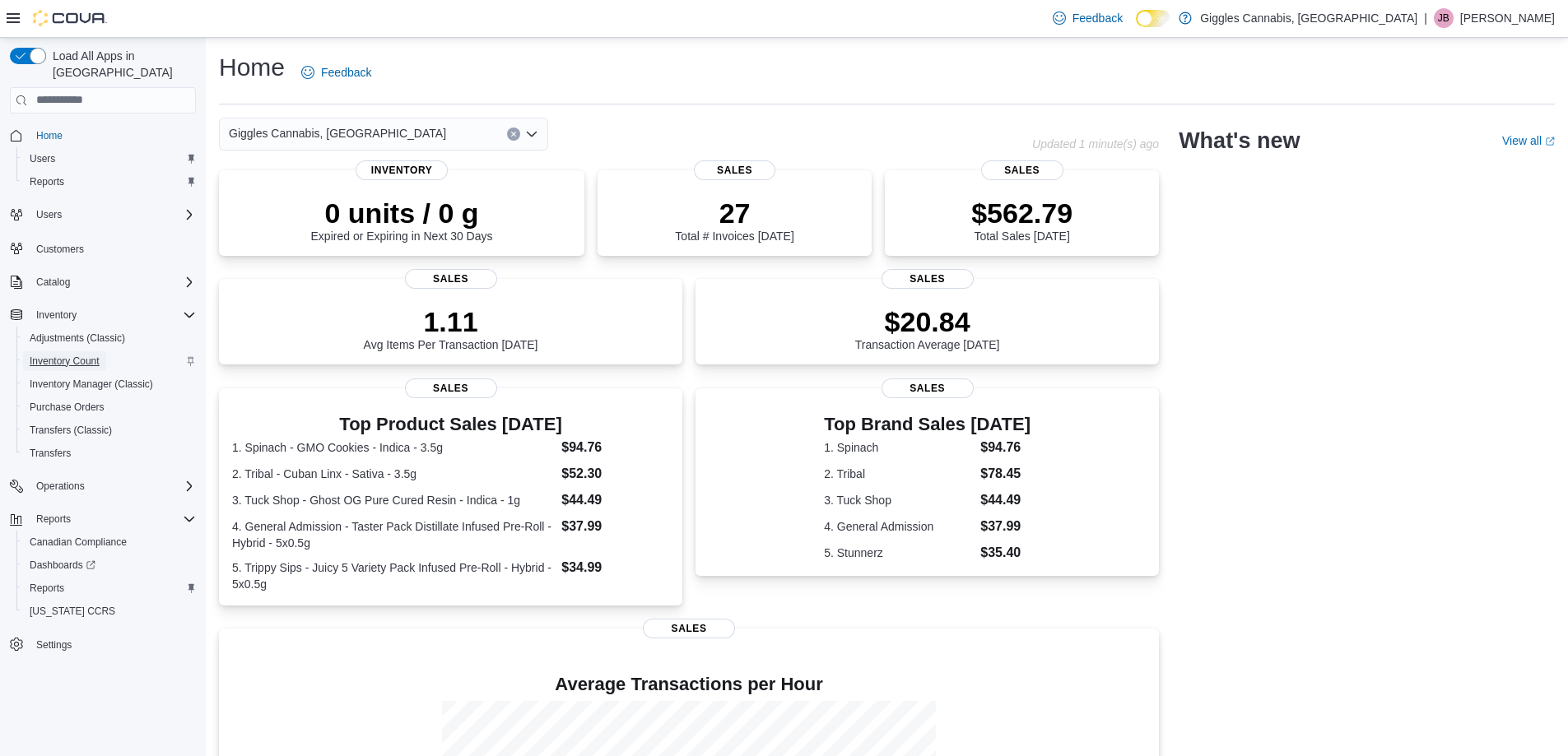
click at [48, 355] on span "Inventory Count" at bounding box center [64, 361] width 70 height 13
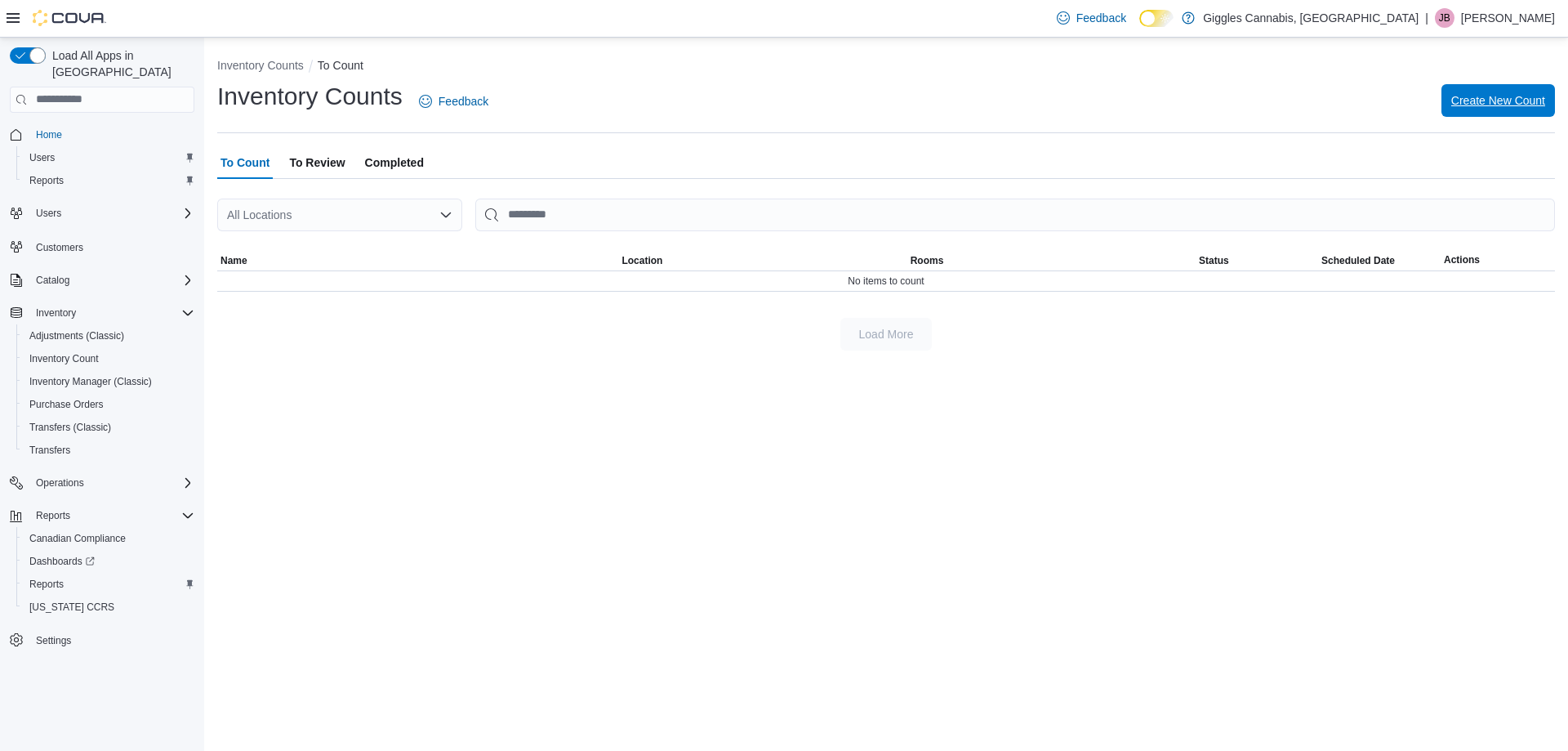
click at [1534, 101] on span "Create New Count" at bounding box center [1498, 100] width 94 height 16
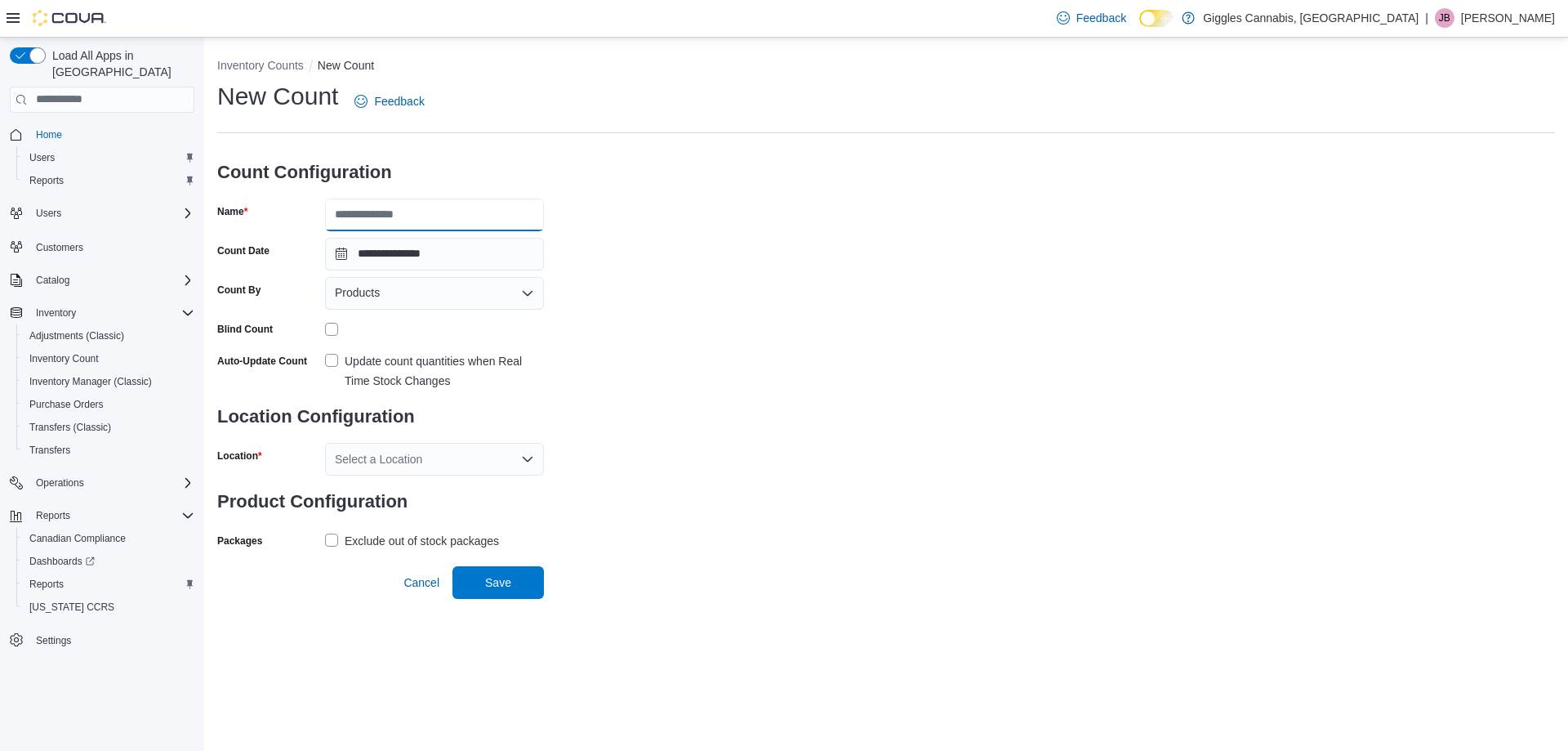
click at [356, 218] on input "Name" at bounding box center [435, 215] width 219 height 33
type input "*"
click at [416, 296] on div "Products" at bounding box center [435, 293] width 219 height 33
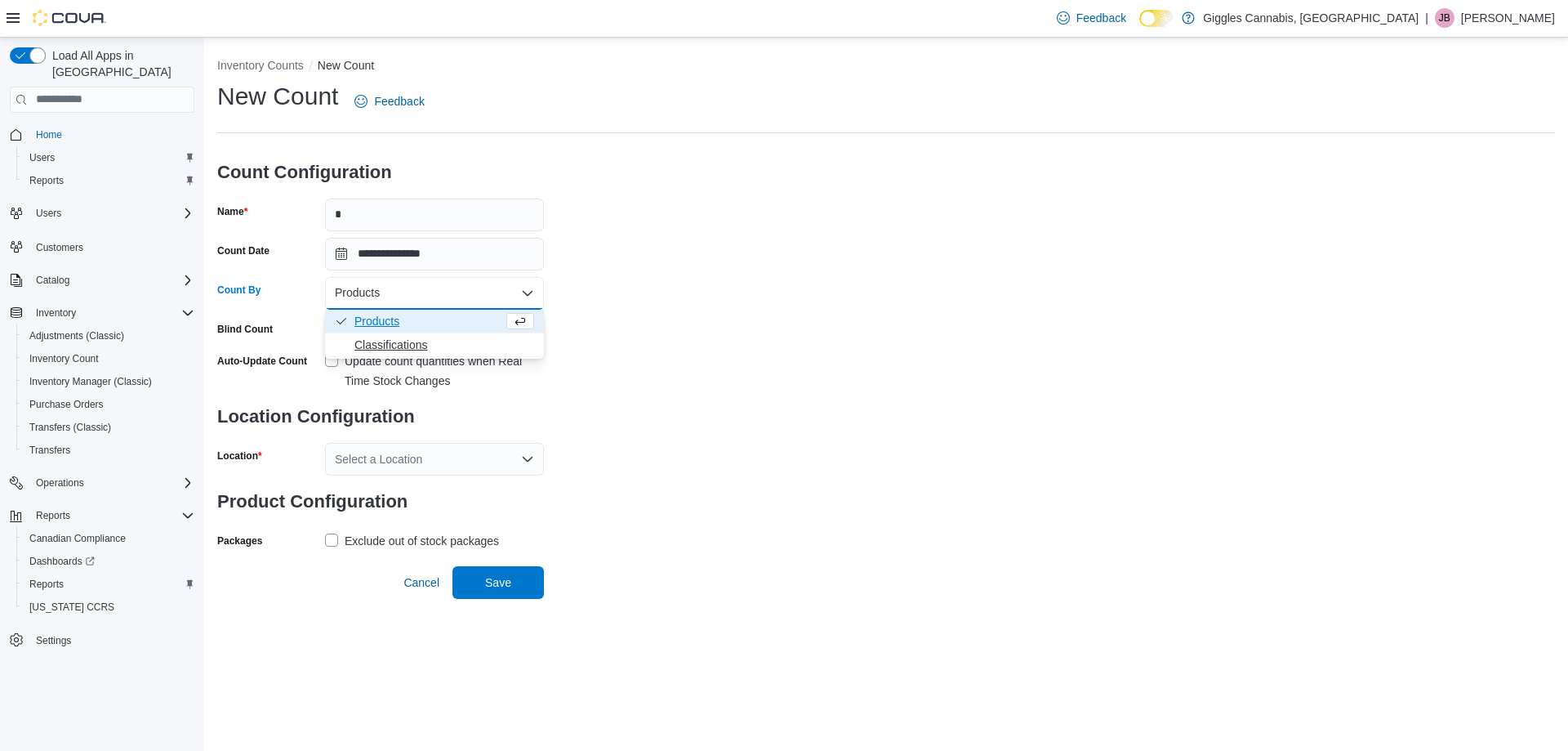
click at [410, 349] on span "Classifications" at bounding box center [444, 345] width 179 height 16
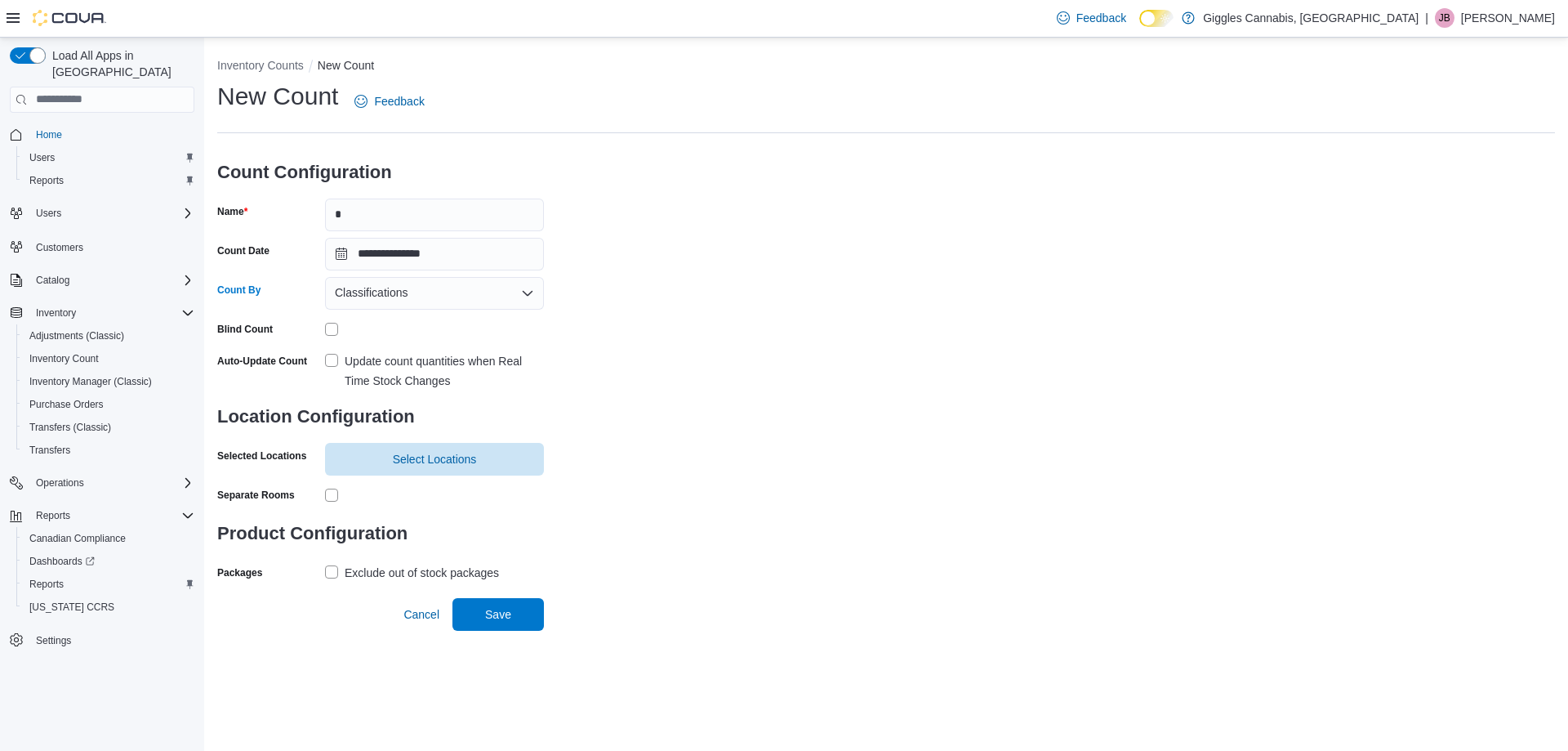
click at [328, 360] on label "Update count quantities when Real Time Stock Changes" at bounding box center [435, 371] width 219 height 40
click at [419, 464] on span "Select Locations" at bounding box center [435, 458] width 84 height 16
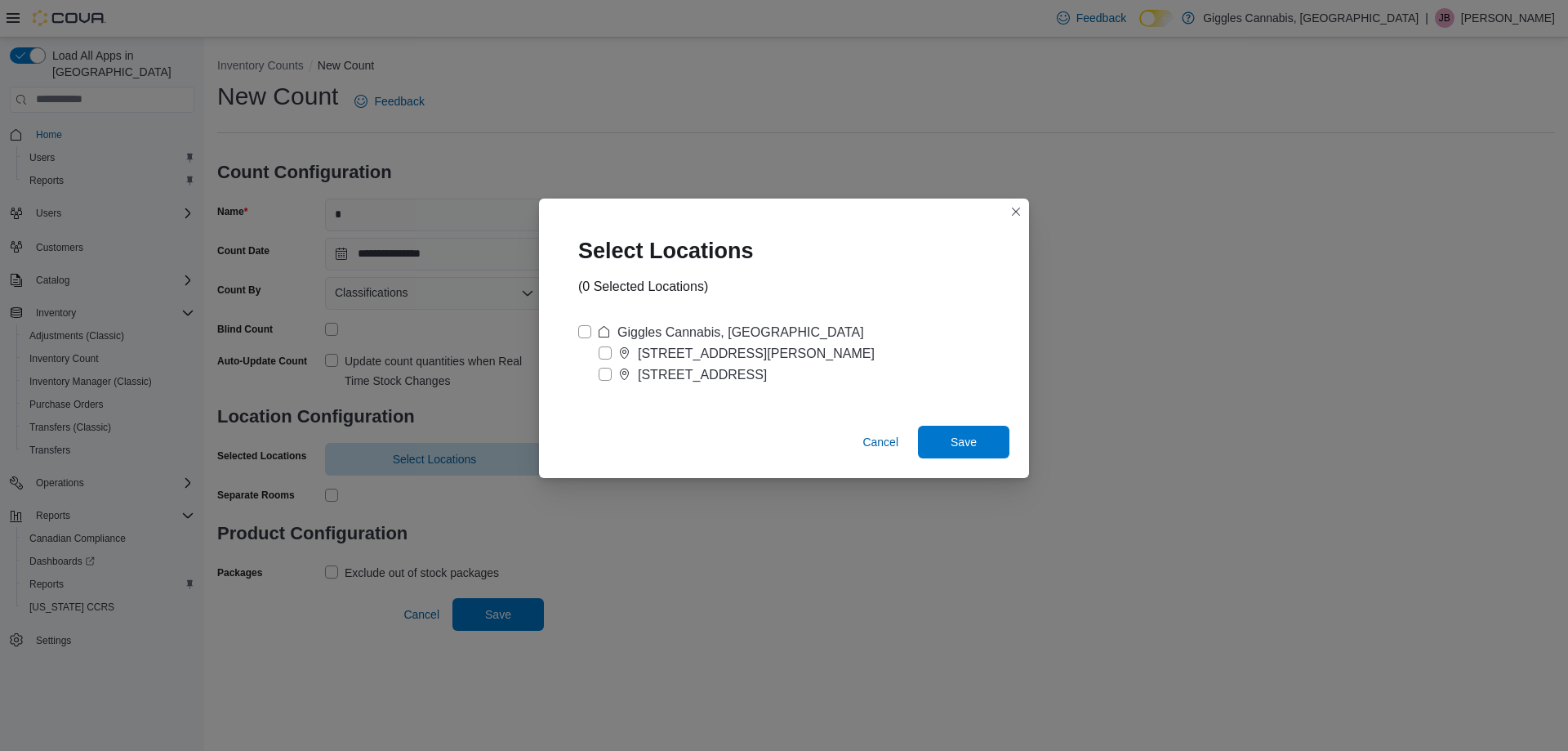
click at [602, 349] on label "[STREET_ADDRESS][PERSON_NAME]" at bounding box center [736, 353] width 276 height 20
click at [959, 449] on span "Save" at bounding box center [963, 442] width 72 height 33
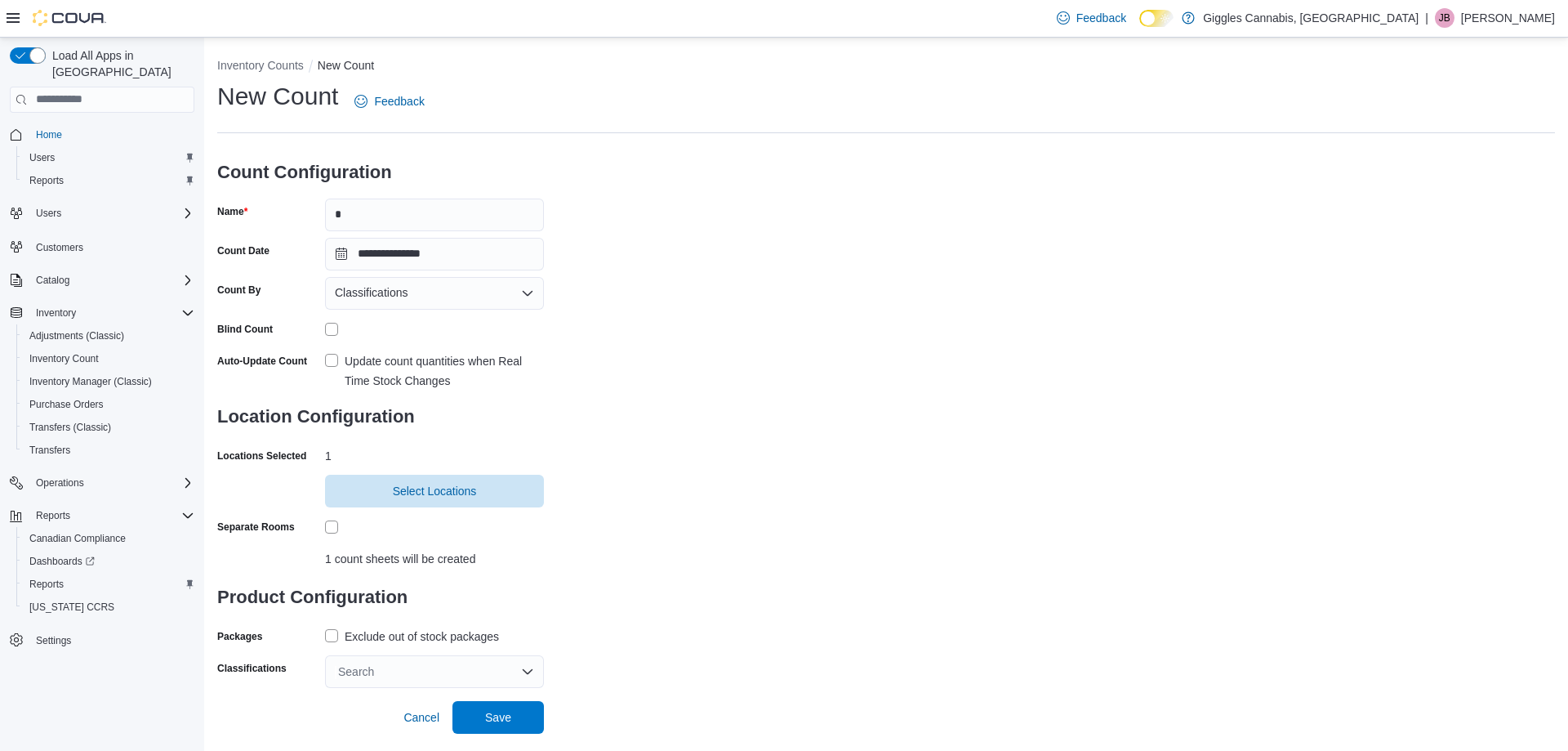
click at [335, 637] on label "Exclude out of stock packages" at bounding box center [412, 637] width 174 height 20
click at [360, 670] on div "Search" at bounding box center [435, 672] width 219 height 33
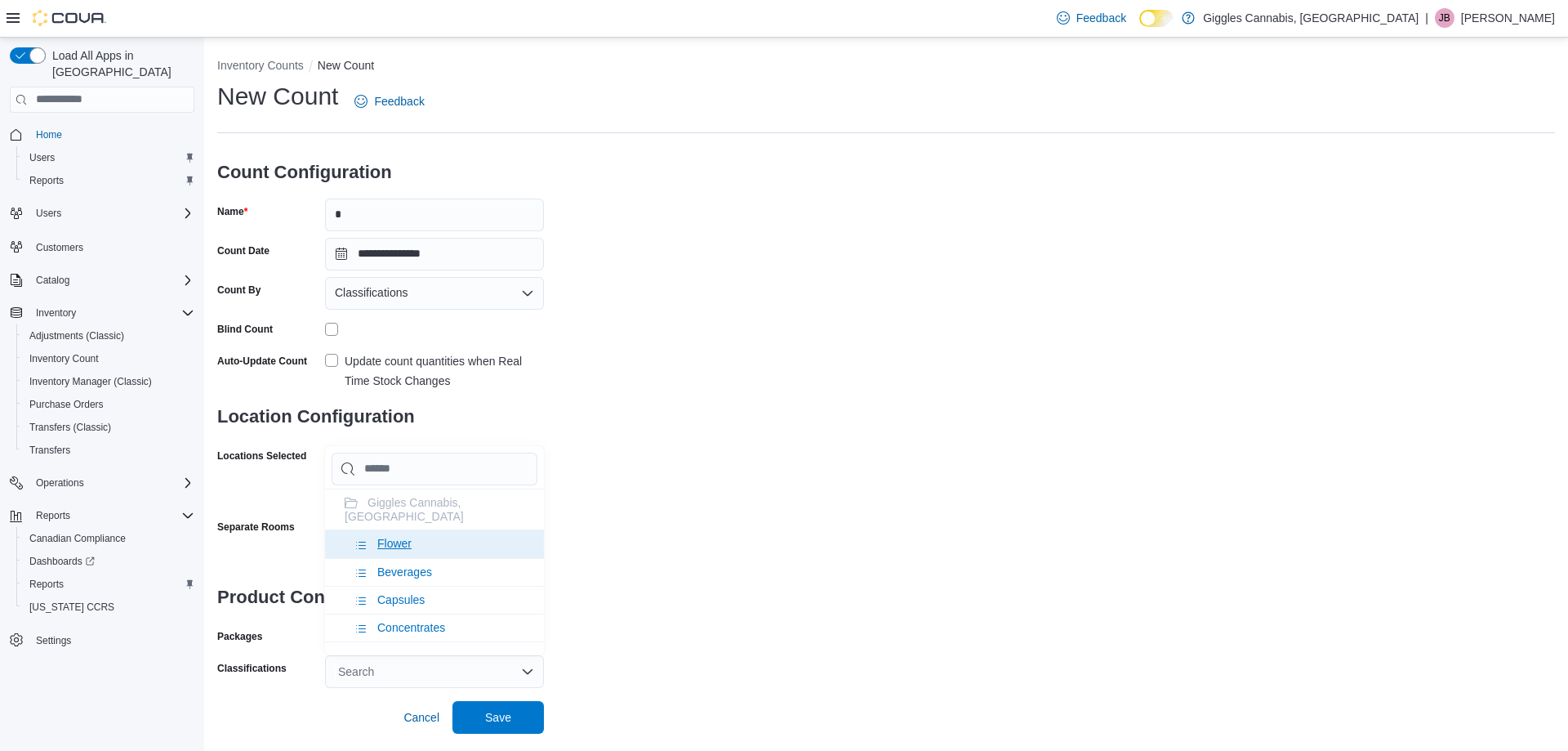
click at [452, 529] on li "Flower" at bounding box center [435, 543] width 219 height 27
click at [450, 529] on li "Beverages" at bounding box center [435, 543] width 219 height 27
click at [450, 529] on li "Capsules" at bounding box center [435, 543] width 219 height 27
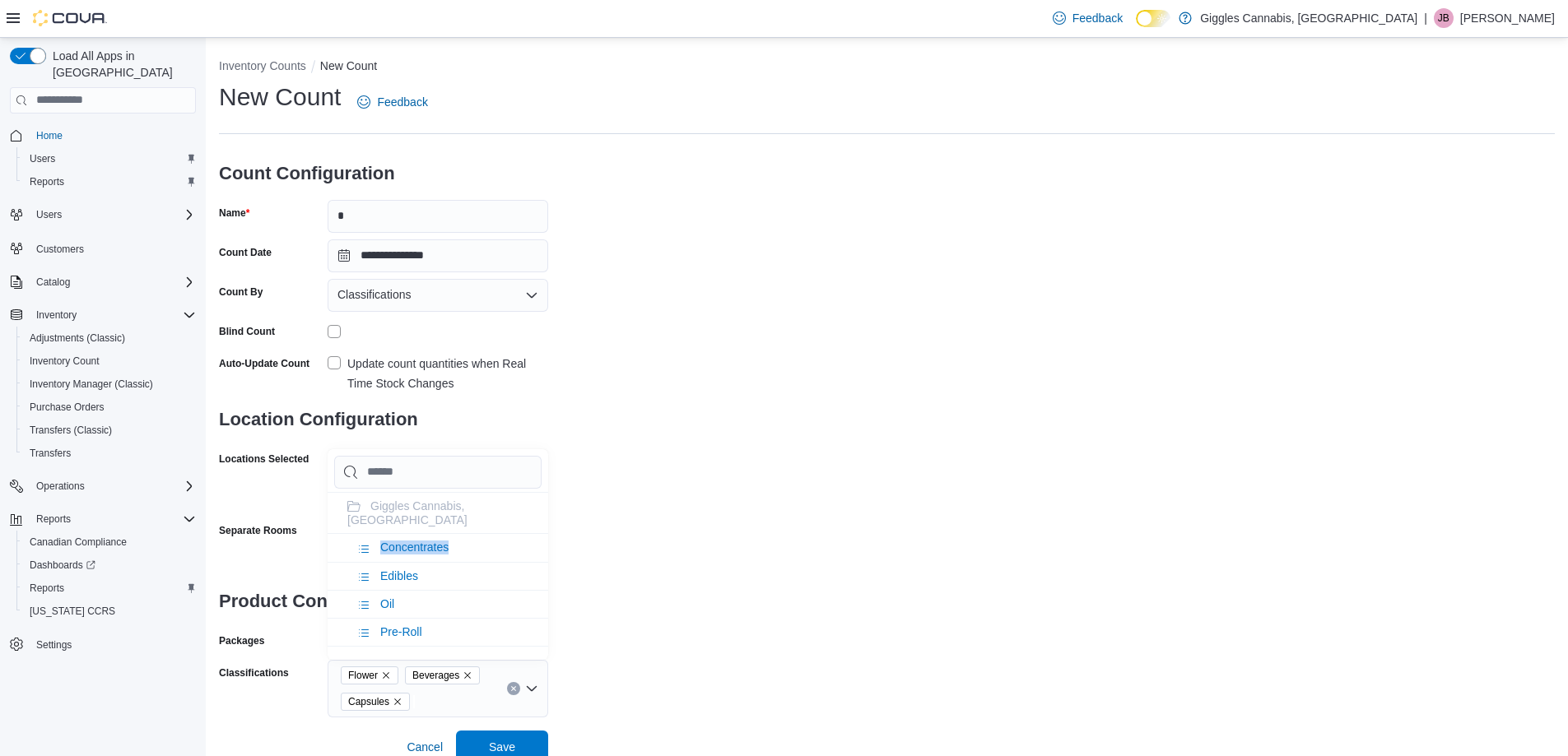
click at [453, 533] on li "Concentrates" at bounding box center [438, 547] width 221 height 28
click at [453, 533] on li "Edibles" at bounding box center [438, 547] width 221 height 28
click at [453, 533] on li "Oil" at bounding box center [438, 547] width 221 height 28
click at [453, 533] on li "Pre-Roll" at bounding box center [438, 547] width 221 height 28
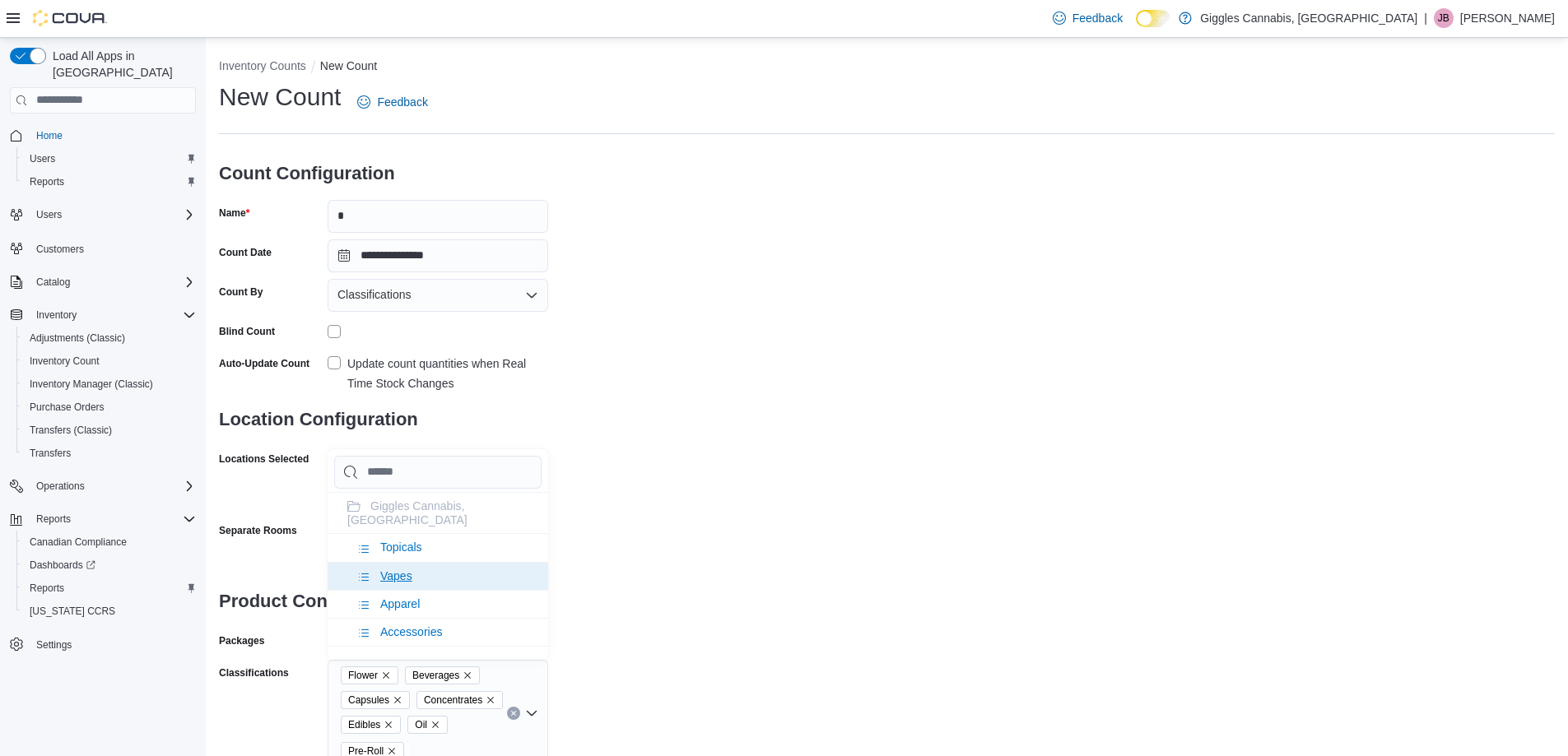
click at [451, 535] on li "Topicals" at bounding box center [438, 547] width 221 height 28
click at [451, 535] on li "Vapes" at bounding box center [438, 547] width 221 height 28
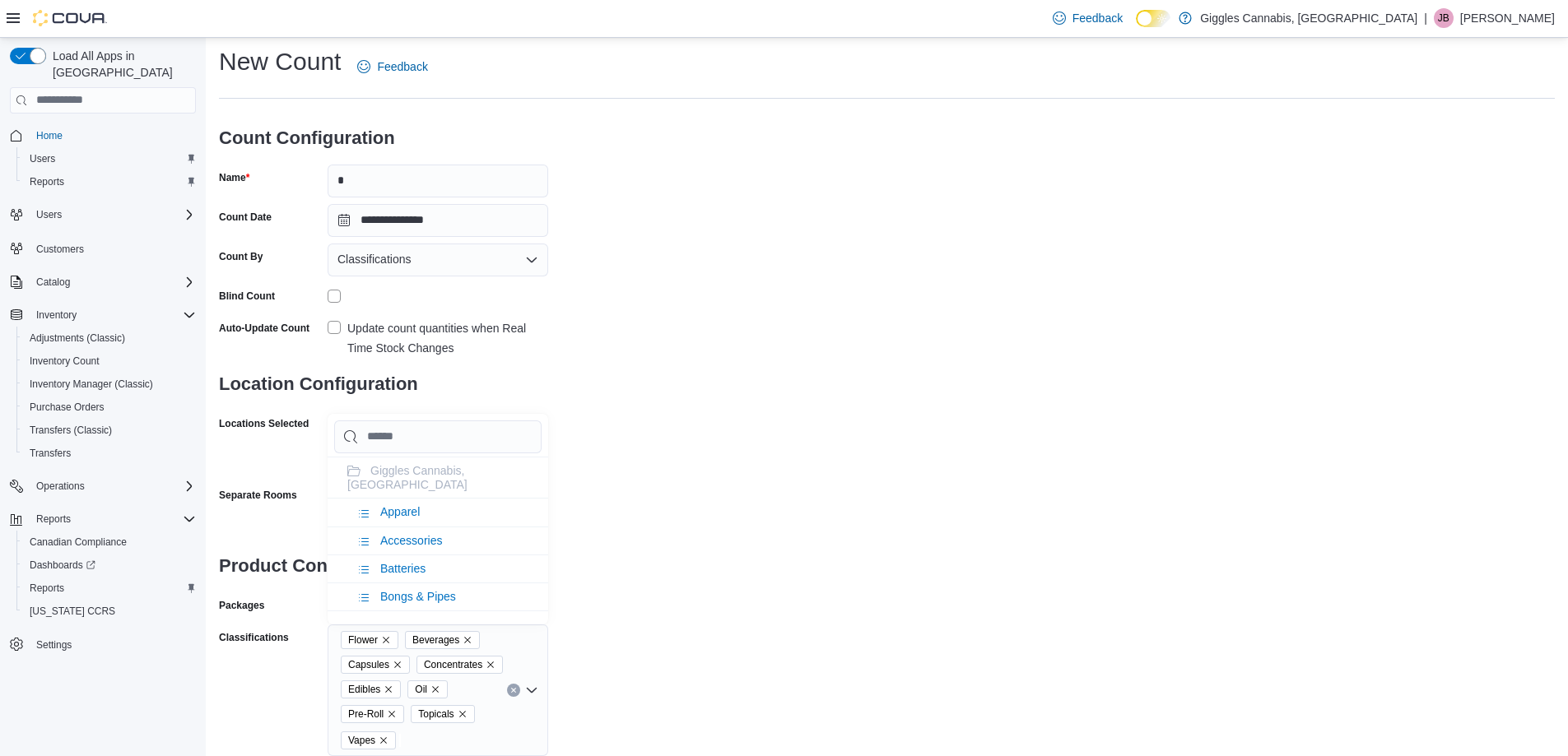
click at [665, 650] on div "**********" at bounding box center [887, 400] width 1336 height 711
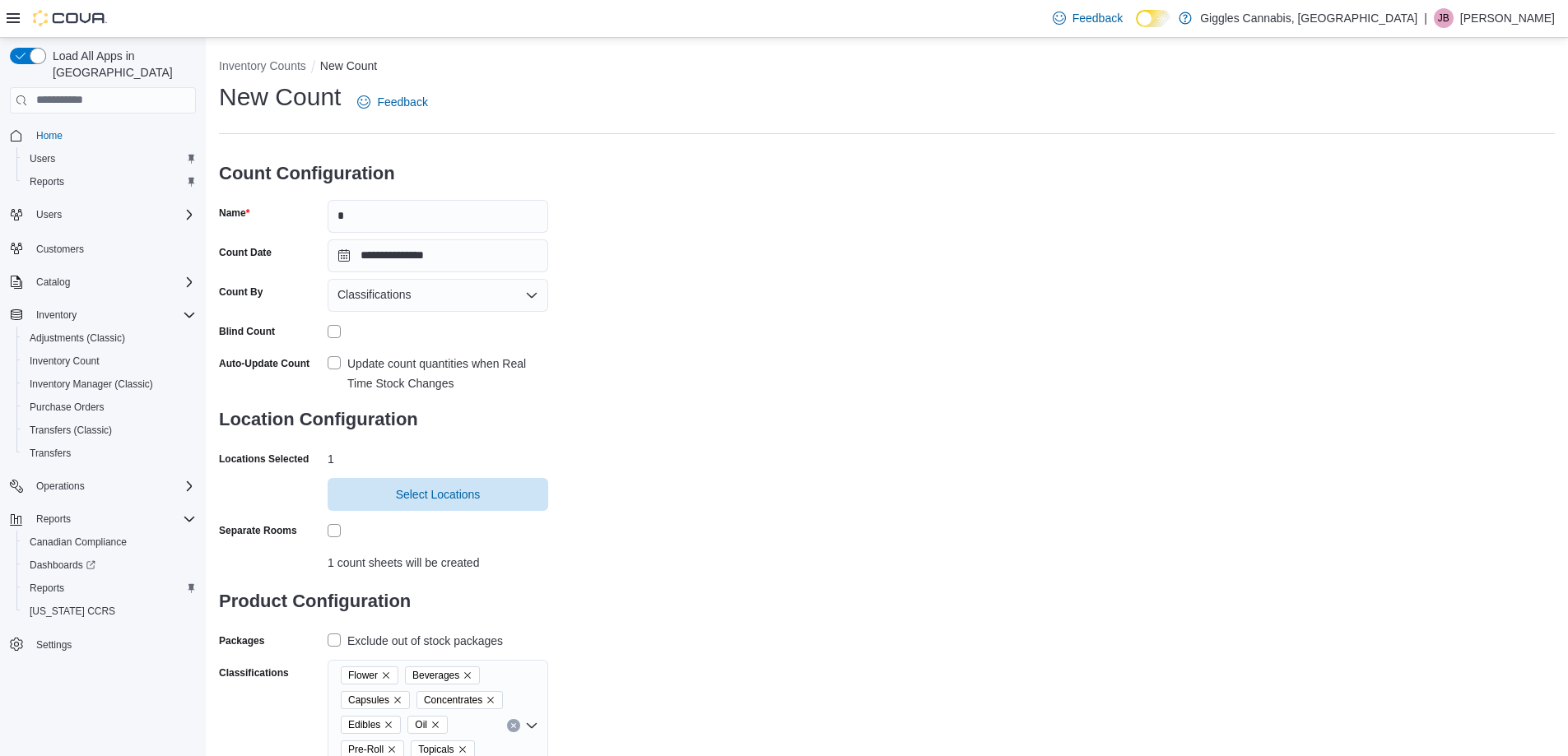
scroll to position [81, 0]
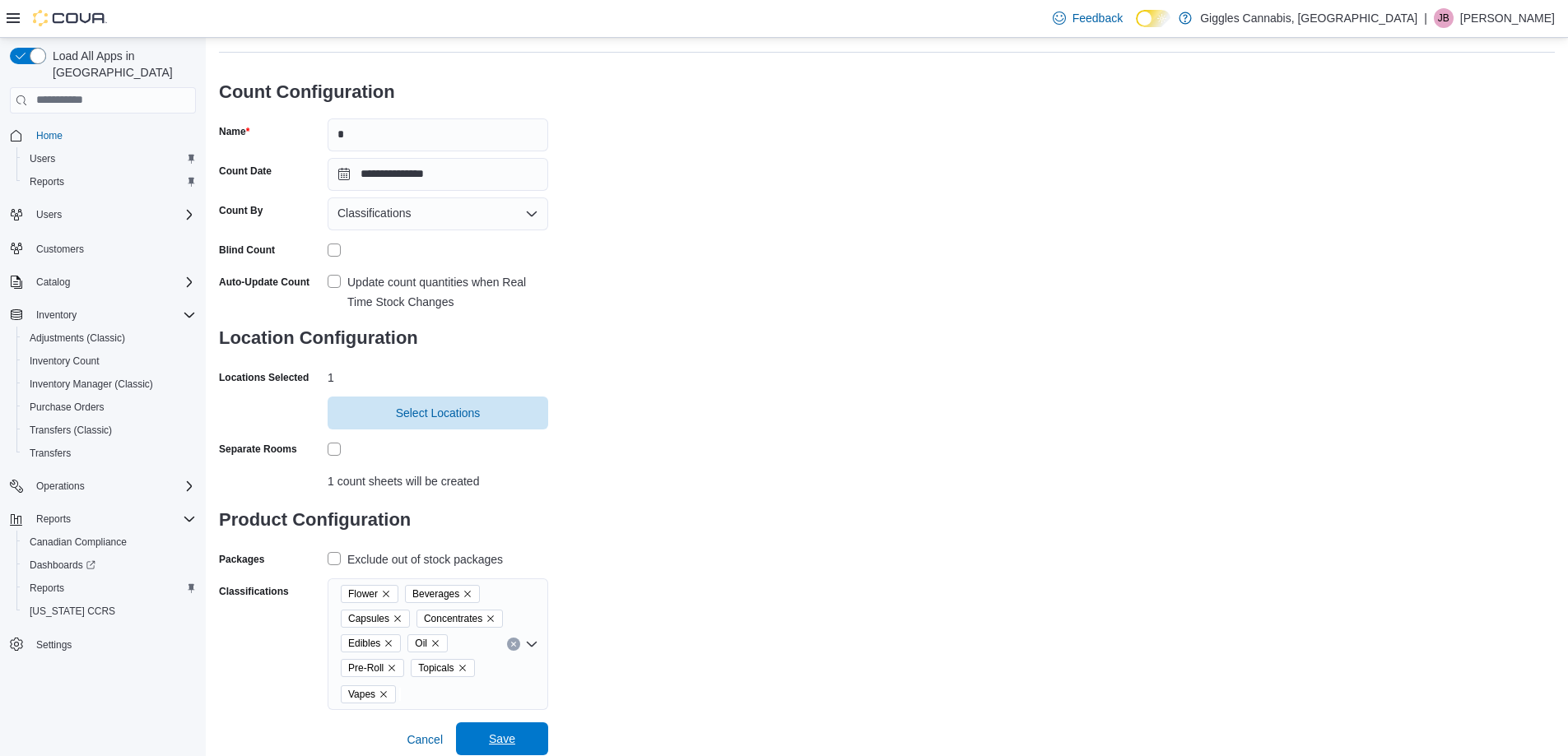
click at [534, 738] on span "Save" at bounding box center [502, 739] width 73 height 33
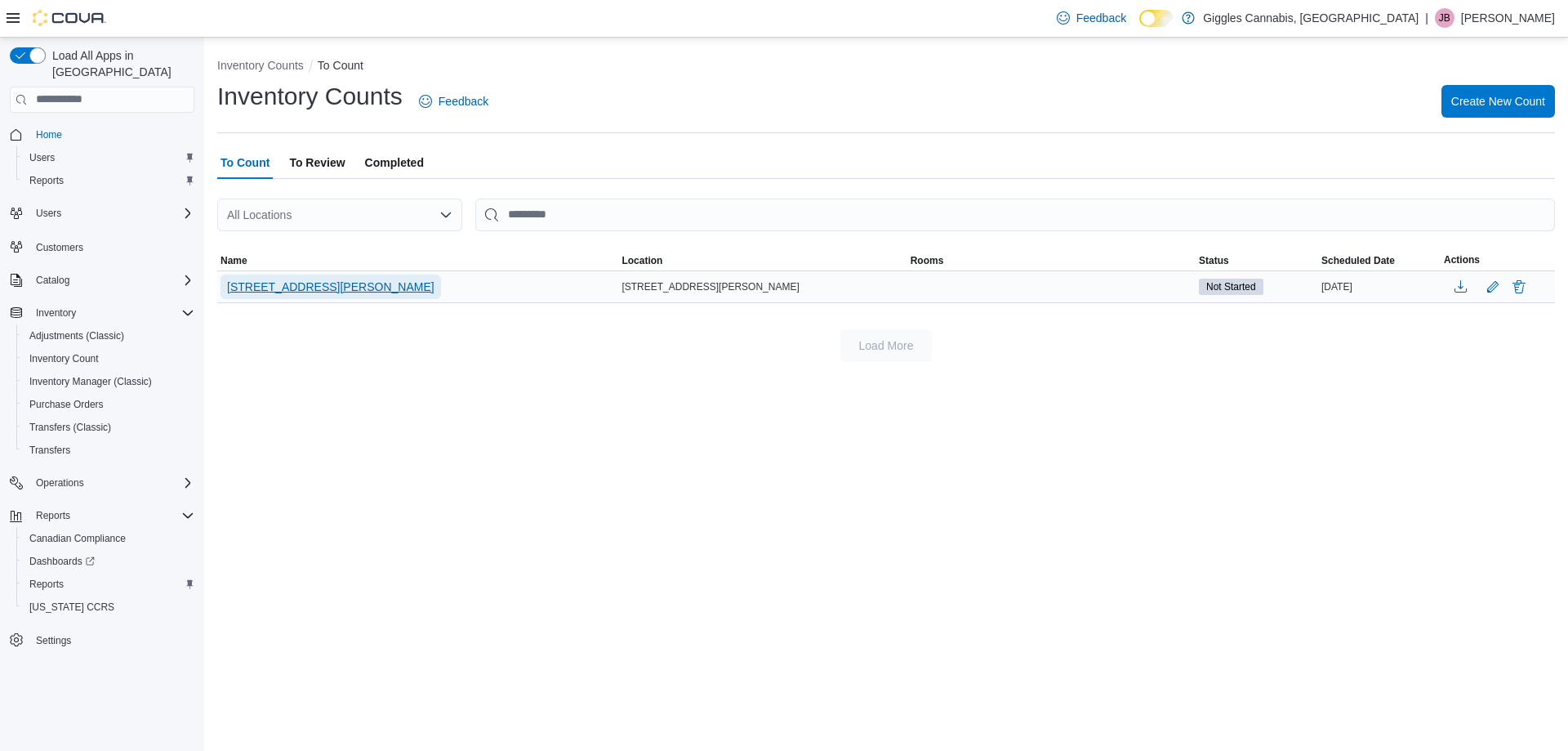
click at [264, 282] on span "[STREET_ADDRESS][PERSON_NAME]" at bounding box center [331, 286] width 208 height 16
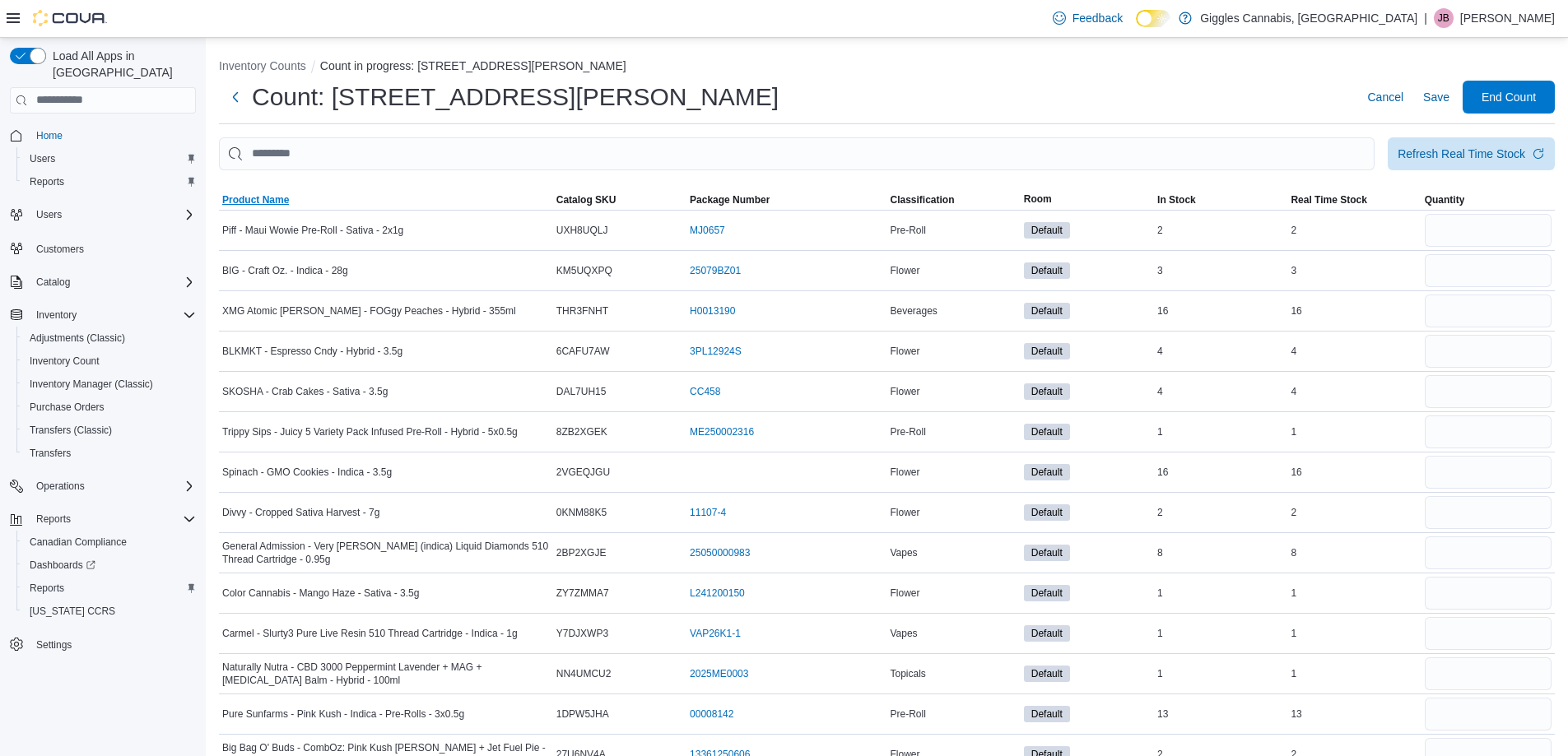
click at [264, 198] on span "Product Name" at bounding box center [255, 200] width 67 height 13
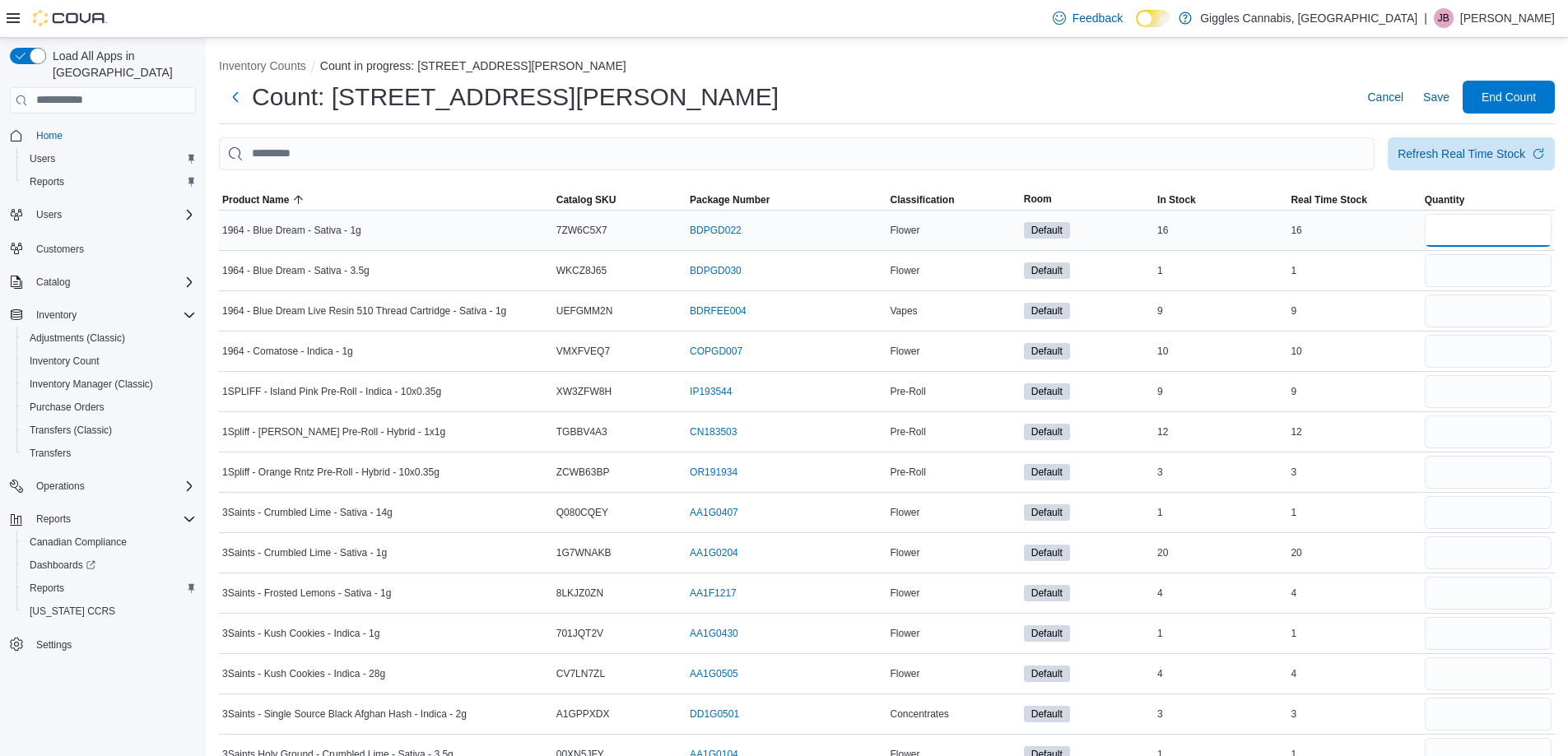
click at [1478, 242] on input "number" at bounding box center [1488, 230] width 126 height 33
type input "**"
click at [1480, 272] on input "number" at bounding box center [1488, 271] width 126 height 33
type input "*"
click at [1481, 311] on input "number" at bounding box center [1488, 311] width 126 height 33
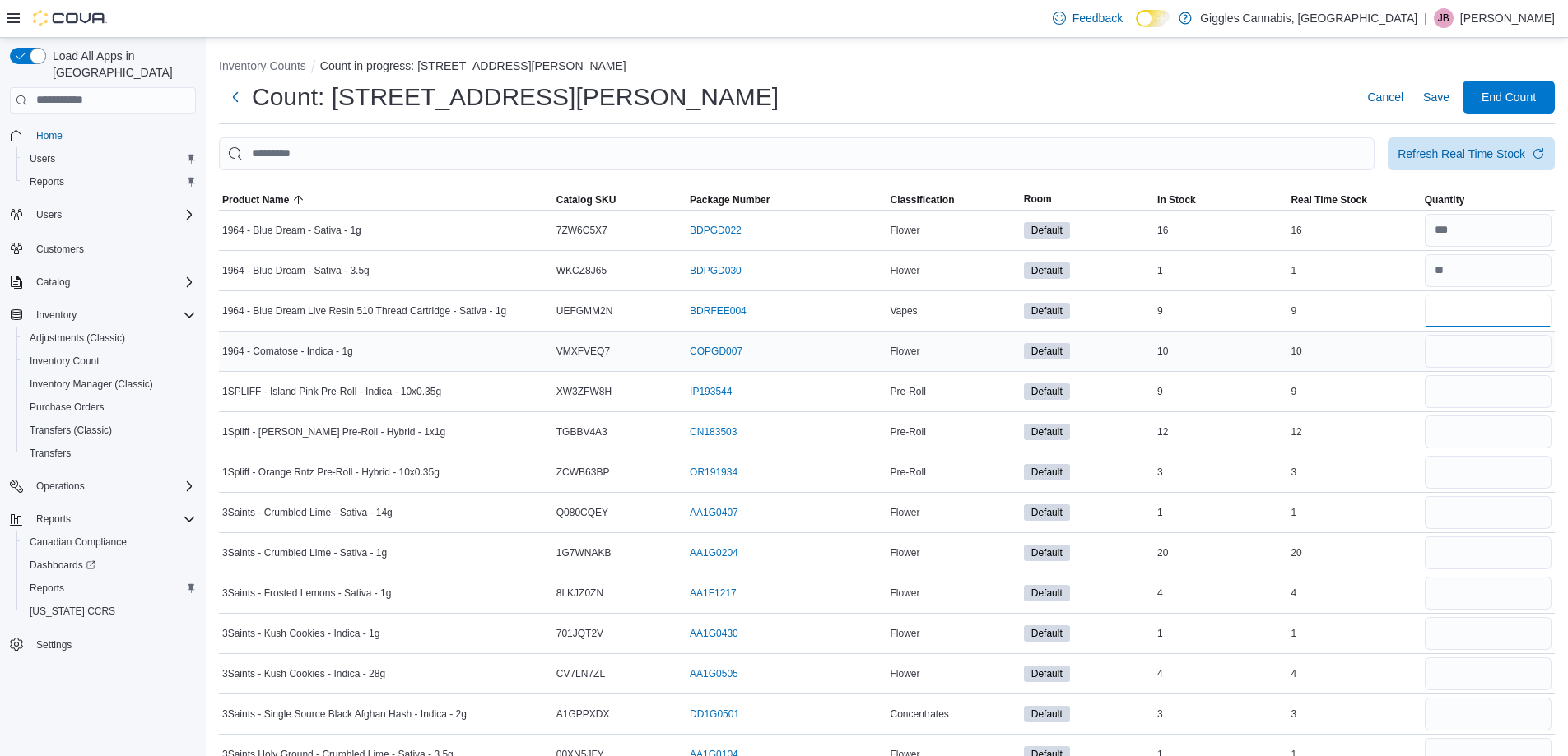
type input "*"
click at [1474, 355] on input "number" at bounding box center [1488, 351] width 126 height 33
type input "**"
click at [1527, 388] on input "number" at bounding box center [1488, 392] width 126 height 33
type input "*"
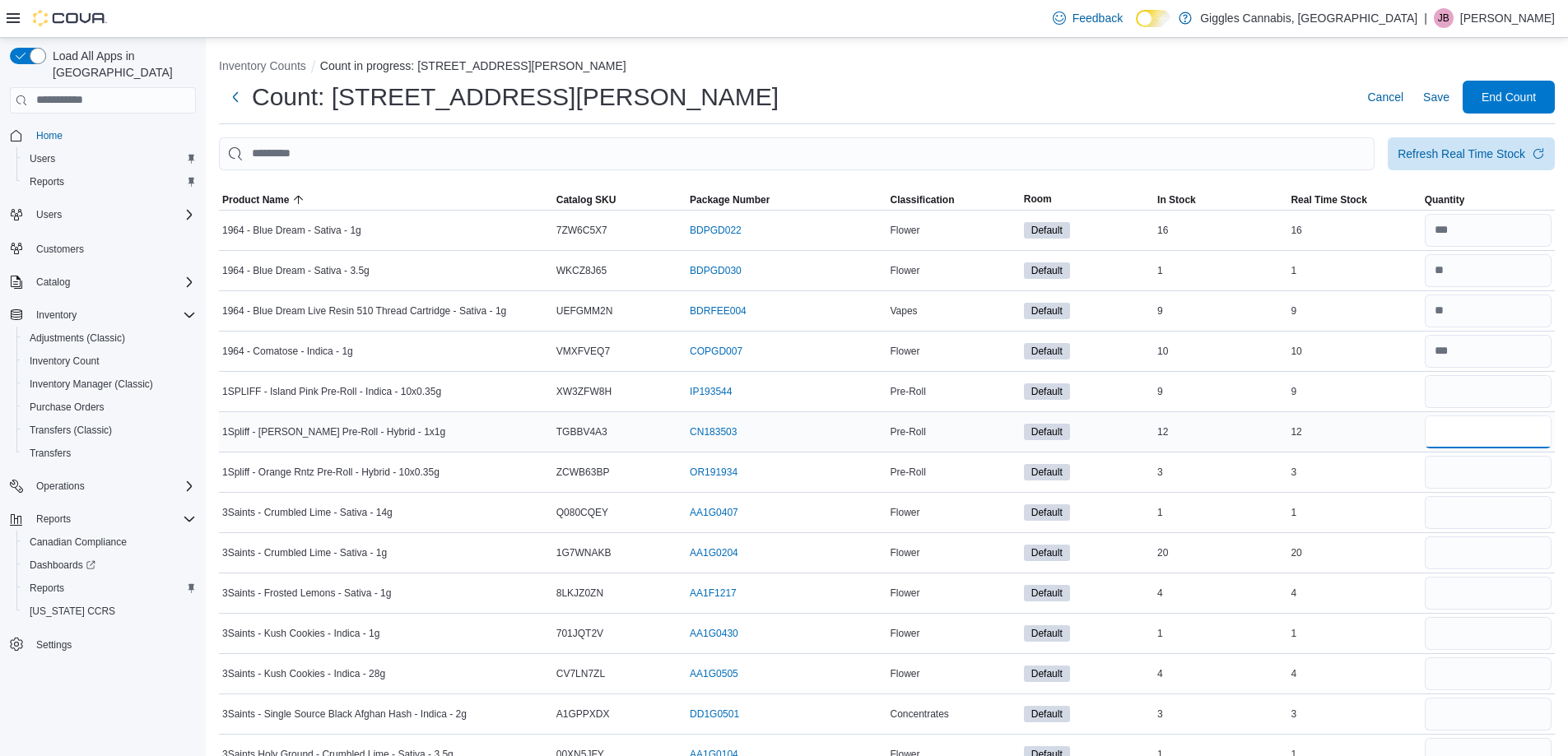
click at [1501, 434] on input "number" at bounding box center [1488, 432] width 126 height 33
type input "**"
click at [1494, 477] on input "number" at bounding box center [1488, 472] width 126 height 33
type input "*"
click at [1496, 502] on input "number" at bounding box center [1488, 513] width 126 height 33
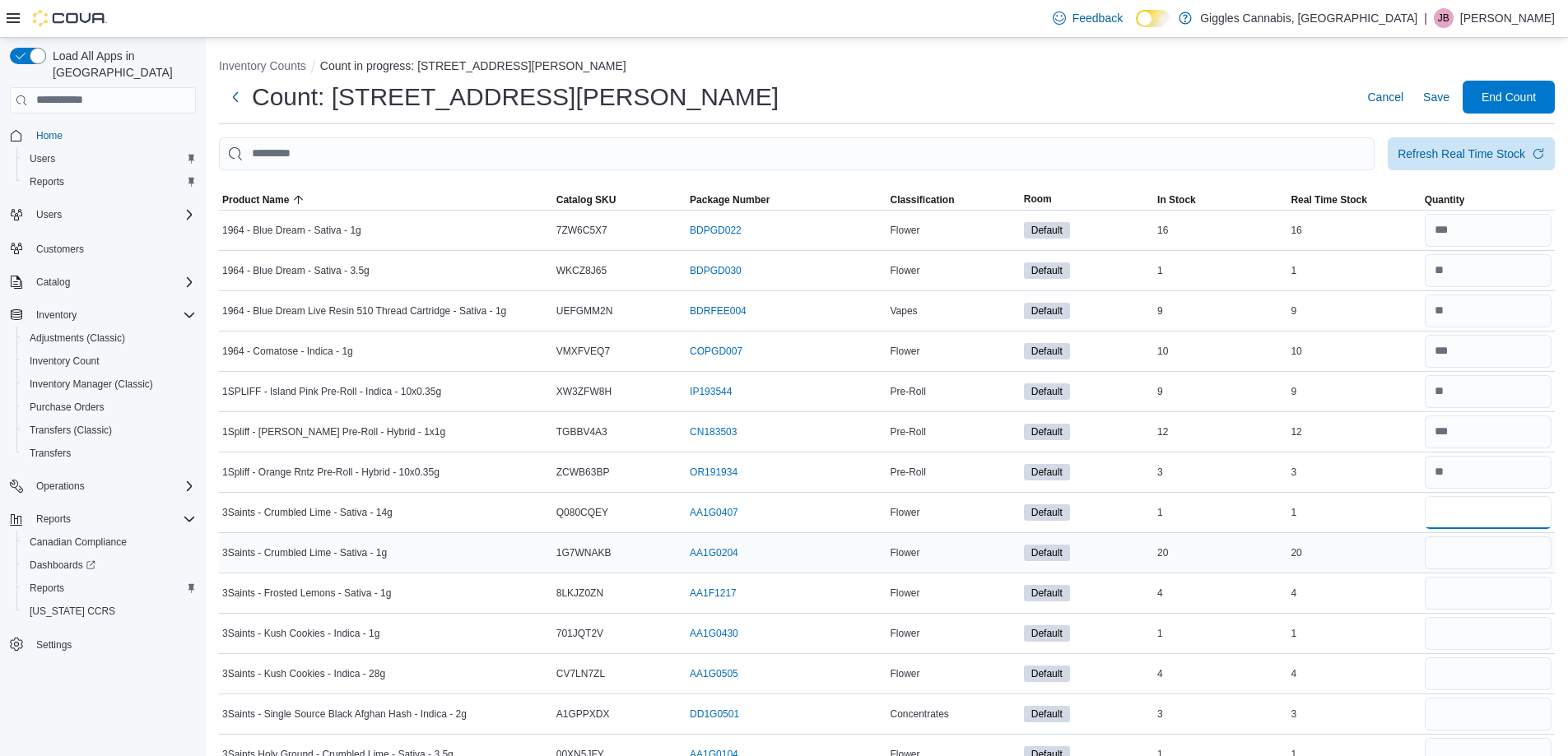
type input "*"
click at [1498, 552] on input "number" at bounding box center [1488, 553] width 126 height 33
type input "**"
click at [1494, 597] on input "number" at bounding box center [1488, 593] width 126 height 33
type input "*"
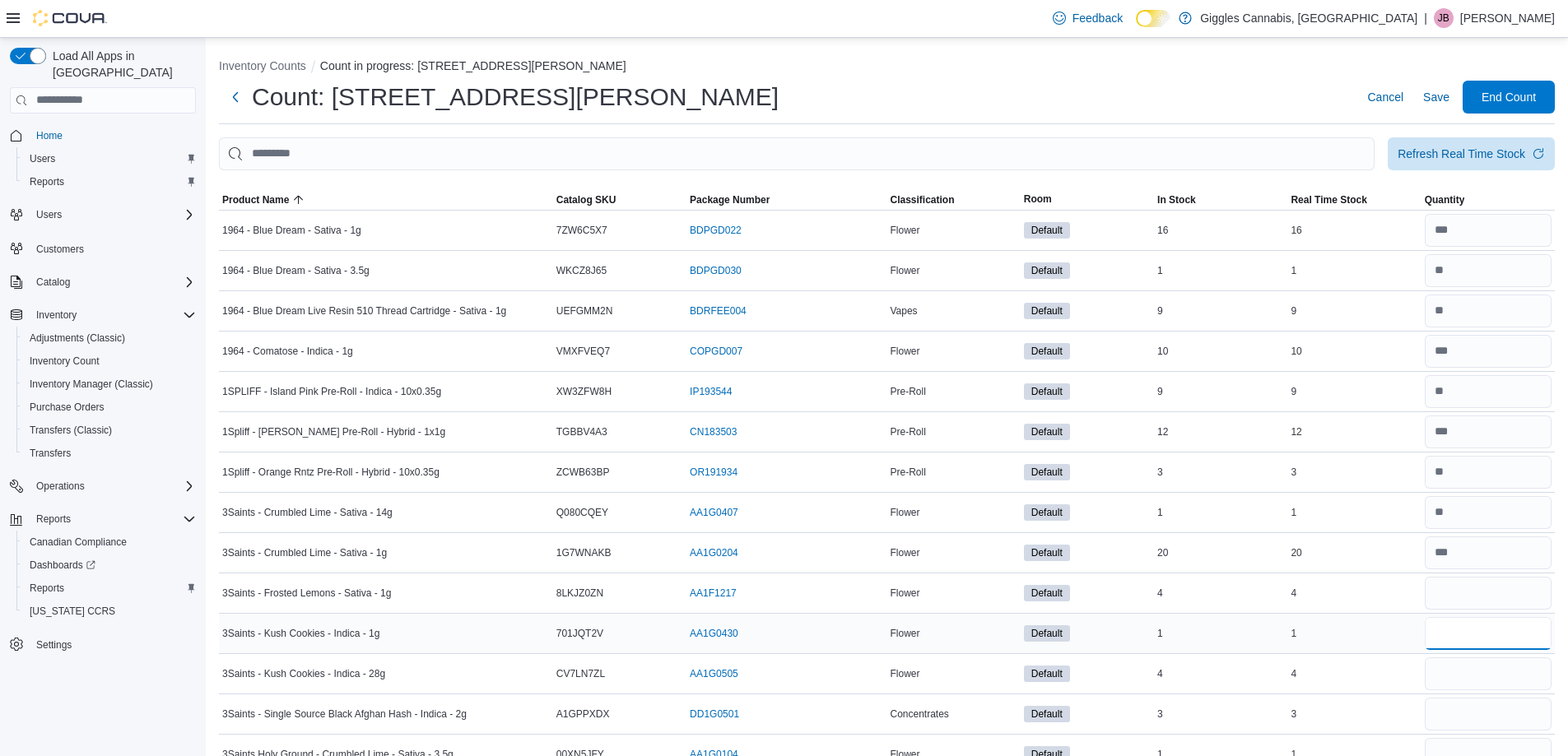
click at [1495, 638] on input "number" at bounding box center [1488, 633] width 126 height 33
type input "*"
click at [1492, 681] on input "number" at bounding box center [1488, 674] width 126 height 33
type input "*"
click at [1488, 703] on input "number" at bounding box center [1488, 714] width 126 height 33
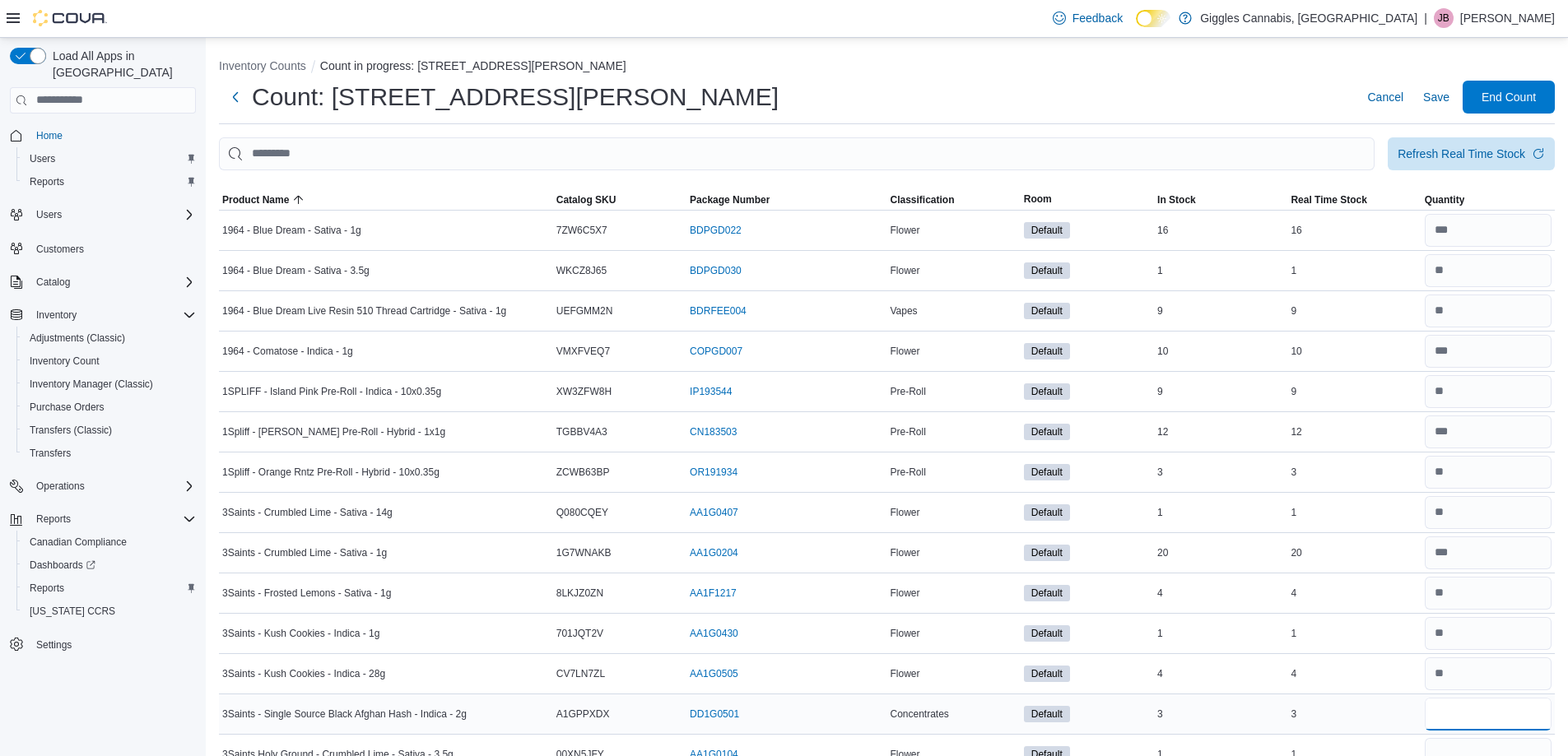
type input "*"
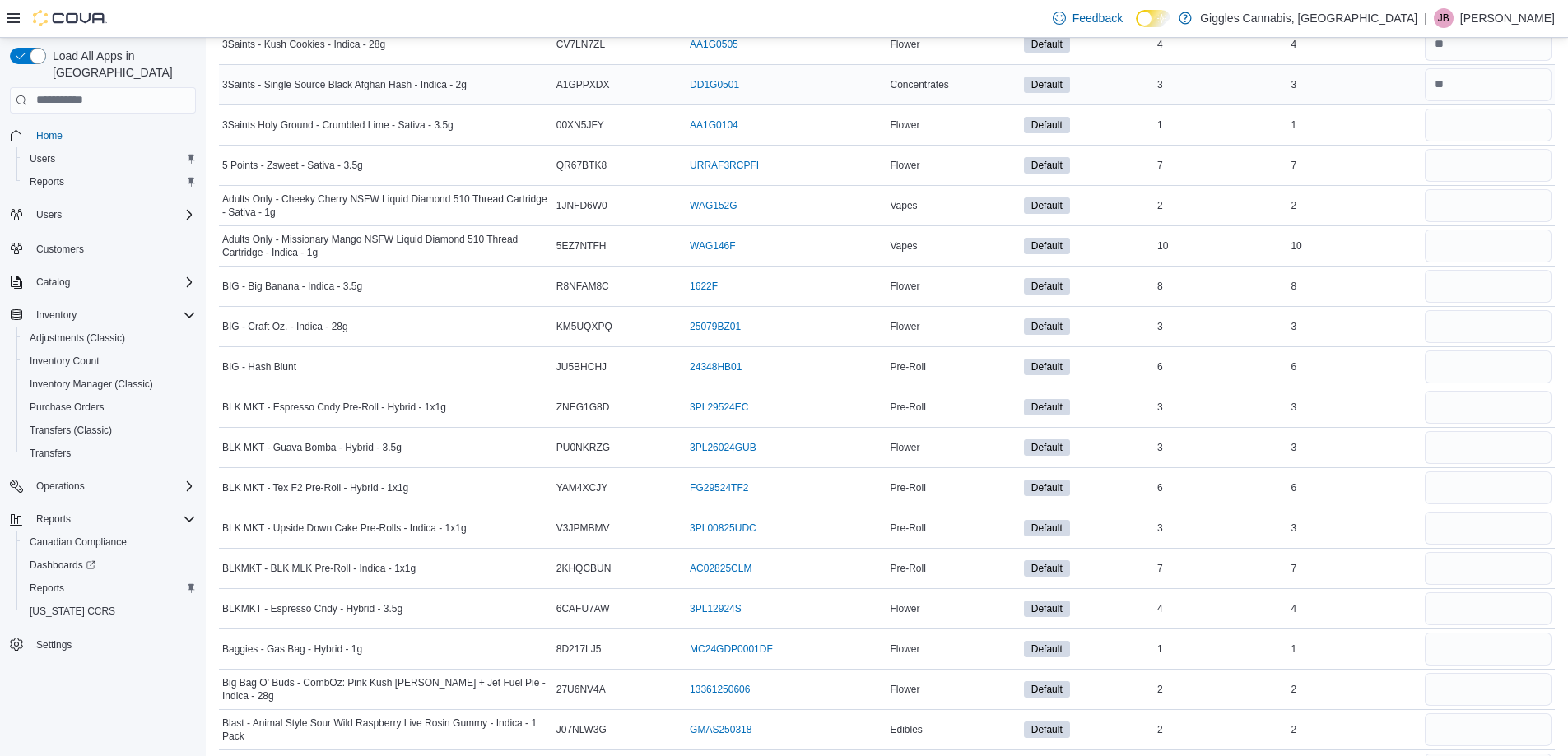
scroll to position [658, 0]
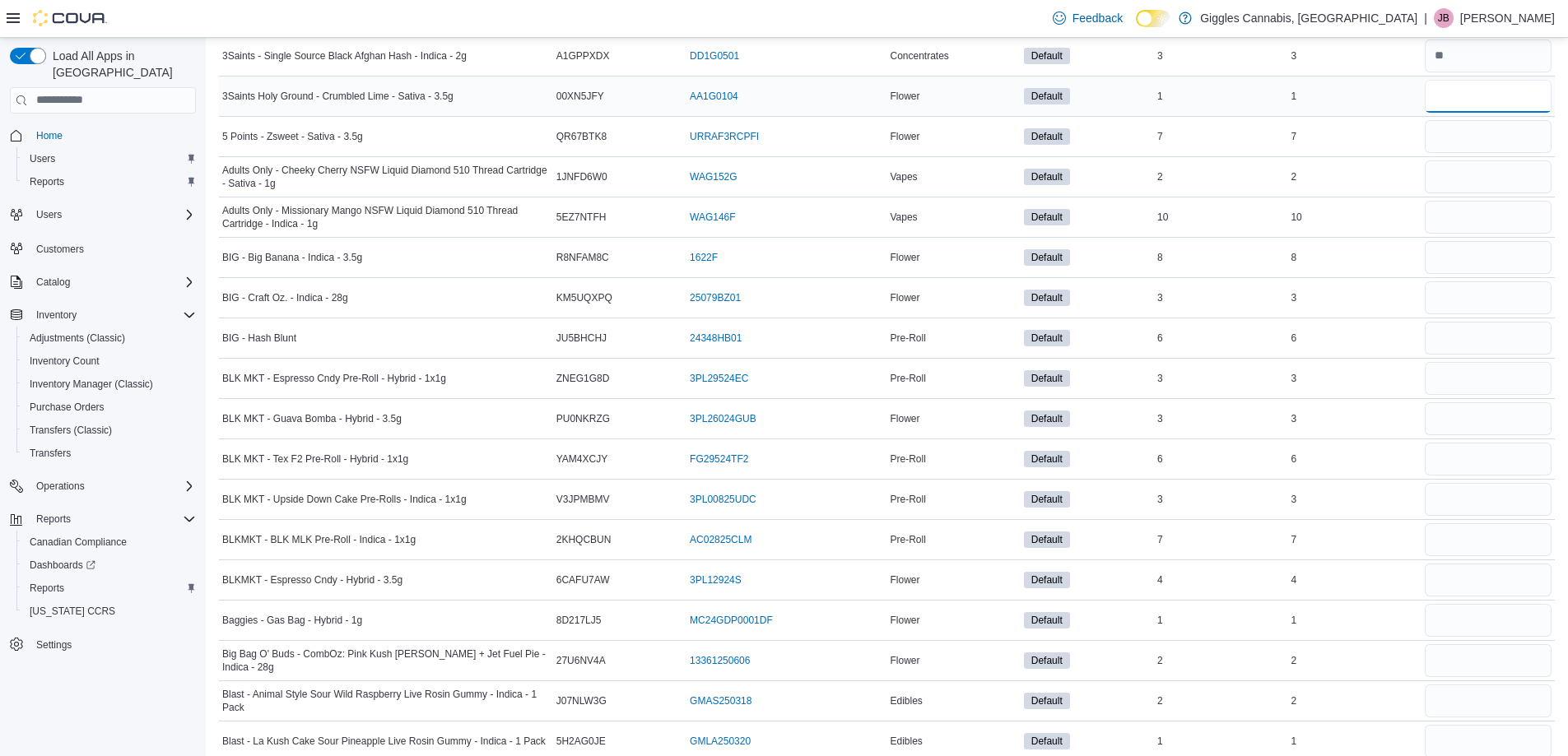
click at [1504, 90] on input "number" at bounding box center [1488, 96] width 126 height 33
type input "*"
click at [1487, 131] on input "number" at bounding box center [1488, 137] width 126 height 33
type input "*"
click at [1481, 183] on input "number" at bounding box center [1488, 176] width 126 height 33
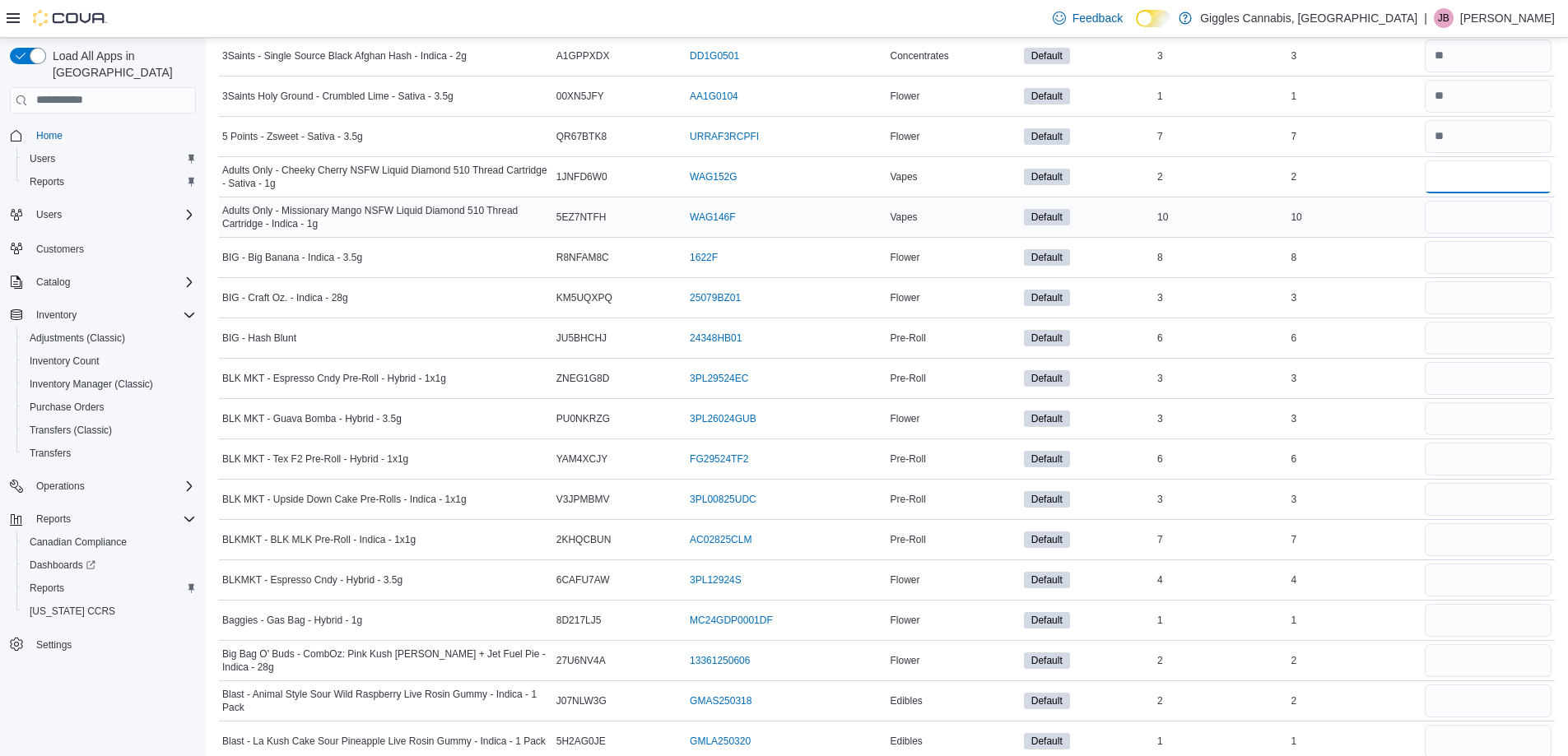
type input "*"
click at [1485, 212] on input "number" at bounding box center [1488, 217] width 126 height 33
type input "**"
click at [1477, 259] on input "number" at bounding box center [1488, 258] width 126 height 33
type input "*"
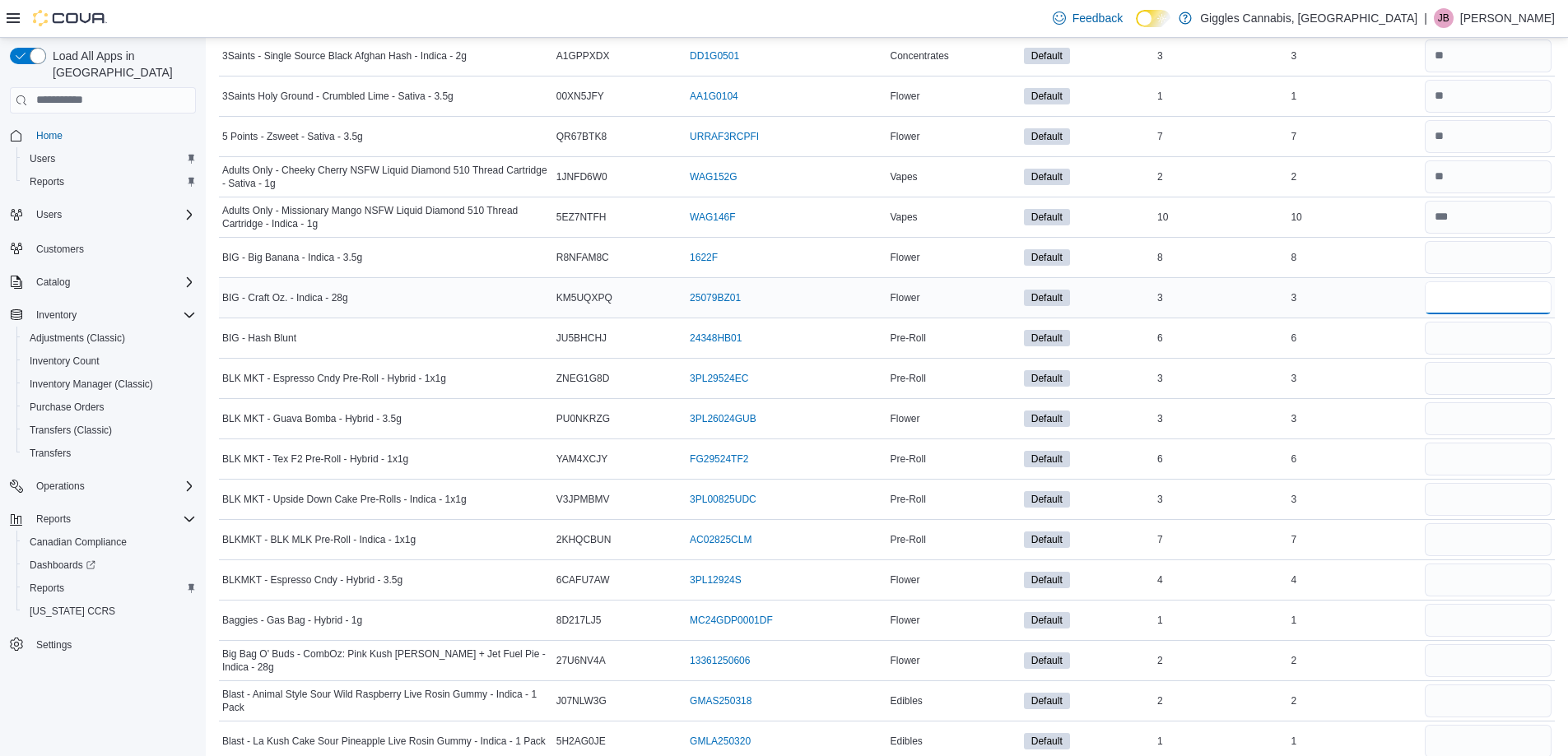
click at [1480, 292] on input "number" at bounding box center [1488, 298] width 126 height 33
type input "*"
click at [1481, 340] on input "number" at bounding box center [1488, 338] width 126 height 33
type input "*"
click at [1482, 383] on input "number" at bounding box center [1488, 378] width 126 height 33
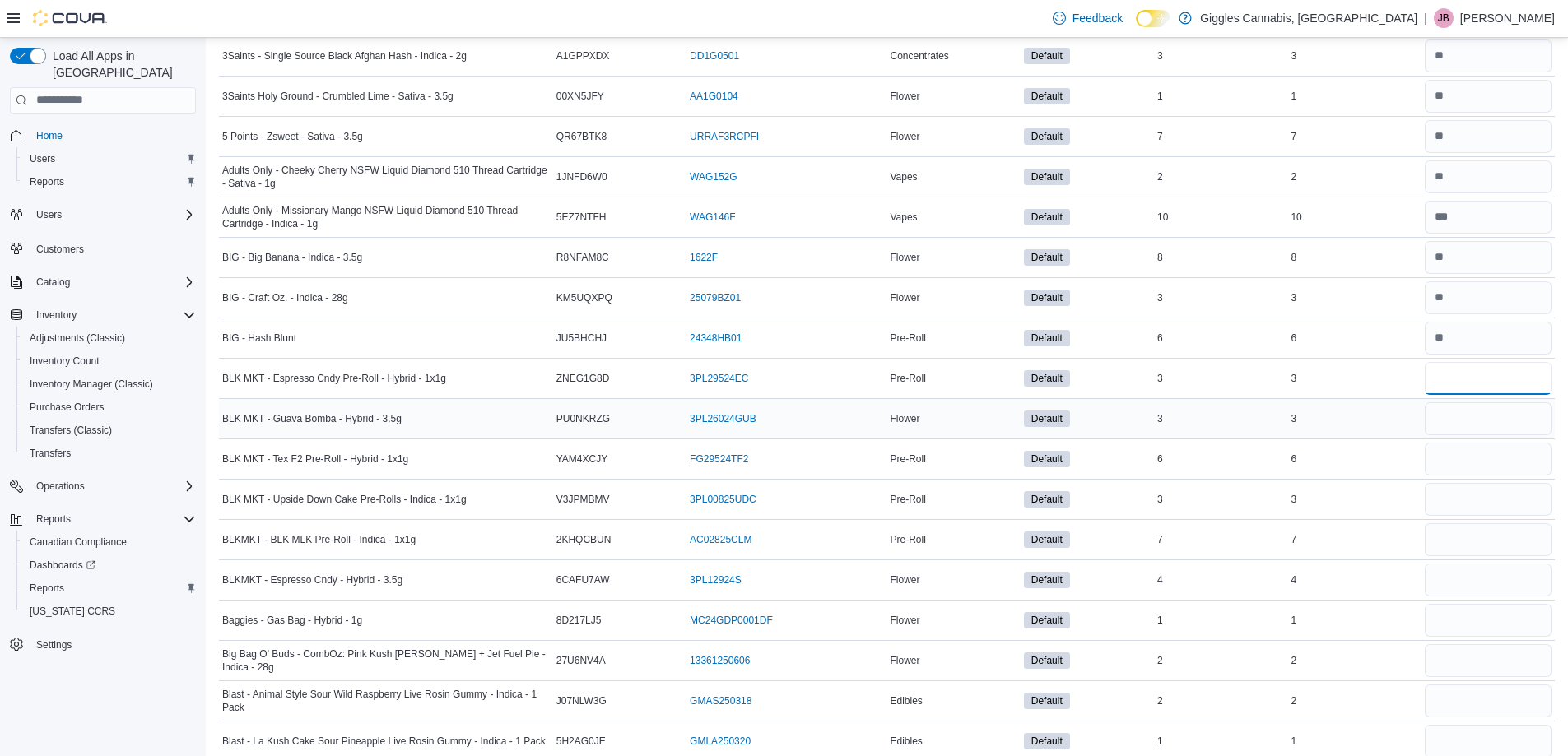
type input "*"
click at [1480, 429] on input "number" at bounding box center [1488, 419] width 126 height 33
type input "*"
click at [1481, 455] on input "number" at bounding box center [1488, 459] width 126 height 33
type input "*"
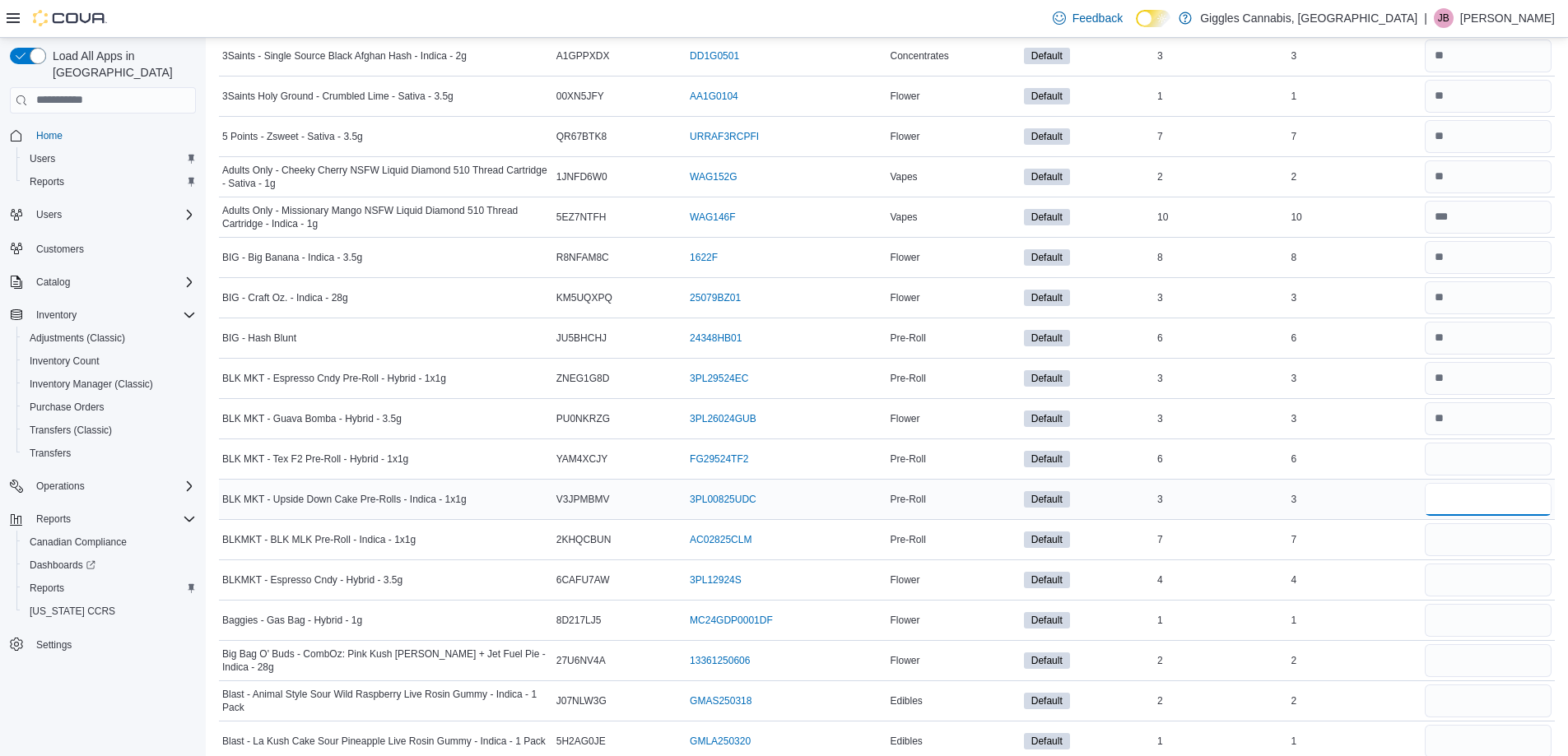
click at [1471, 500] on input "number" at bounding box center [1488, 499] width 126 height 33
type input "*"
click at [1479, 540] on input "number" at bounding box center [1488, 540] width 126 height 33
type input "*"
click at [1476, 579] on input "number" at bounding box center [1488, 580] width 126 height 33
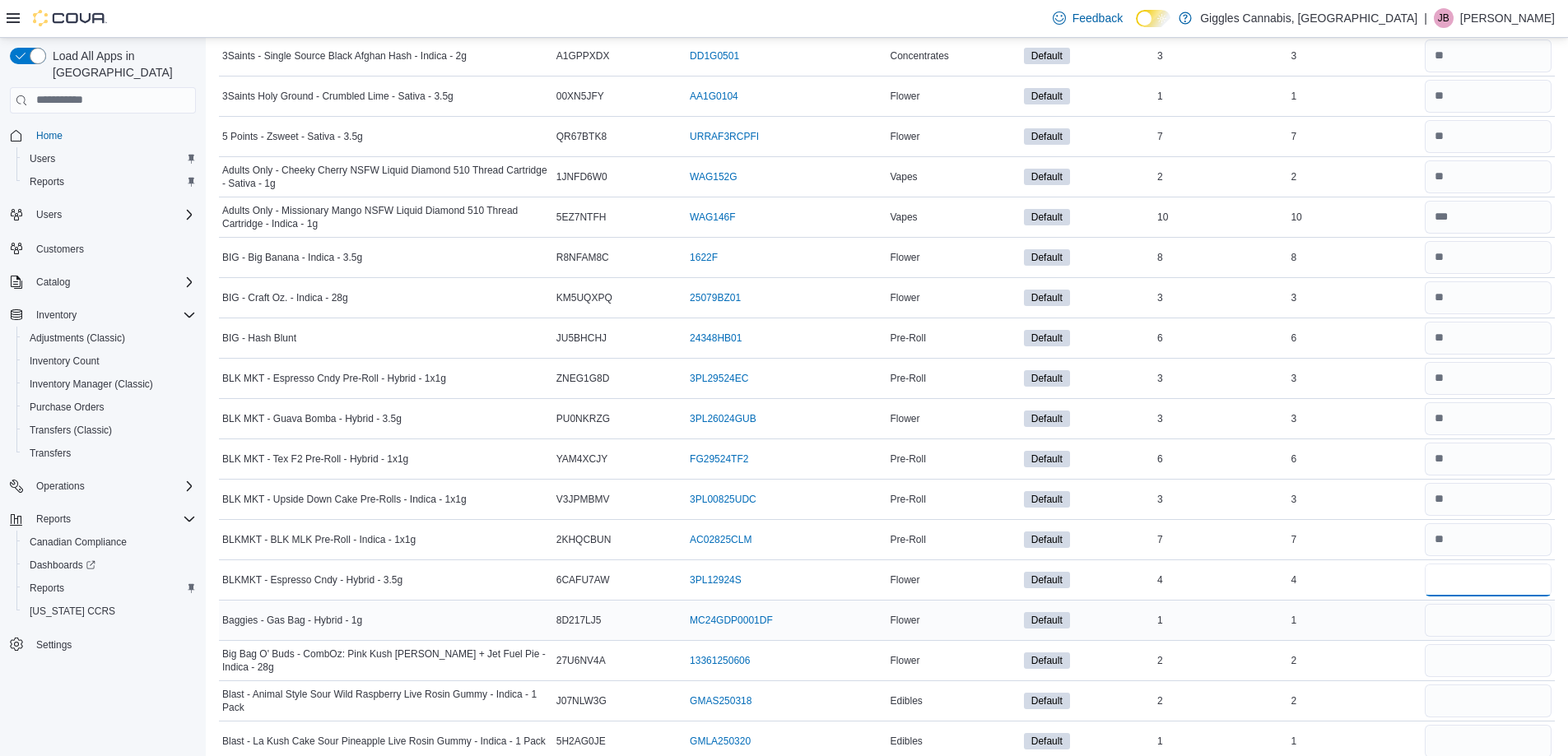
type input "*"
click at [1463, 624] on input "number" at bounding box center [1488, 620] width 126 height 33
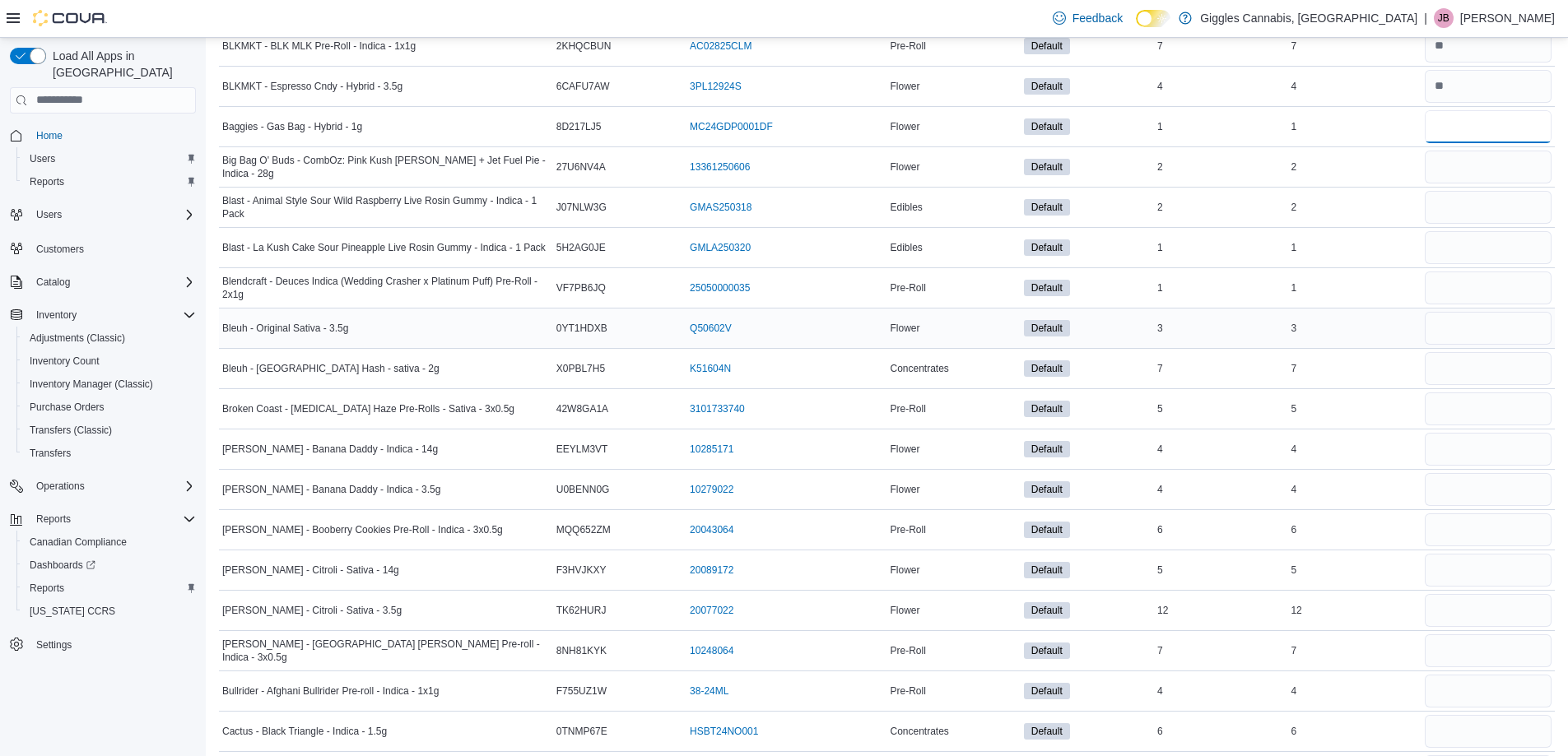
scroll to position [1234, 0]
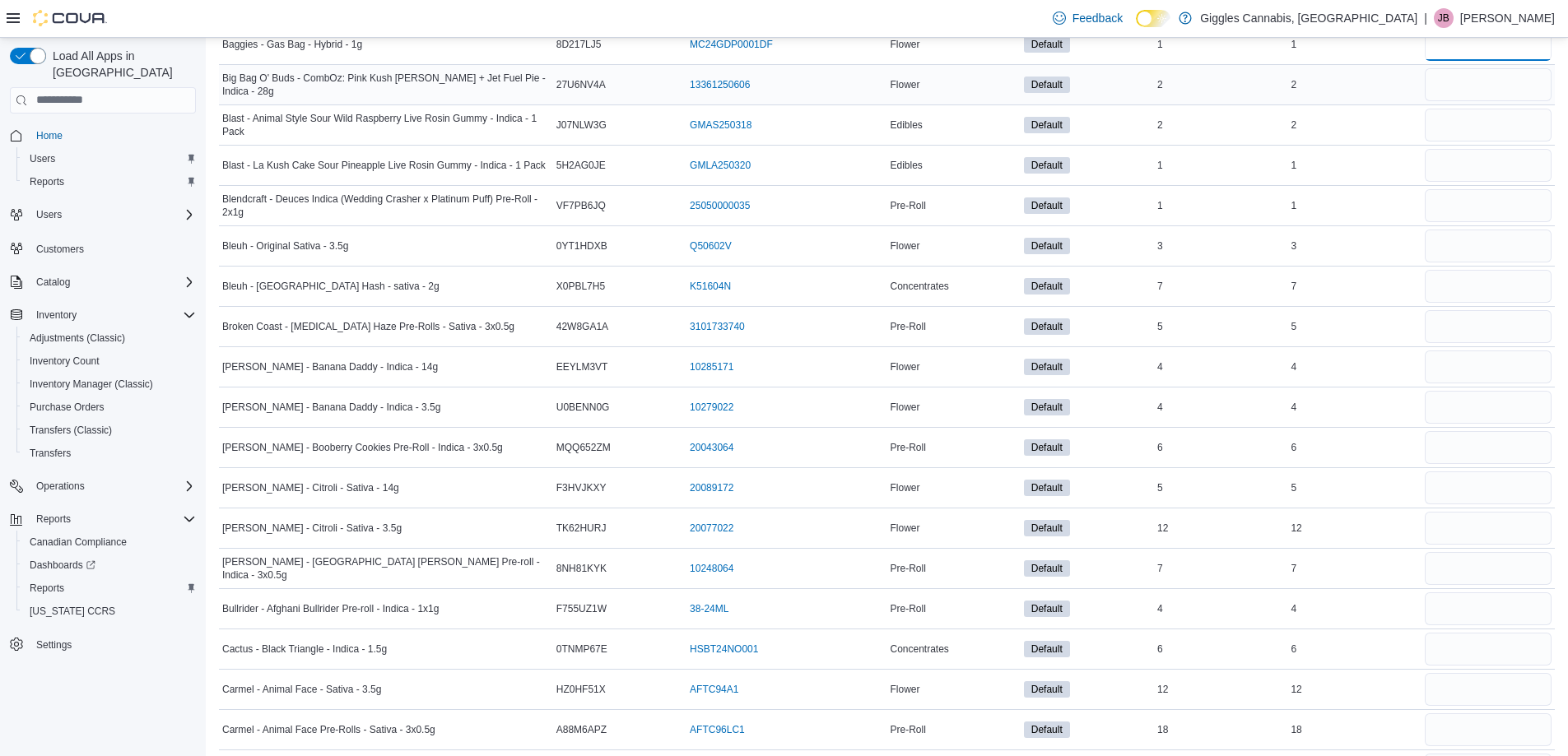
type input "*"
click at [1468, 80] on input "number" at bounding box center [1488, 85] width 126 height 33
type input "*"
click at [1475, 132] on input "number" at bounding box center [1488, 125] width 126 height 33
type input "*"
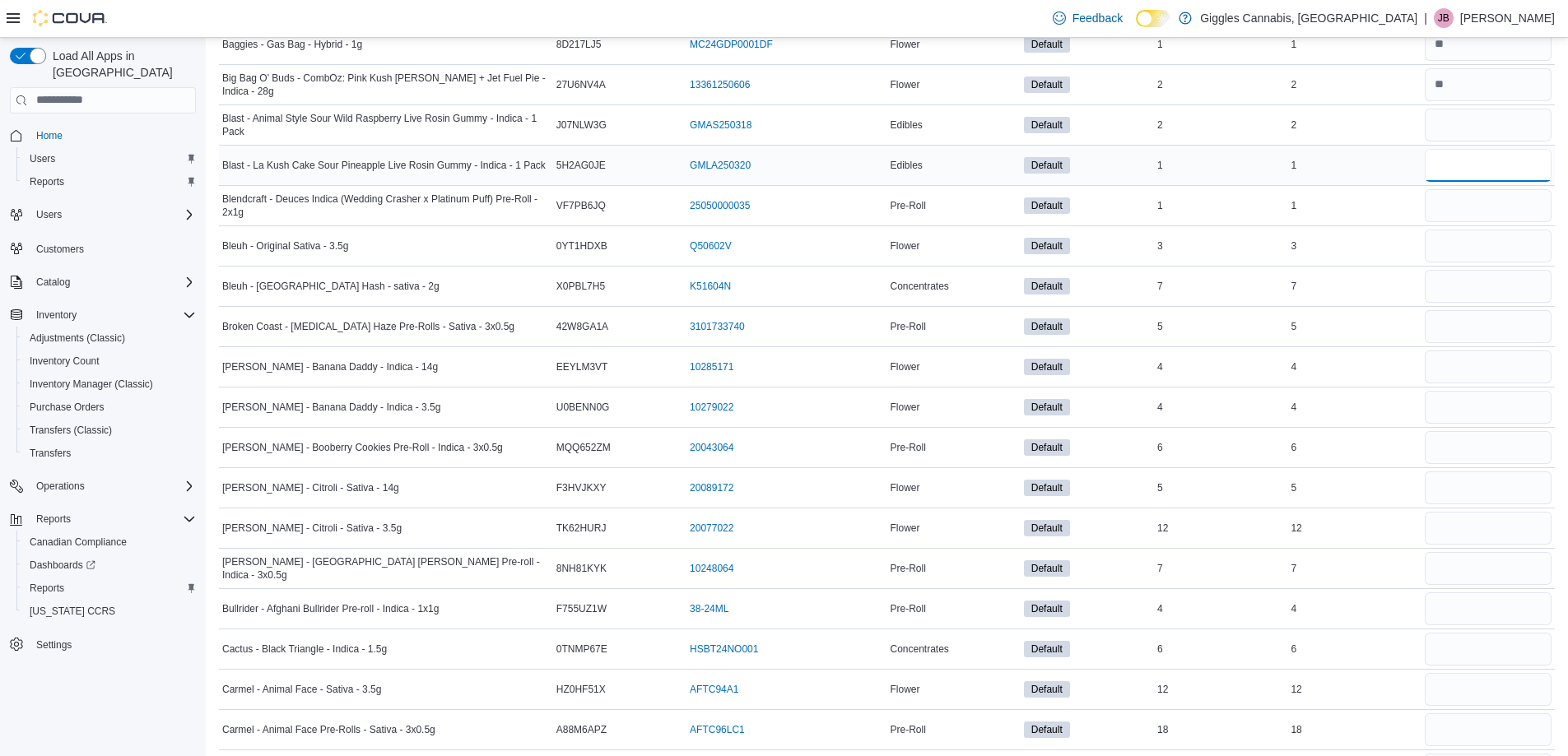
click at [1456, 166] on input "number" at bounding box center [1488, 165] width 126 height 33
type input "*"
click at [1472, 204] on input "number" at bounding box center [1488, 206] width 126 height 33
type input "*"
click at [1460, 249] on input "number" at bounding box center [1488, 246] width 126 height 33
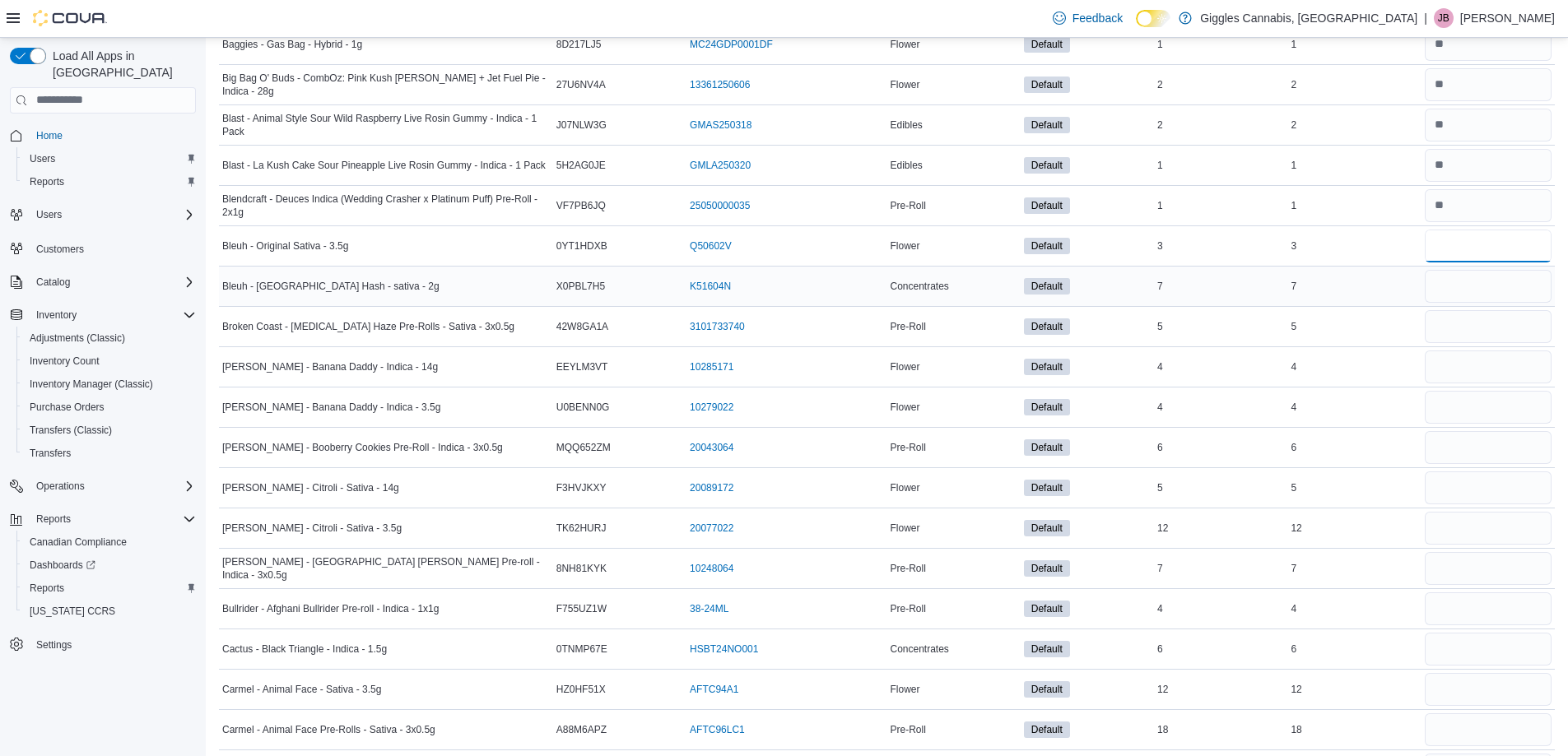
type input "*"
click at [1462, 277] on input "number" at bounding box center [1488, 286] width 126 height 33
type input "*"
click at [1456, 322] on input "number" at bounding box center [1488, 327] width 126 height 33
type input "*"
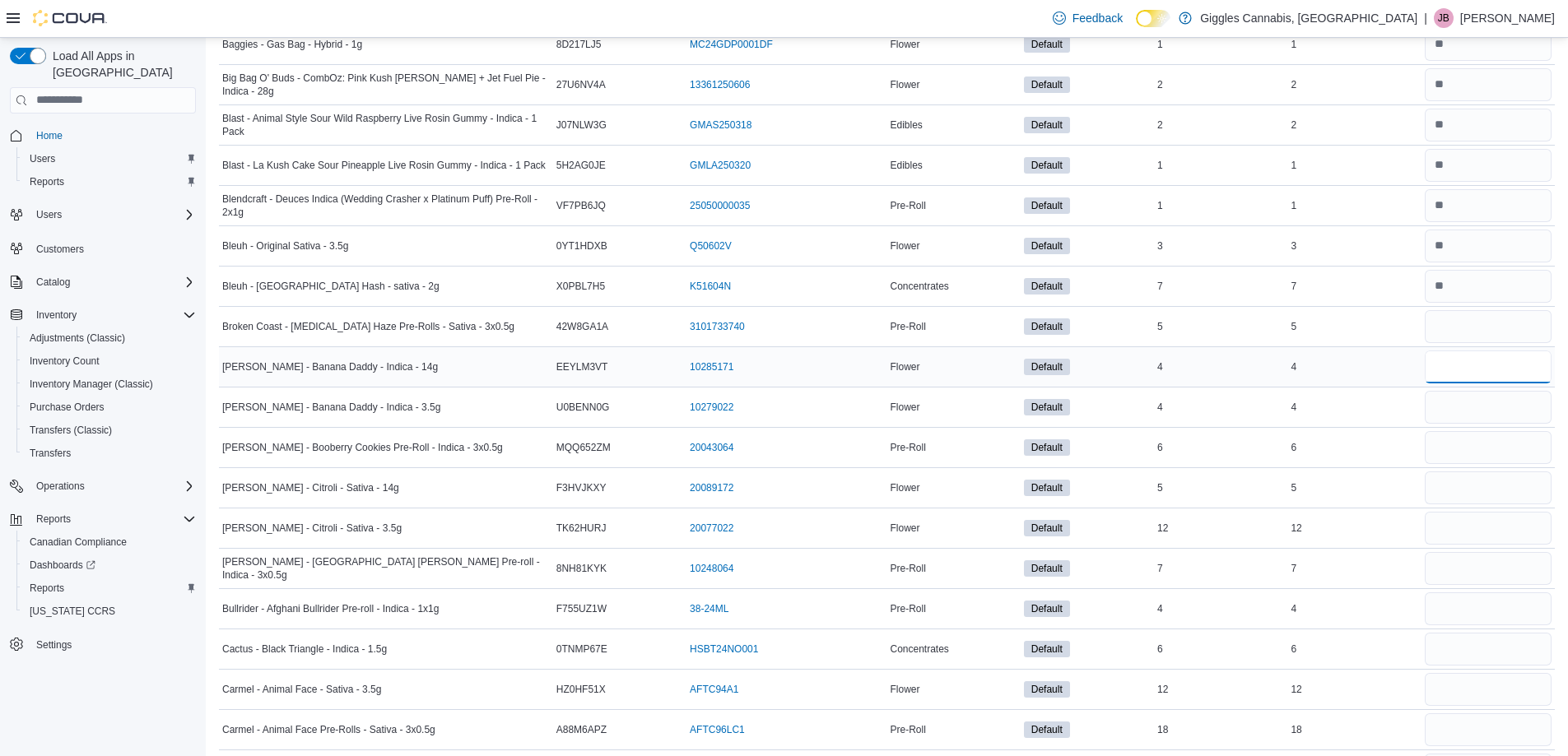
click at [1462, 361] on input "number" at bounding box center [1488, 367] width 126 height 33
type input "*"
click at [1468, 398] on input "number" at bounding box center [1488, 407] width 126 height 33
type input "*"
click at [1476, 444] on input "number" at bounding box center [1488, 447] width 126 height 33
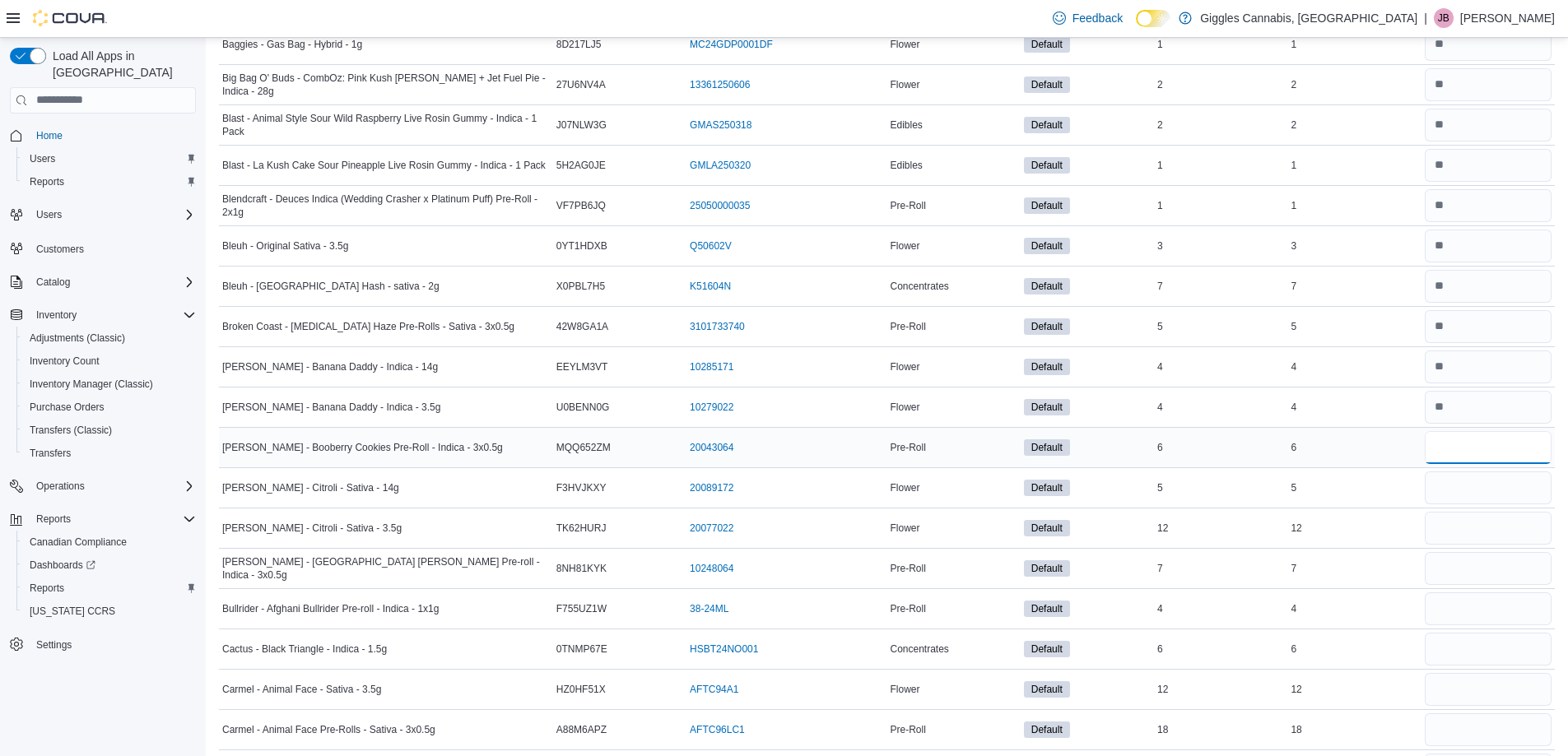
type input "*"
click at [1478, 481] on input "number" at bounding box center [1488, 488] width 126 height 33
type input "*"
click at [1479, 529] on input "number" at bounding box center [1488, 529] width 126 height 33
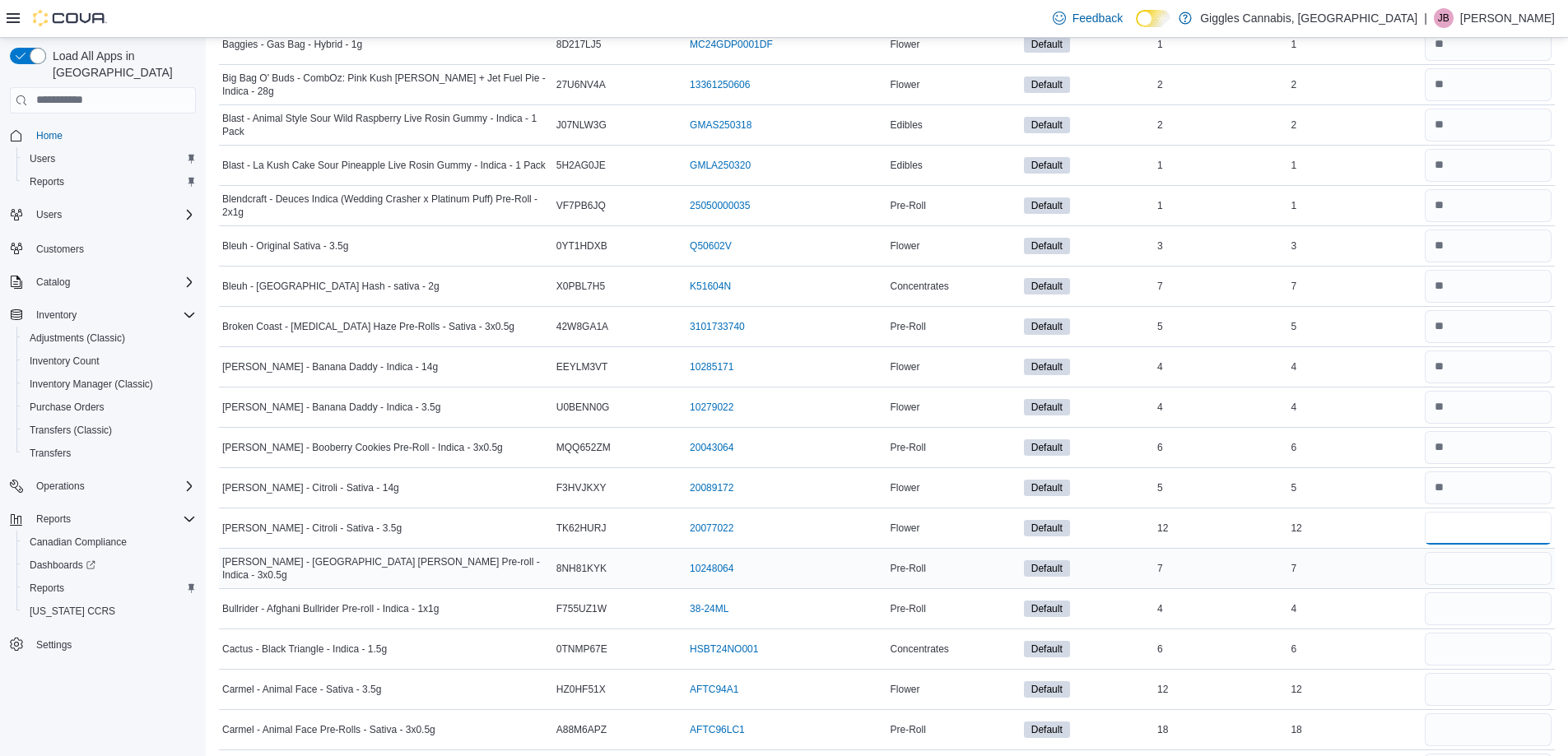
type input "**"
click at [1471, 573] on input "number" at bounding box center [1488, 568] width 126 height 33
type input "*"
click at [1490, 609] on input "number" at bounding box center [1488, 609] width 126 height 33
type input "*"
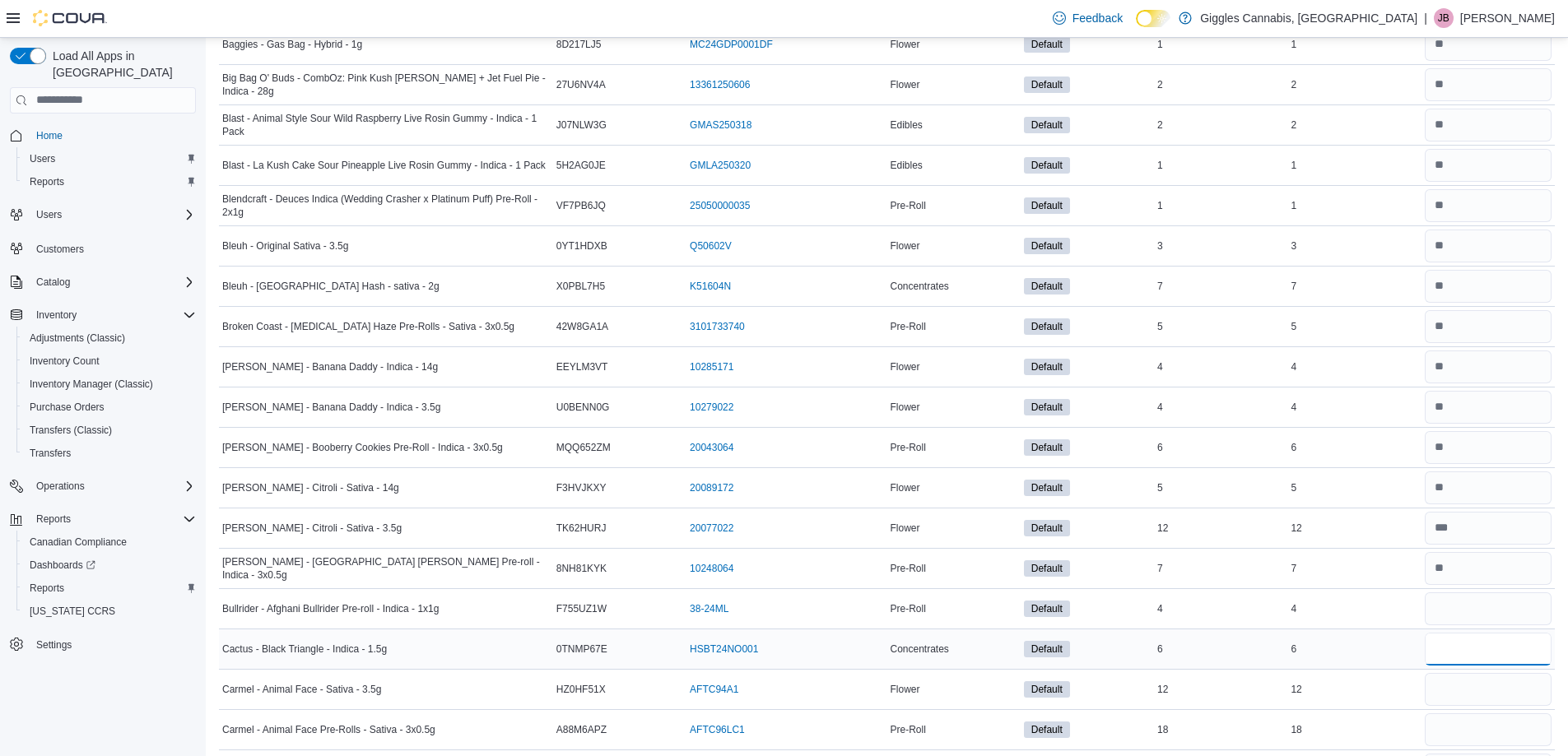
click at [1481, 662] on input "number" at bounding box center [1488, 649] width 126 height 33
type input "*"
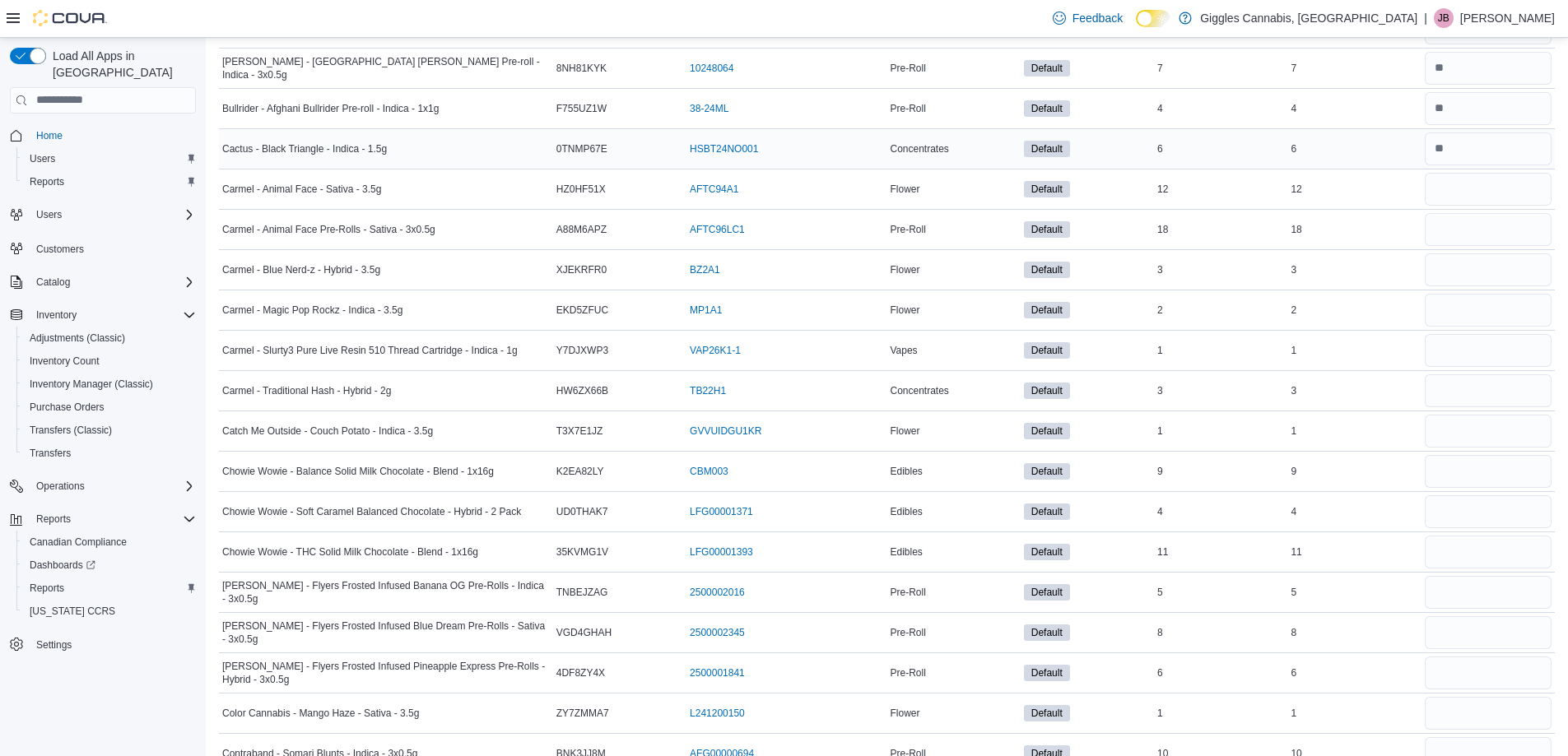
scroll to position [1810, 0]
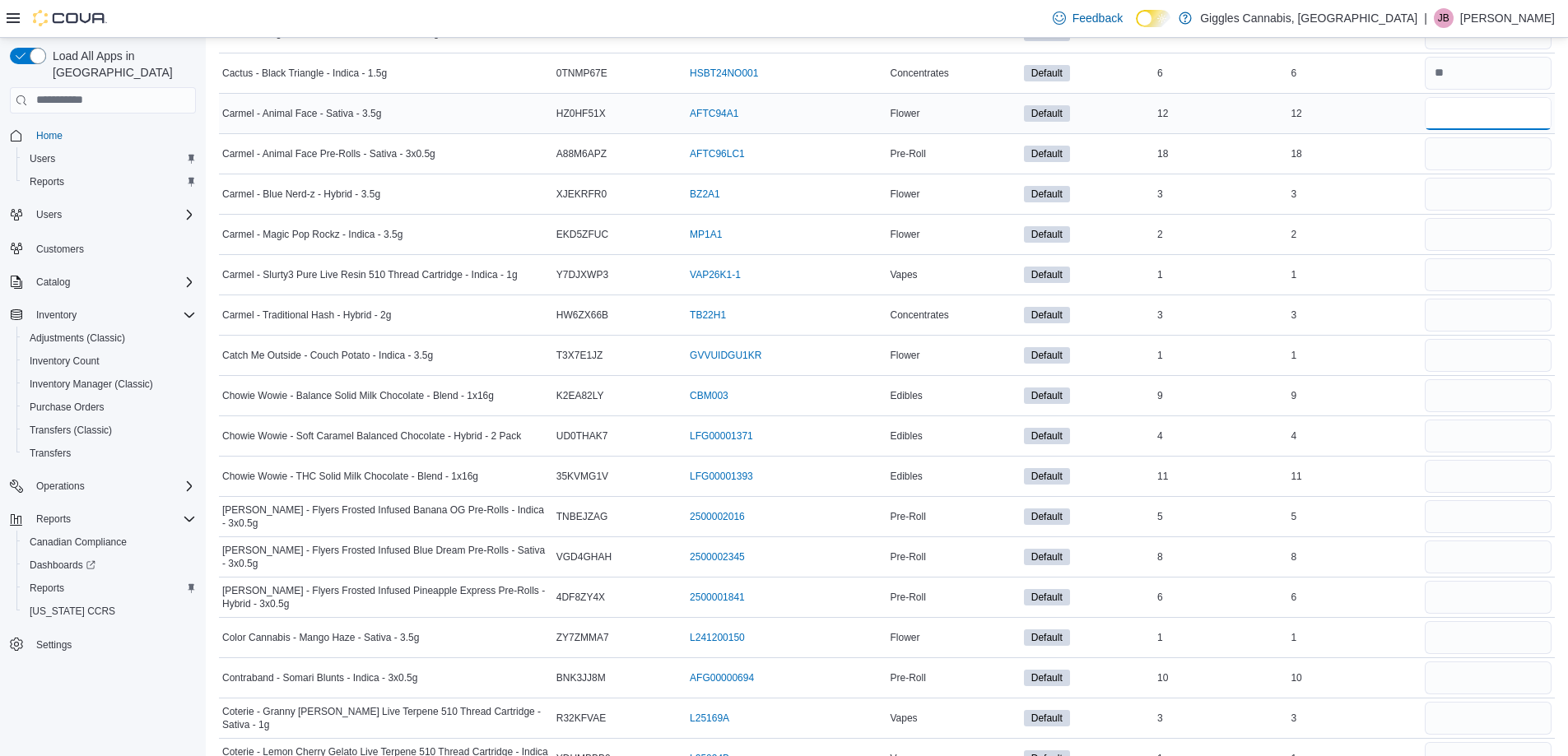
click at [1515, 123] on input "number" at bounding box center [1488, 113] width 126 height 33
type input "**"
click at [1514, 149] on input "number" at bounding box center [1488, 154] width 126 height 33
type input "**"
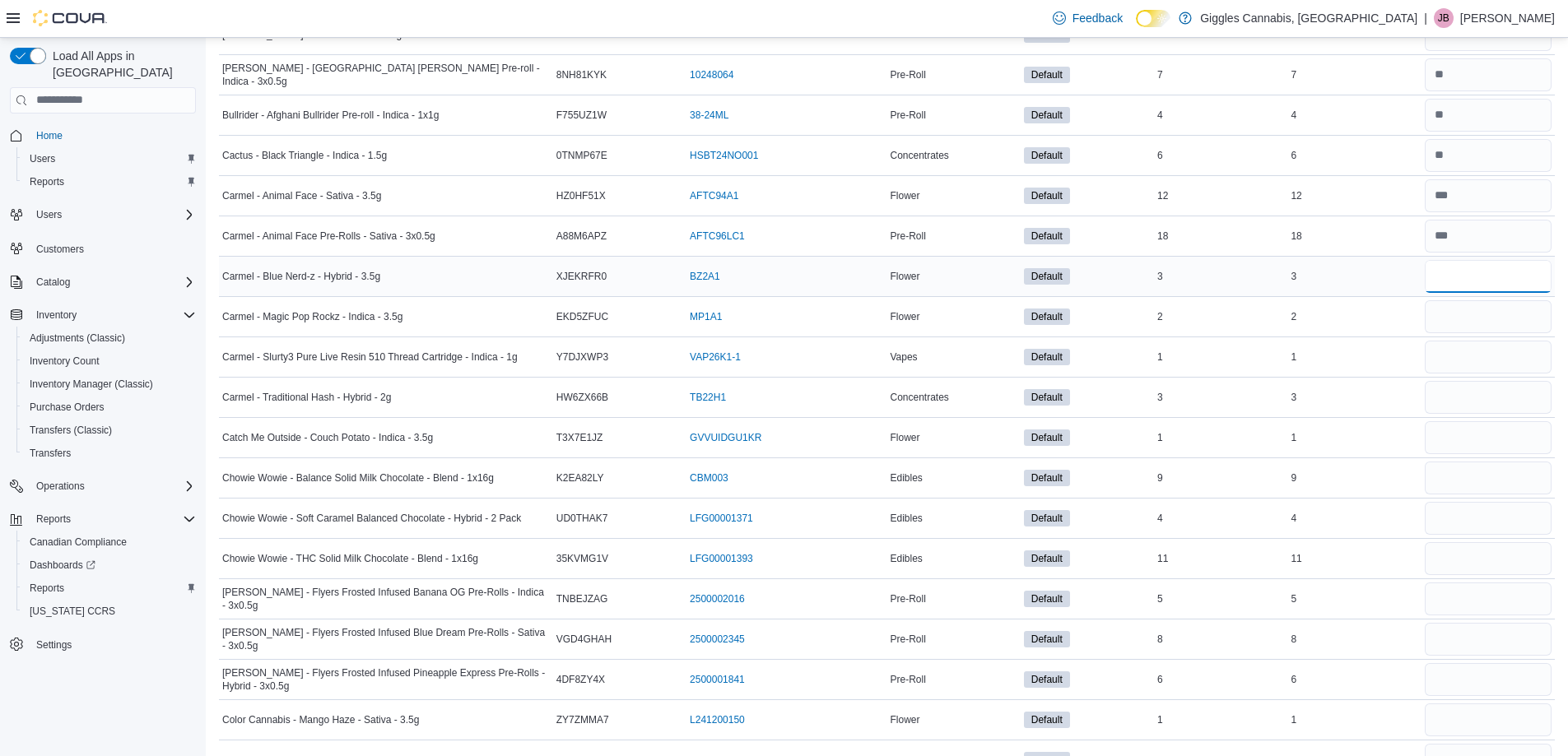
click at [1489, 283] on input "number" at bounding box center [1488, 277] width 126 height 33
type input "*"
click at [1500, 311] on input "number" at bounding box center [1488, 317] width 126 height 33
type input "*"
click at [1487, 358] on input "number" at bounding box center [1488, 357] width 126 height 33
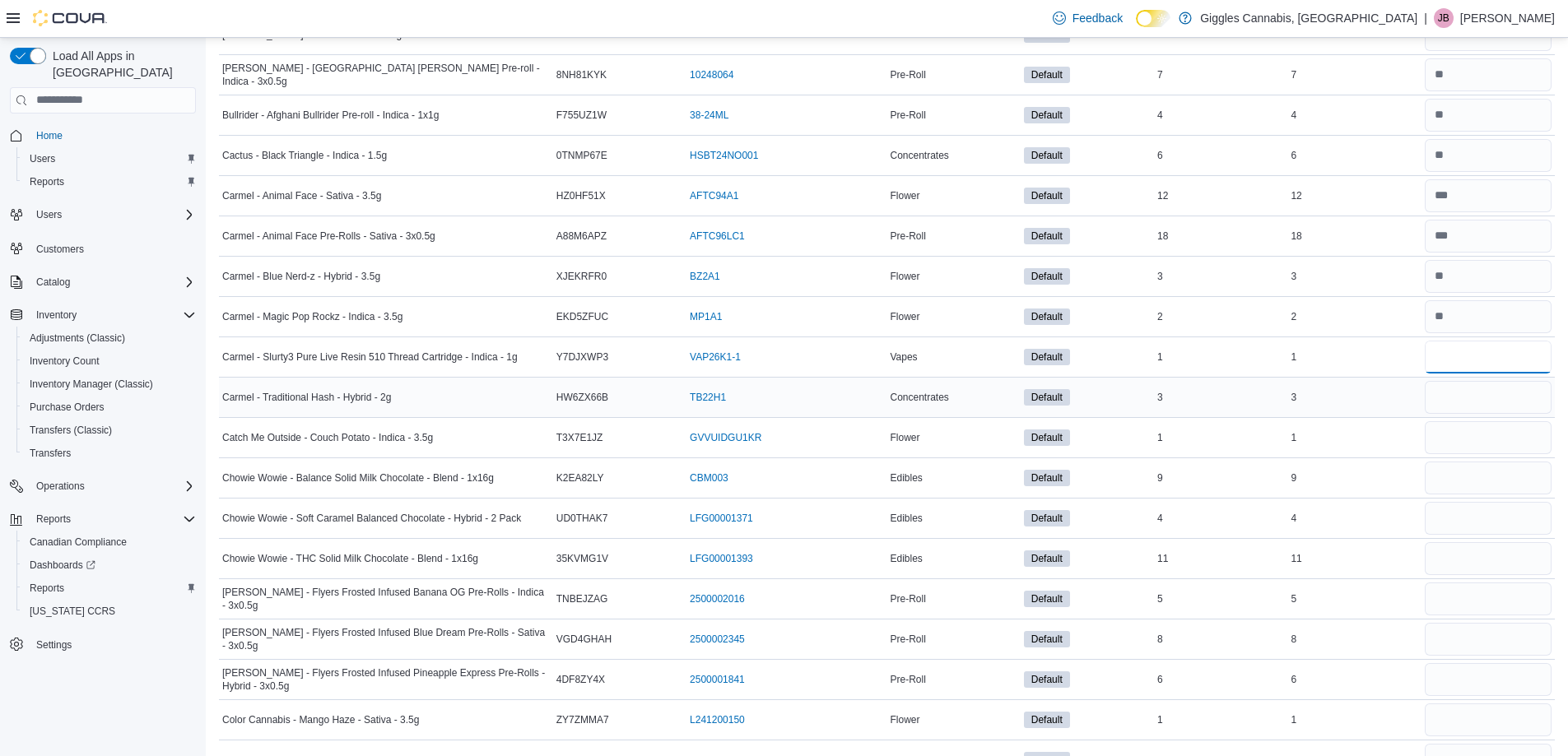
type input "*"
click at [1488, 390] on input "number" at bounding box center [1488, 397] width 126 height 33
type input "*"
click at [1490, 444] on input "number" at bounding box center [1488, 438] width 126 height 33
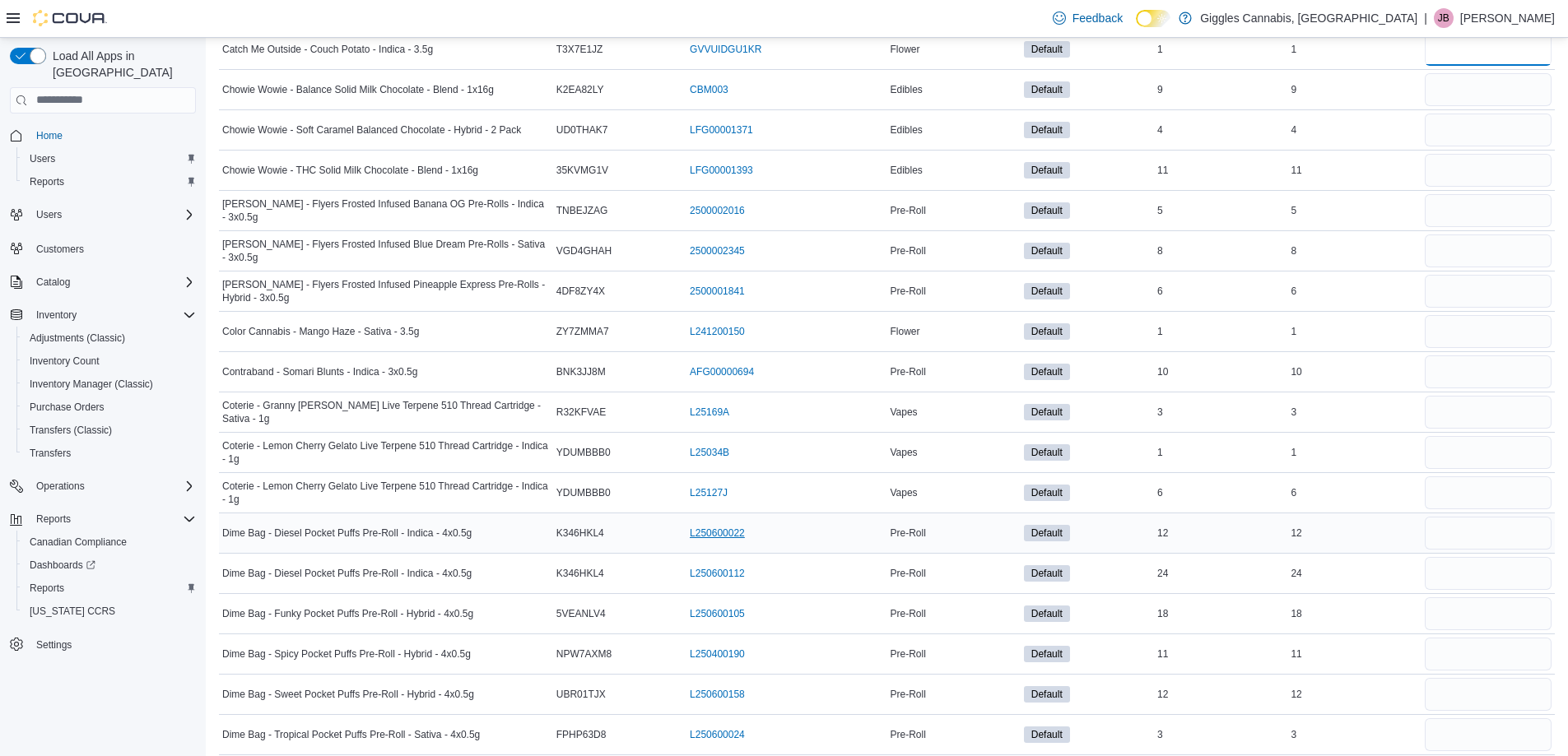
scroll to position [2139, 0]
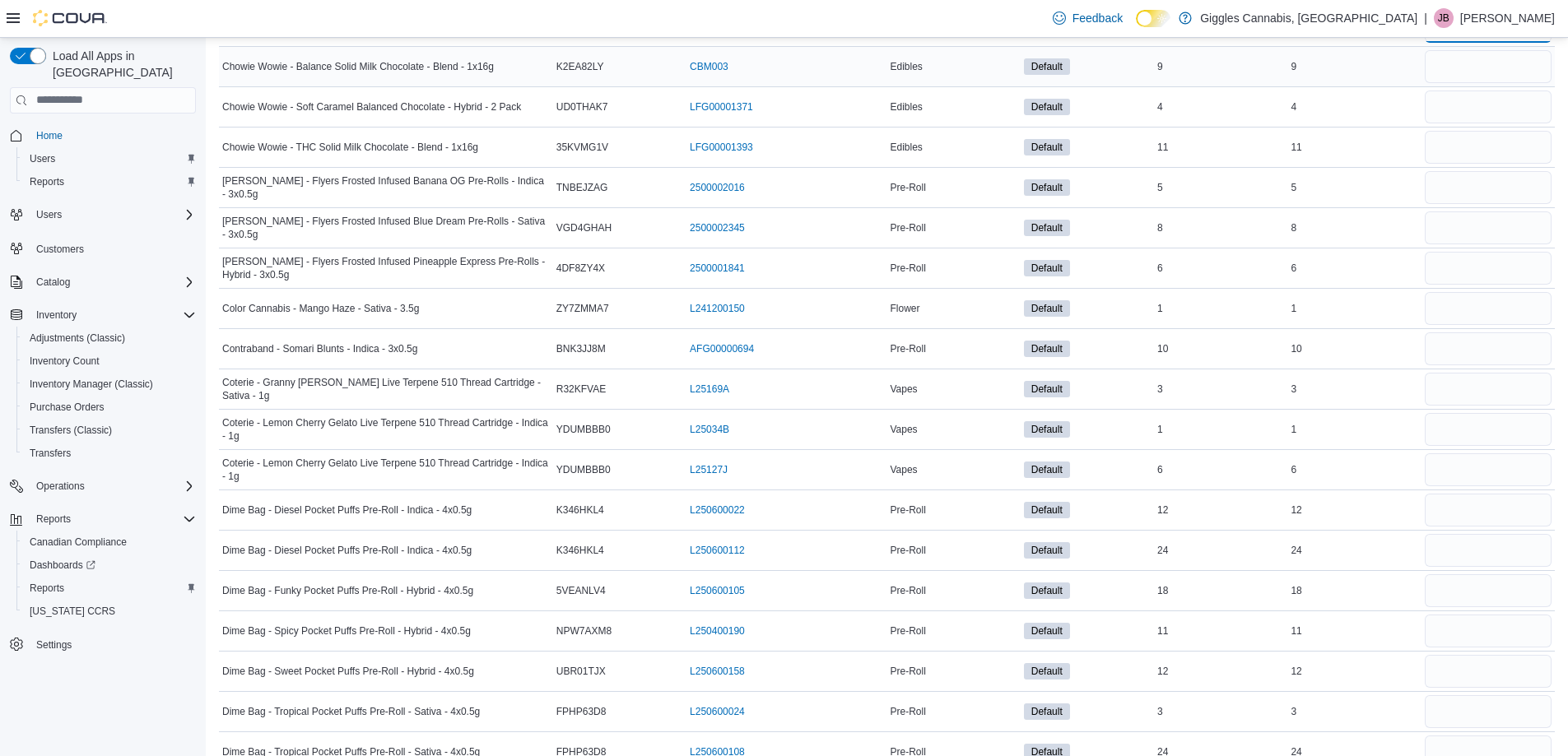
type input "*"
click at [1496, 69] on input "number" at bounding box center [1488, 67] width 126 height 33
type input "*"
click at [1490, 113] on input "number" at bounding box center [1488, 107] width 126 height 33
type input "*"
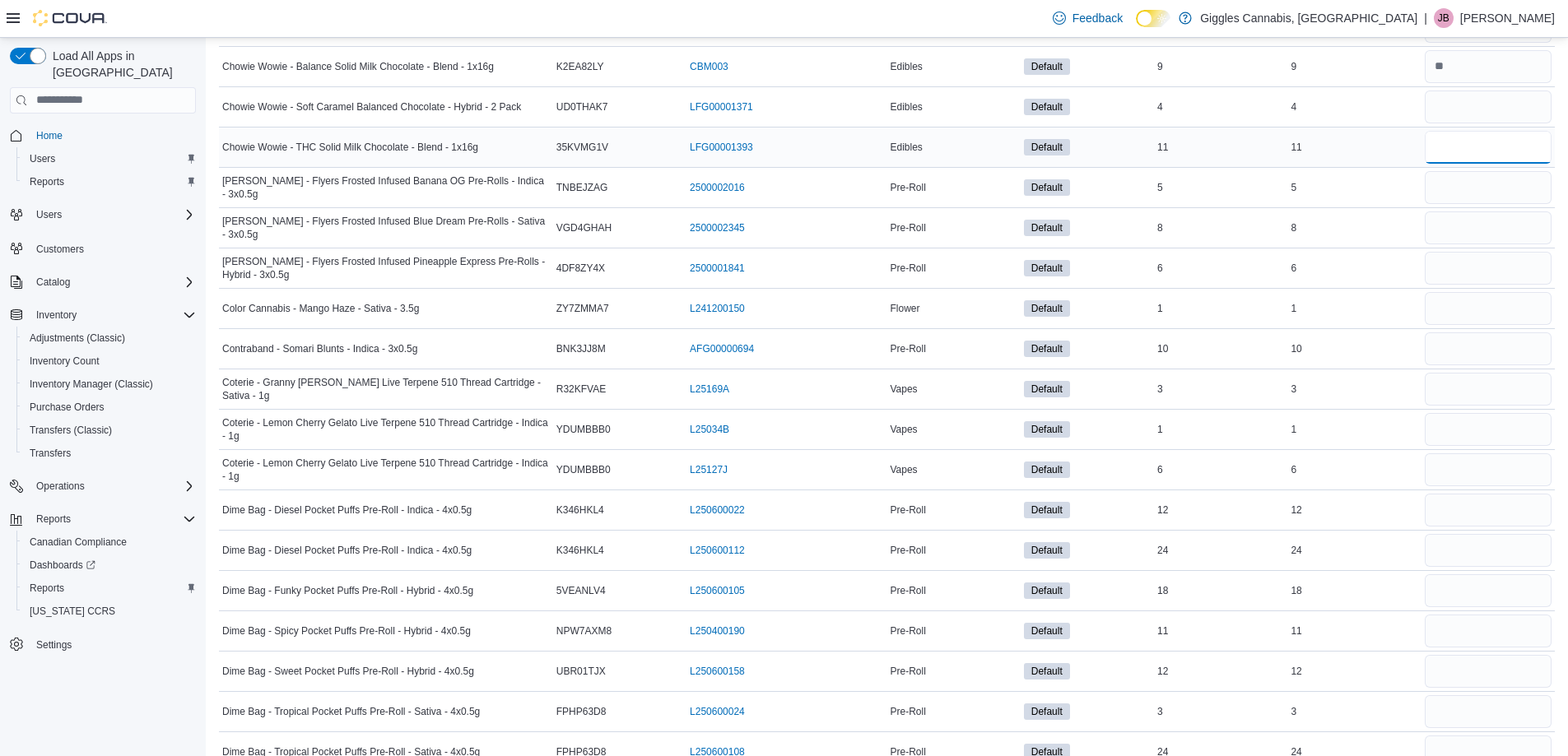
click at [1494, 155] on input "number" at bounding box center [1488, 147] width 126 height 33
type input "**"
click at [1488, 187] on input "number" at bounding box center [1488, 188] width 126 height 33
type input "*"
click at [1495, 229] on input "number" at bounding box center [1488, 227] width 126 height 33
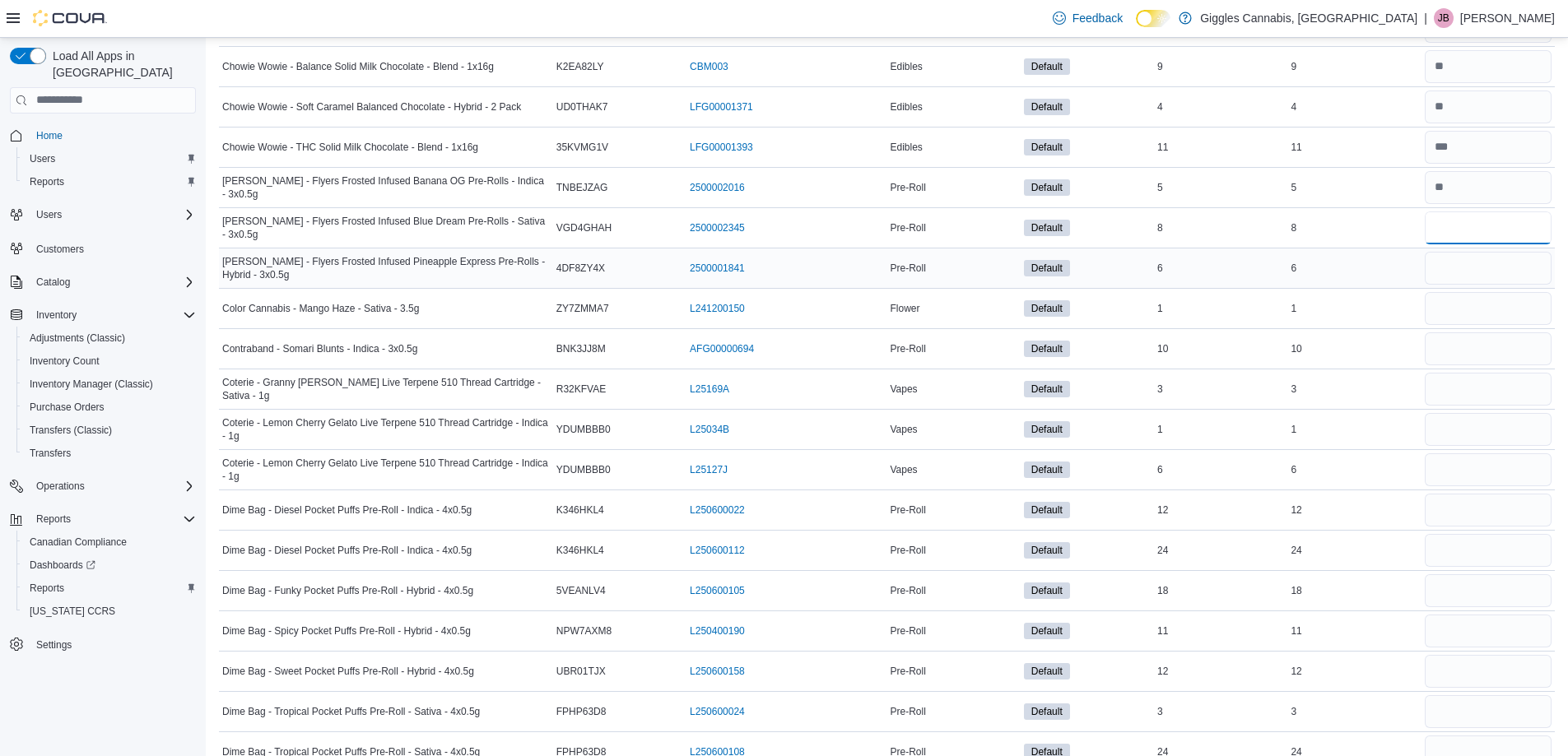
type input "*"
click at [1489, 272] on input "number" at bounding box center [1488, 268] width 126 height 33
type input "*"
click at [1481, 308] on input "number" at bounding box center [1488, 309] width 126 height 33
type input "*"
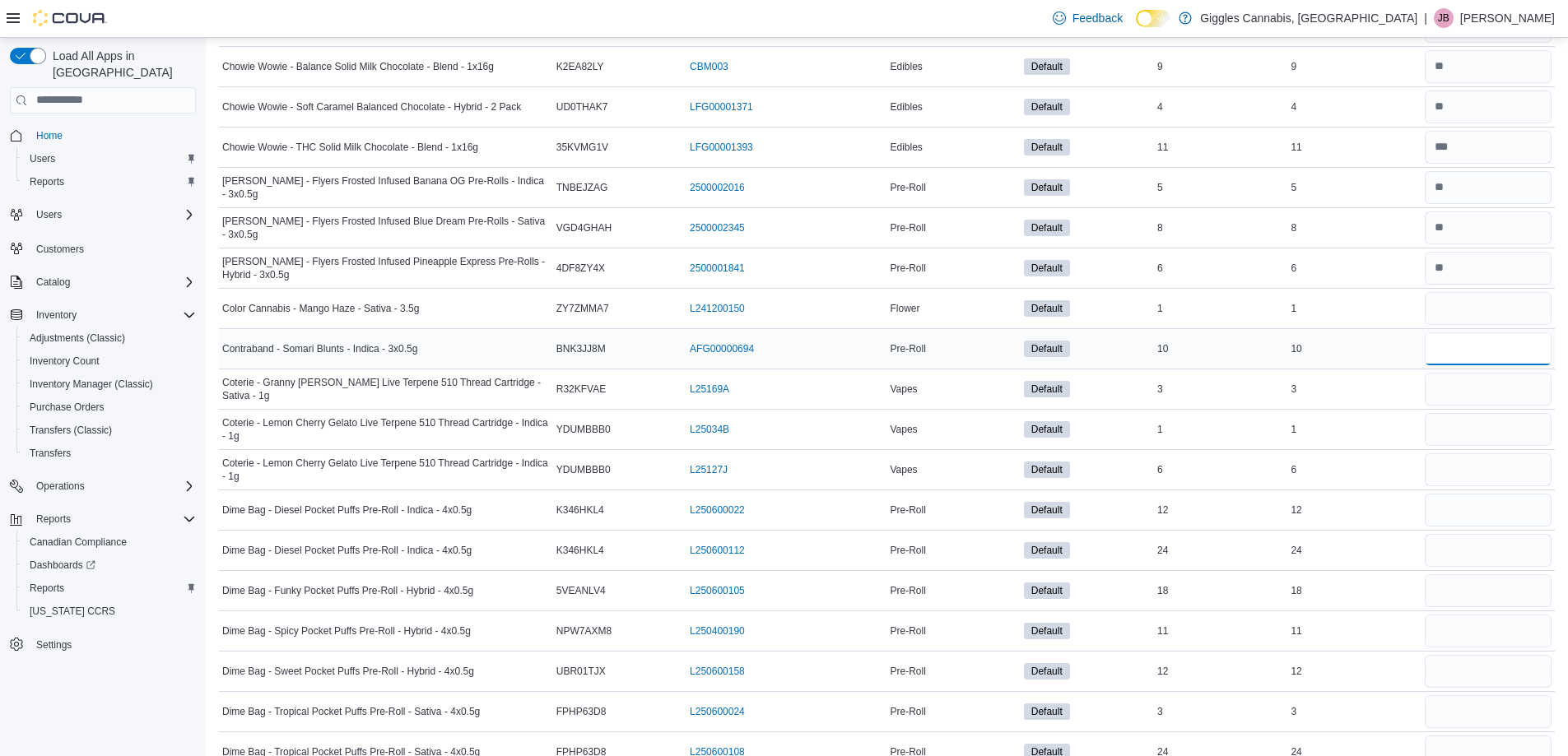
click at [1473, 346] on input "number" at bounding box center [1488, 349] width 126 height 33
type input "**"
click at [1473, 392] on input "number" at bounding box center [1488, 389] width 126 height 33
type input "*"
click at [1462, 436] on input "number" at bounding box center [1488, 429] width 126 height 33
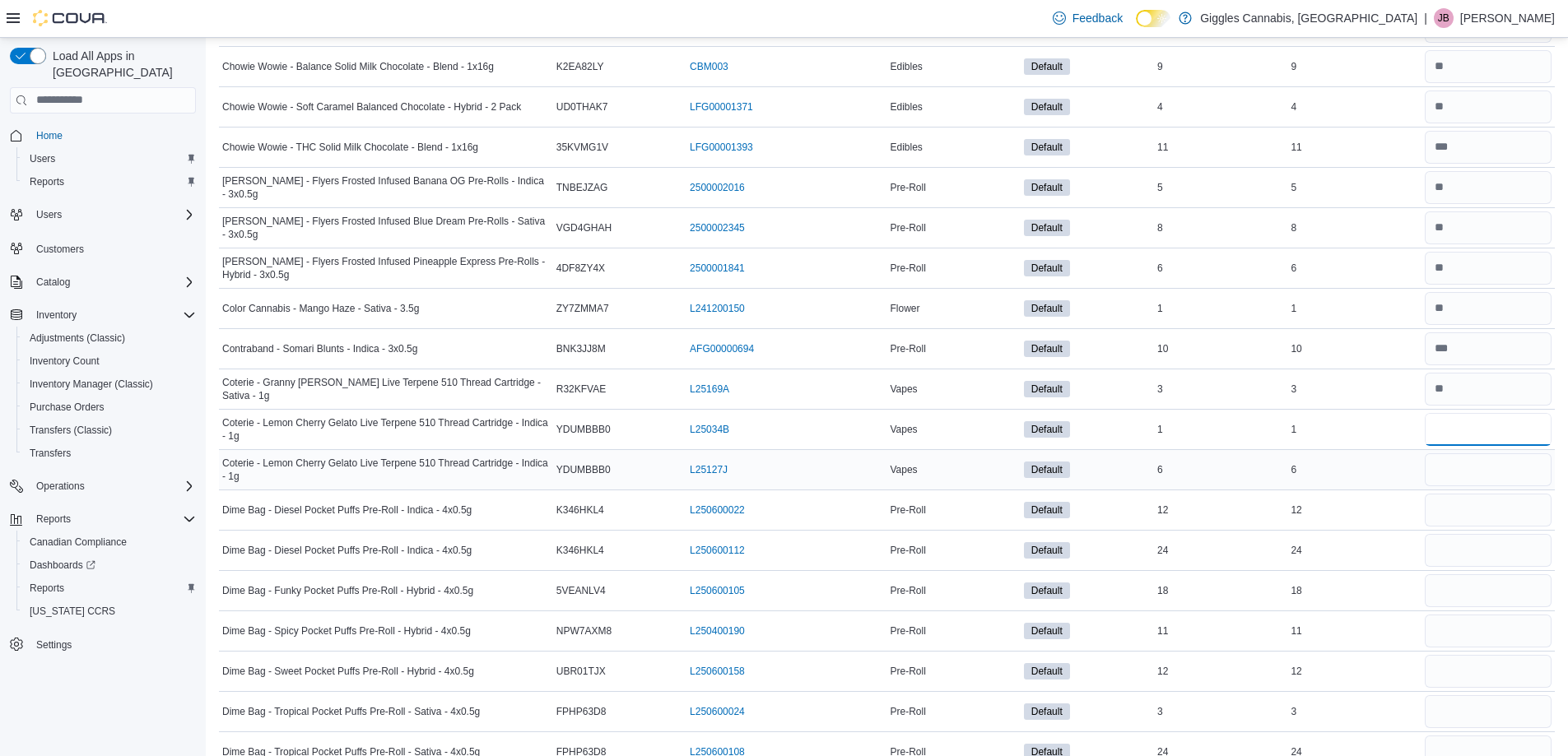
type input "*"
click at [1462, 463] on input "number" at bounding box center [1488, 470] width 126 height 33
type input "*"
click at [1475, 511] on input "number" at bounding box center [1488, 510] width 126 height 33
type input "*"
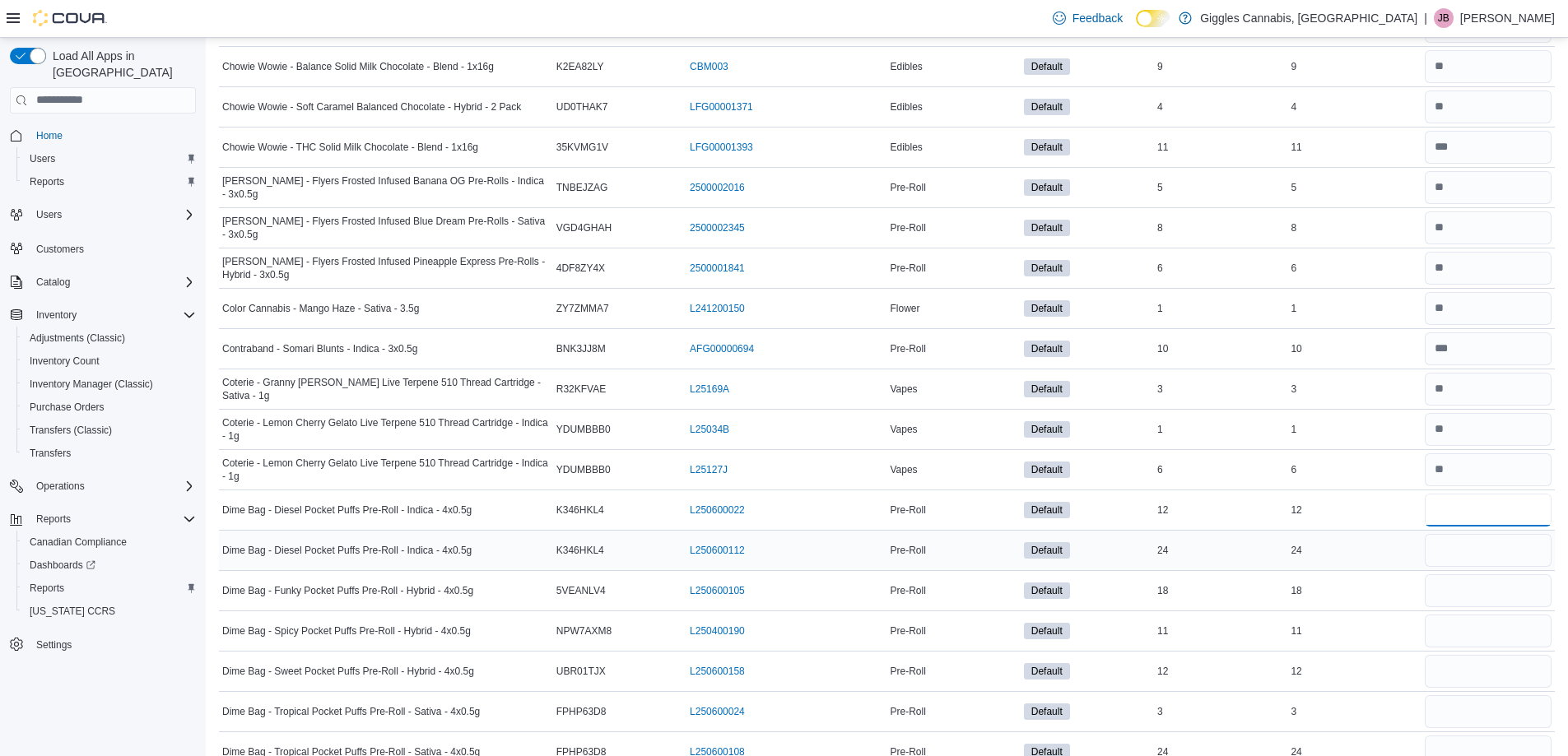
type input "**"
click at [1477, 548] on input "number" at bounding box center [1488, 550] width 126 height 33
type input "*"
type input "**"
click at [1500, 594] on input "number" at bounding box center [1488, 591] width 126 height 33
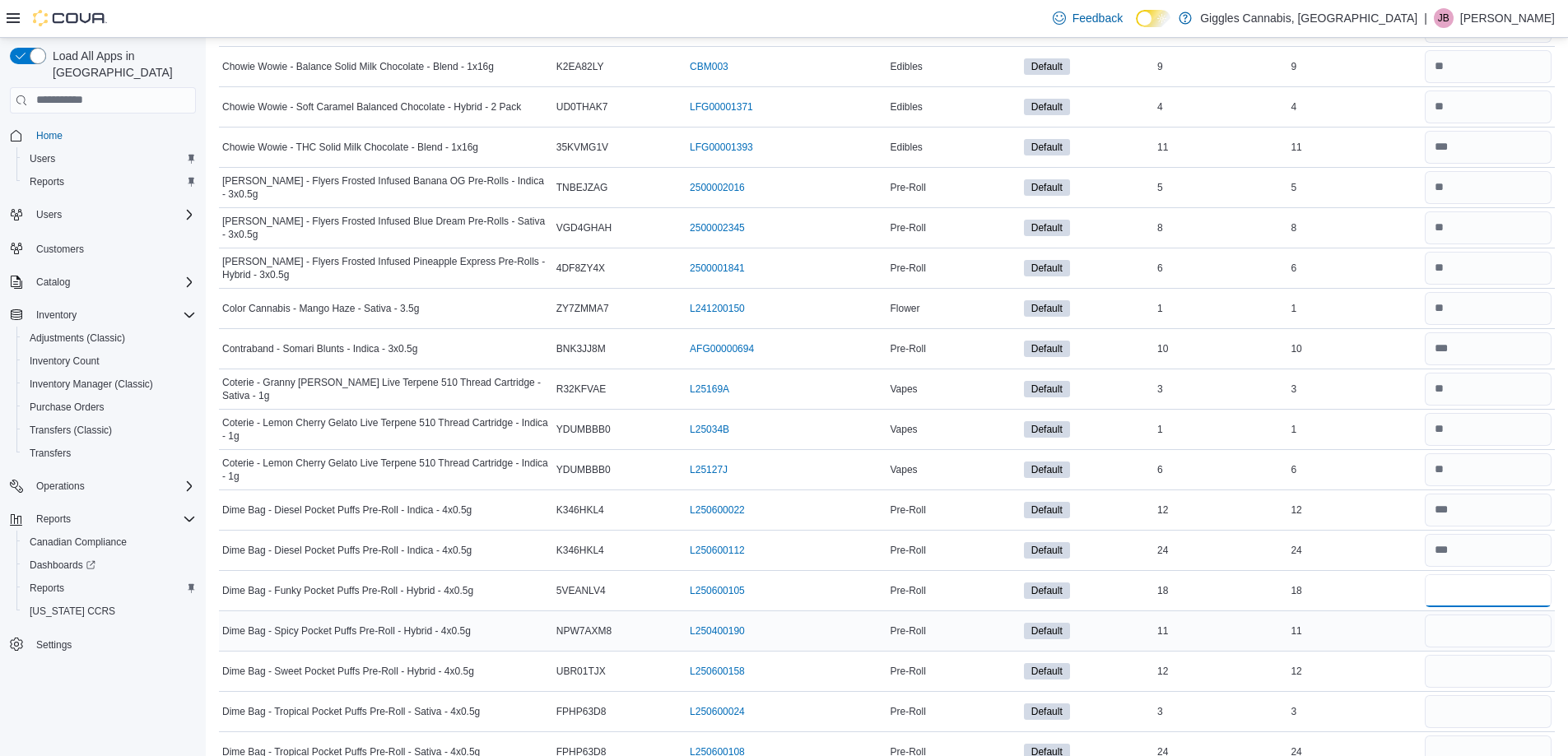
type input "**"
click at [1501, 642] on input "number" at bounding box center [1488, 631] width 126 height 33
type input "**"
click at [1496, 681] on input "number" at bounding box center [1488, 671] width 126 height 33
type input "**"
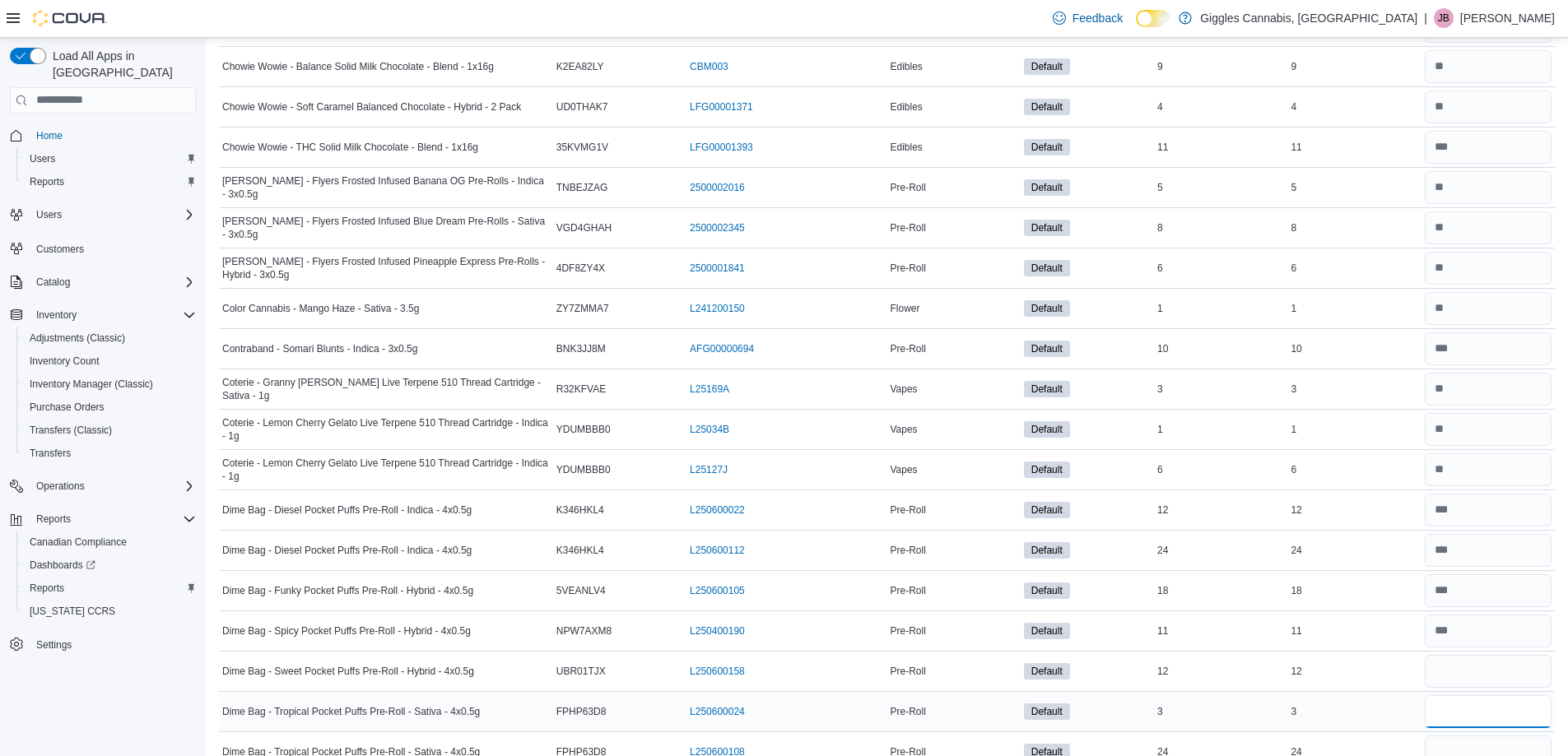
click at [1495, 704] on input "number" at bounding box center [1488, 712] width 126 height 33
type input "*"
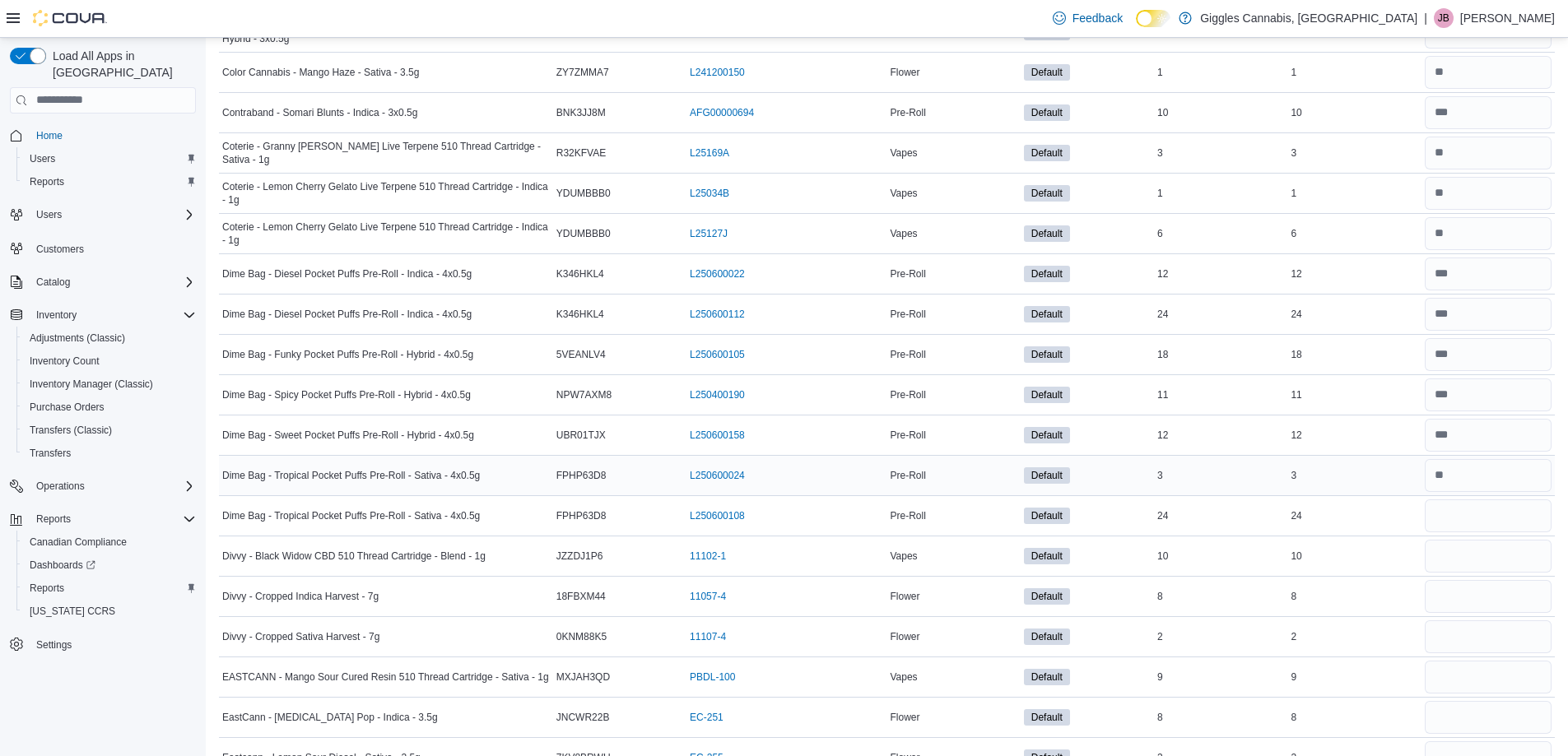
scroll to position [2386, 0]
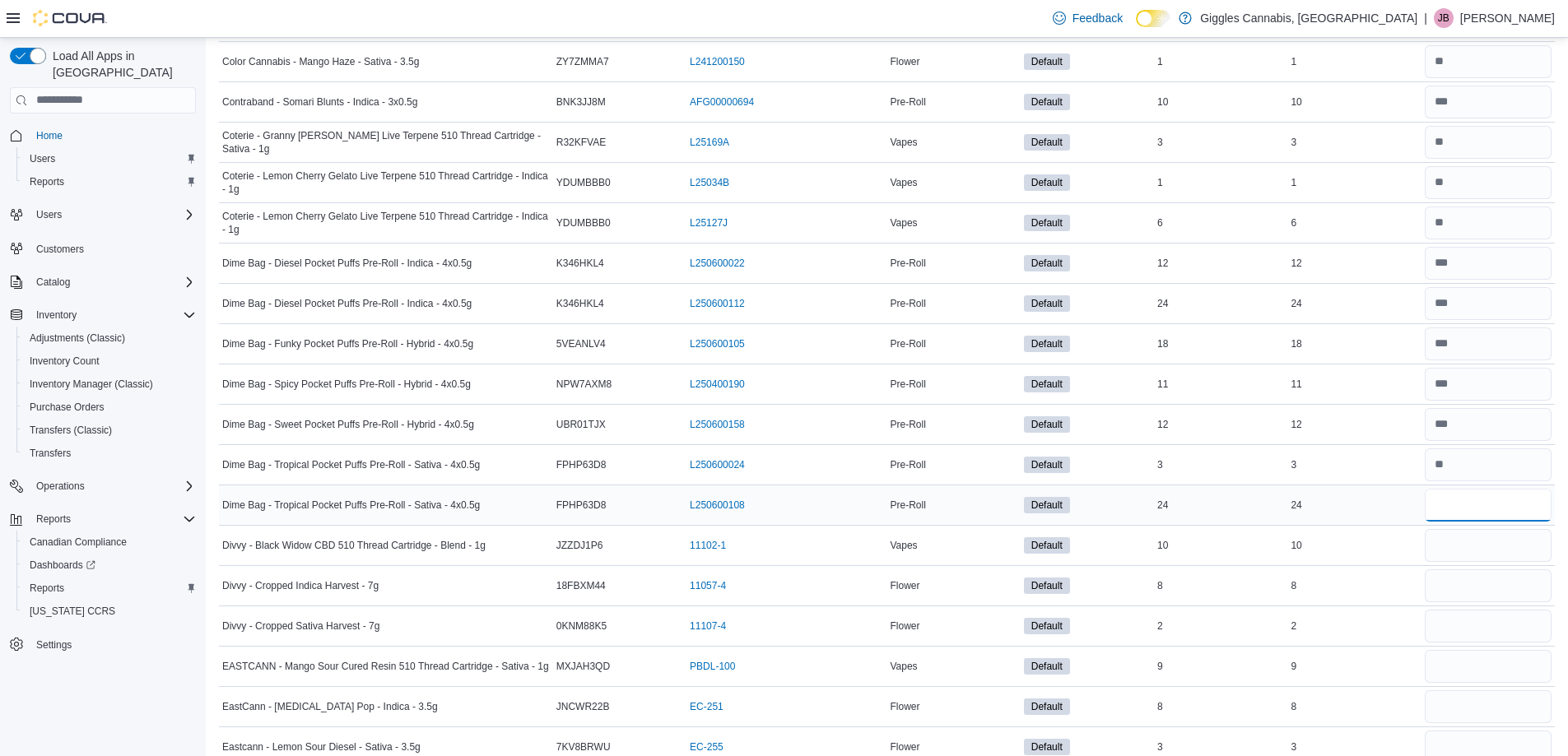
click at [1482, 515] on input "number" at bounding box center [1488, 505] width 126 height 33
type input "**"
click at [1476, 548] on input "number" at bounding box center [1488, 546] width 126 height 33
type input "**"
click at [1477, 582] on input "number" at bounding box center [1488, 586] width 126 height 33
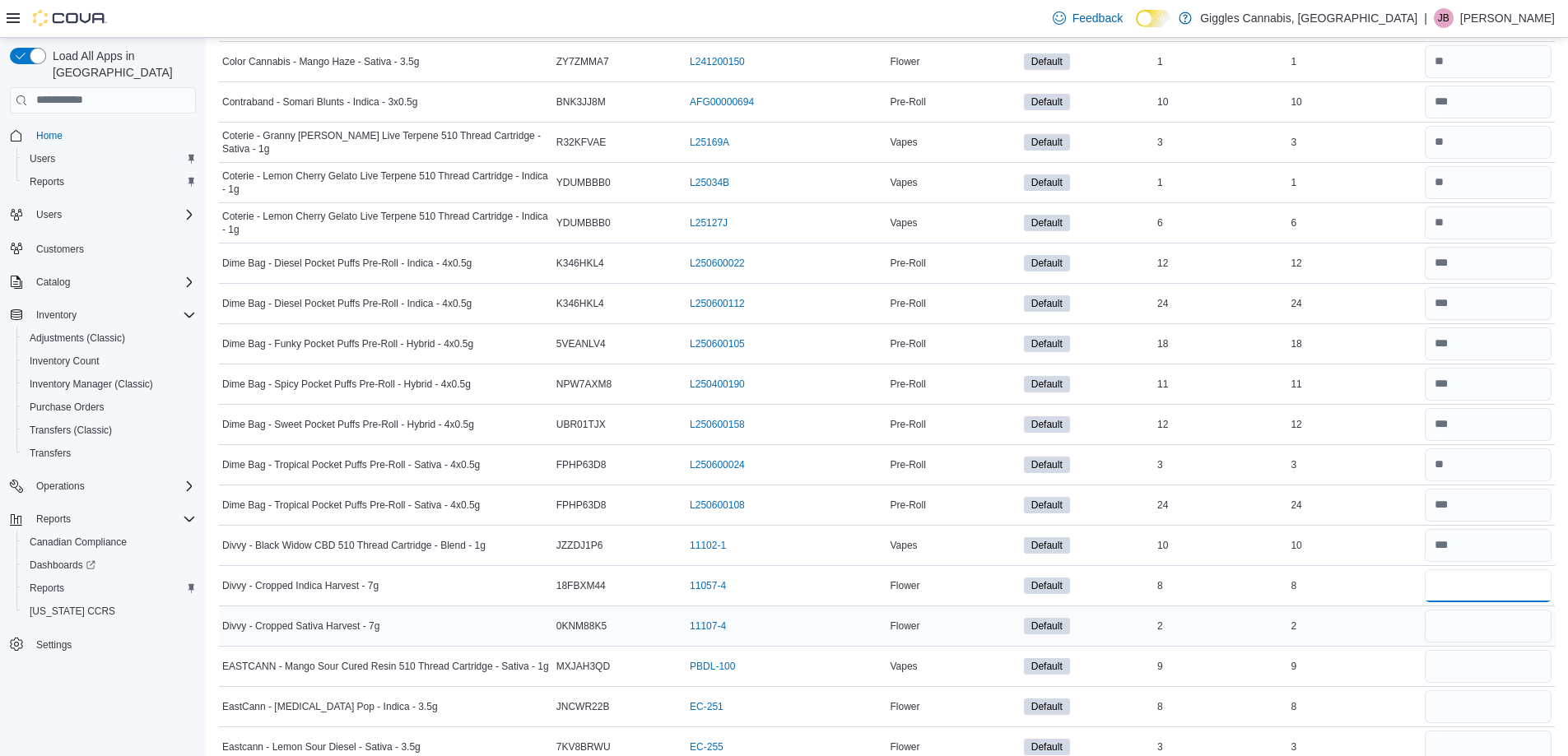
type input "*"
click at [1483, 619] on input "number" at bounding box center [1488, 626] width 126 height 33
type input "*"
click at [1506, 664] on input "number" at bounding box center [1488, 666] width 126 height 33
type input "*"
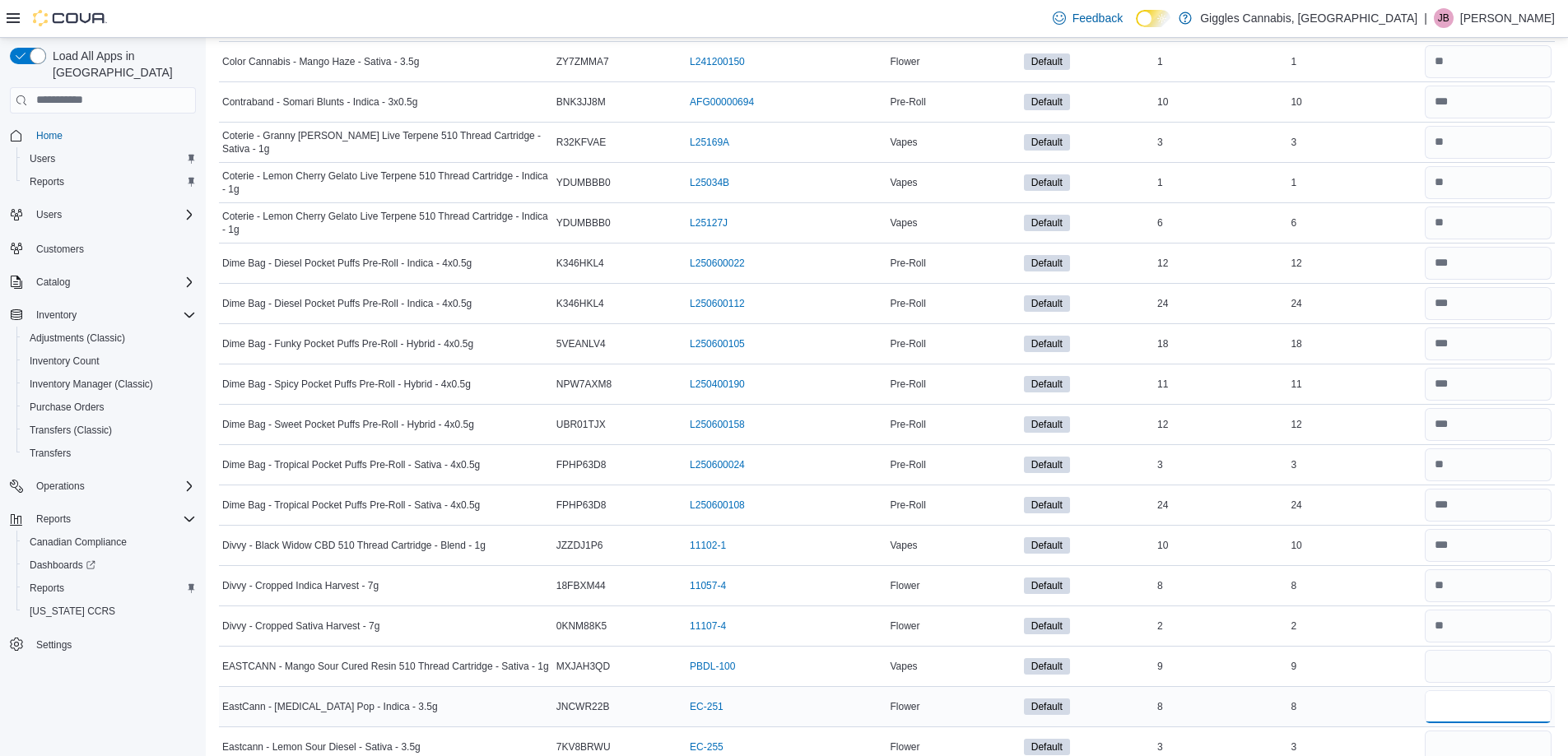
click at [1487, 718] on input "number" at bounding box center [1488, 707] width 126 height 33
type input "*"
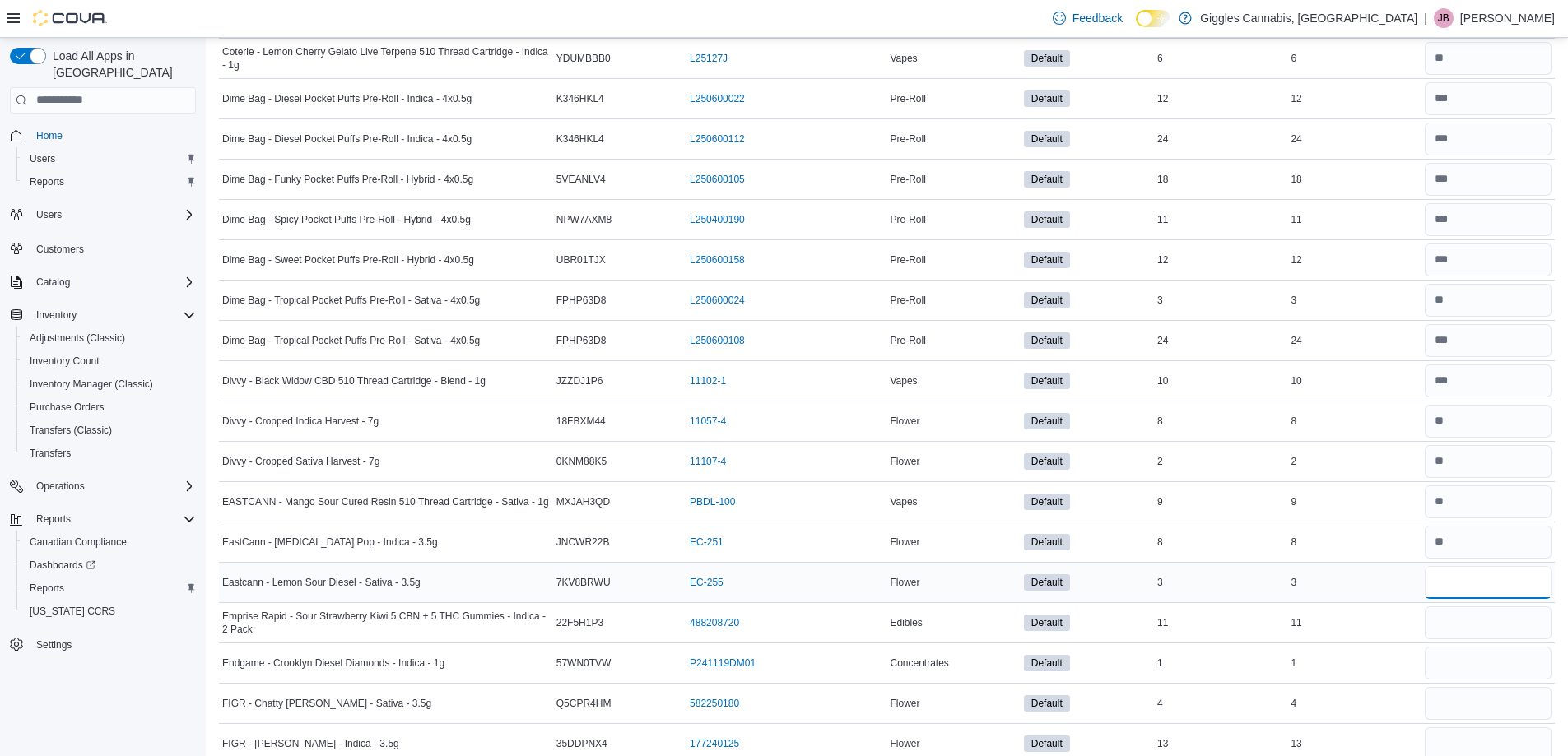
click at [1494, 586] on input "number" at bounding box center [1488, 582] width 126 height 33
type input "*"
click at [1490, 625] on input "number" at bounding box center [1488, 623] width 126 height 33
type input "**"
click at [1472, 665] on input "number" at bounding box center [1488, 663] width 126 height 33
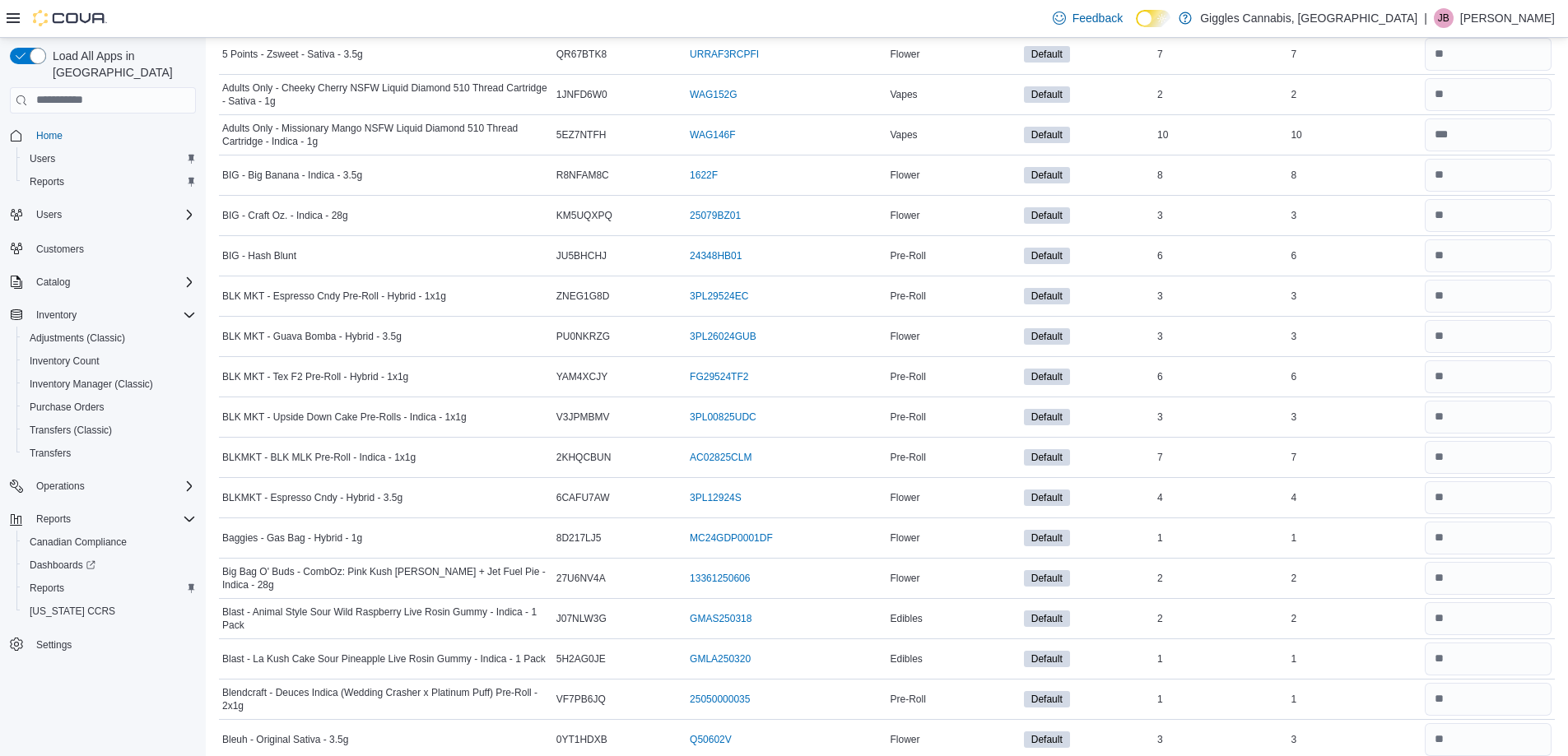
scroll to position [0, 0]
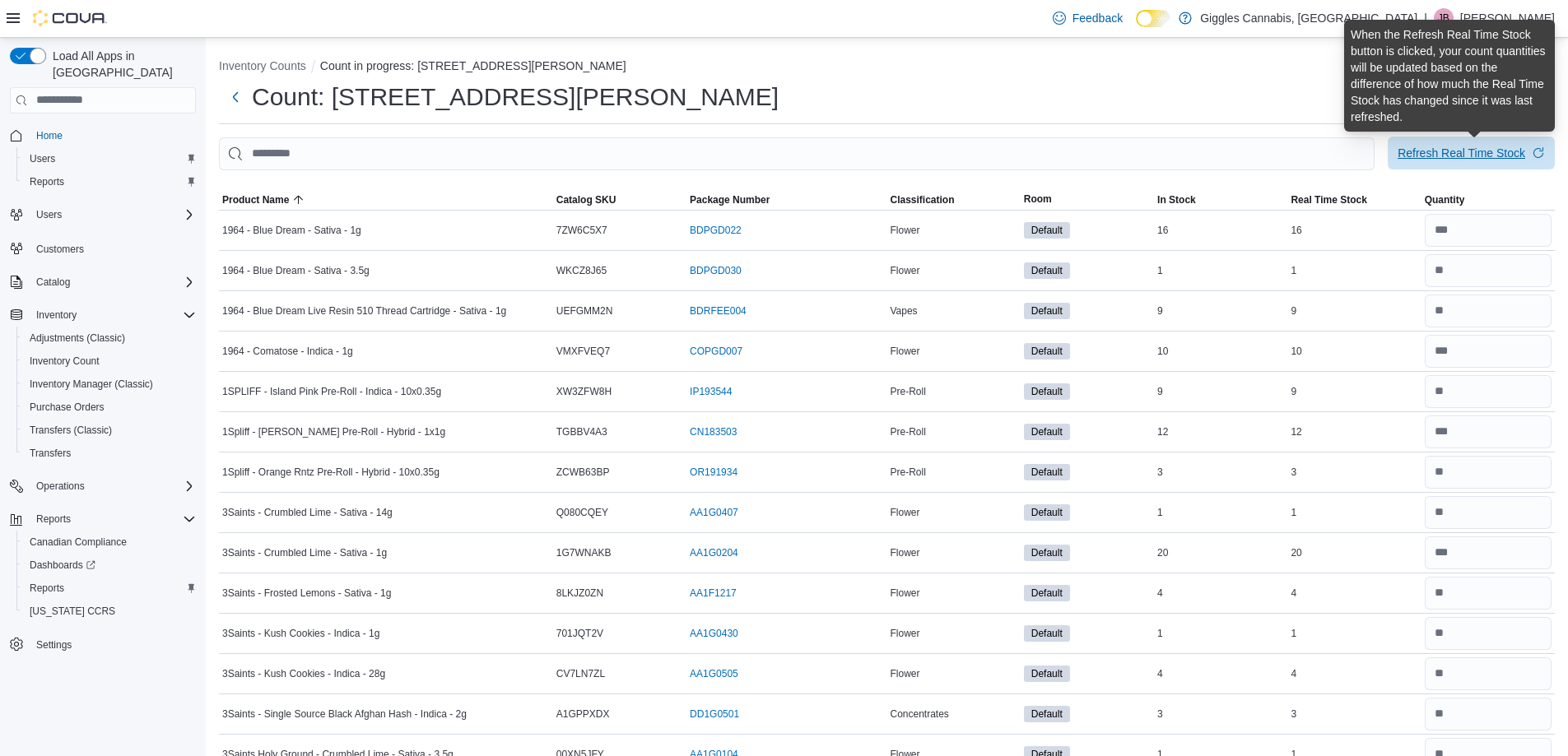
type input "*"
click at [1471, 160] on div "Refresh Real Time Stock" at bounding box center [1461, 152] width 127 height 16
click at [1494, 155] on div "Refresh Real Time Stock" at bounding box center [1461, 152] width 127 height 16
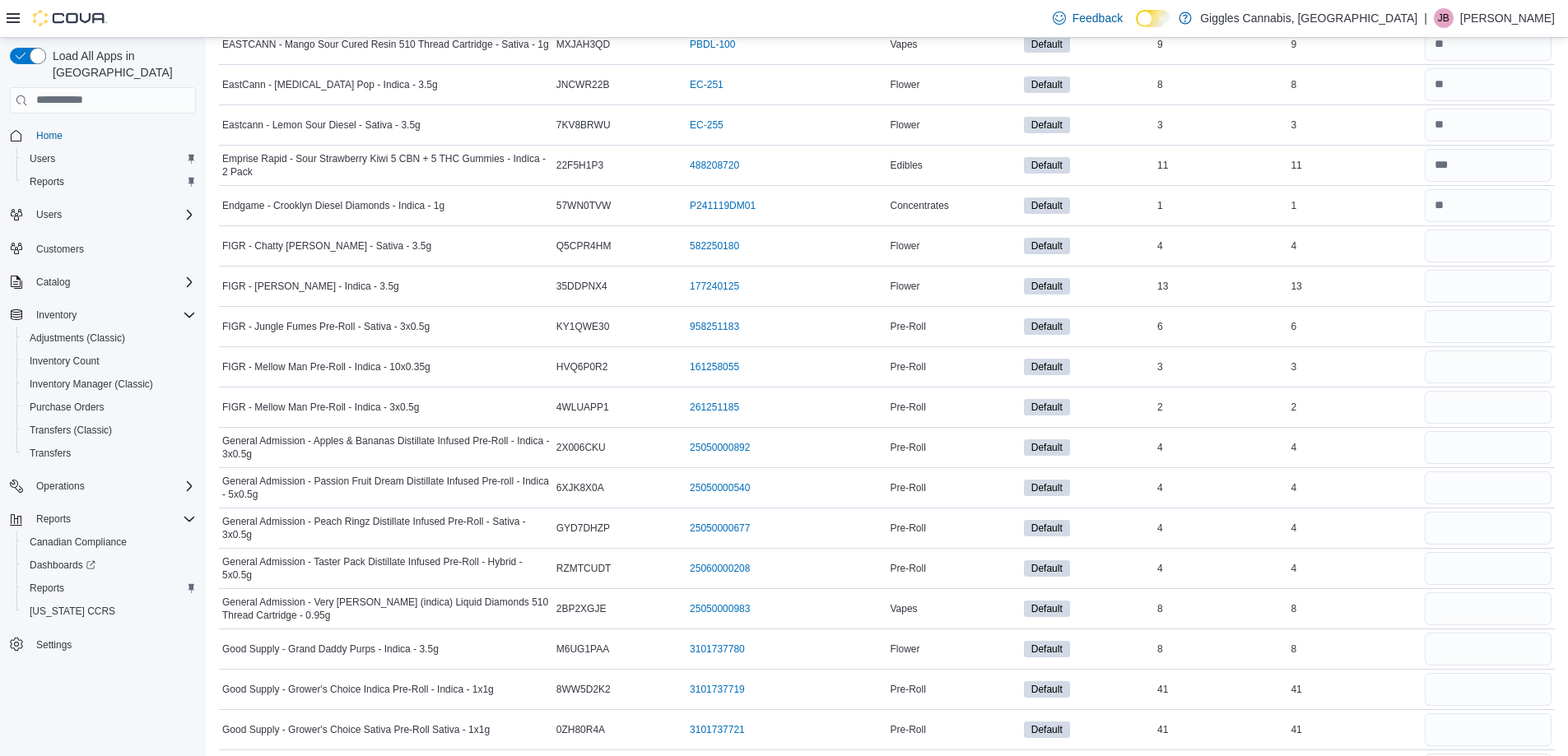
scroll to position [3126, 0]
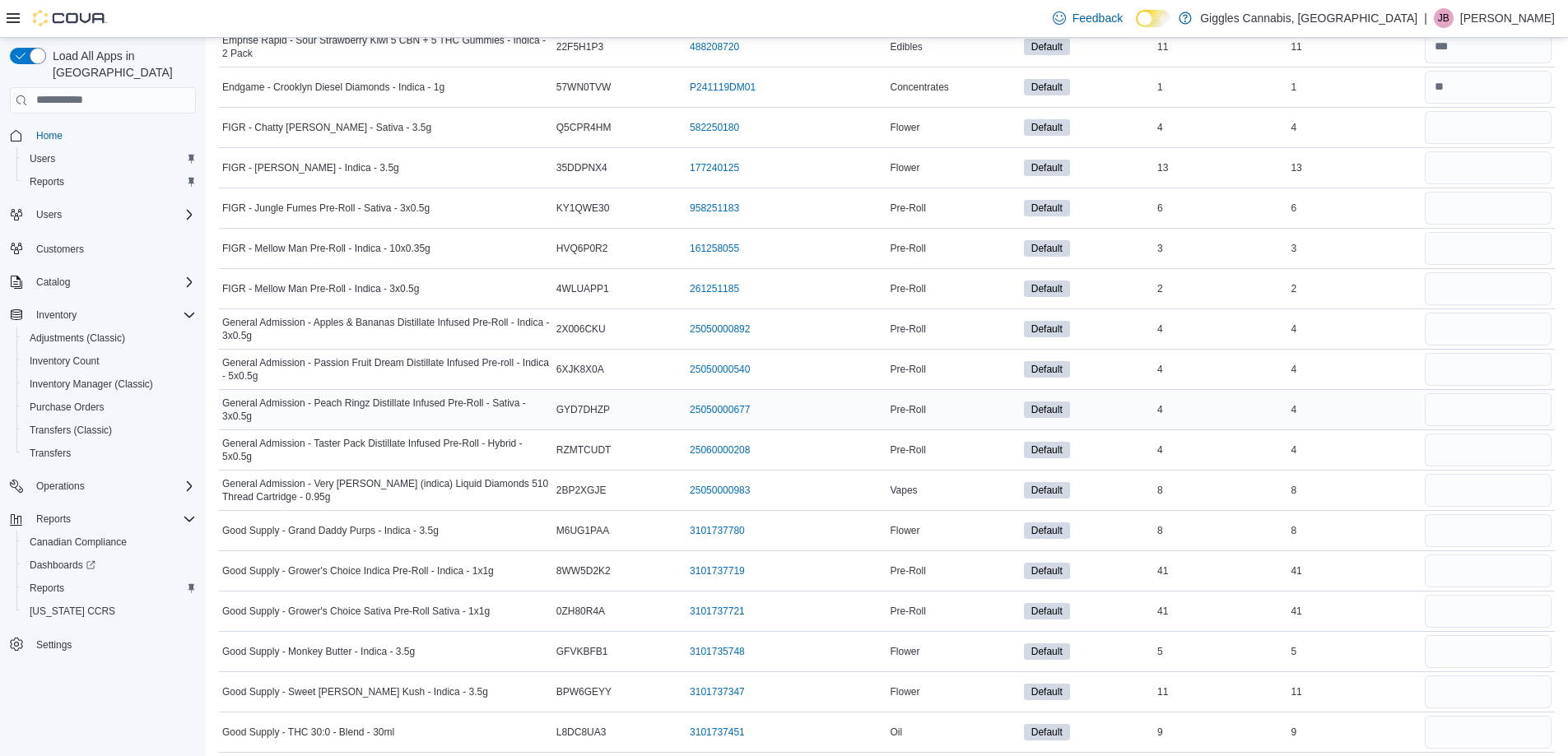
click at [1301, 413] on div "4" at bounding box center [1354, 409] width 133 height 20
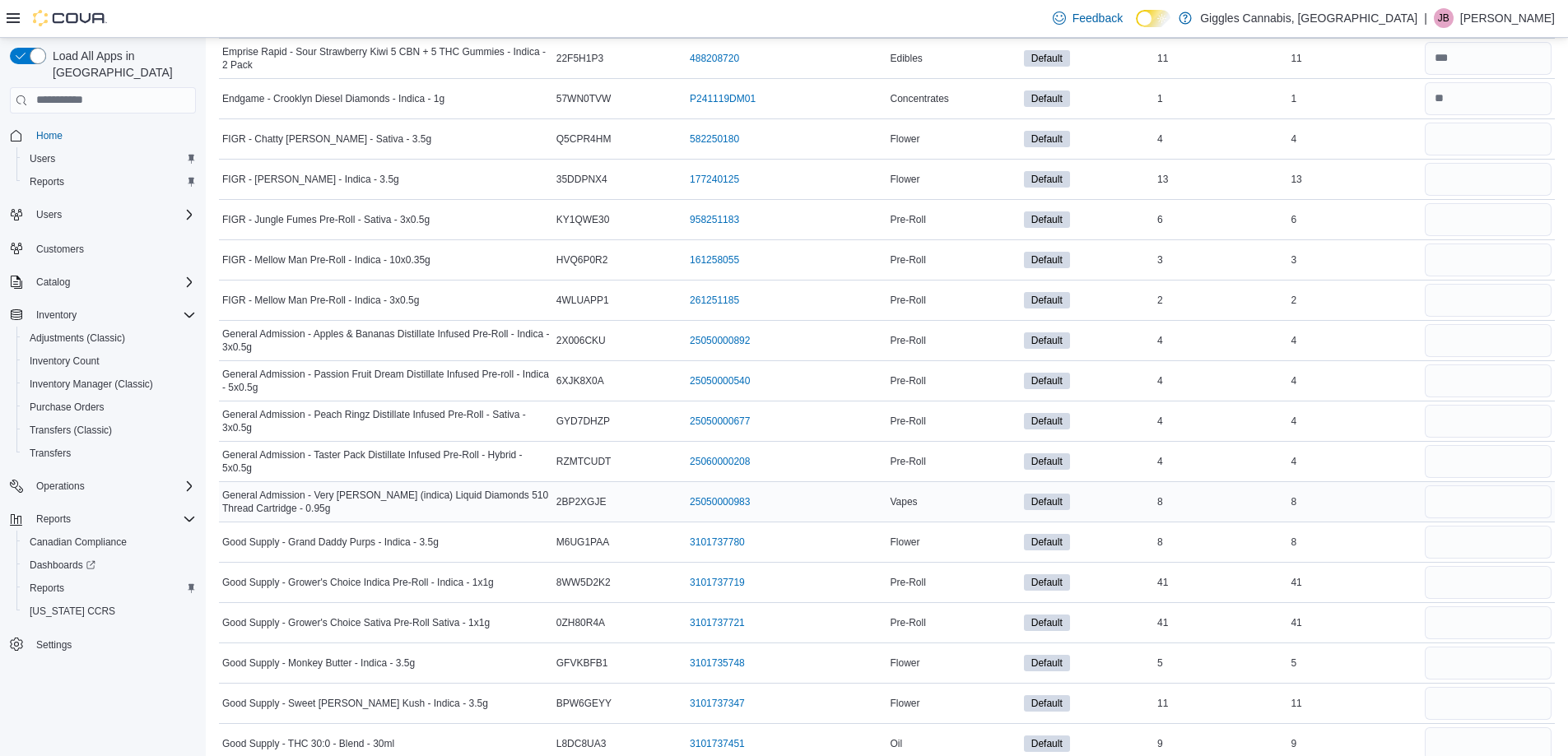
scroll to position [3044, 0]
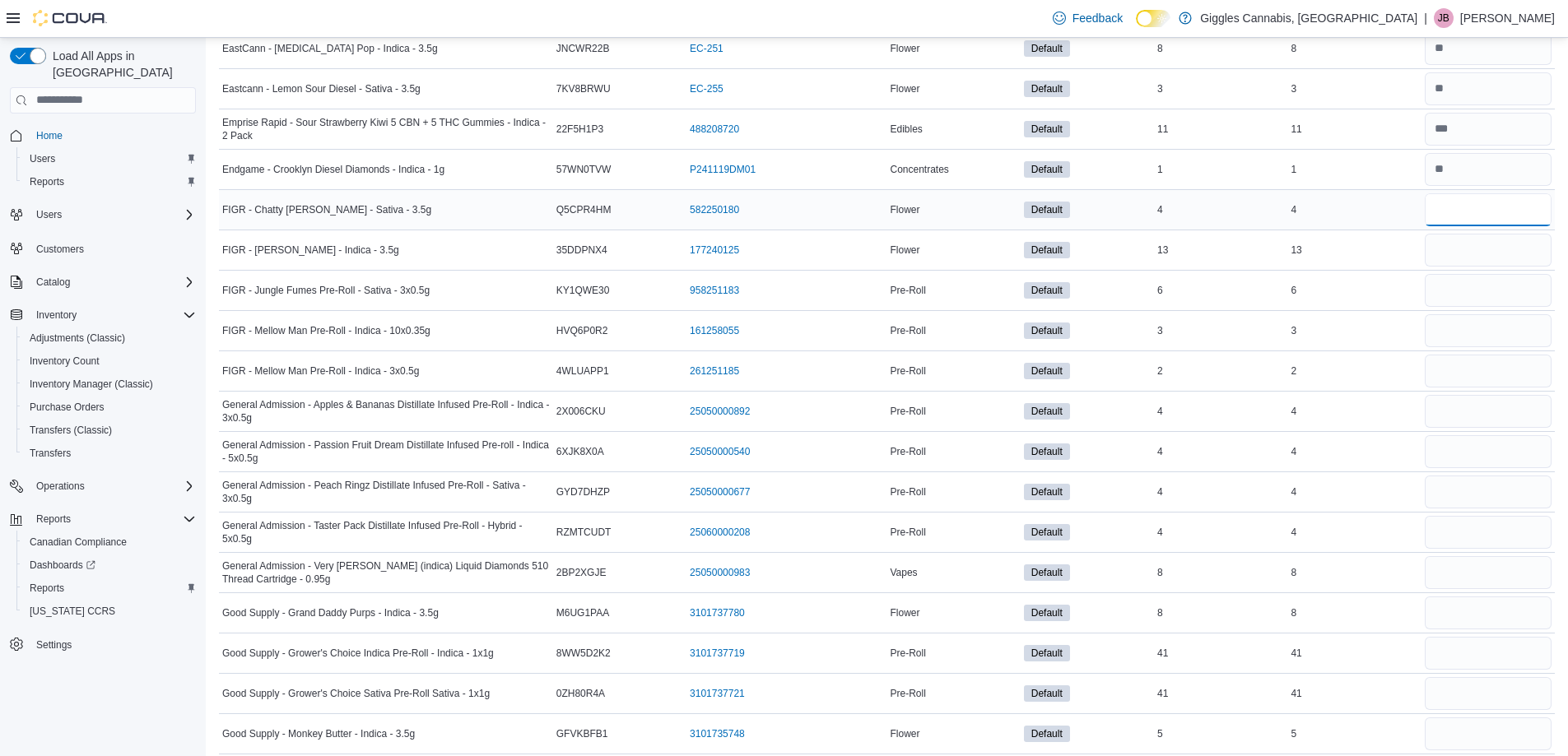
click at [1497, 211] on input "number" at bounding box center [1488, 210] width 126 height 33
type input "*"
click at [1494, 253] on input "number" at bounding box center [1488, 250] width 126 height 33
type input "**"
click at [1499, 286] on input "number" at bounding box center [1488, 291] width 126 height 33
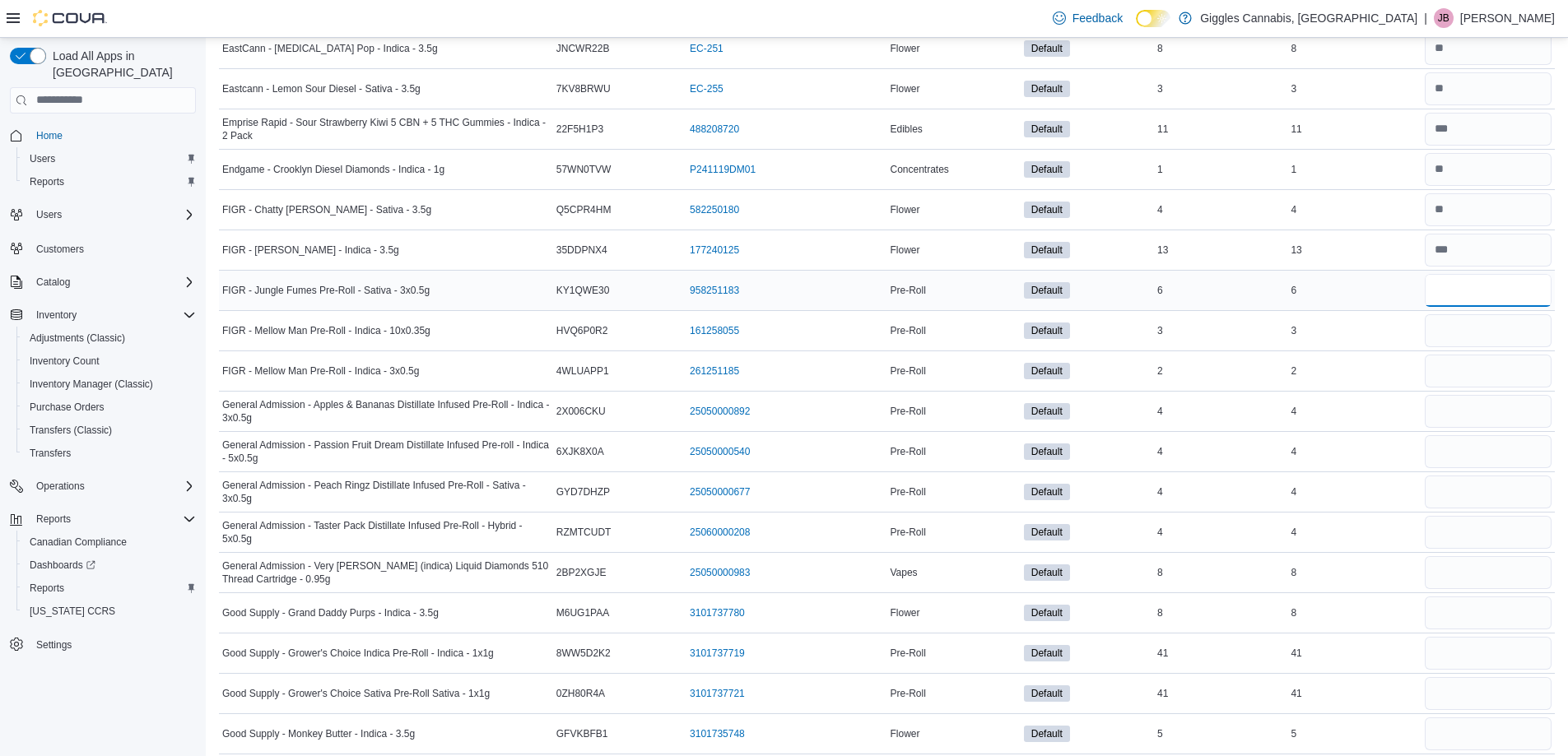
type input "*"
click at [1486, 326] on input "number" at bounding box center [1488, 330] width 126 height 33
type input "*"
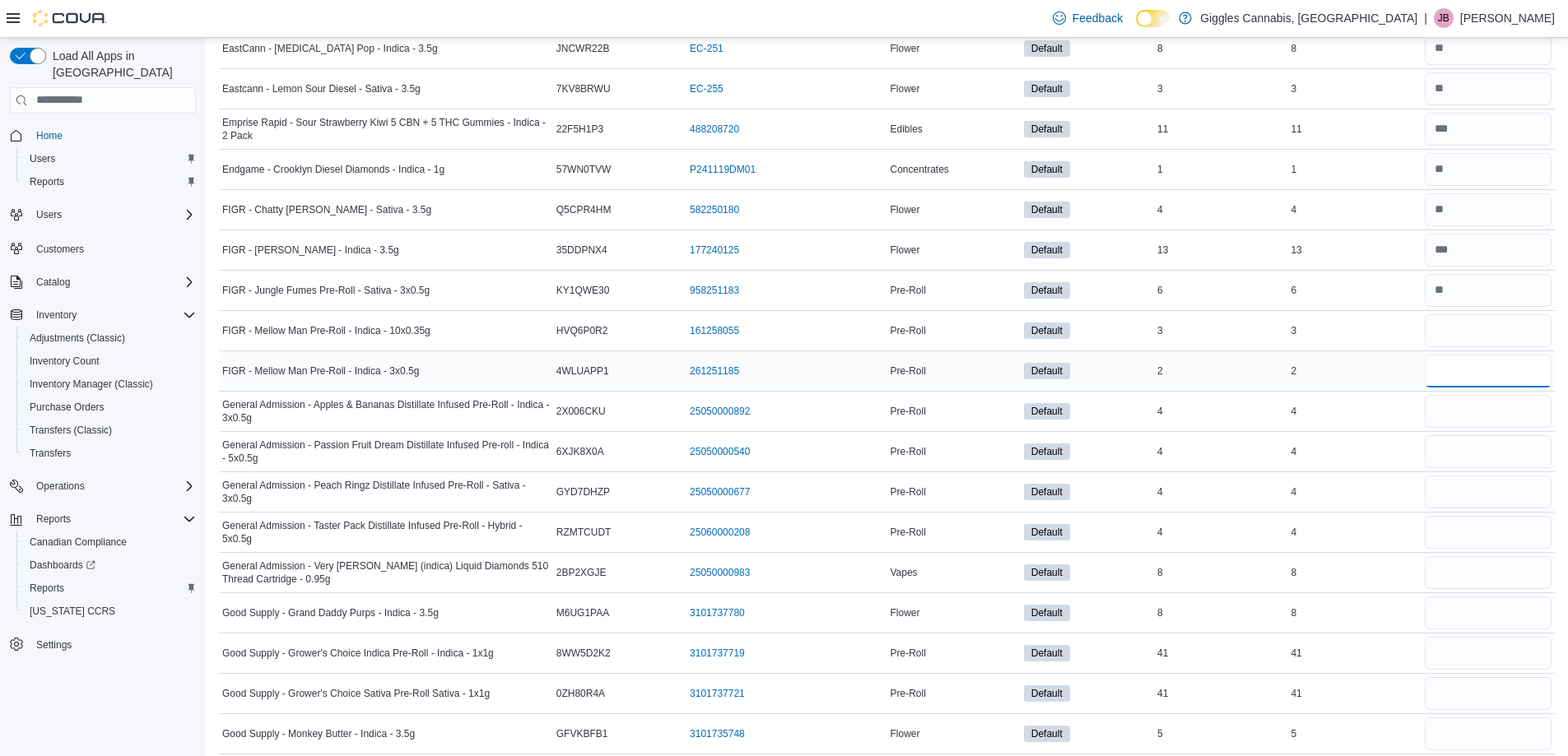
click at [1479, 380] on input "number" at bounding box center [1488, 371] width 126 height 33
type input "*"
click at [1471, 413] on input "number" at bounding box center [1488, 412] width 126 height 33
type input "*"
click at [1470, 458] on input "number" at bounding box center [1488, 452] width 126 height 33
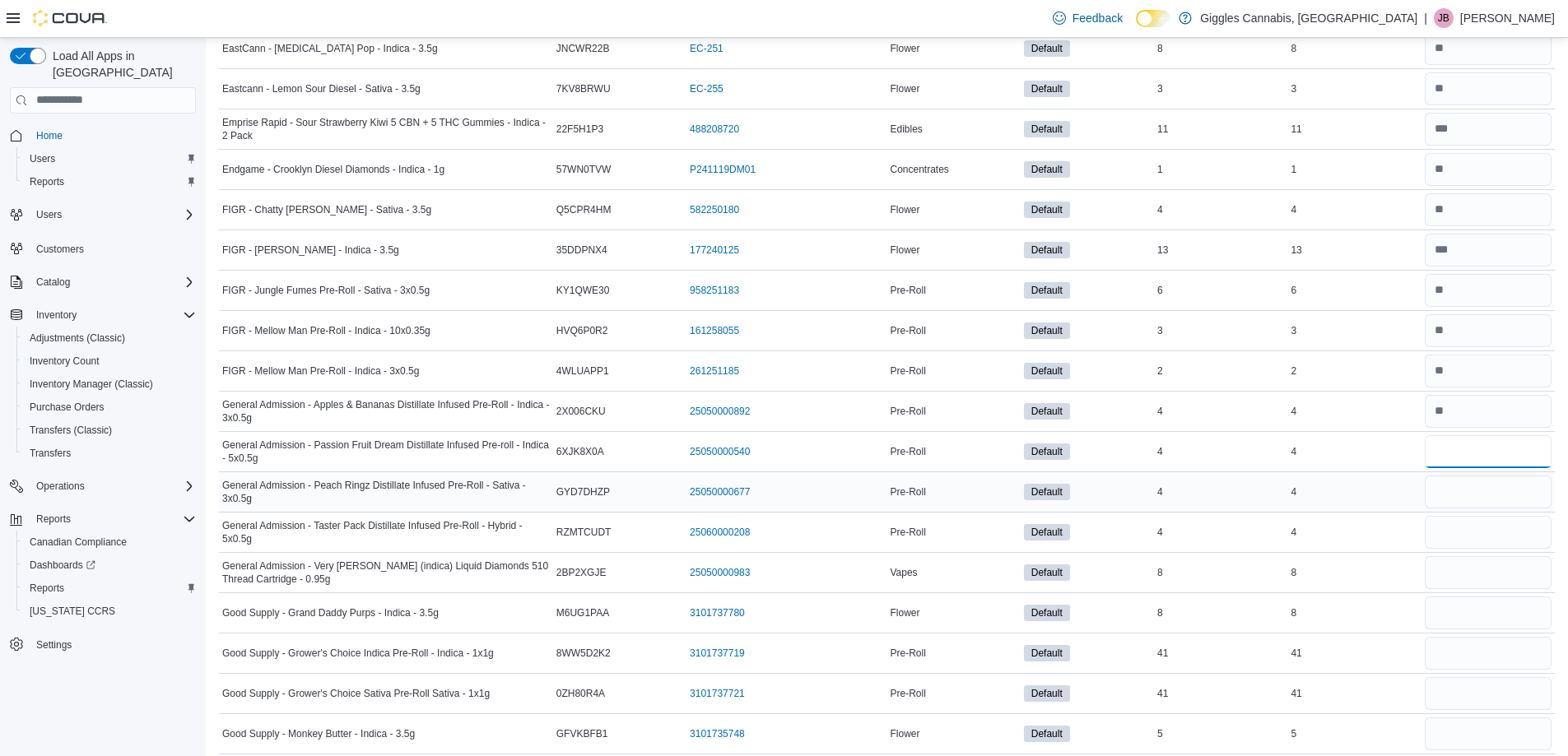
type input "*"
click at [1474, 482] on input "number" at bounding box center [1488, 492] width 126 height 33
type input "*"
click at [1488, 530] on input "number" at bounding box center [1488, 532] width 126 height 33
type input "*"
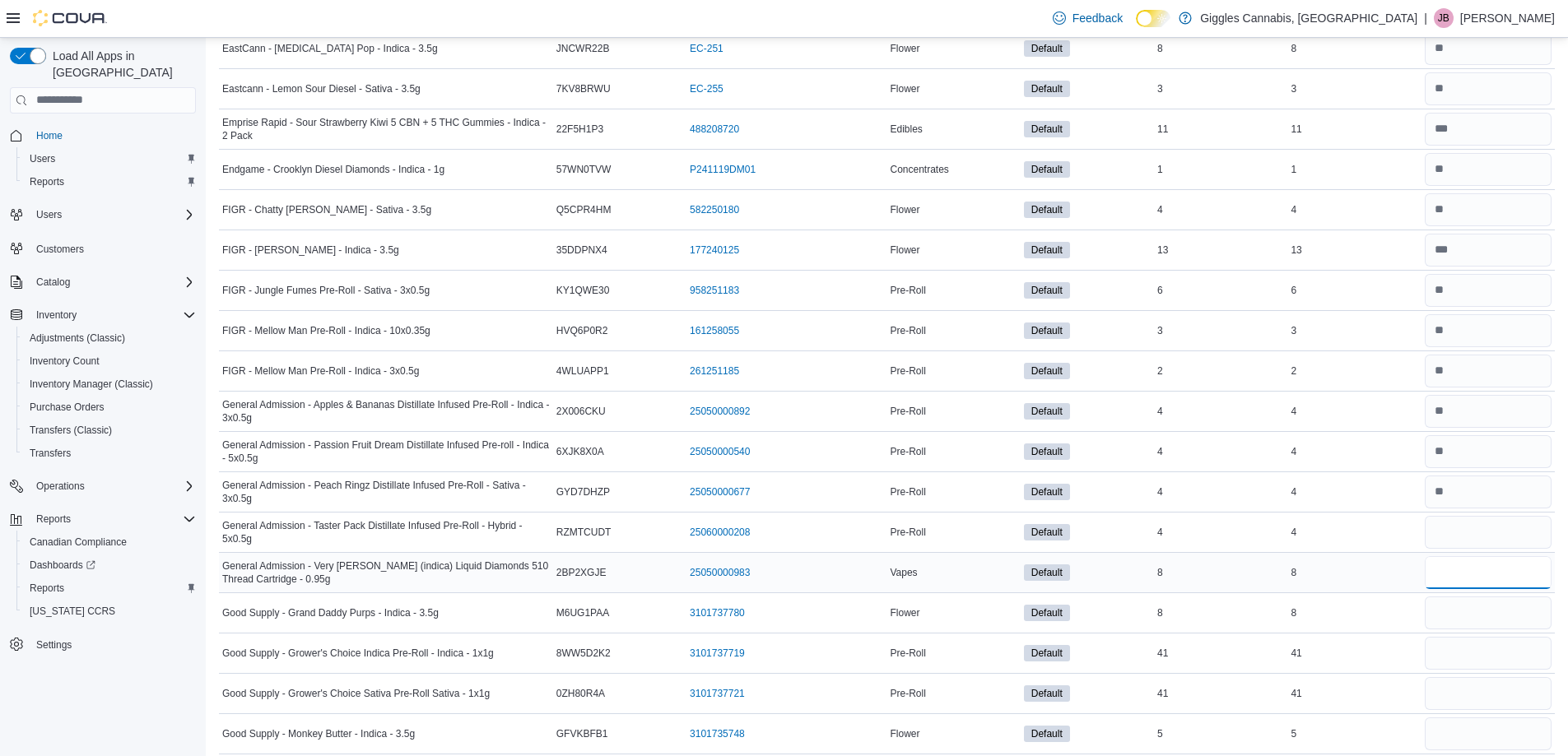
click at [1487, 583] on input "number" at bounding box center [1488, 573] width 126 height 33
type input "*"
click at [1476, 611] on input "number" at bounding box center [1488, 613] width 126 height 33
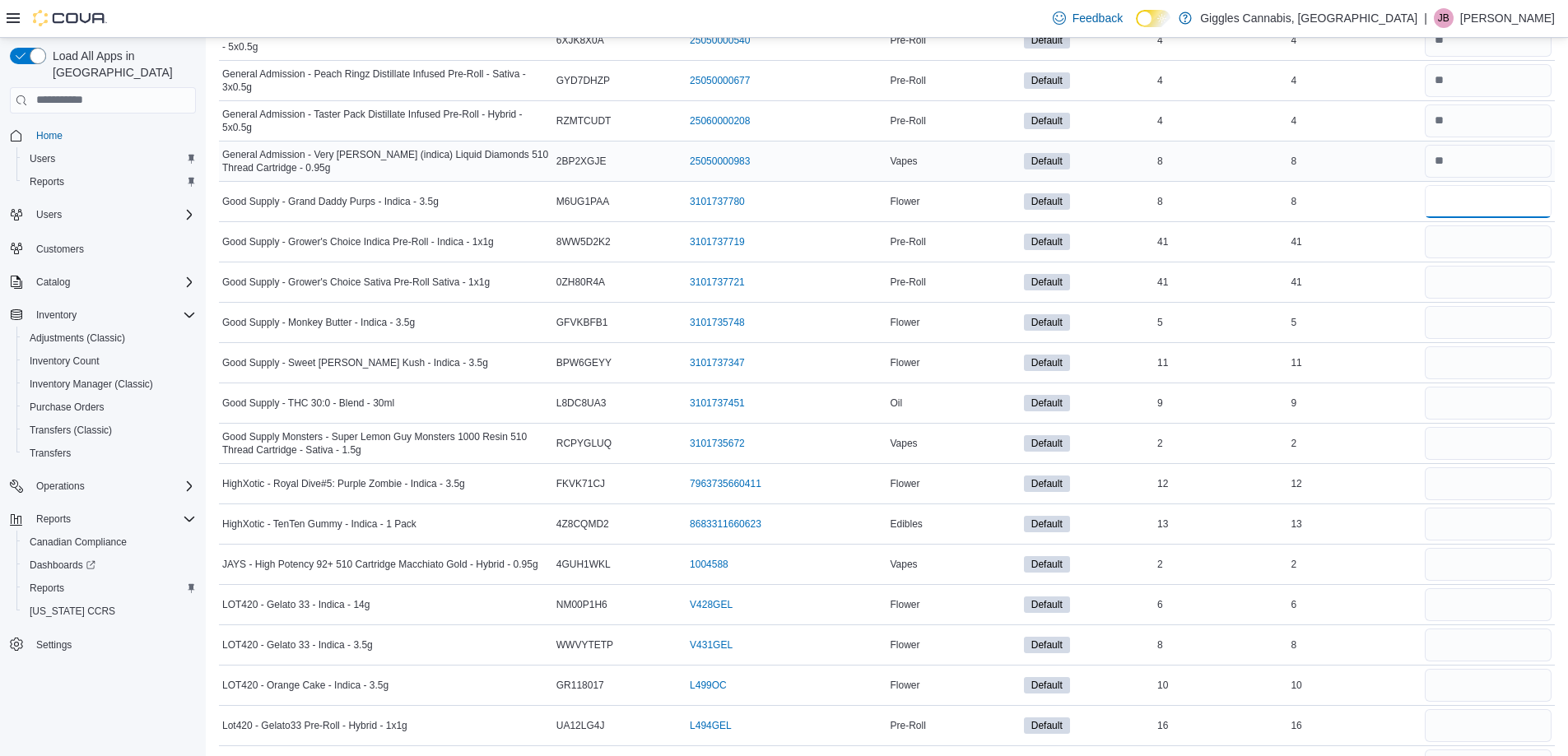
scroll to position [3538, 0]
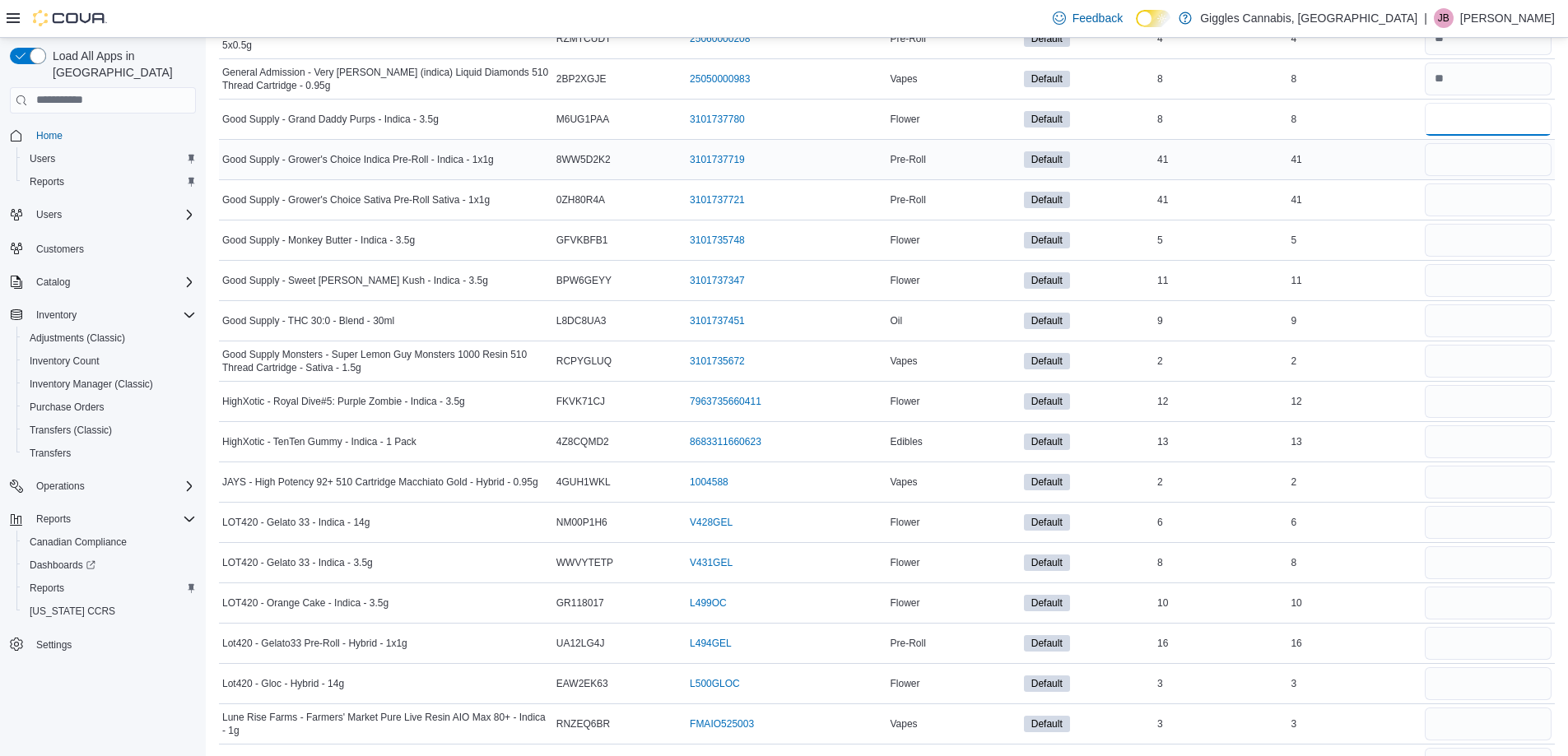
type input "*"
click at [1488, 172] on input "number" at bounding box center [1488, 159] width 126 height 33
type input "**"
click at [1495, 206] on input "number" at bounding box center [1488, 200] width 126 height 33
type input "**"
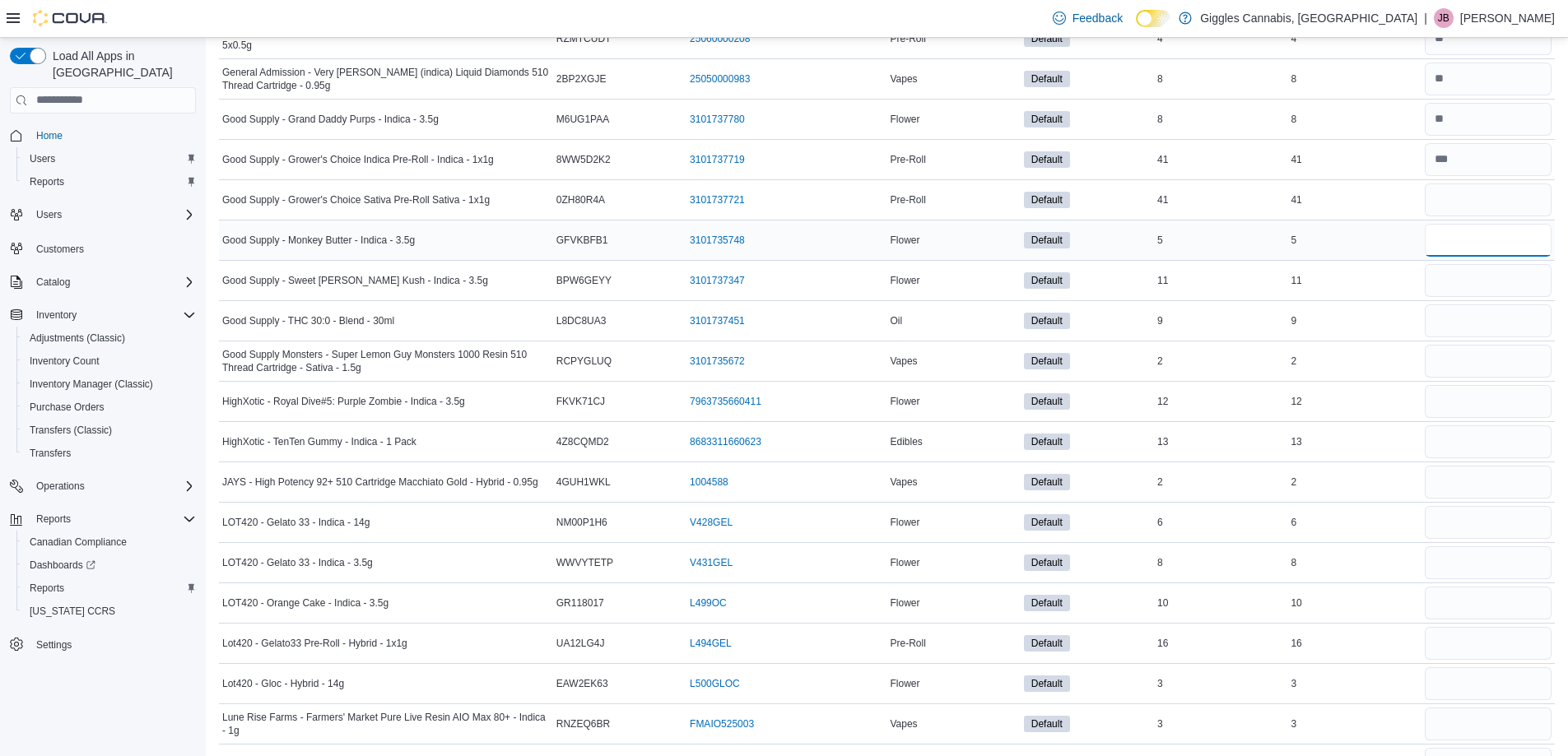
click at [1490, 244] on input "number" at bounding box center [1488, 240] width 126 height 33
type input "*"
click at [1490, 276] on input "number" at bounding box center [1488, 280] width 126 height 33
type input "**"
click at [1493, 327] on input "number" at bounding box center [1488, 321] width 126 height 33
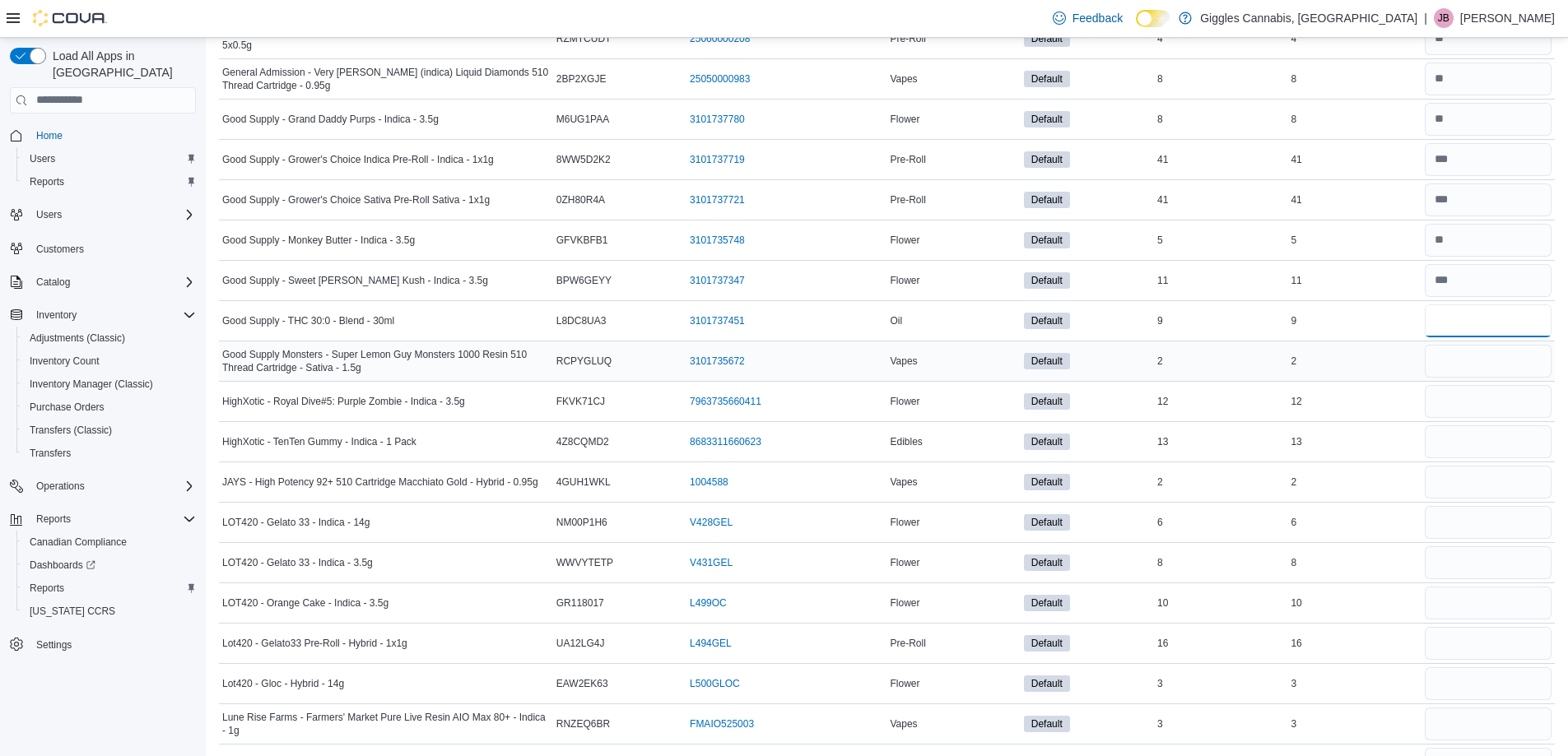
type input "*"
click at [1488, 359] on input "number" at bounding box center [1488, 362] width 126 height 33
type input "*"
click at [1492, 399] on input "number" at bounding box center [1488, 401] width 126 height 33
type input "**"
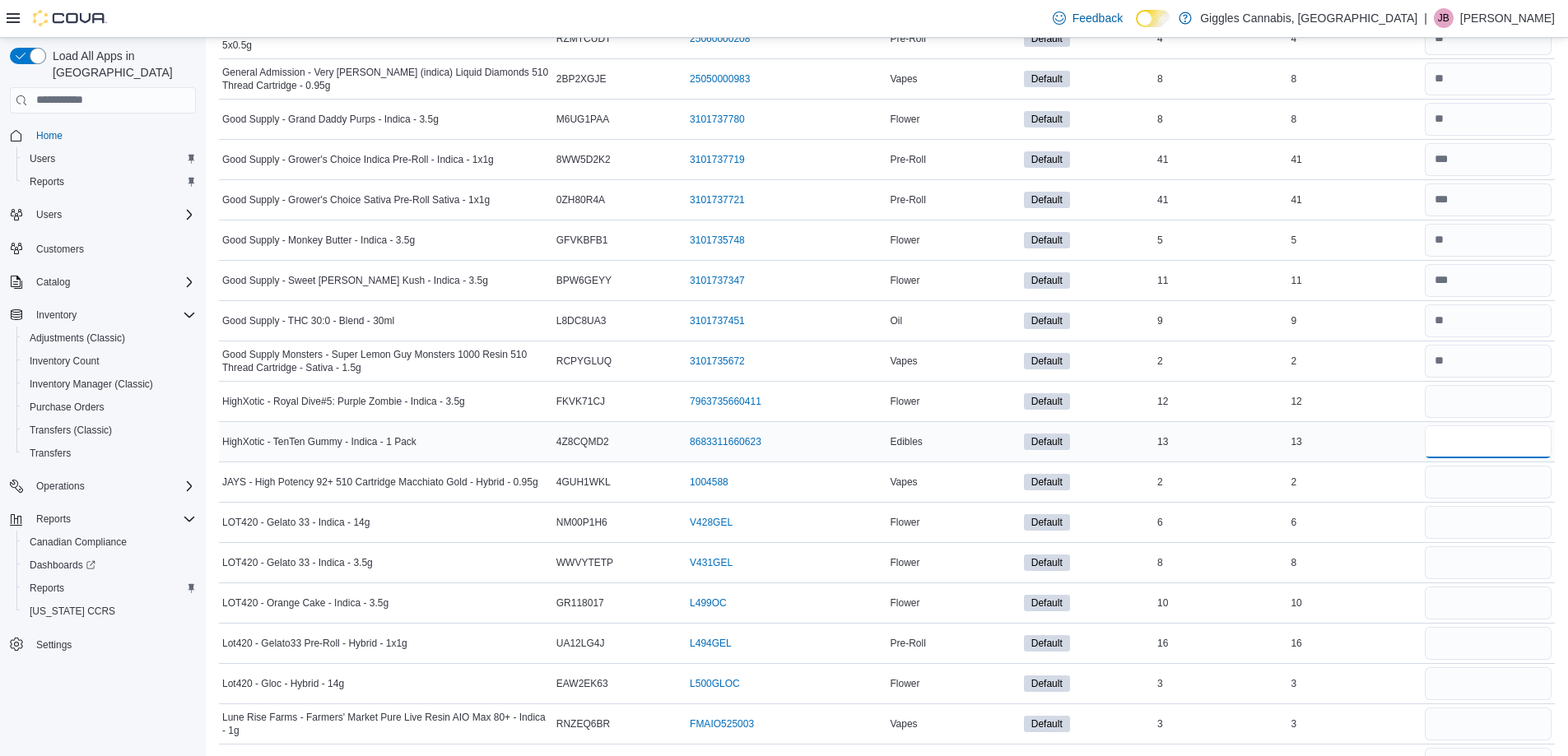
click at [1497, 433] on input "number" at bounding box center [1488, 442] width 126 height 33
type input "**"
click at [1488, 476] on input "number" at bounding box center [1488, 482] width 126 height 33
type input "*"
click at [1471, 523] on input "number" at bounding box center [1488, 522] width 126 height 33
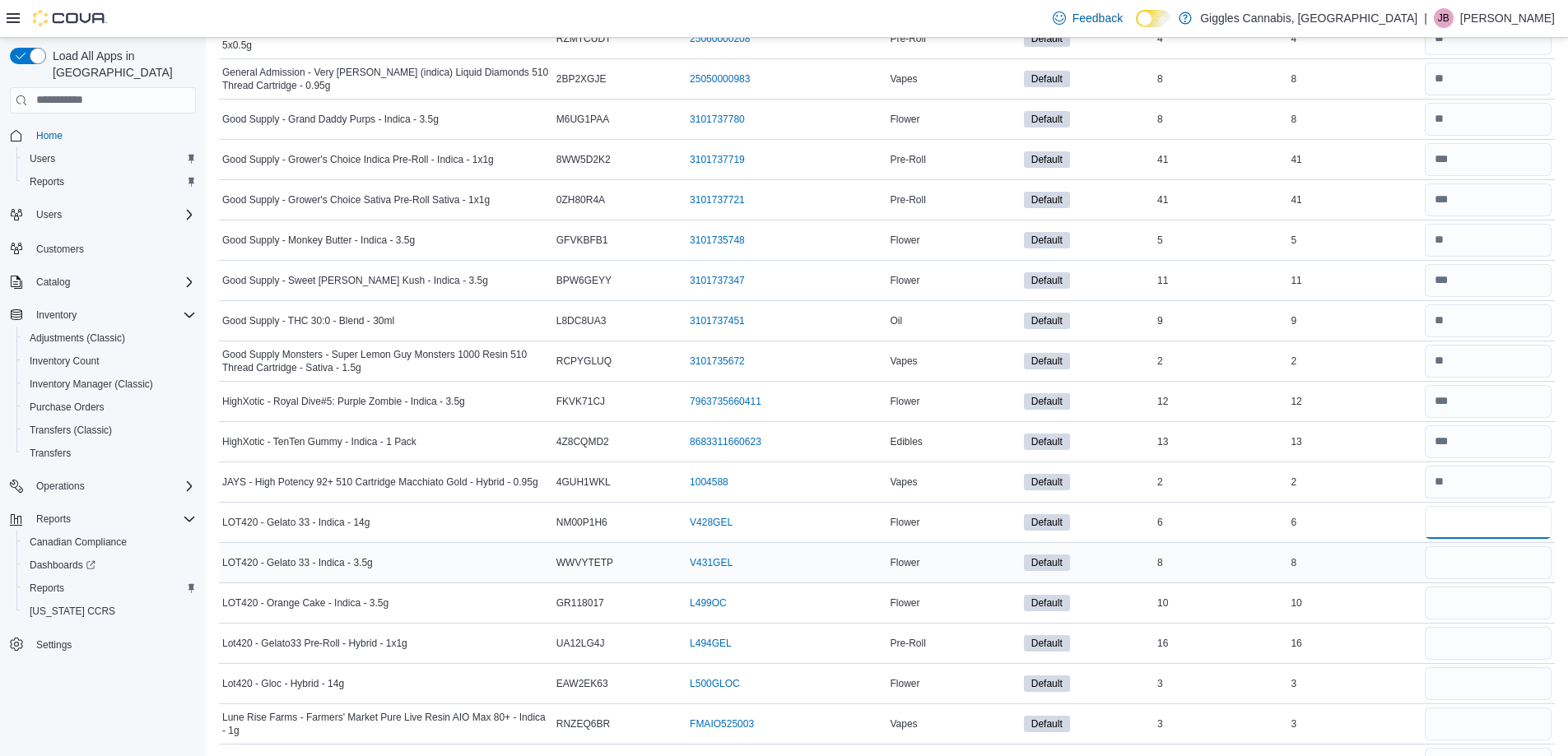
type input "*"
click at [1475, 567] on input "number" at bounding box center [1488, 563] width 126 height 33
type input "*"
click at [1470, 600] on input "number" at bounding box center [1488, 603] width 126 height 33
click at [1482, 654] on input "number" at bounding box center [1488, 644] width 126 height 33
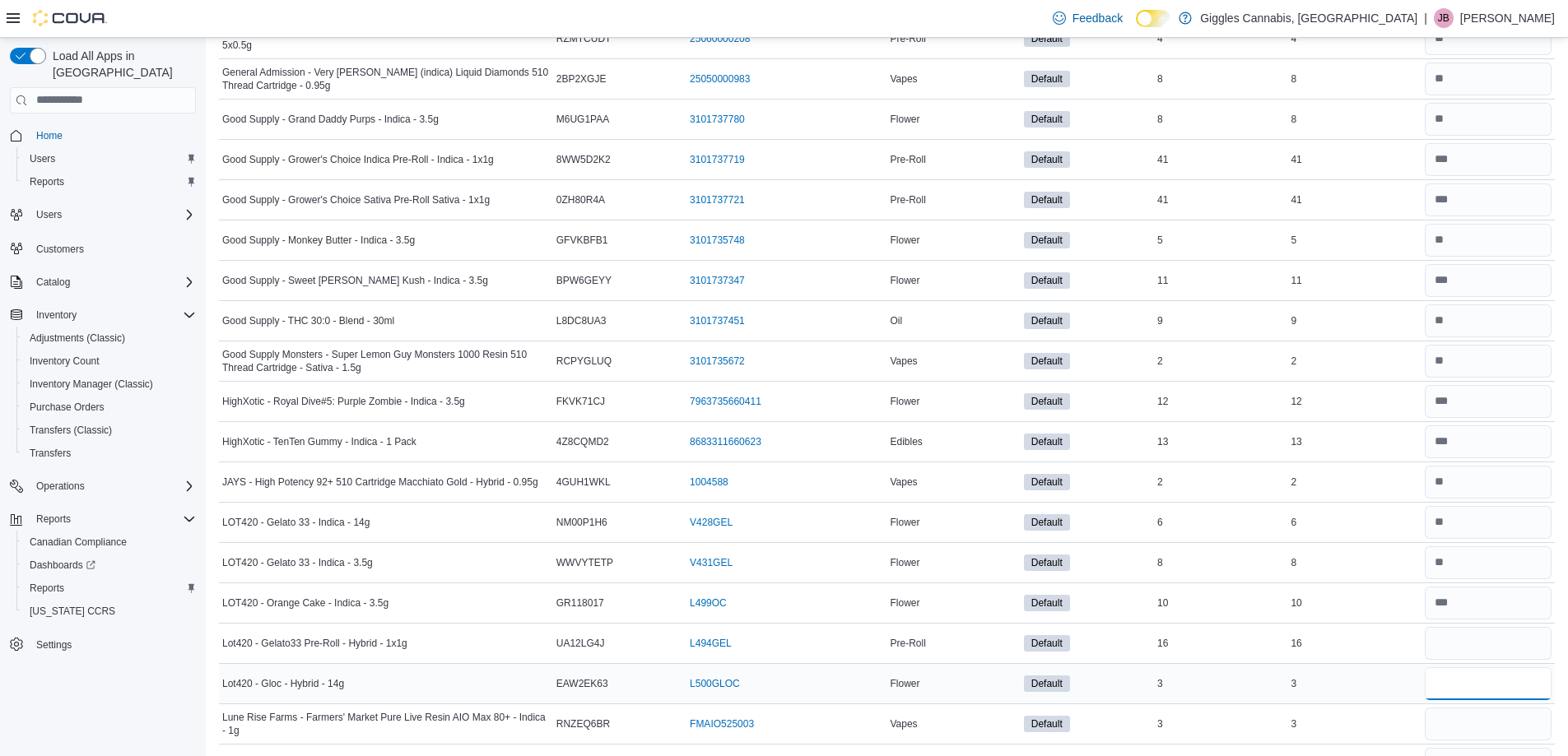
click at [1490, 679] on input "number" at bounding box center [1488, 683] width 126 height 33
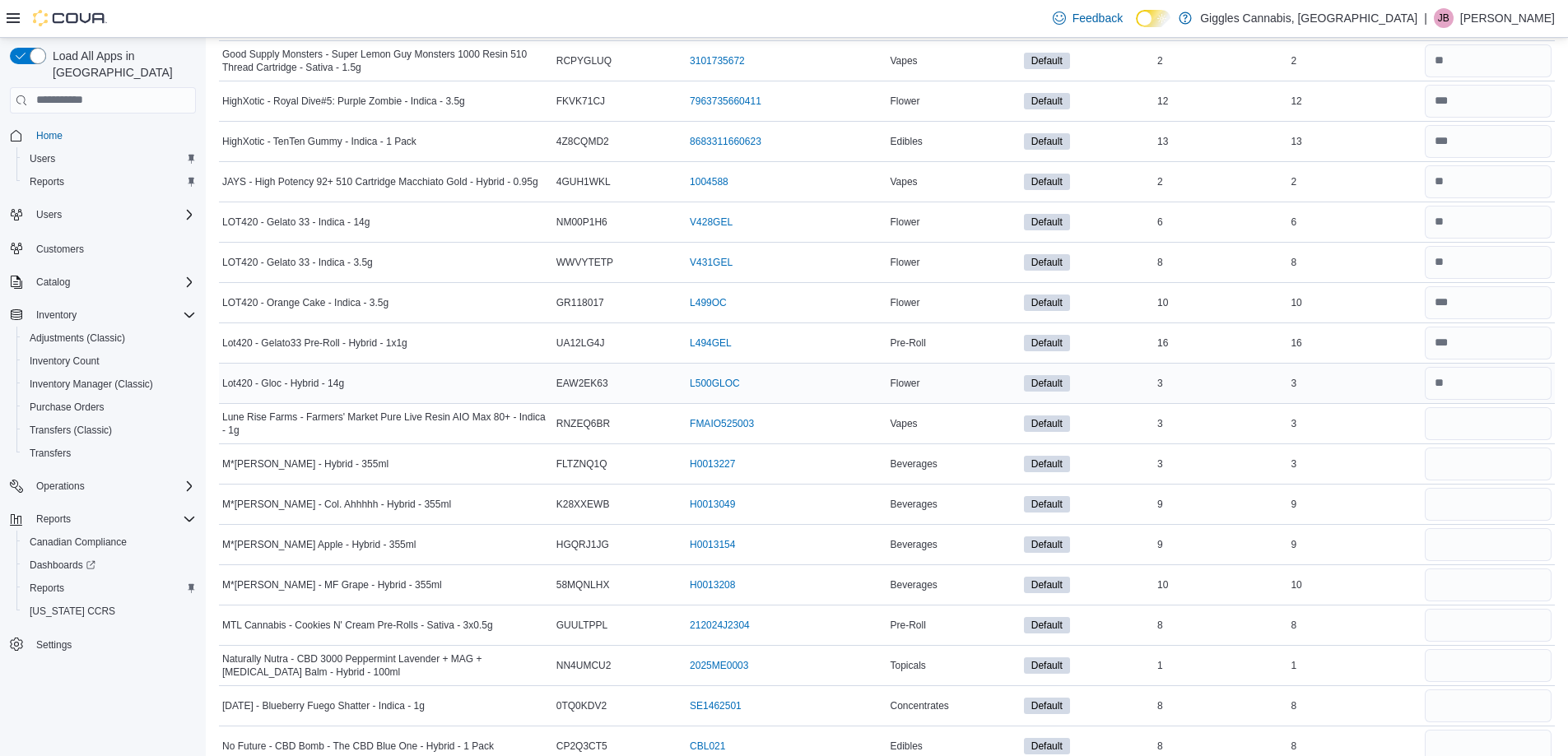
scroll to position [3866, 0]
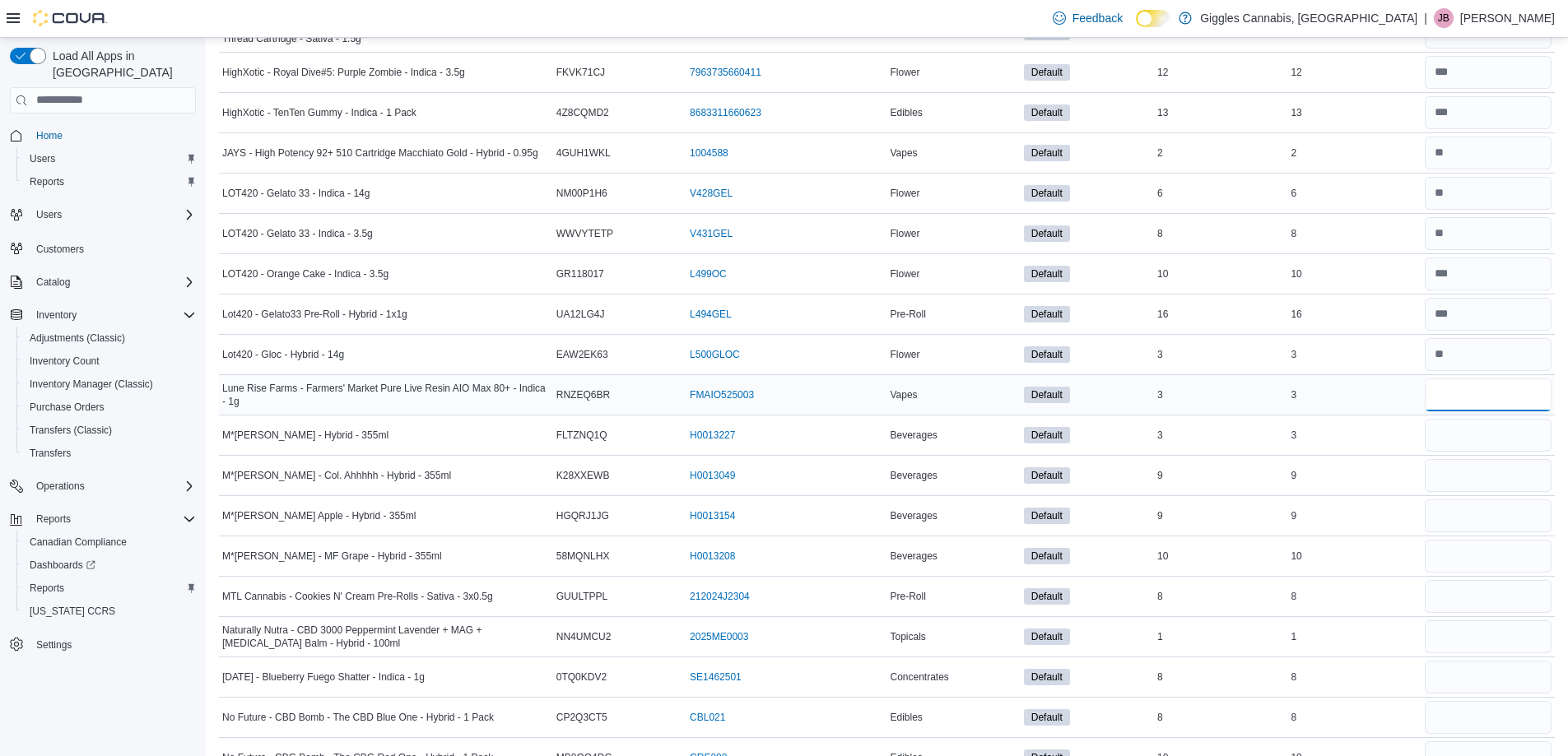
click at [1453, 393] on input "number" at bounding box center [1488, 395] width 126 height 33
click at [1477, 433] on input "number" at bounding box center [1488, 435] width 126 height 33
click at [1481, 463] on input "number" at bounding box center [1488, 476] width 126 height 33
click at [1516, 516] on input "number" at bounding box center [1488, 516] width 126 height 33
click at [1503, 558] on input "number" at bounding box center [1488, 556] width 126 height 33
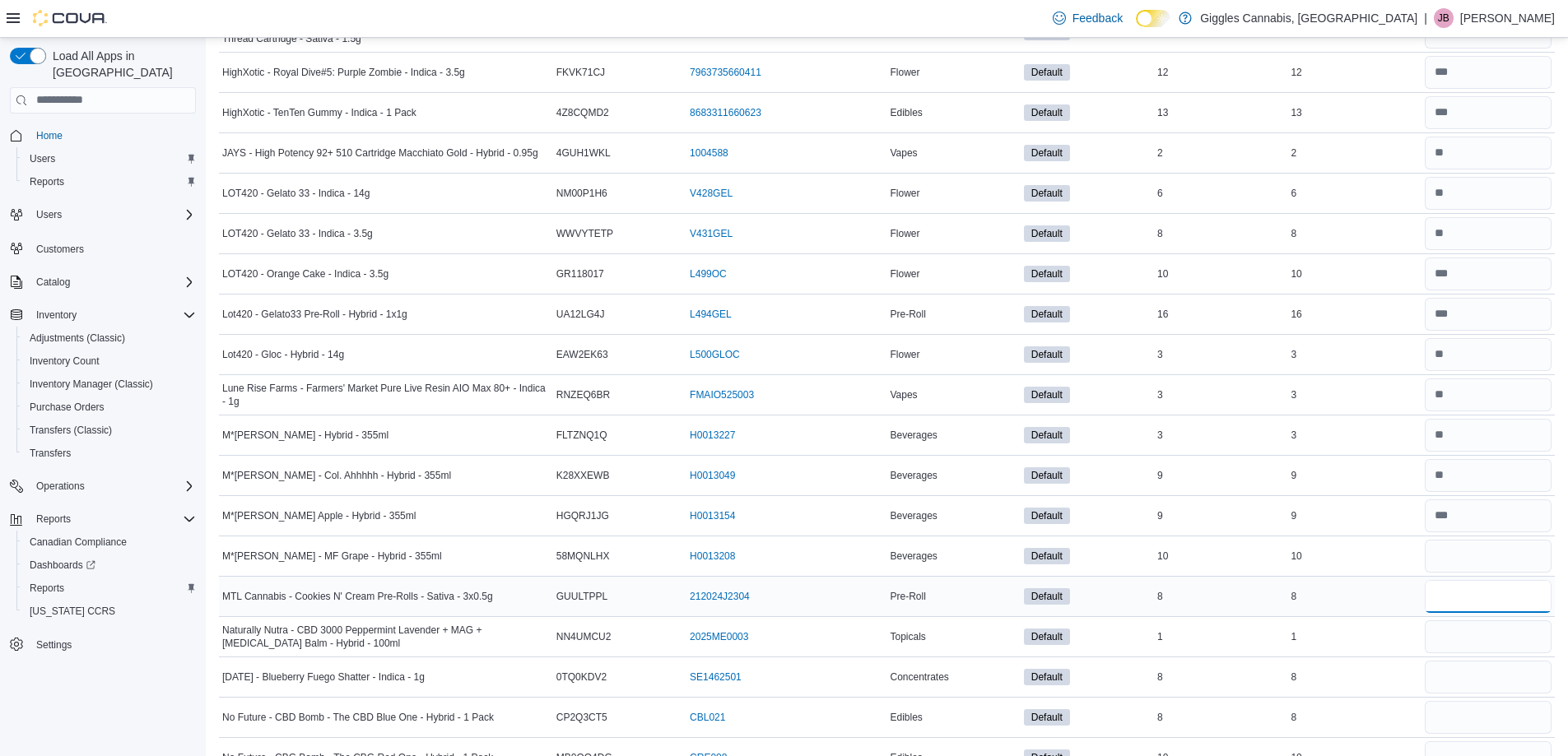
click at [1490, 593] on input "number" at bounding box center [1488, 597] width 126 height 33
click at [1483, 630] on input "number" at bounding box center [1488, 637] width 126 height 33
click at [1467, 683] on input "number" at bounding box center [1488, 677] width 126 height 33
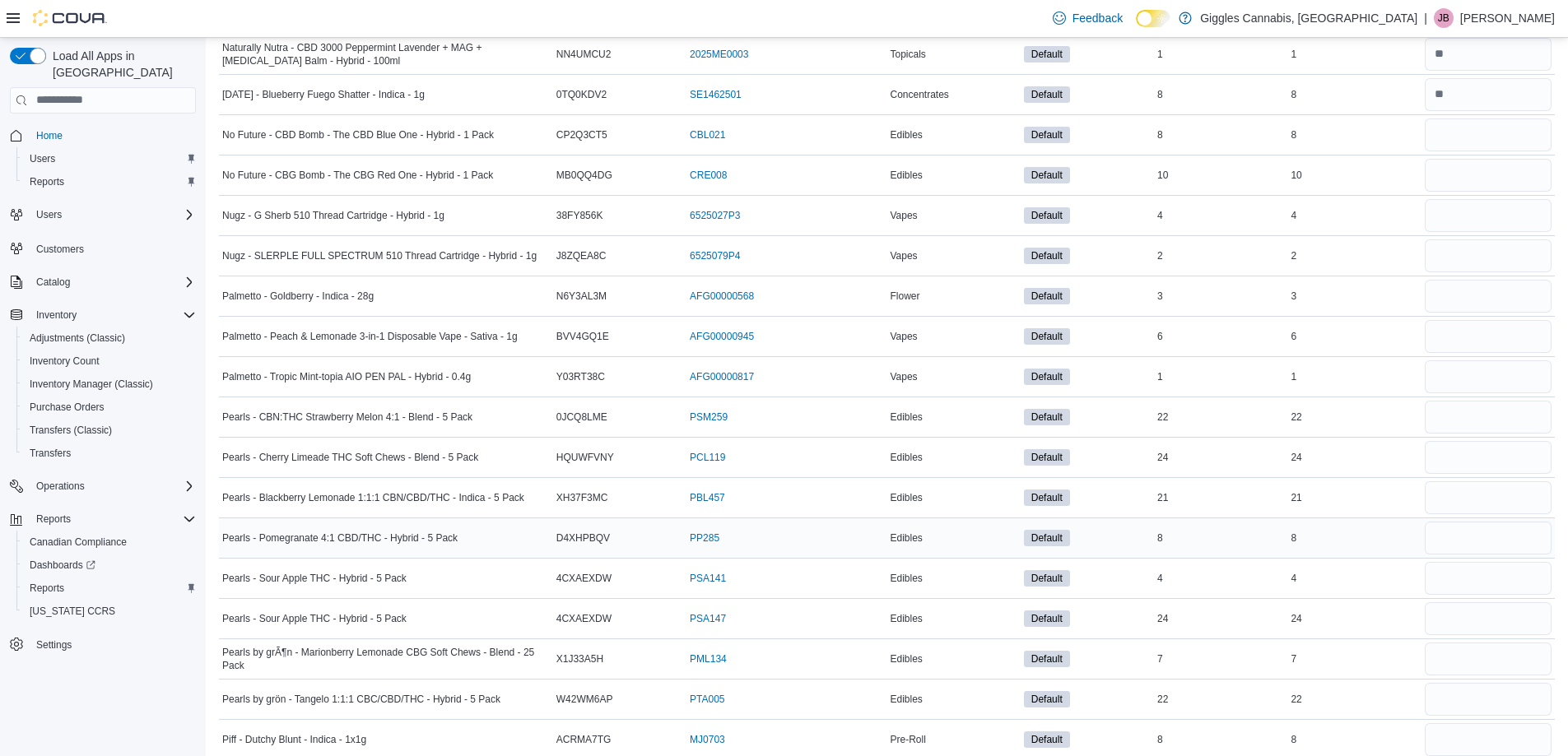
scroll to position [4443, 0]
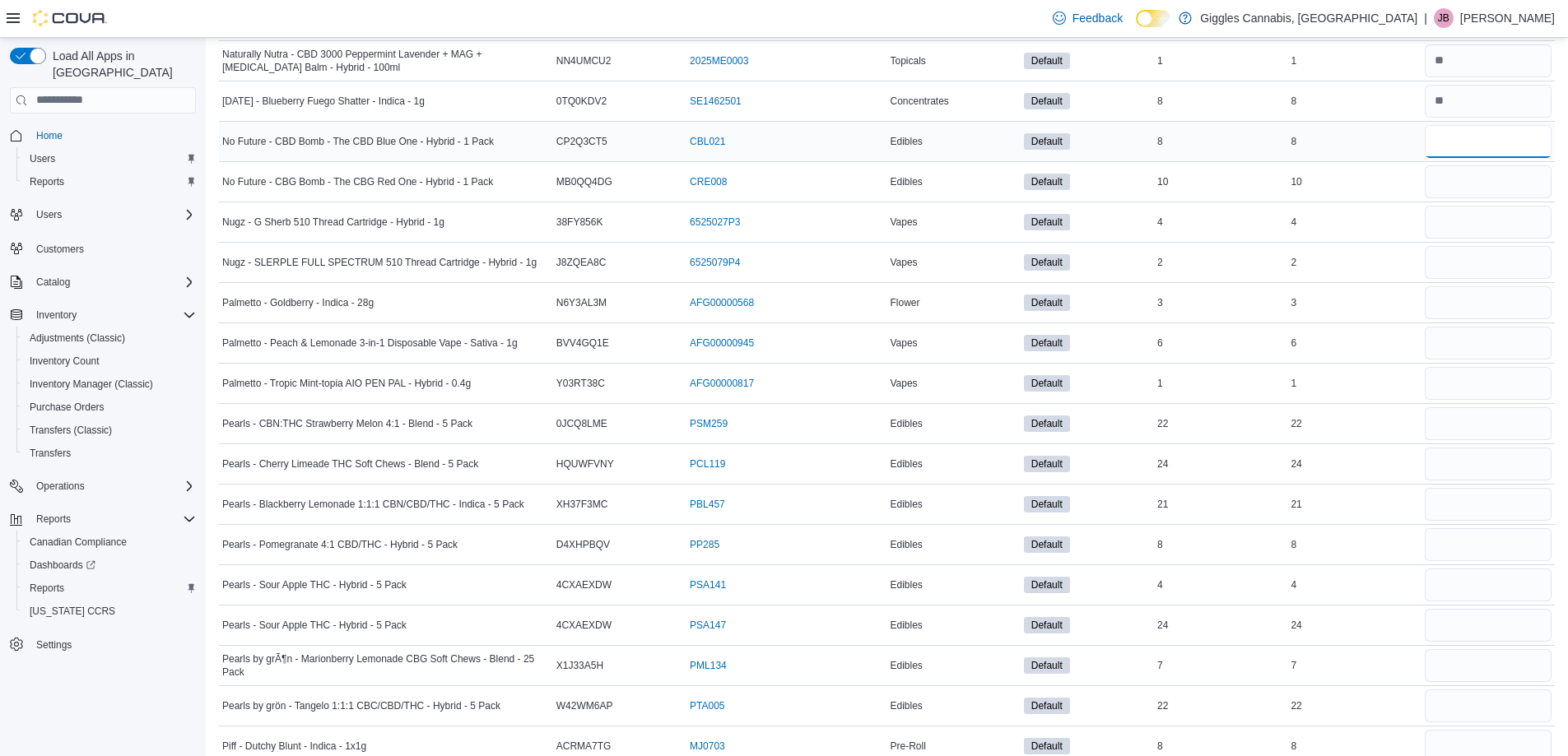
click at [1469, 151] on input "number" at bounding box center [1488, 142] width 126 height 33
click at [1475, 189] on input "number" at bounding box center [1488, 182] width 126 height 33
click at [1480, 226] on input "number" at bounding box center [1488, 222] width 126 height 33
click at [1481, 260] on input "number" at bounding box center [1488, 262] width 126 height 33
click at [1479, 303] on input "number" at bounding box center [1488, 303] width 126 height 33
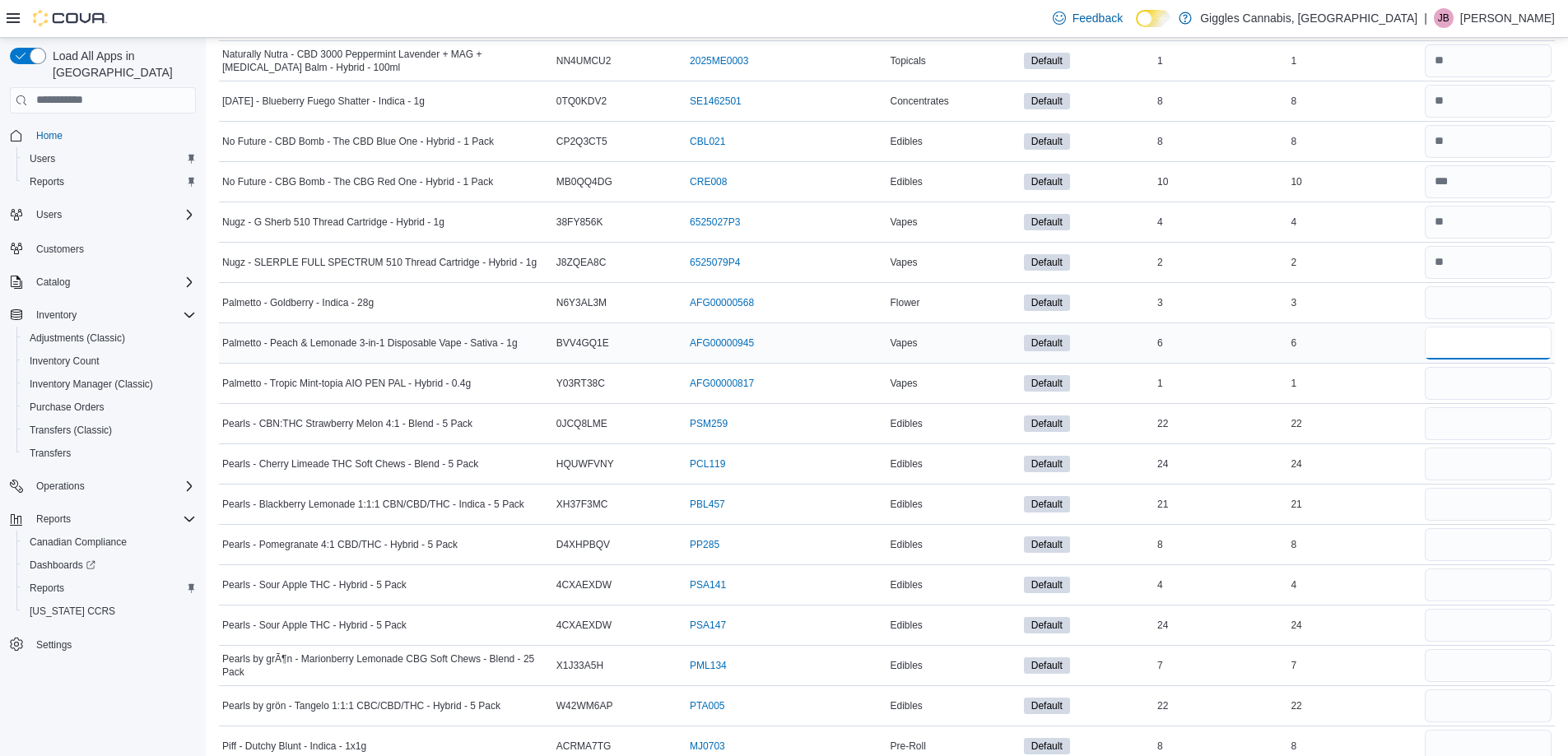
click at [1484, 351] on input "number" at bounding box center [1488, 343] width 126 height 33
click at [1478, 379] on input "number" at bounding box center [1488, 383] width 126 height 33
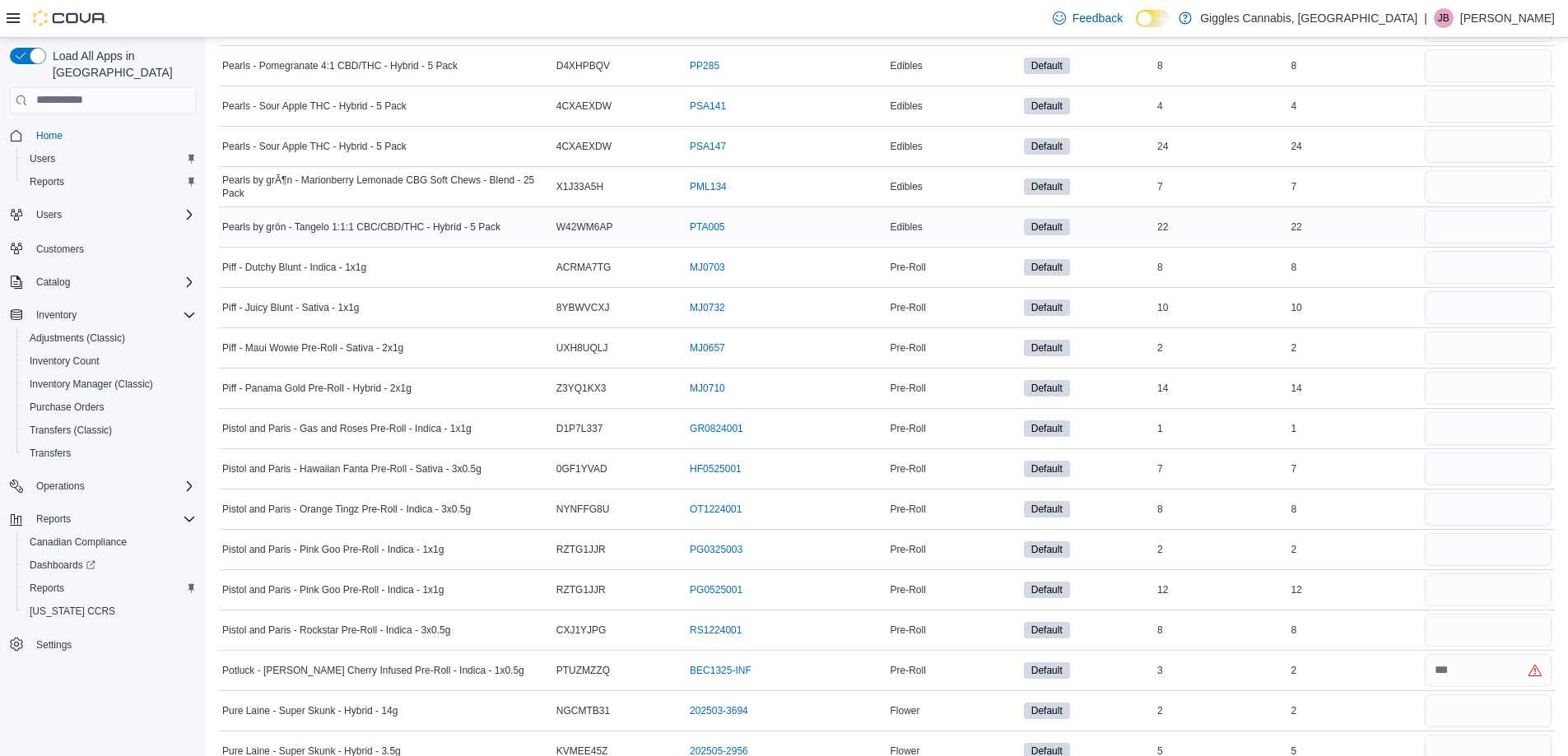
scroll to position [4962, 0]
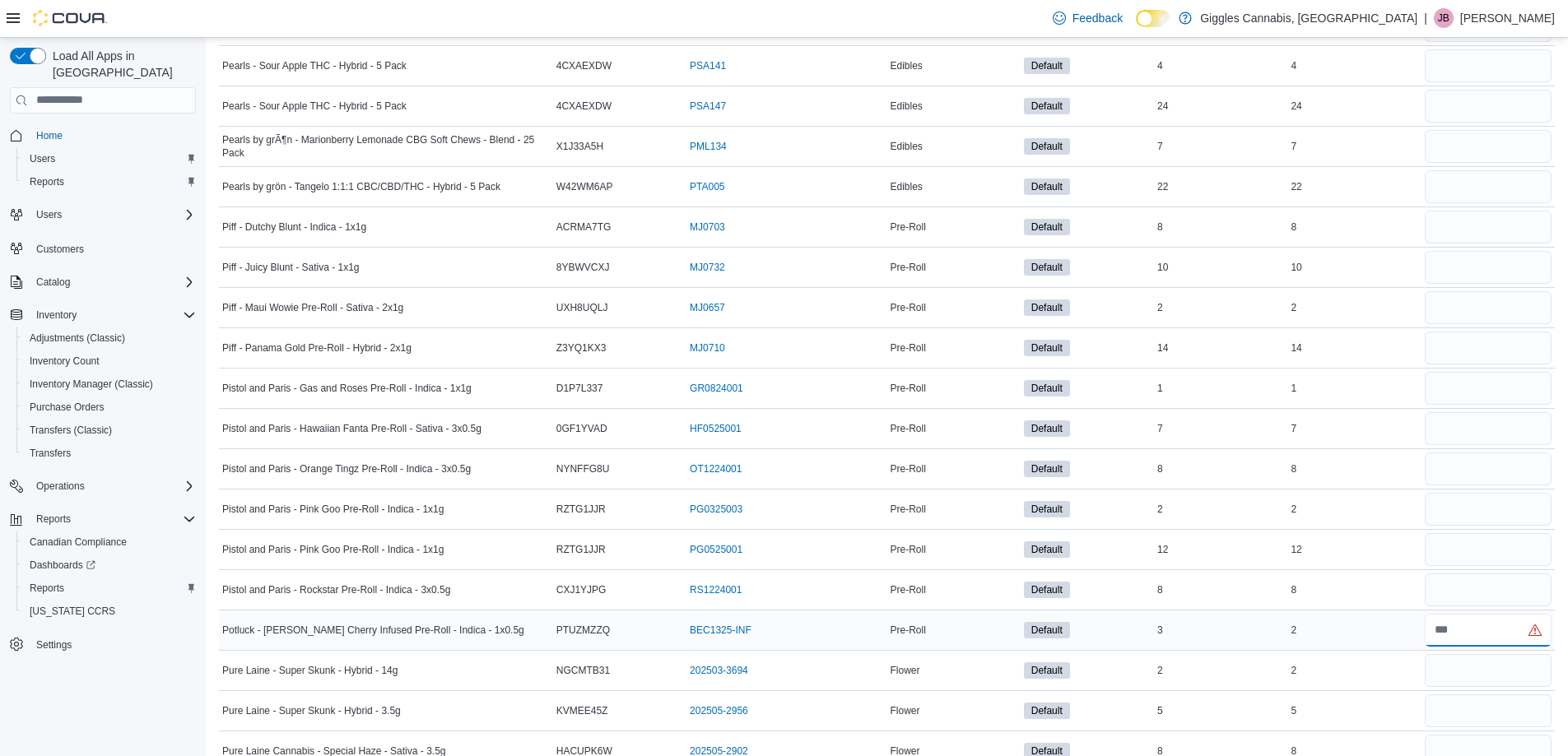
click at [1477, 629] on input "number" at bounding box center [1488, 631] width 126 height 33
click at [1464, 627] on input "number" at bounding box center [1488, 631] width 126 height 33
click at [1451, 626] on input "number" at bounding box center [1488, 631] width 126 height 33
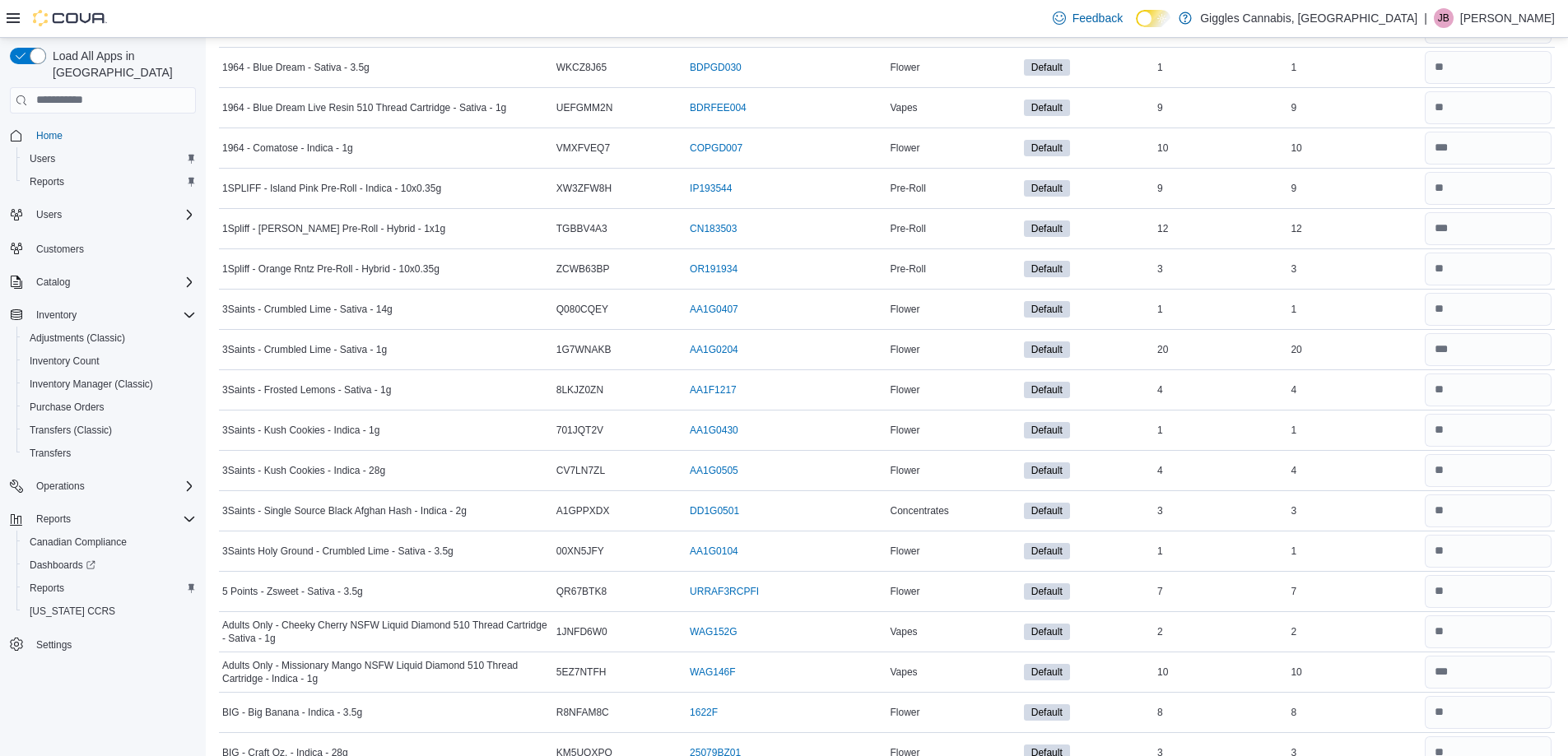
scroll to position [0, 0]
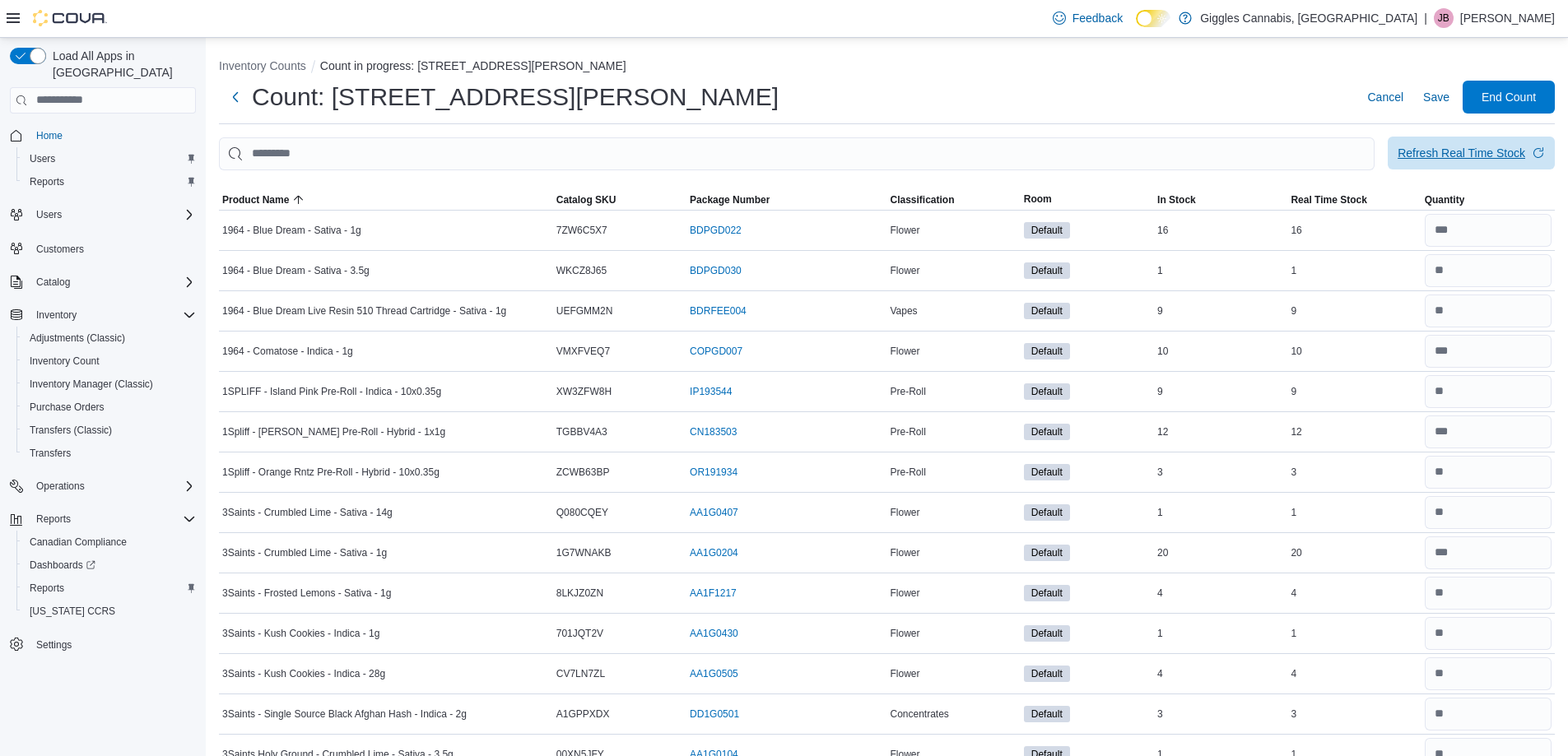
click at [1507, 157] on div "Refresh Real Time Stock" at bounding box center [1461, 152] width 127 height 16
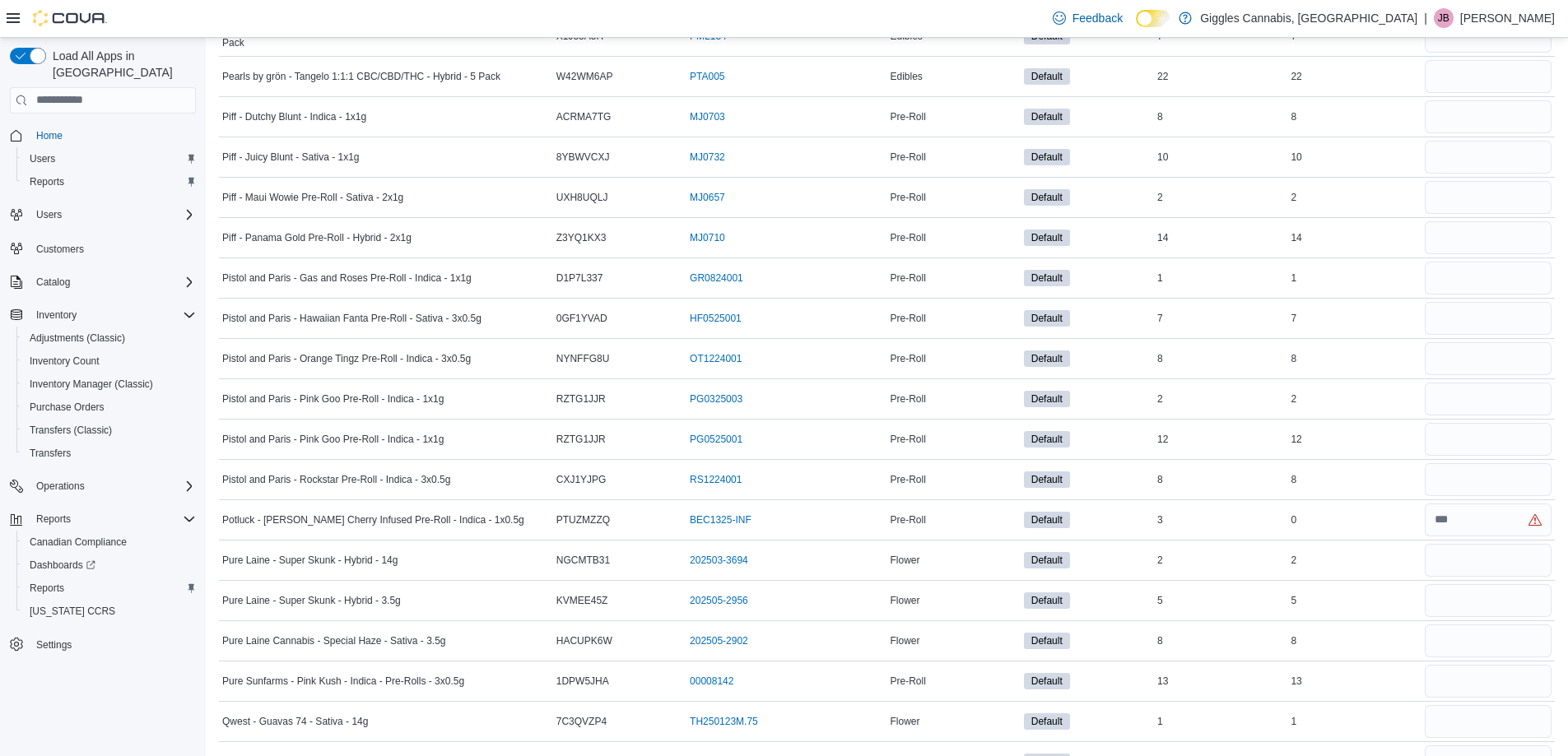
scroll to position [5101, 0]
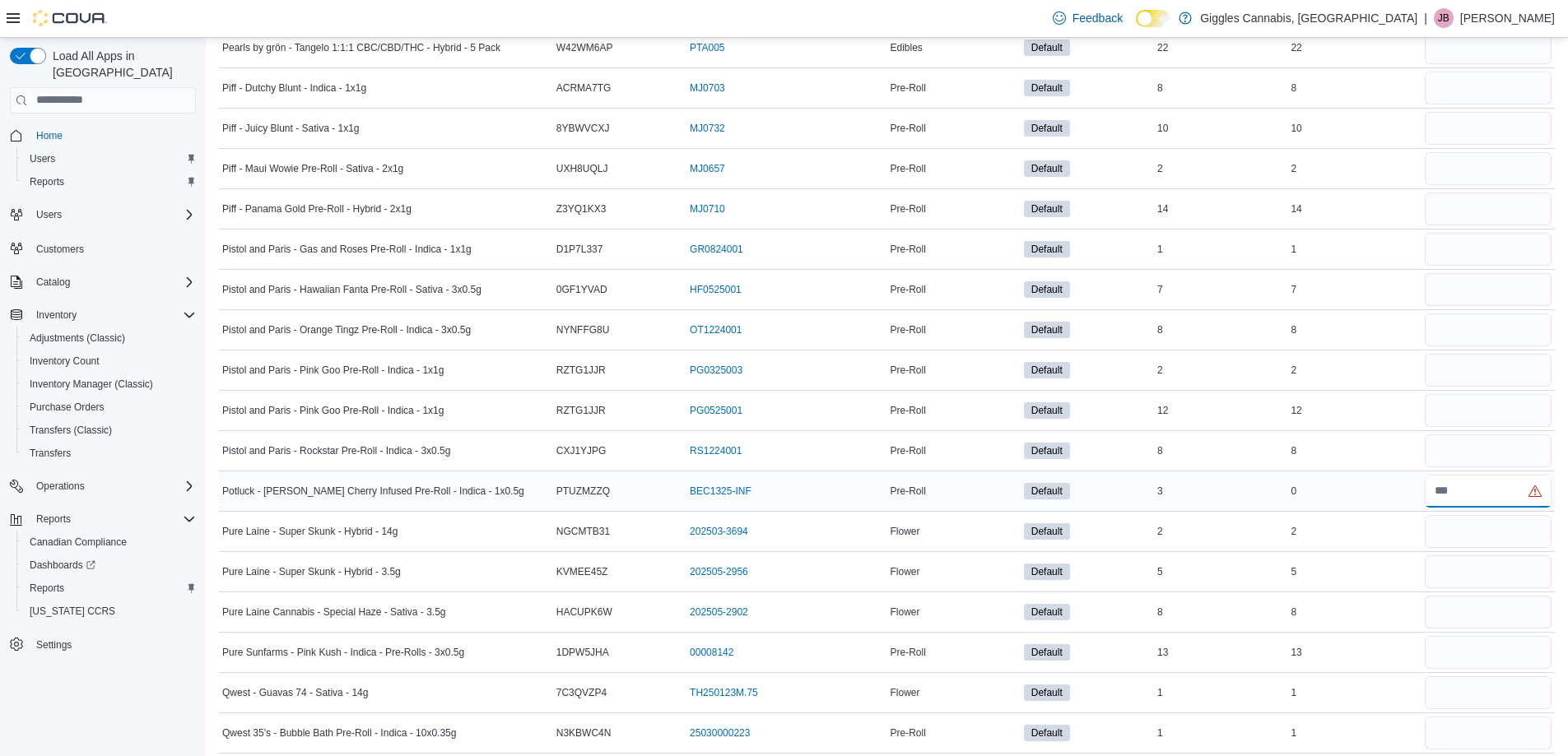
click at [1503, 497] on input "number" at bounding box center [1488, 491] width 126 height 33
click at [1453, 485] on input "number" at bounding box center [1488, 491] width 126 height 33
click at [1456, 488] on input "number" at bounding box center [1488, 491] width 126 height 33
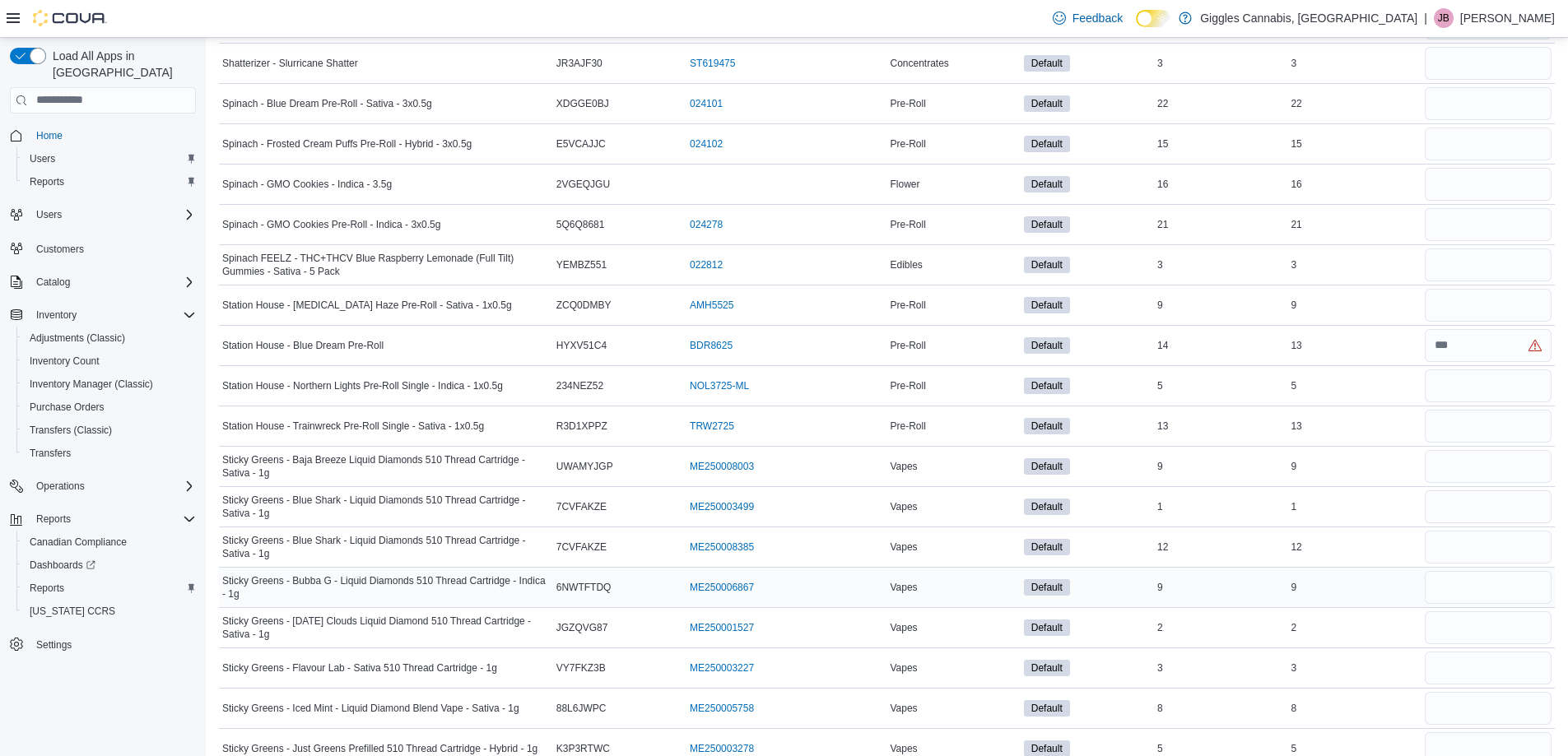
scroll to position [6417, 0]
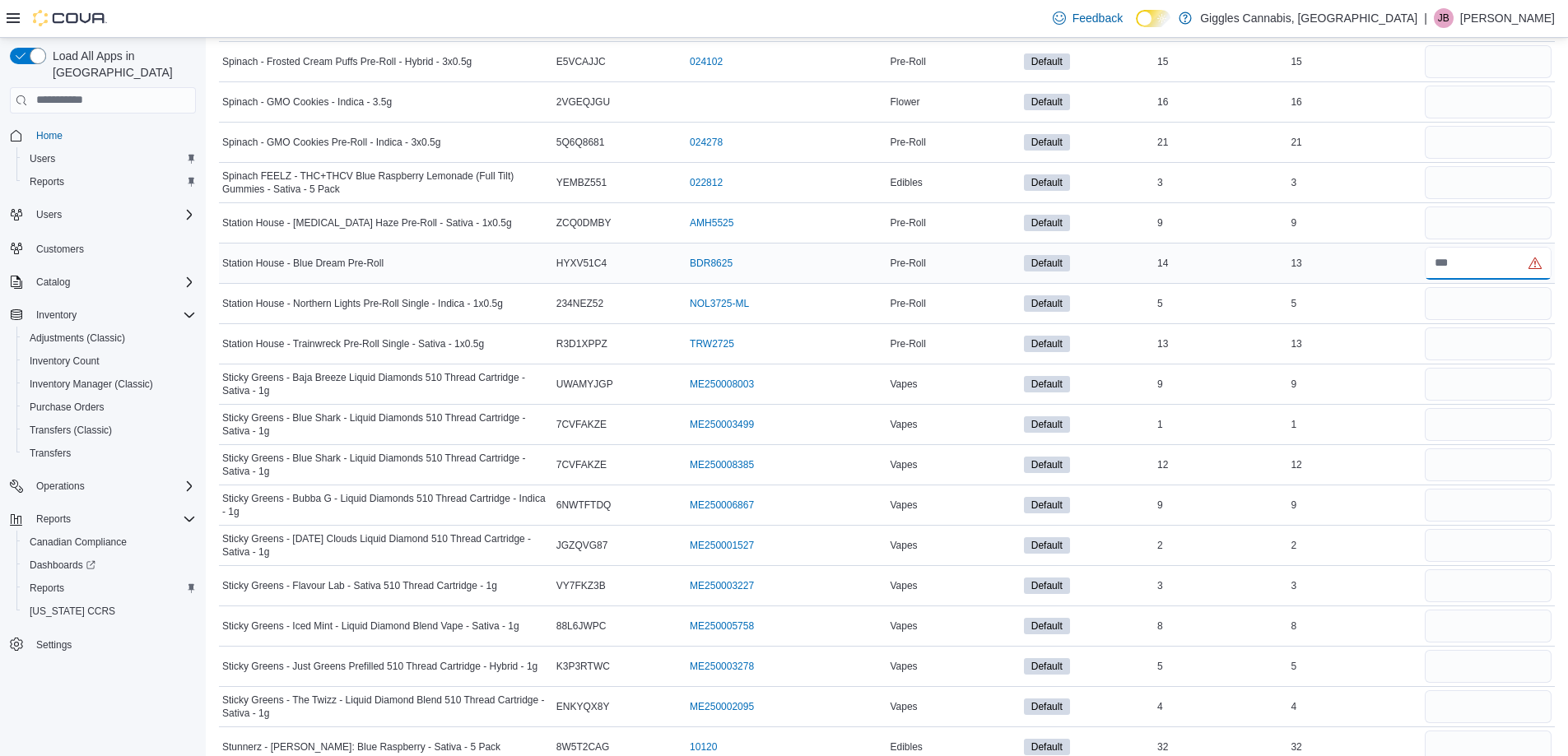
click at [1457, 261] on input "number" at bounding box center [1488, 263] width 126 height 33
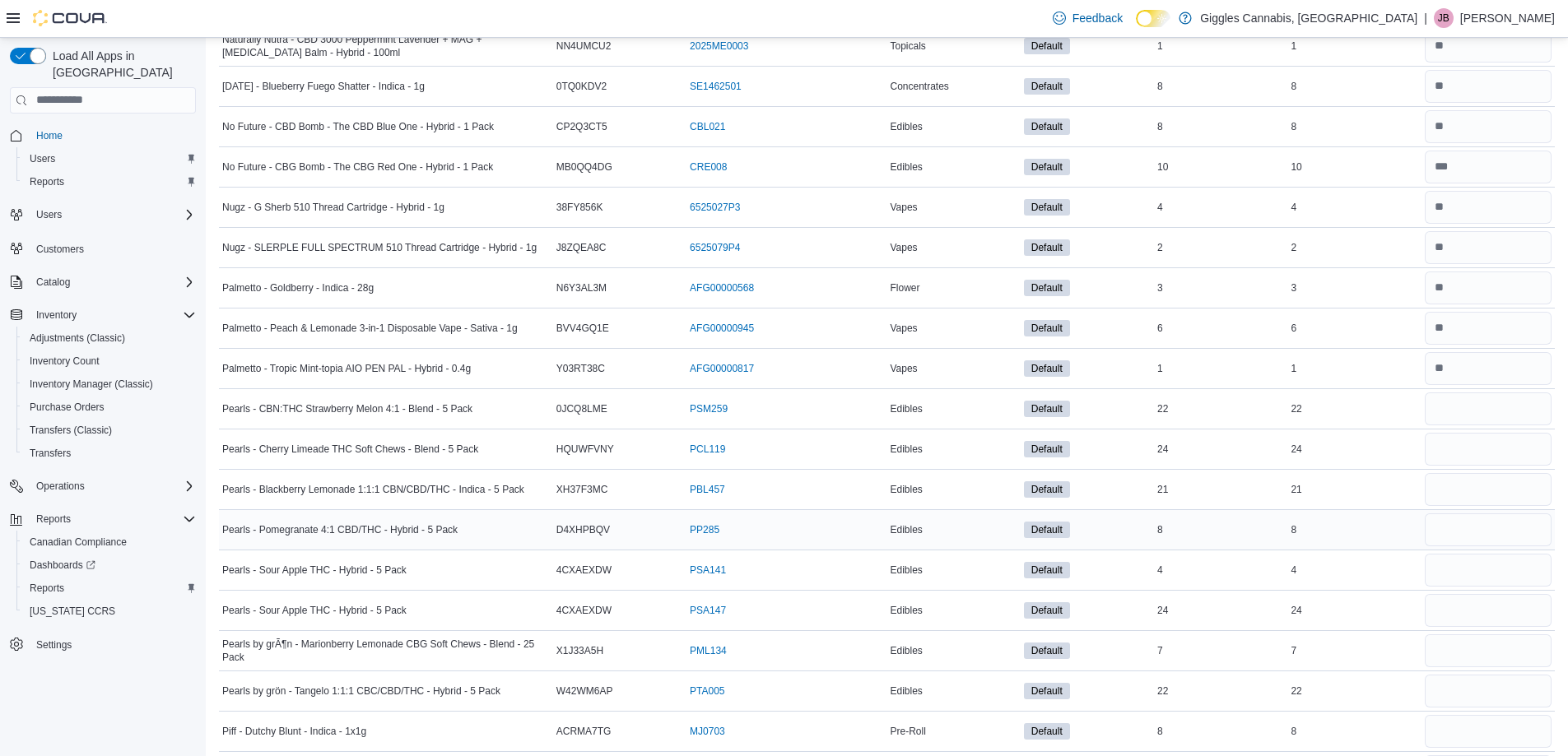
scroll to position [4551, 0]
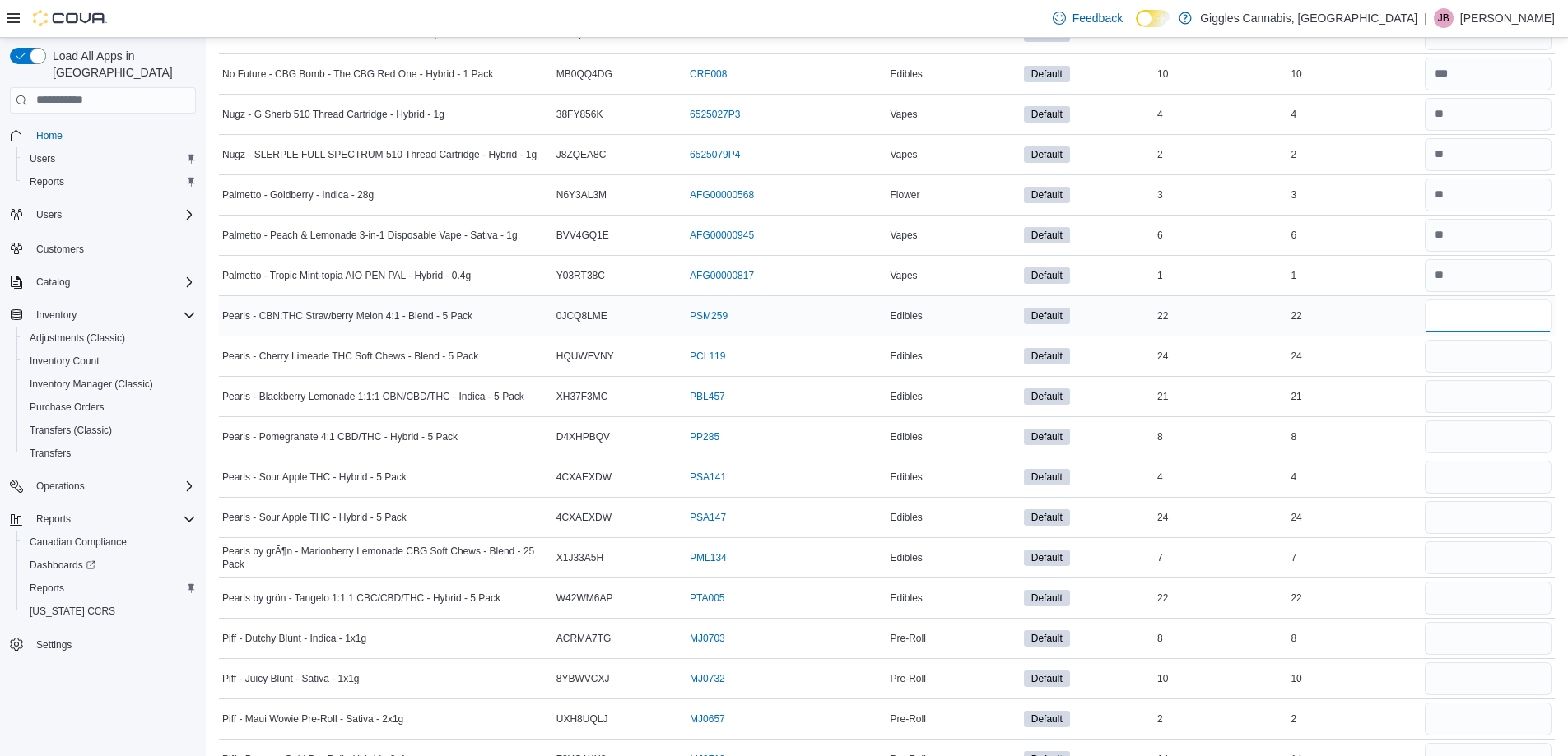
click at [1483, 316] on input "number" at bounding box center [1488, 316] width 126 height 33
click at [1515, 362] on input "number" at bounding box center [1488, 356] width 126 height 33
click at [1521, 403] on input "number" at bounding box center [1488, 396] width 126 height 33
click at [1520, 429] on input "number" at bounding box center [1488, 437] width 126 height 33
click at [1510, 466] on input "number" at bounding box center [1488, 477] width 126 height 33
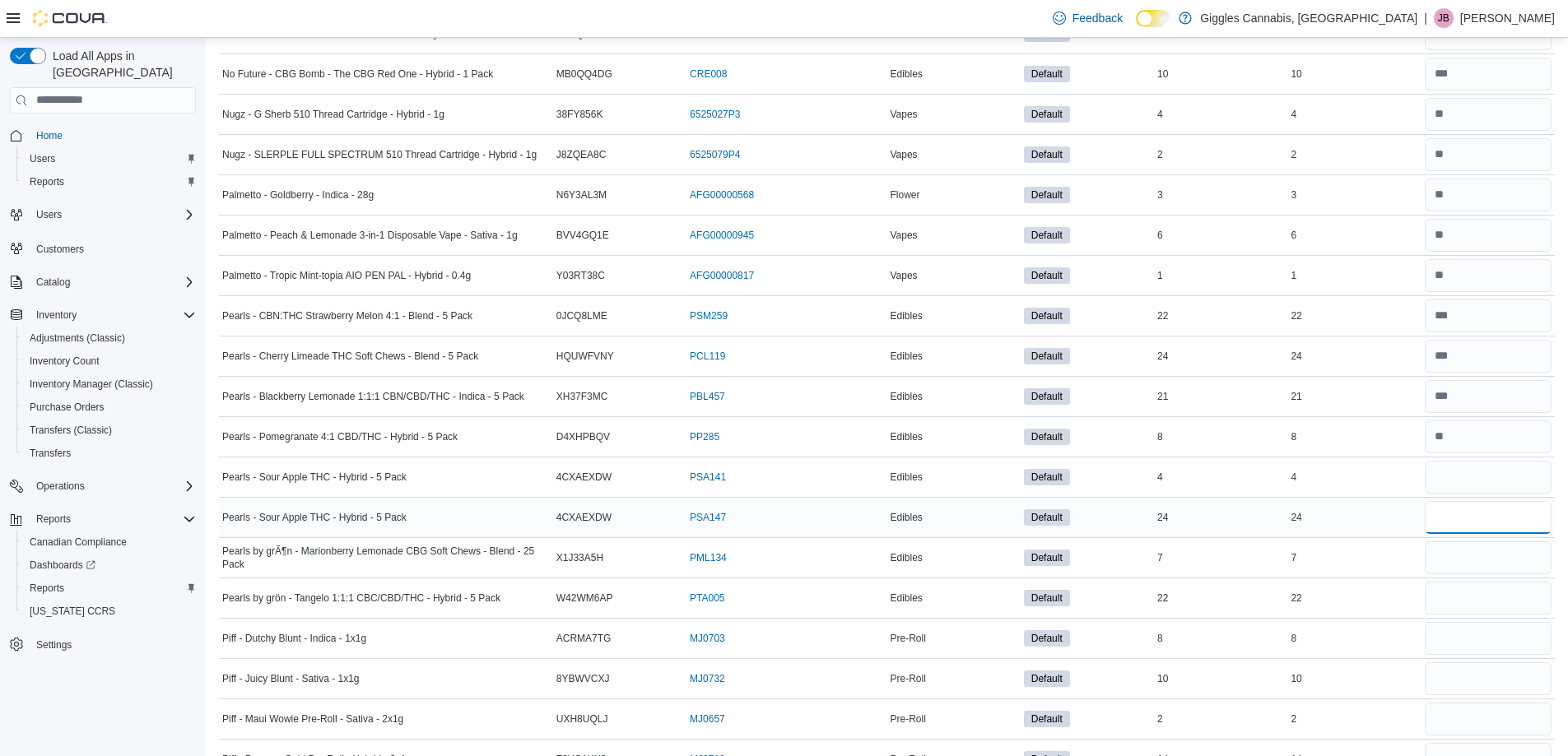
click at [1506, 518] on input "number" at bounding box center [1488, 517] width 126 height 33
click at [1504, 554] on input "number" at bounding box center [1488, 558] width 126 height 33
click at [1490, 588] on input "number" at bounding box center [1488, 598] width 126 height 33
click at [1474, 648] on input "number" at bounding box center [1488, 638] width 126 height 33
click at [1475, 669] on input "number" at bounding box center [1488, 679] width 126 height 33
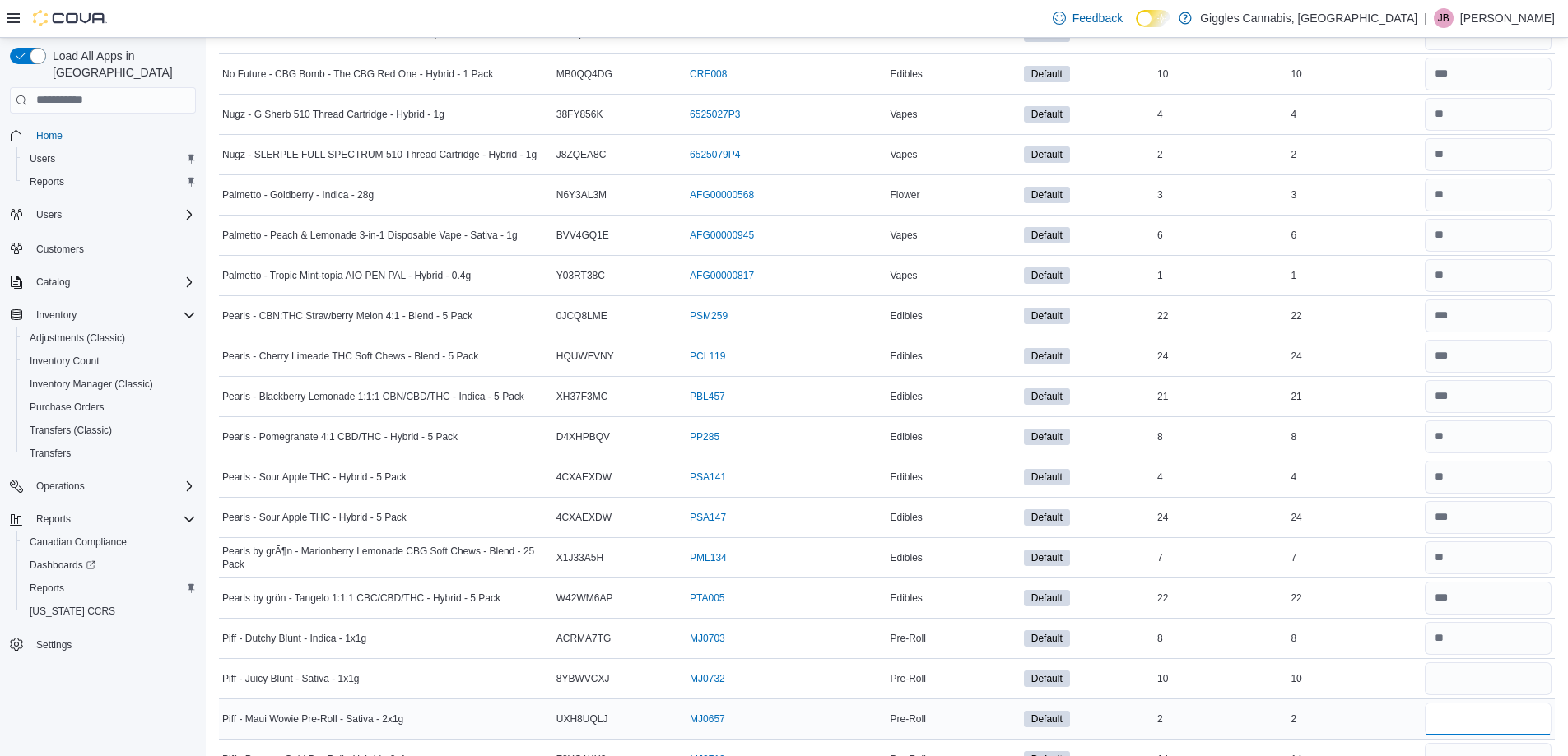
click at [1471, 713] on input "number" at bounding box center [1488, 719] width 126 height 33
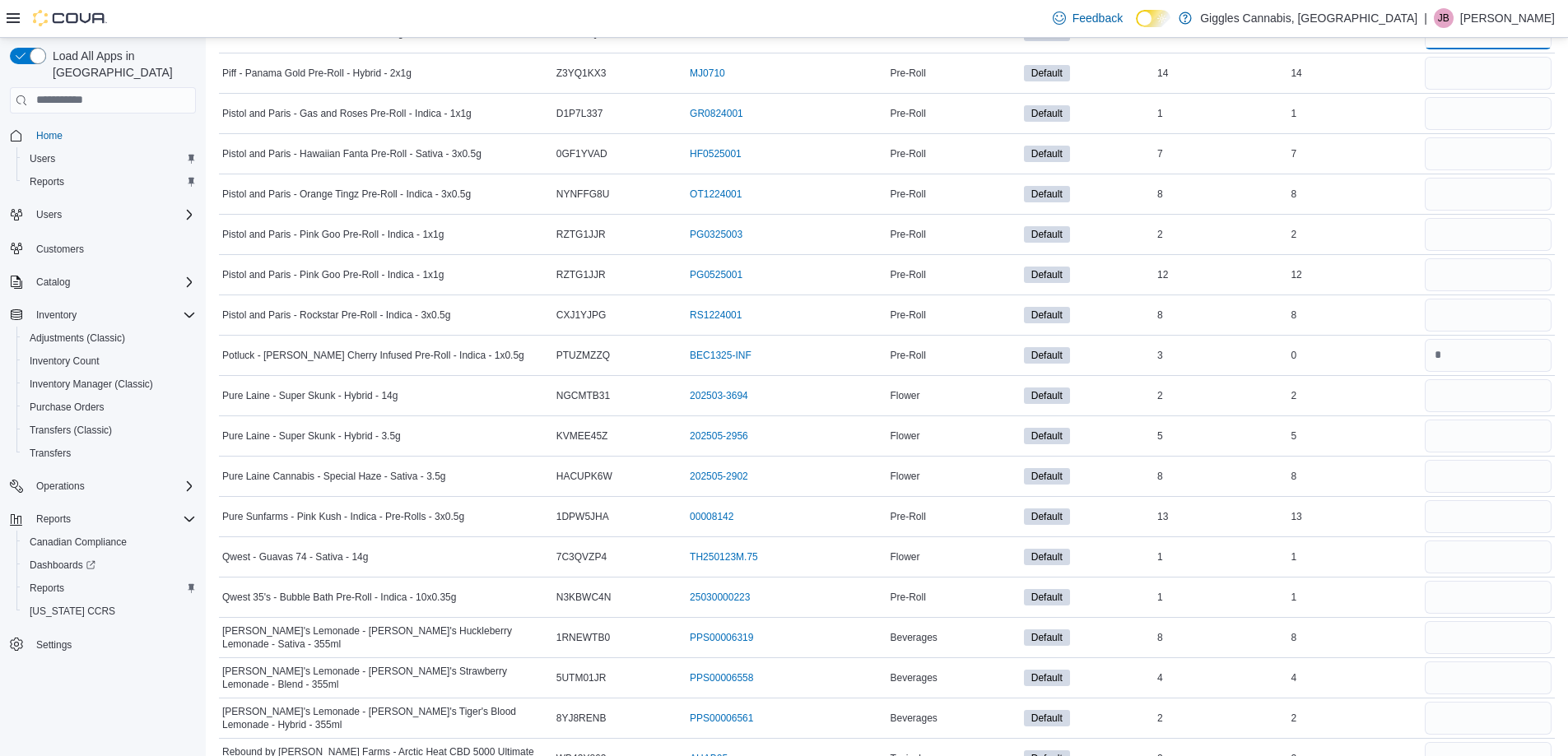
scroll to position [5208, 0]
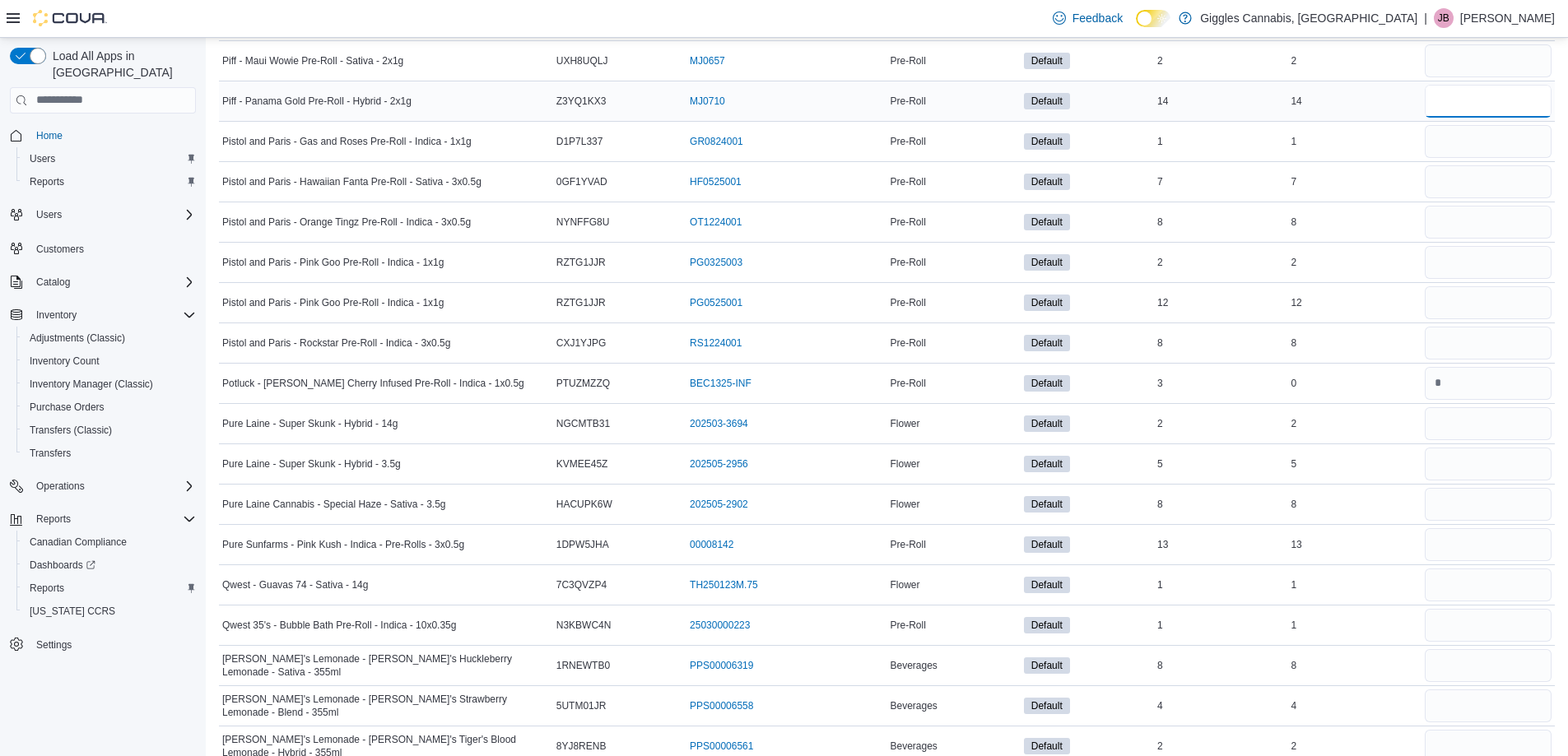
click at [1472, 97] on input "number" at bounding box center [1488, 101] width 126 height 33
click at [1501, 141] on input "number" at bounding box center [1488, 142] width 126 height 33
click at [1498, 187] on input "number" at bounding box center [1488, 182] width 126 height 33
click at [1493, 233] on input "number" at bounding box center [1488, 222] width 126 height 33
click at [1489, 266] on input "number" at bounding box center [1488, 262] width 126 height 33
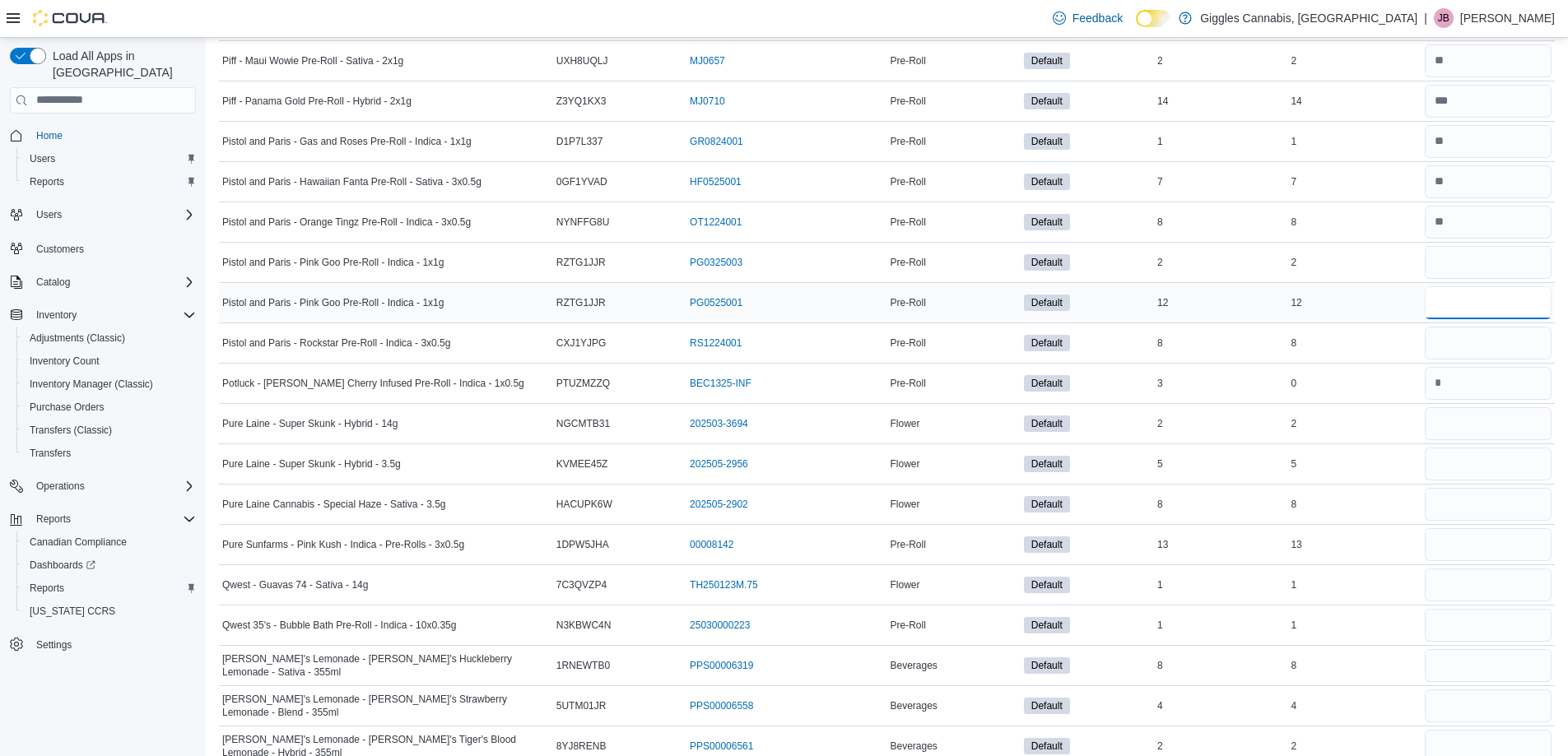
click at [1487, 314] on input "number" at bounding box center [1488, 303] width 126 height 33
click at [1481, 340] on input "number" at bounding box center [1488, 343] width 126 height 33
click at [1449, 426] on input "number" at bounding box center [1488, 424] width 126 height 33
click at [1475, 468] on input "number" at bounding box center [1488, 464] width 126 height 33
click at [1482, 513] on input "number" at bounding box center [1488, 504] width 126 height 33
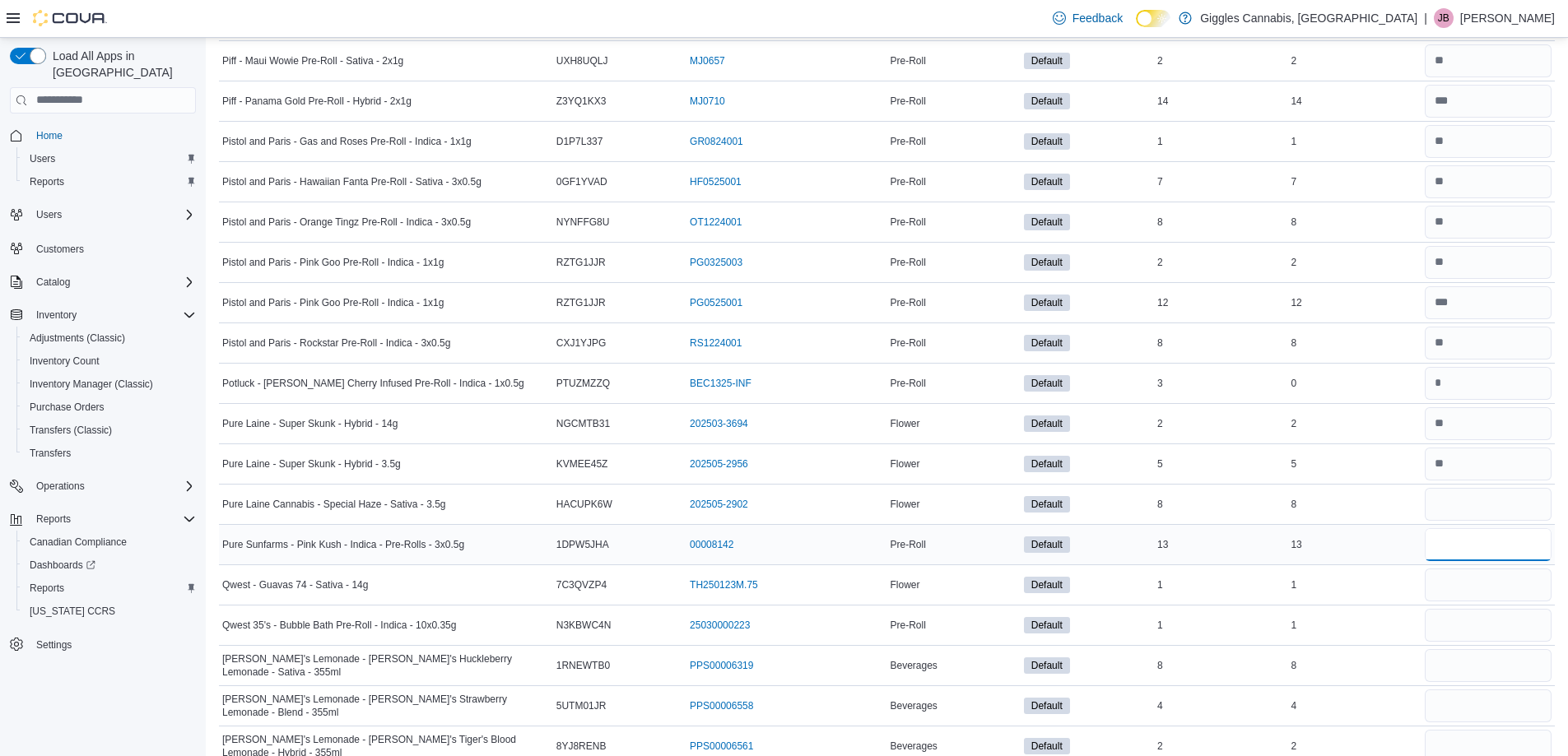
click at [1492, 552] on input "number" at bounding box center [1488, 545] width 126 height 33
click at [1491, 579] on input "number" at bounding box center [1488, 585] width 126 height 33
click at [1488, 635] on input "number" at bounding box center [1488, 625] width 126 height 33
click at [1481, 664] on input "number" at bounding box center [1488, 665] width 126 height 33
click at [1474, 714] on input "number" at bounding box center [1488, 706] width 126 height 33
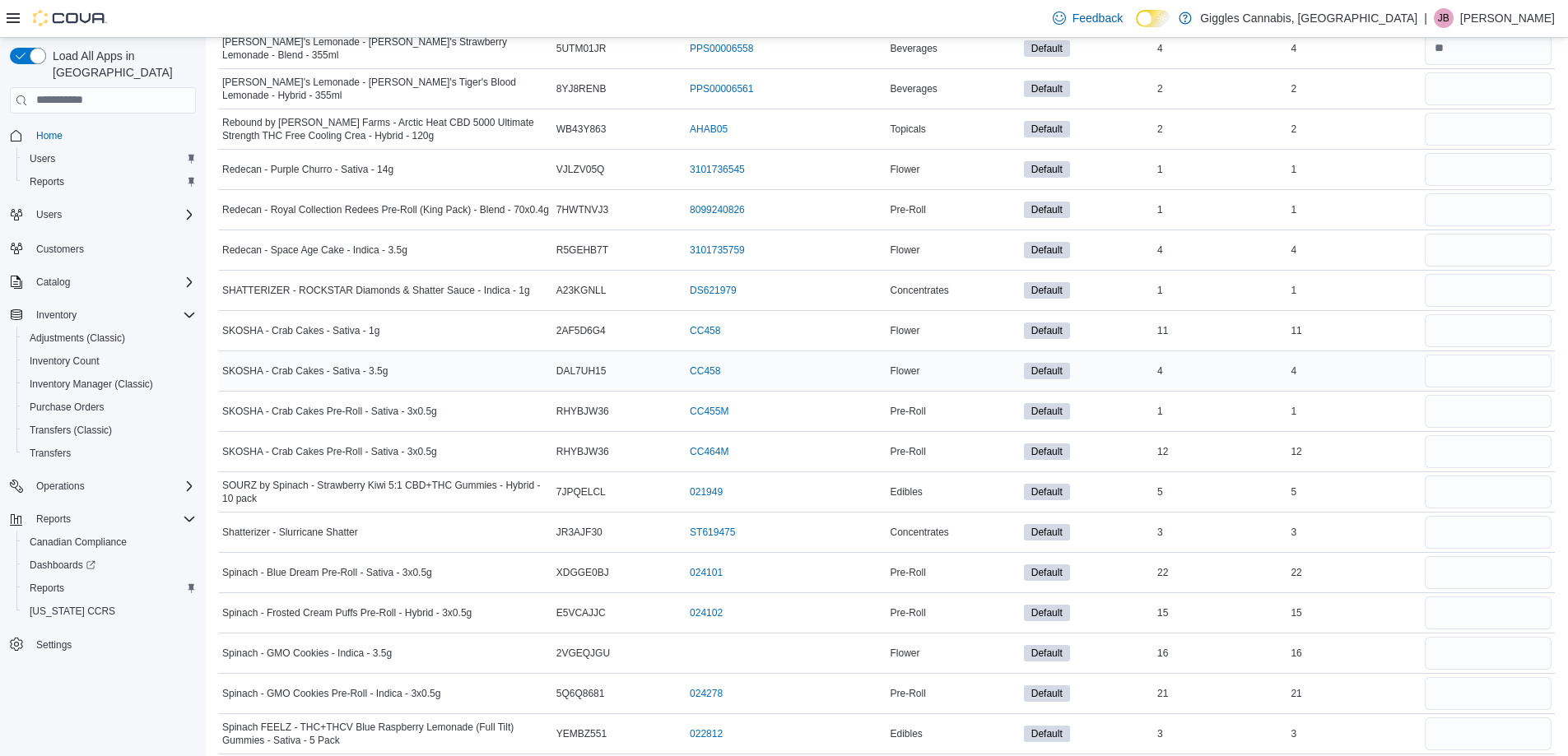
scroll to position [5866, 0]
click at [1496, 83] on input "number" at bounding box center [1488, 88] width 126 height 33
click at [1498, 122] on input "number" at bounding box center [1488, 128] width 126 height 33
click at [1489, 161] on input "number" at bounding box center [1488, 169] width 126 height 33
click at [1489, 211] on input "number" at bounding box center [1488, 209] width 126 height 33
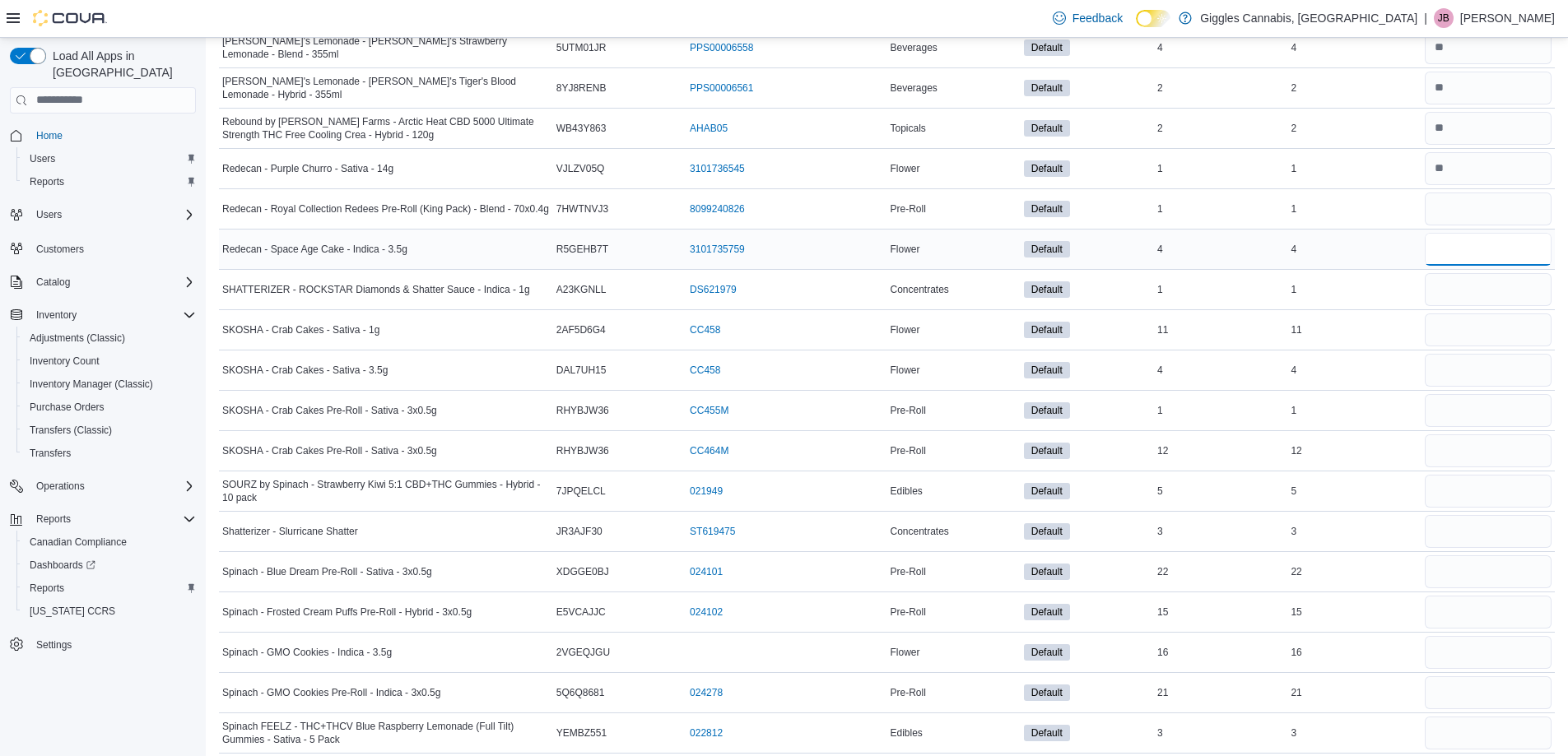
click at [1491, 246] on input "number" at bounding box center [1488, 249] width 126 height 33
click at [1496, 292] on input "number" at bounding box center [1488, 290] width 126 height 33
click at [1494, 319] on input "number" at bounding box center [1488, 330] width 126 height 33
click at [1478, 369] on input "number" at bounding box center [1488, 370] width 126 height 33
click at [1481, 412] on input "number" at bounding box center [1488, 411] width 126 height 33
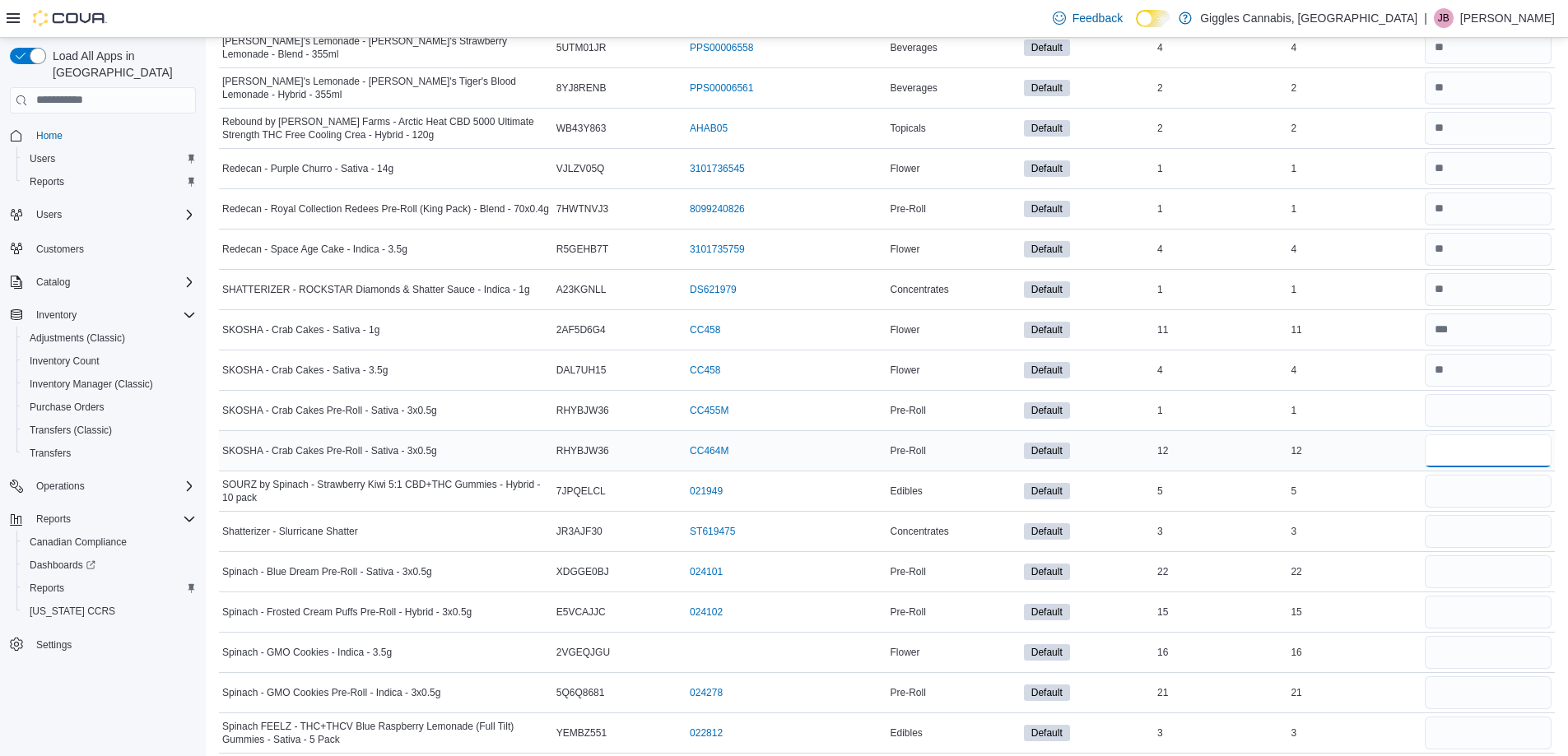
click at [1482, 442] on input "number" at bounding box center [1488, 451] width 126 height 33
click at [1475, 491] on input "number" at bounding box center [1488, 491] width 126 height 33
click at [1450, 542] on input "number" at bounding box center [1488, 531] width 126 height 33
click at [1449, 578] on input "number" at bounding box center [1488, 572] width 126 height 33
click at [1459, 602] on input "number" at bounding box center [1488, 612] width 126 height 33
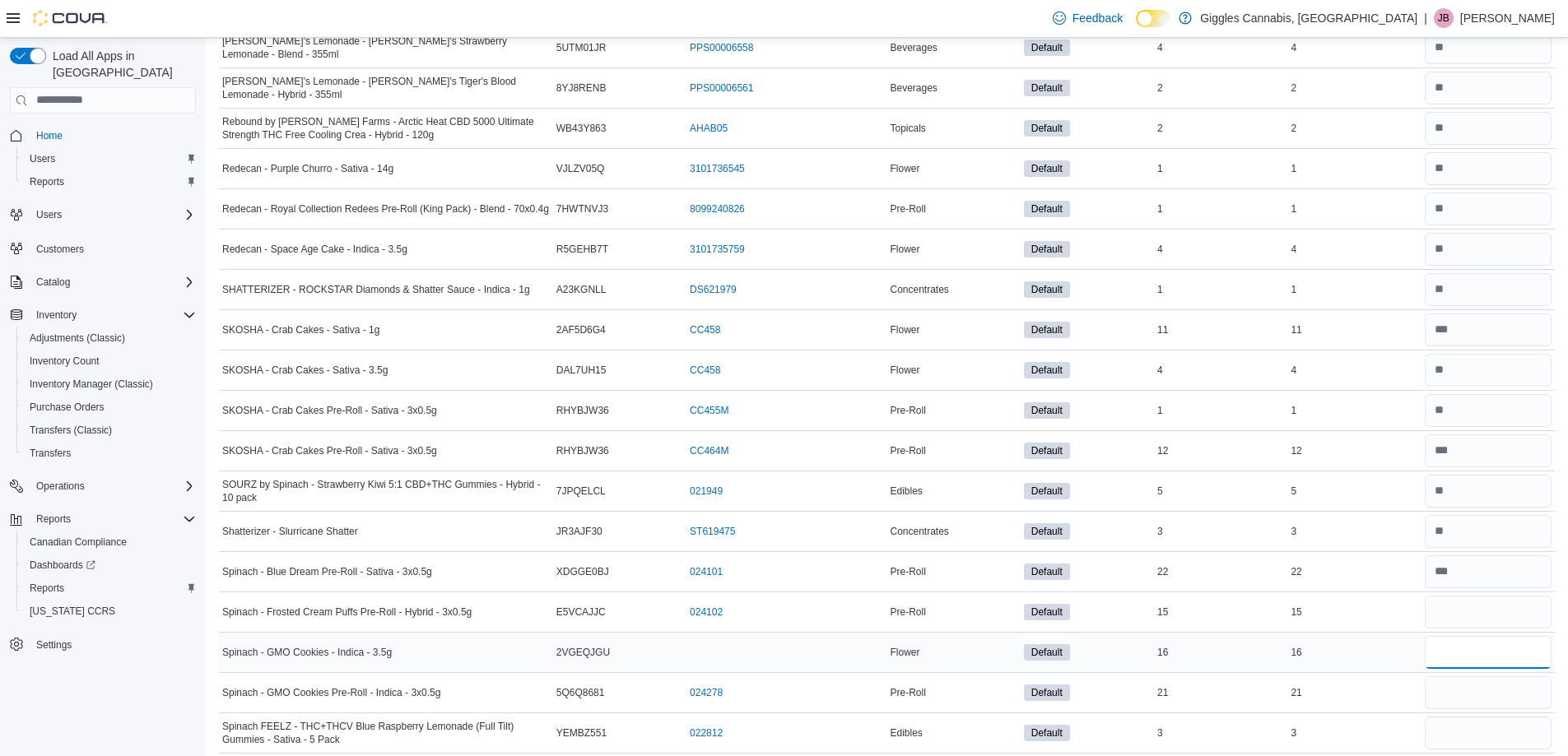
click at [1474, 641] on input "number" at bounding box center [1488, 652] width 126 height 33
click at [1476, 697] on input "number" at bounding box center [1488, 693] width 126 height 33
click at [1488, 736] on input "number" at bounding box center [1488, 733] width 126 height 33
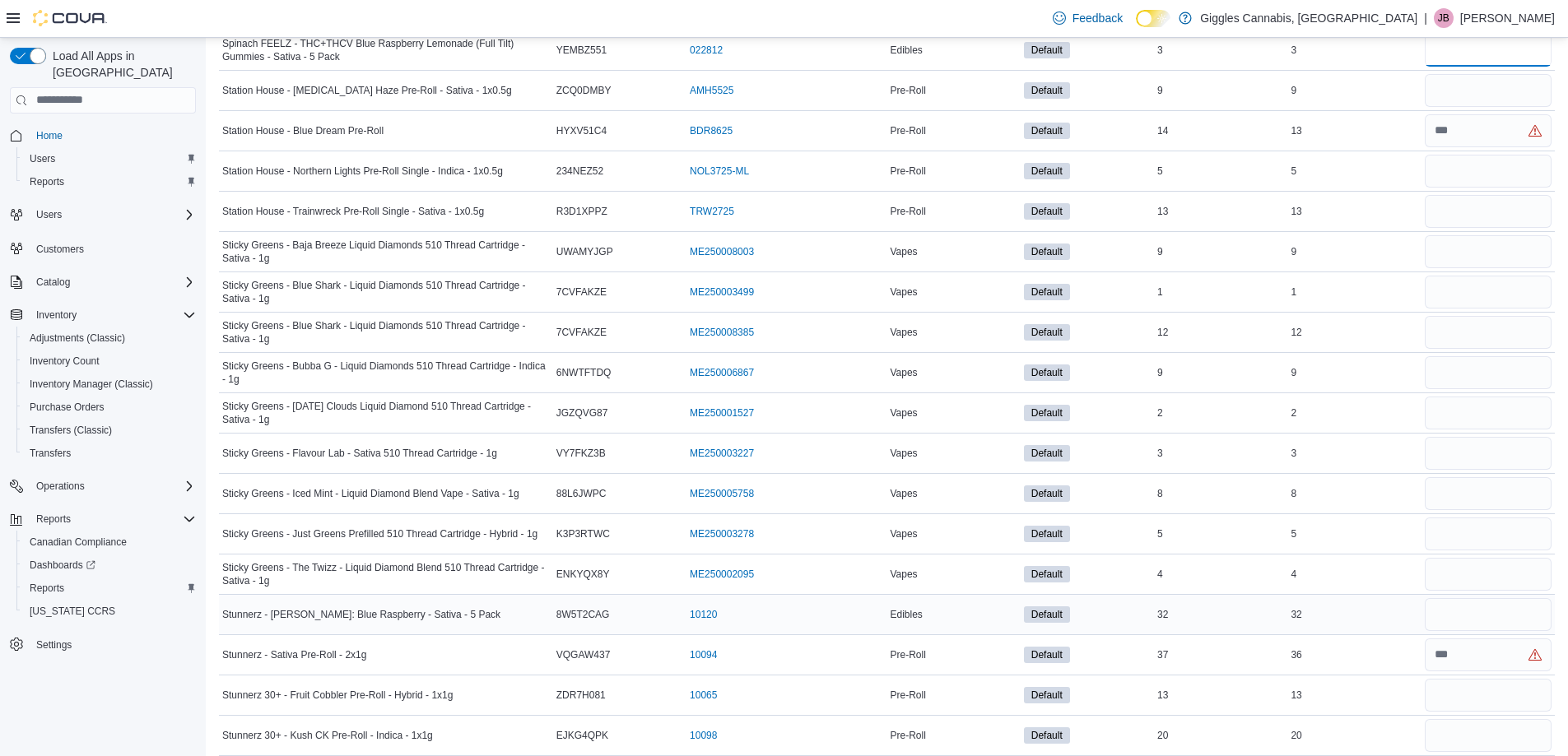
scroll to position [6525, 0]
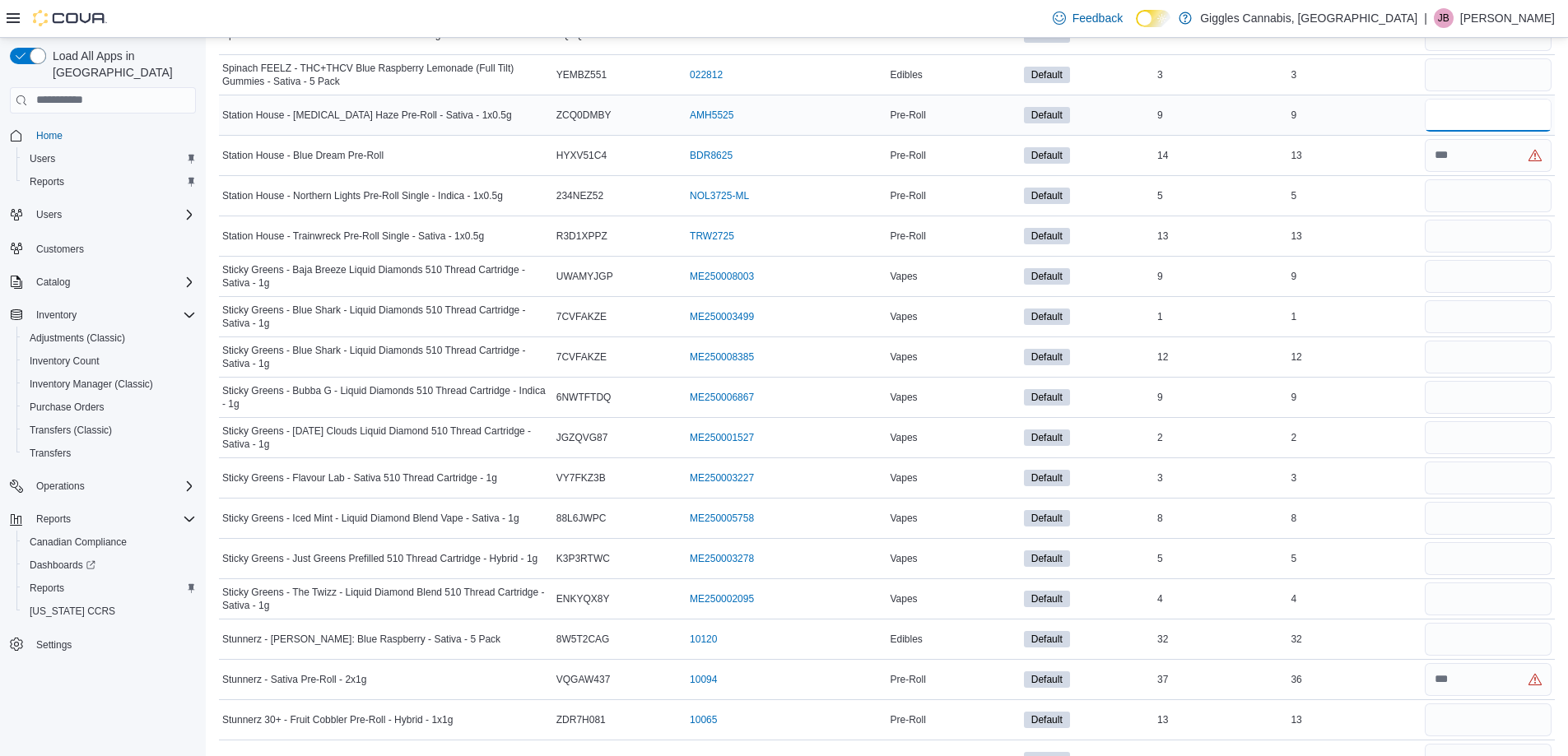
click at [1466, 114] on input "number" at bounding box center [1488, 115] width 126 height 33
click at [1464, 151] on input "number" at bounding box center [1488, 156] width 126 height 33
click at [1468, 201] on input "number" at bounding box center [1488, 195] width 126 height 33
click at [1466, 239] on input "number" at bounding box center [1488, 236] width 126 height 33
click at [1468, 281] on input "number" at bounding box center [1488, 277] width 126 height 33
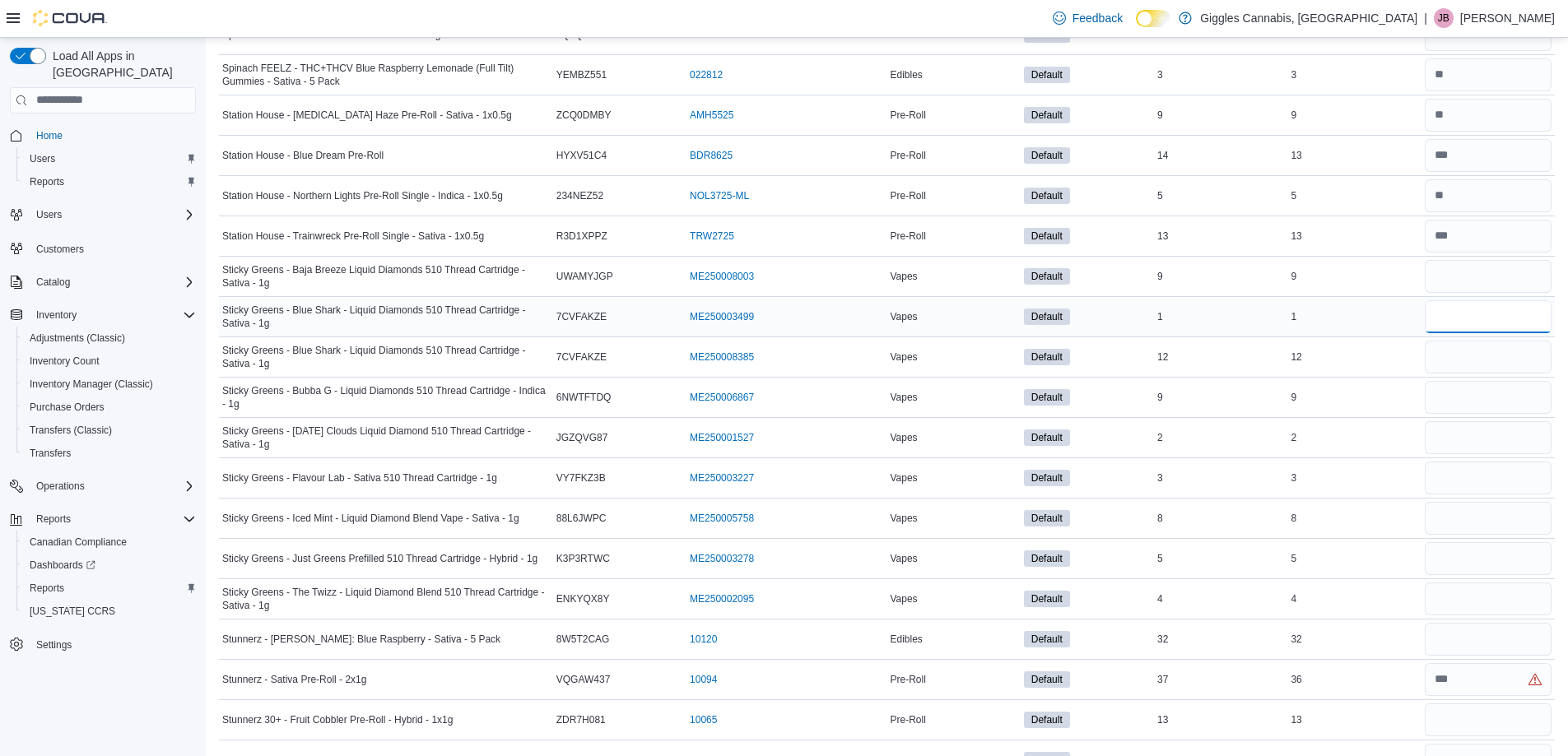
click at [1479, 311] on input "number" at bounding box center [1488, 317] width 126 height 33
click at [1483, 345] on input "number" at bounding box center [1488, 357] width 126 height 33
click at [1479, 405] on input "number" at bounding box center [1488, 397] width 126 height 33
click at [1485, 437] on input "number" at bounding box center [1488, 438] width 126 height 33
click at [1487, 471] on input "number" at bounding box center [1488, 478] width 126 height 33
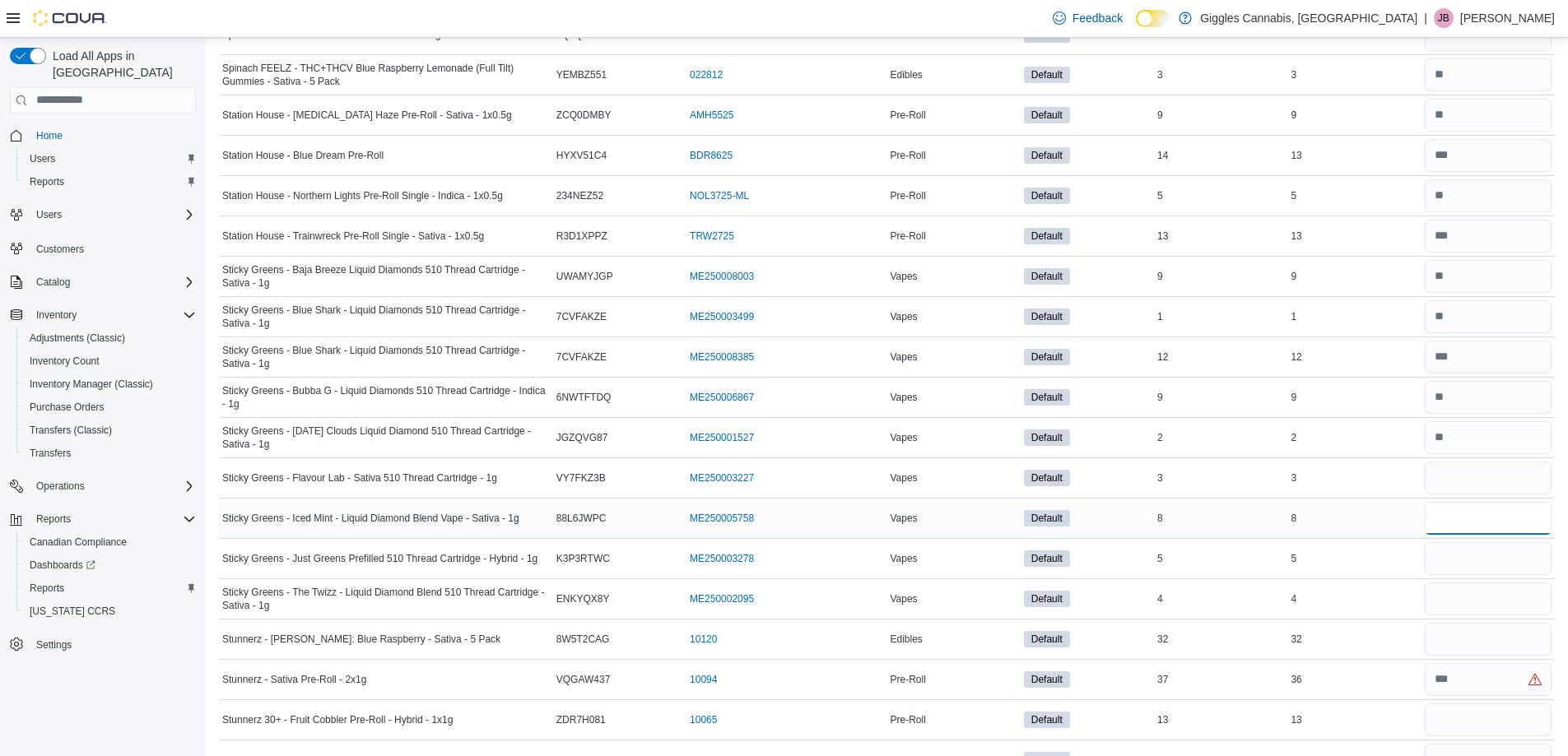
click at [1481, 527] on input "number" at bounding box center [1488, 518] width 126 height 33
click at [1481, 557] on input "number" at bounding box center [1488, 559] width 126 height 33
click at [1481, 599] on input "number" at bounding box center [1488, 599] width 126 height 33
click at [1489, 632] on input "number" at bounding box center [1488, 639] width 126 height 33
click at [1495, 682] on input "number" at bounding box center [1488, 680] width 126 height 33
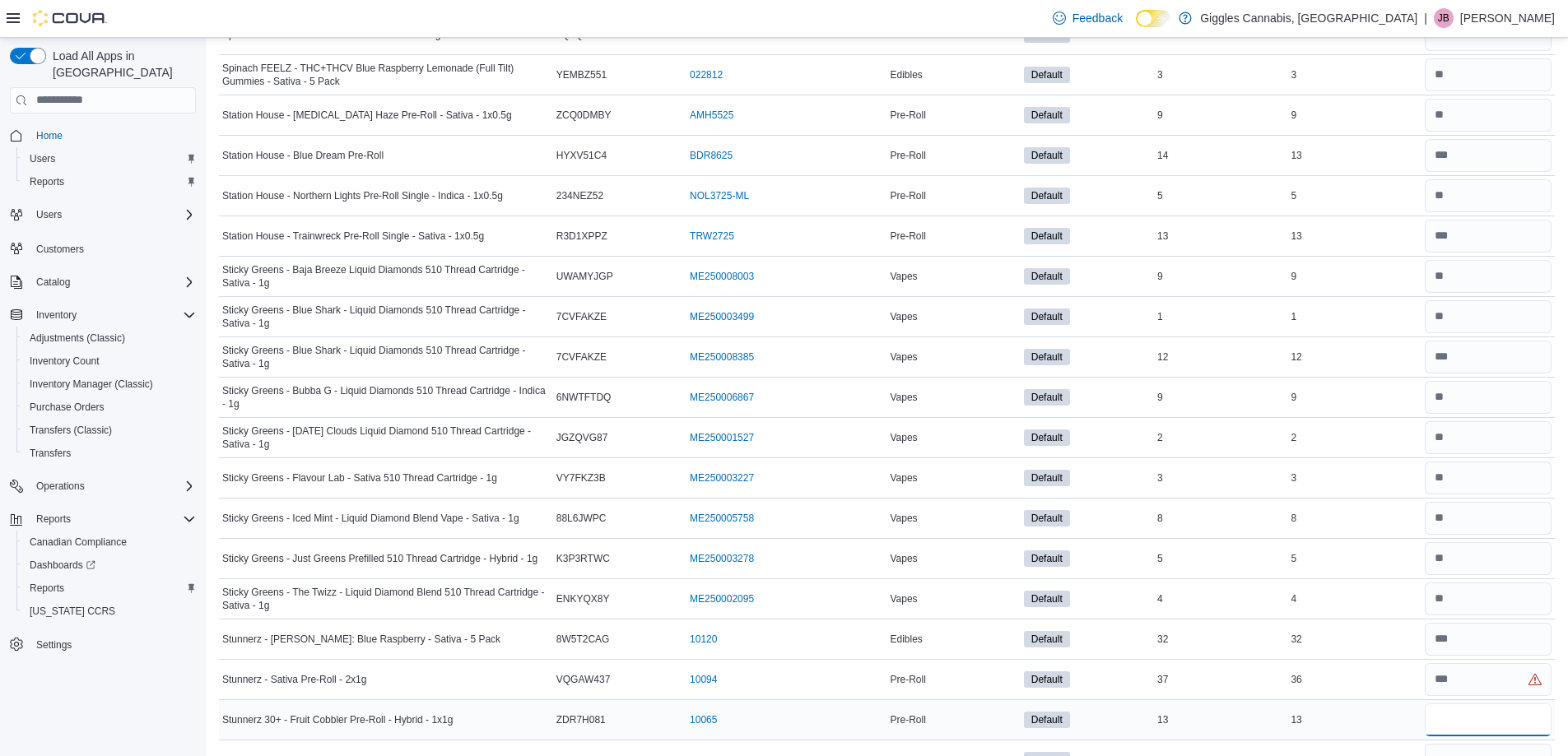
click at [1488, 723] on input "number" at bounding box center [1488, 720] width 126 height 33
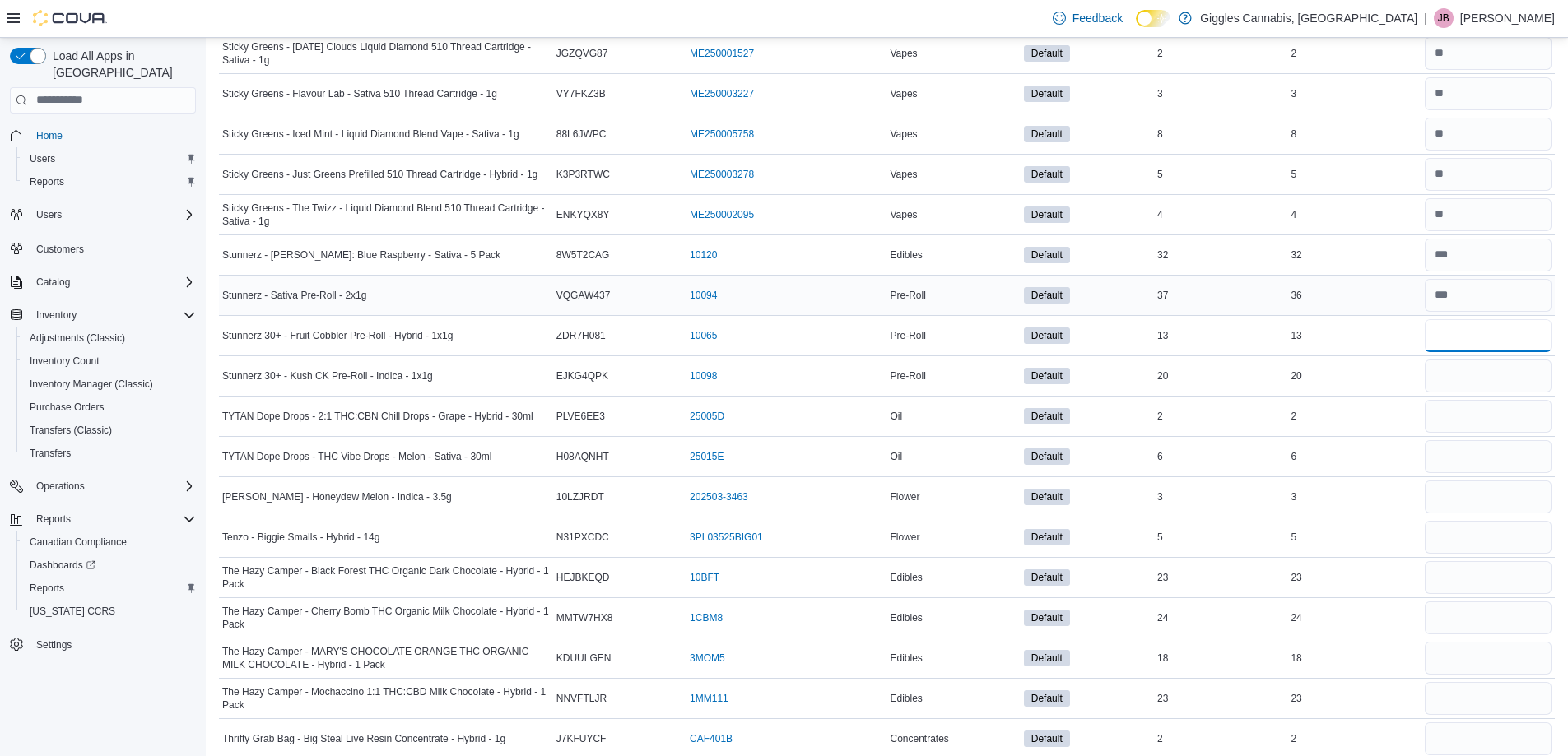
scroll to position [6936, 0]
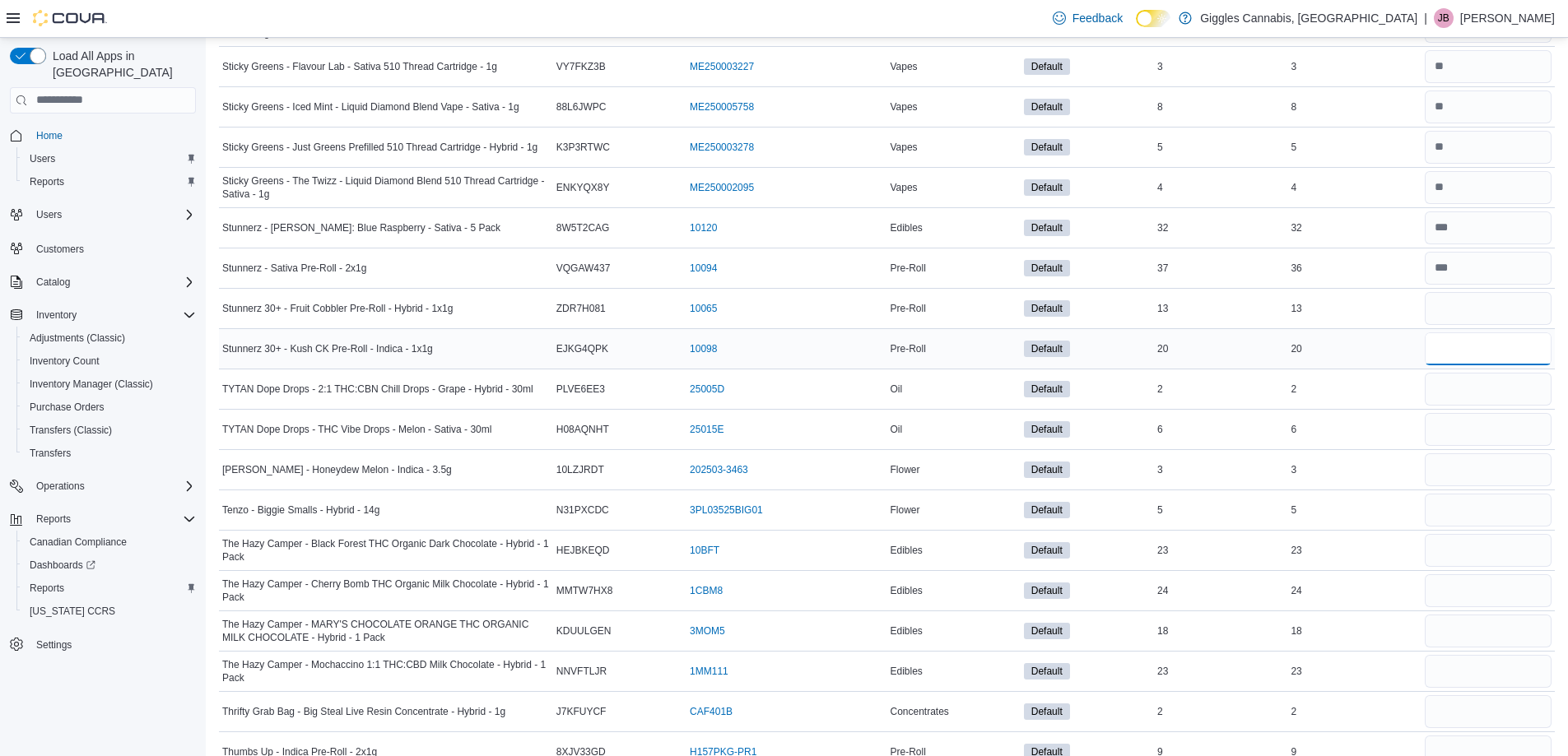
click at [1457, 351] on input "number" at bounding box center [1488, 349] width 126 height 33
click at [1462, 386] on input "number" at bounding box center [1488, 389] width 126 height 33
click at [1477, 426] on input "number" at bounding box center [1488, 429] width 126 height 33
click at [1473, 471] on input "number" at bounding box center [1488, 470] width 126 height 33
click at [1466, 501] on input "number" at bounding box center [1488, 510] width 126 height 33
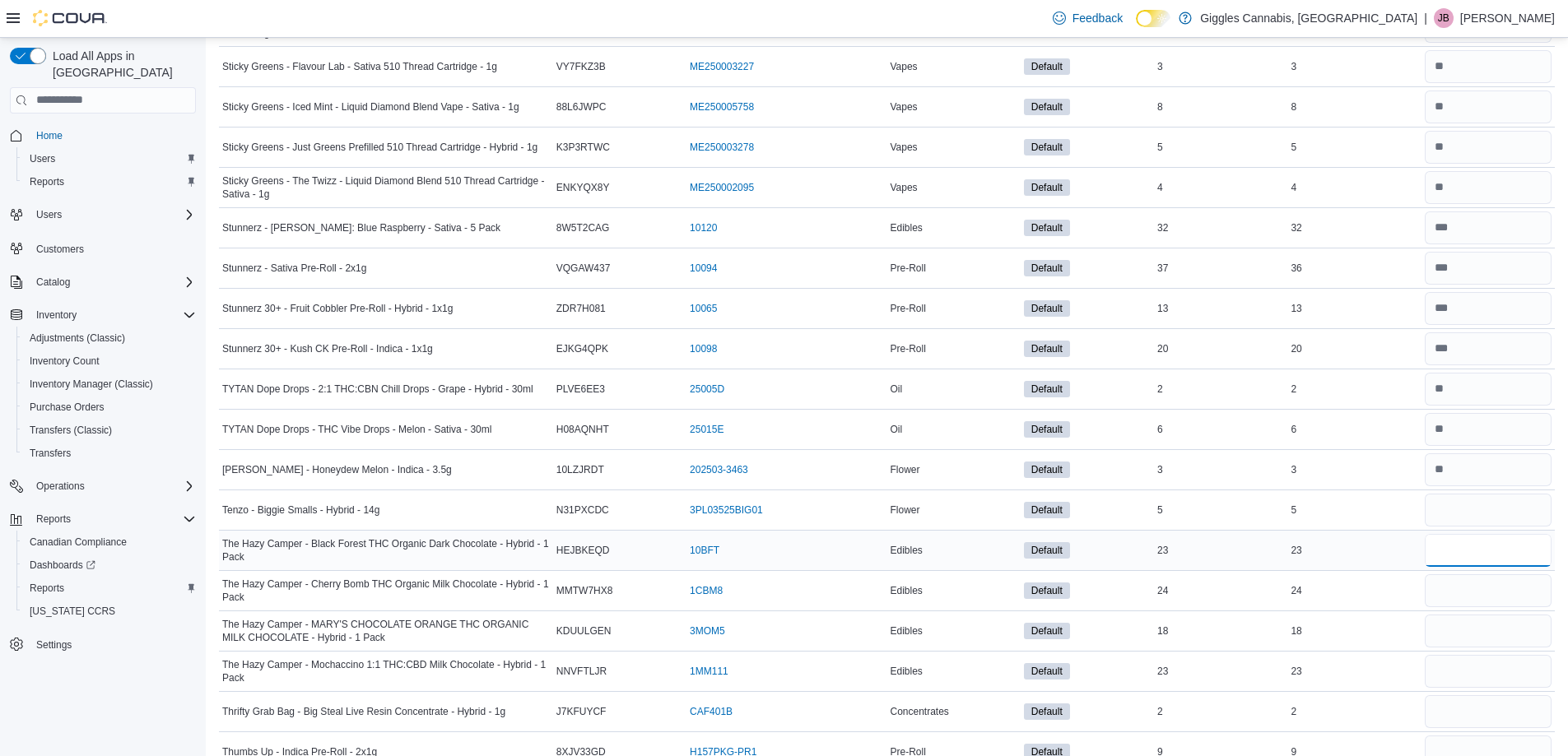
click at [1468, 553] on input "number" at bounding box center [1488, 550] width 126 height 33
click at [1473, 599] on input "number" at bounding box center [1488, 591] width 126 height 33
click at [1473, 628] on input "number" at bounding box center [1488, 631] width 126 height 33
click at [1478, 673] on input "number" at bounding box center [1488, 671] width 126 height 33
click at [1474, 712] on input "number" at bounding box center [1488, 712] width 126 height 33
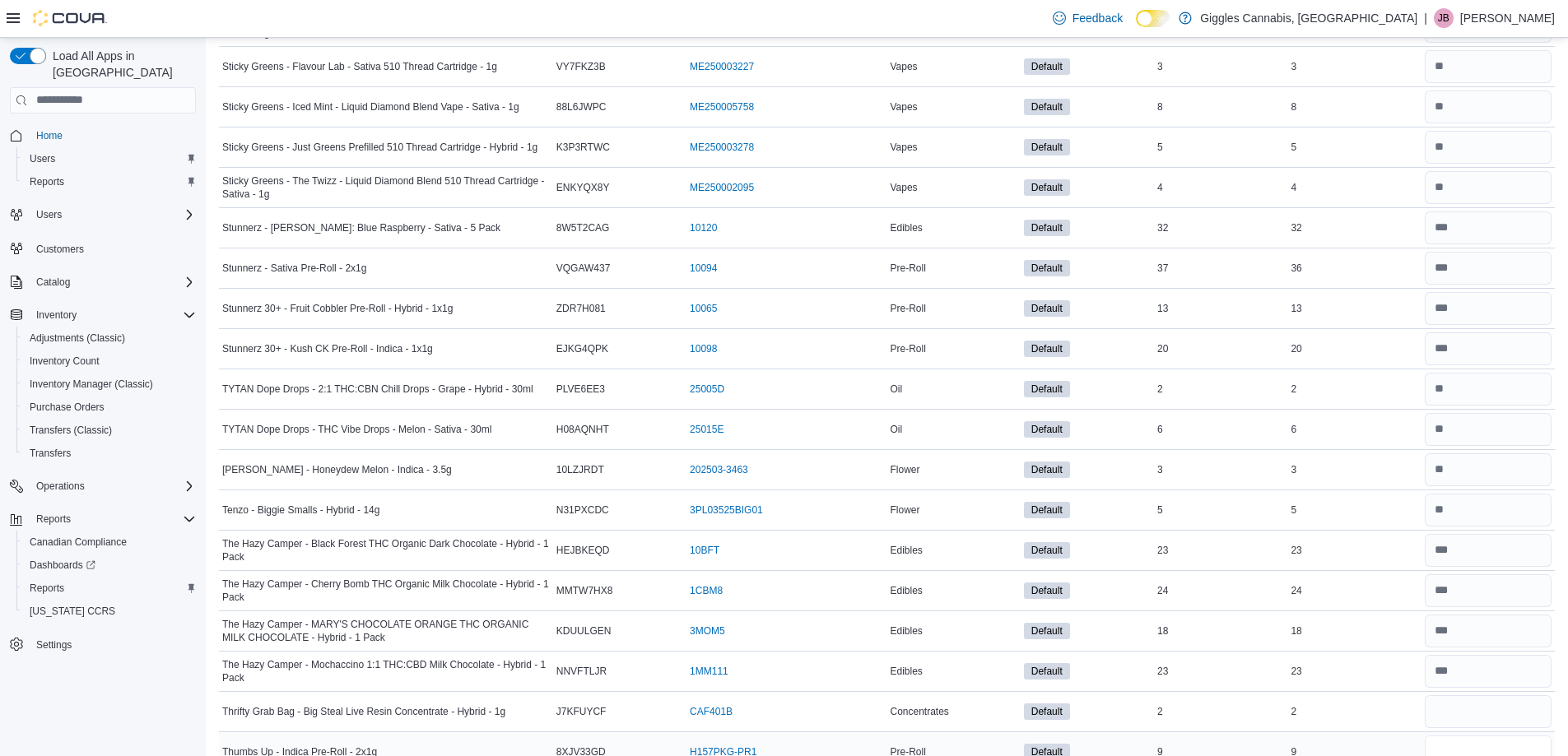
click at [1466, 740] on input "number" at bounding box center [1488, 752] width 126 height 33
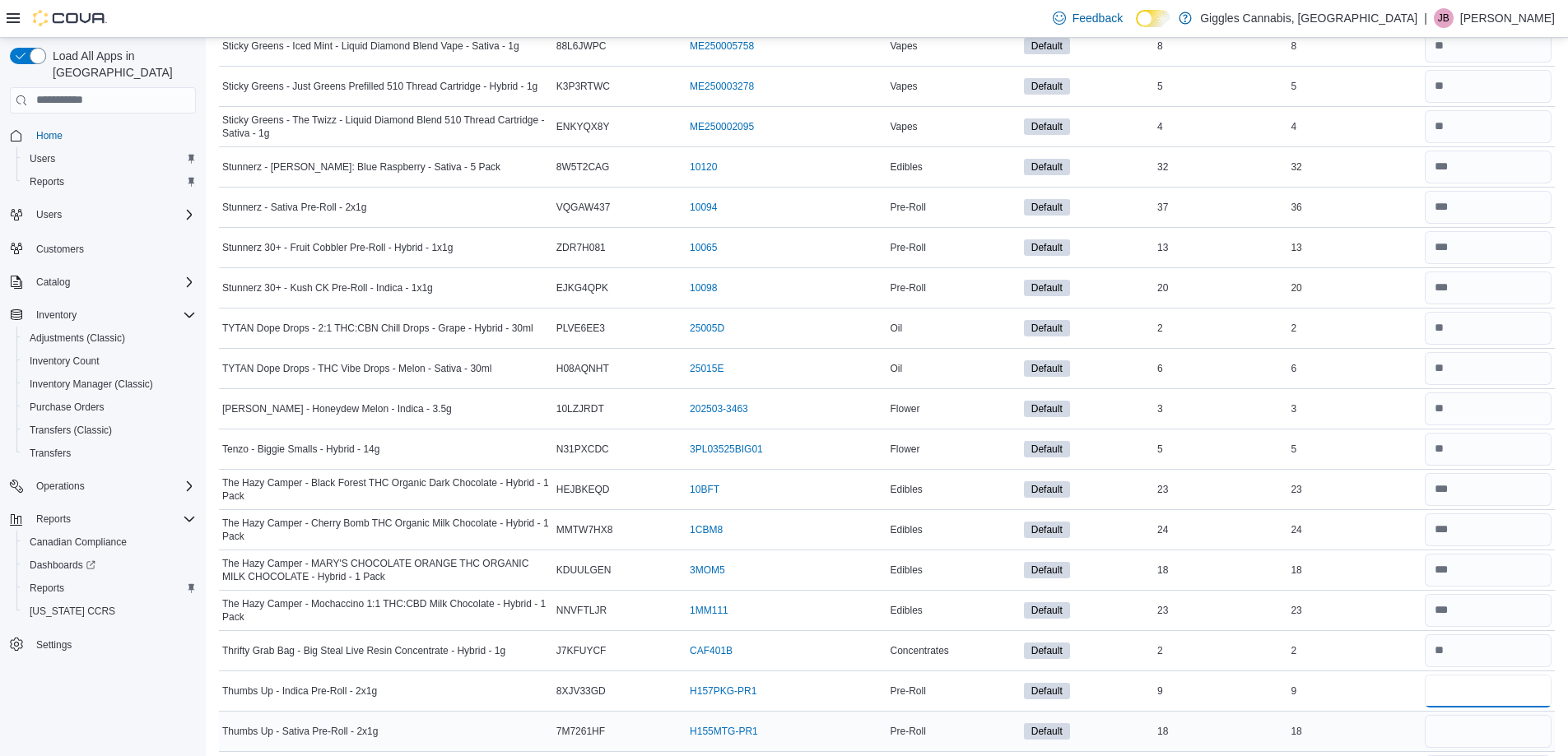
scroll to position [7101, 0]
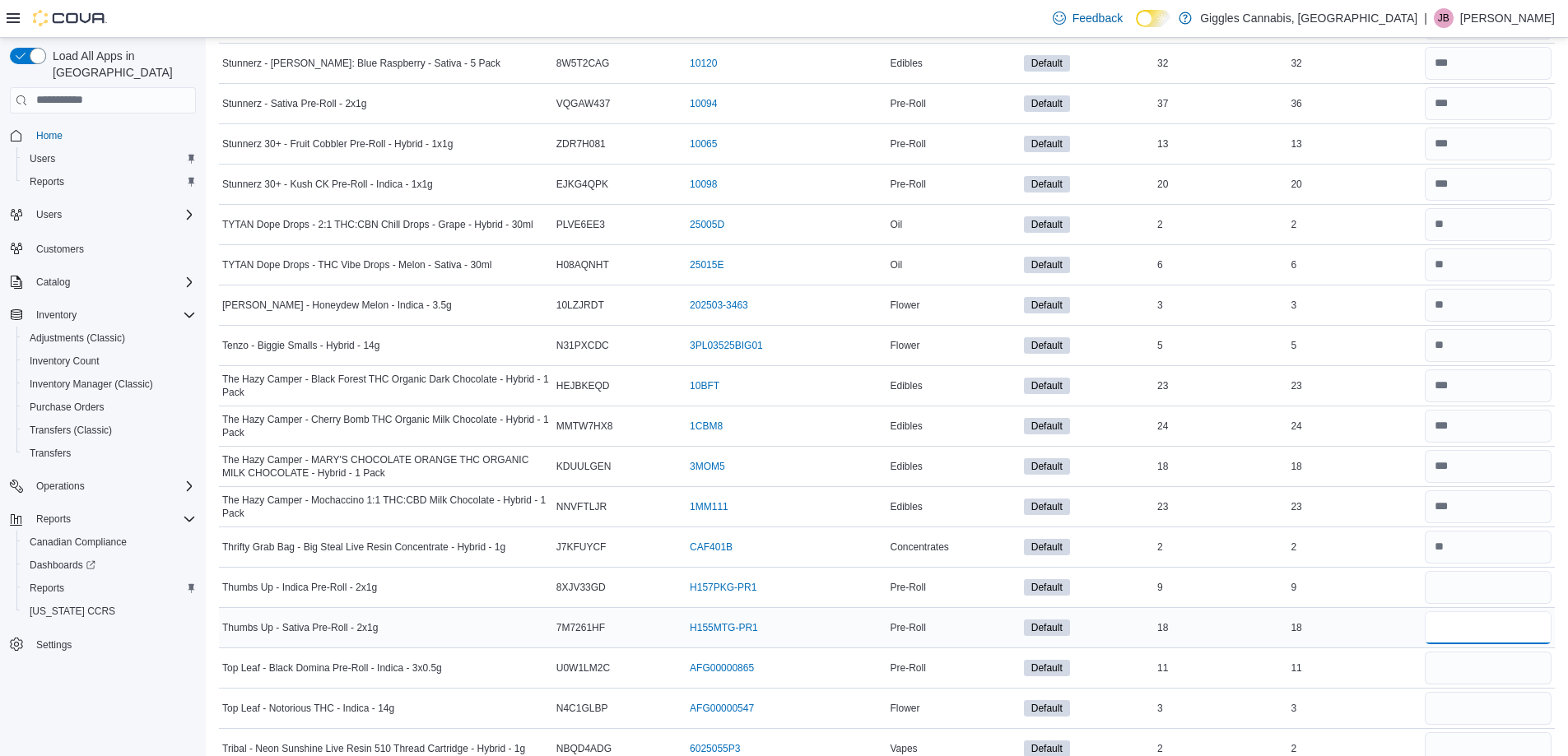
click at [1458, 628] on input "number" at bounding box center [1488, 628] width 126 height 33
click at [1464, 672] on input "number" at bounding box center [1488, 668] width 126 height 33
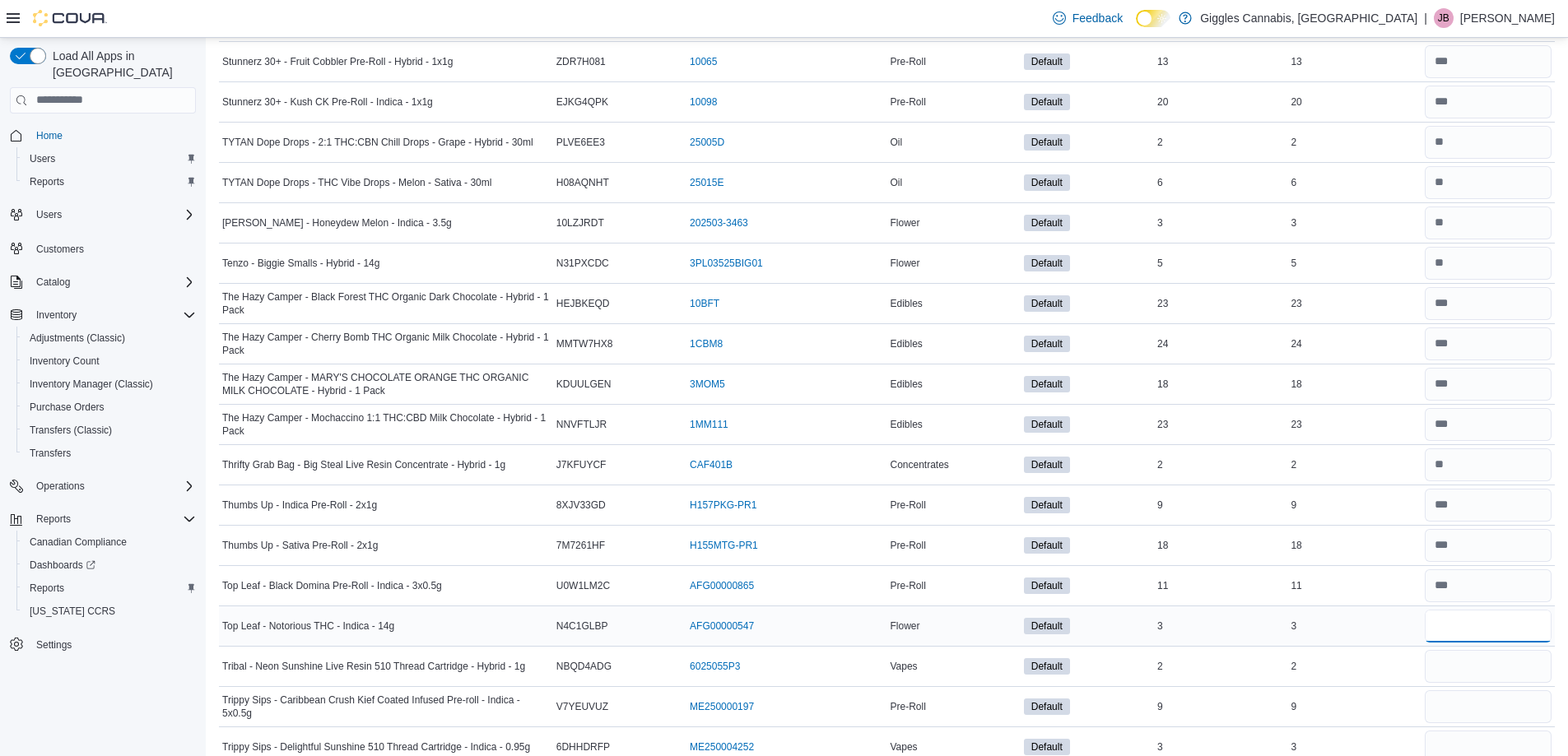
click at [1470, 618] on input "number" at bounding box center [1488, 626] width 126 height 33
click at [1476, 677] on input "number" at bounding box center [1488, 666] width 126 height 33
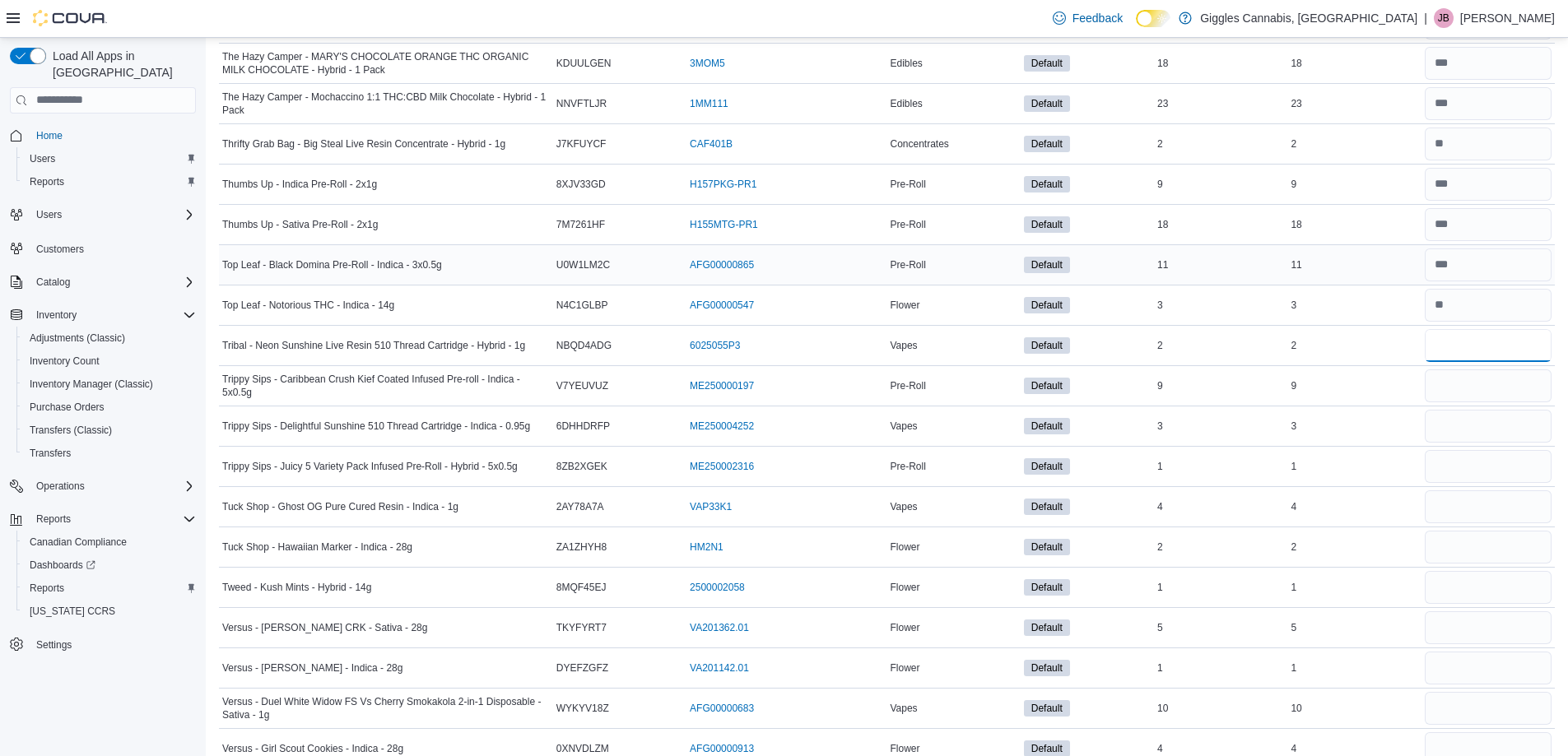
scroll to position [7595, 0]
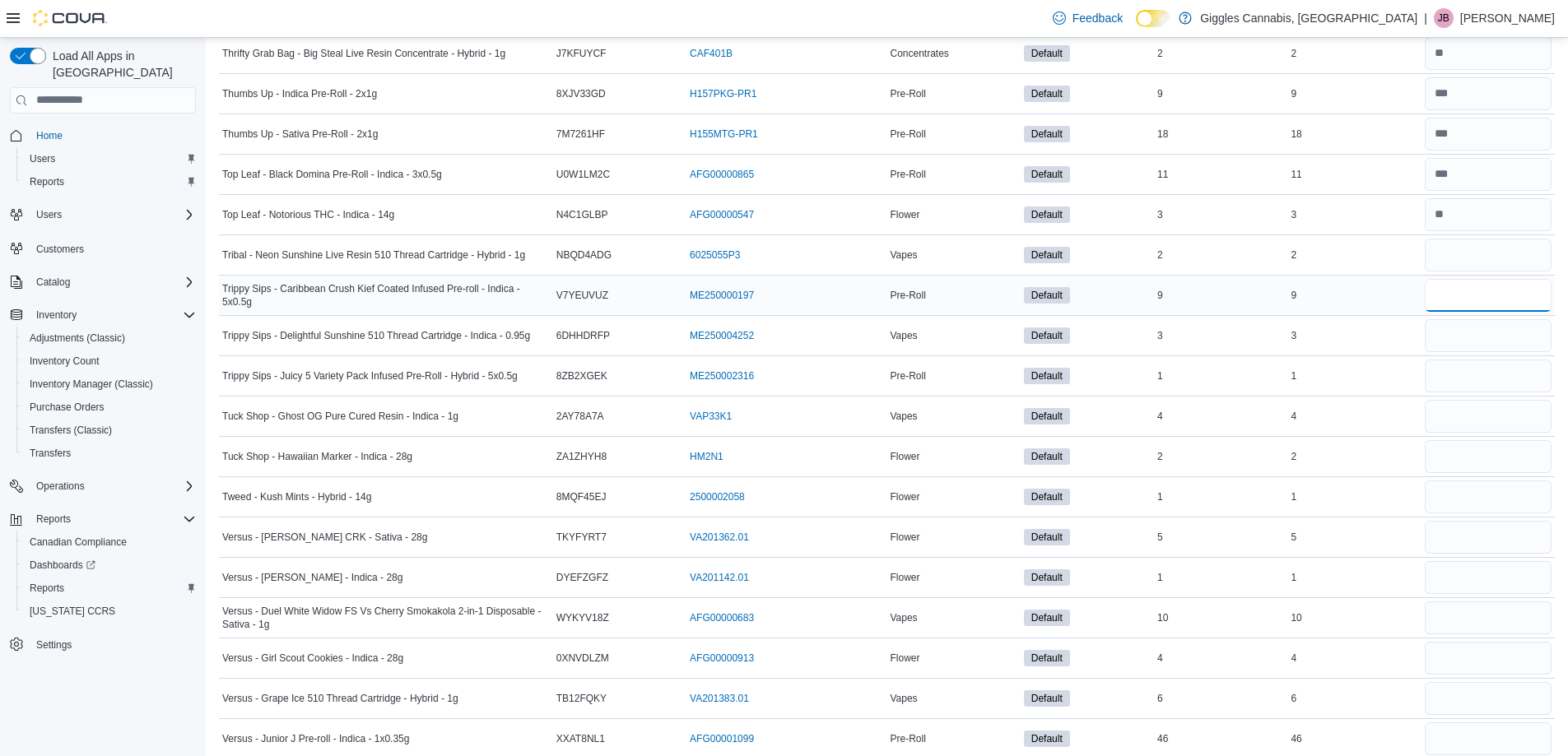
click at [1462, 290] on input "number" at bounding box center [1488, 295] width 126 height 33
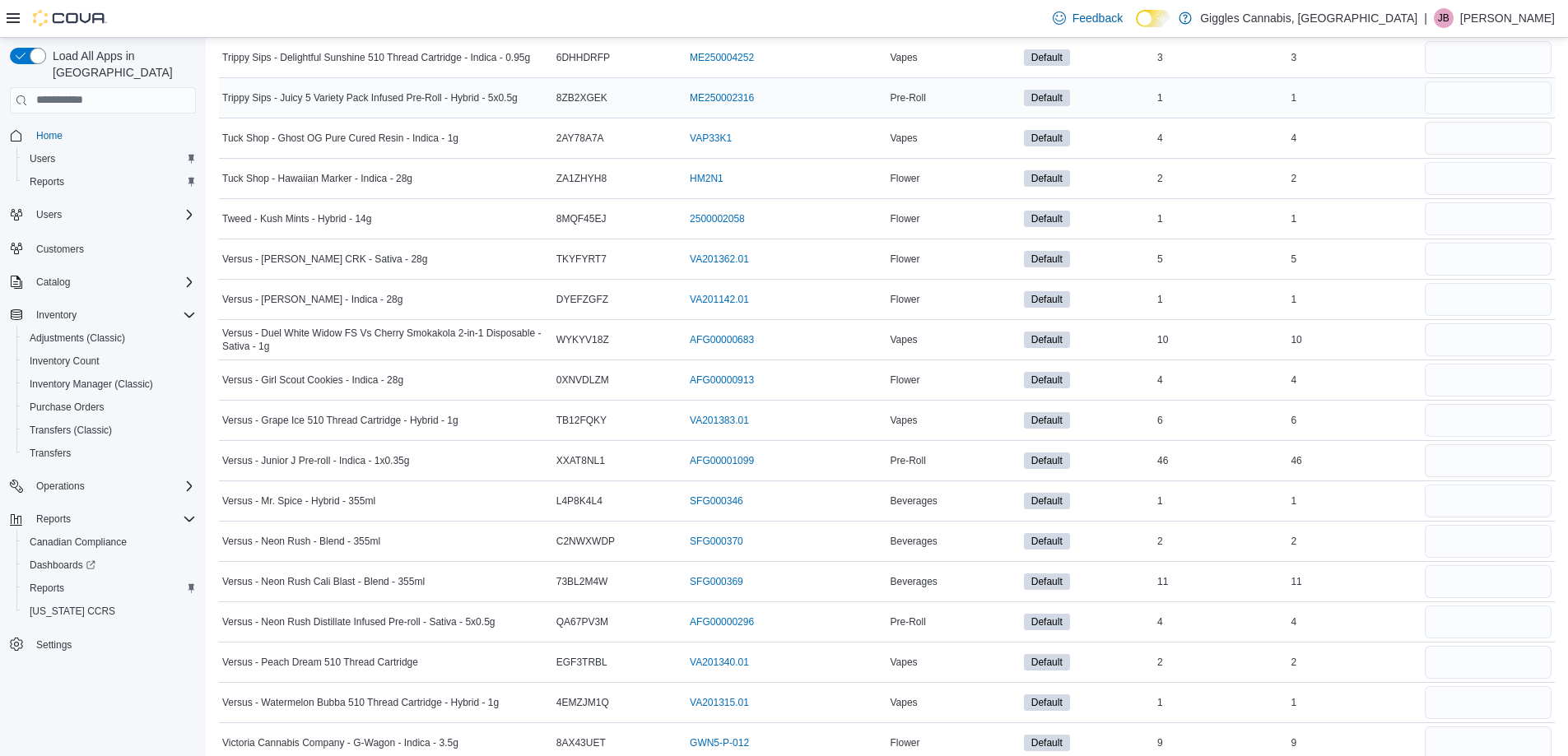
scroll to position [7841, 0]
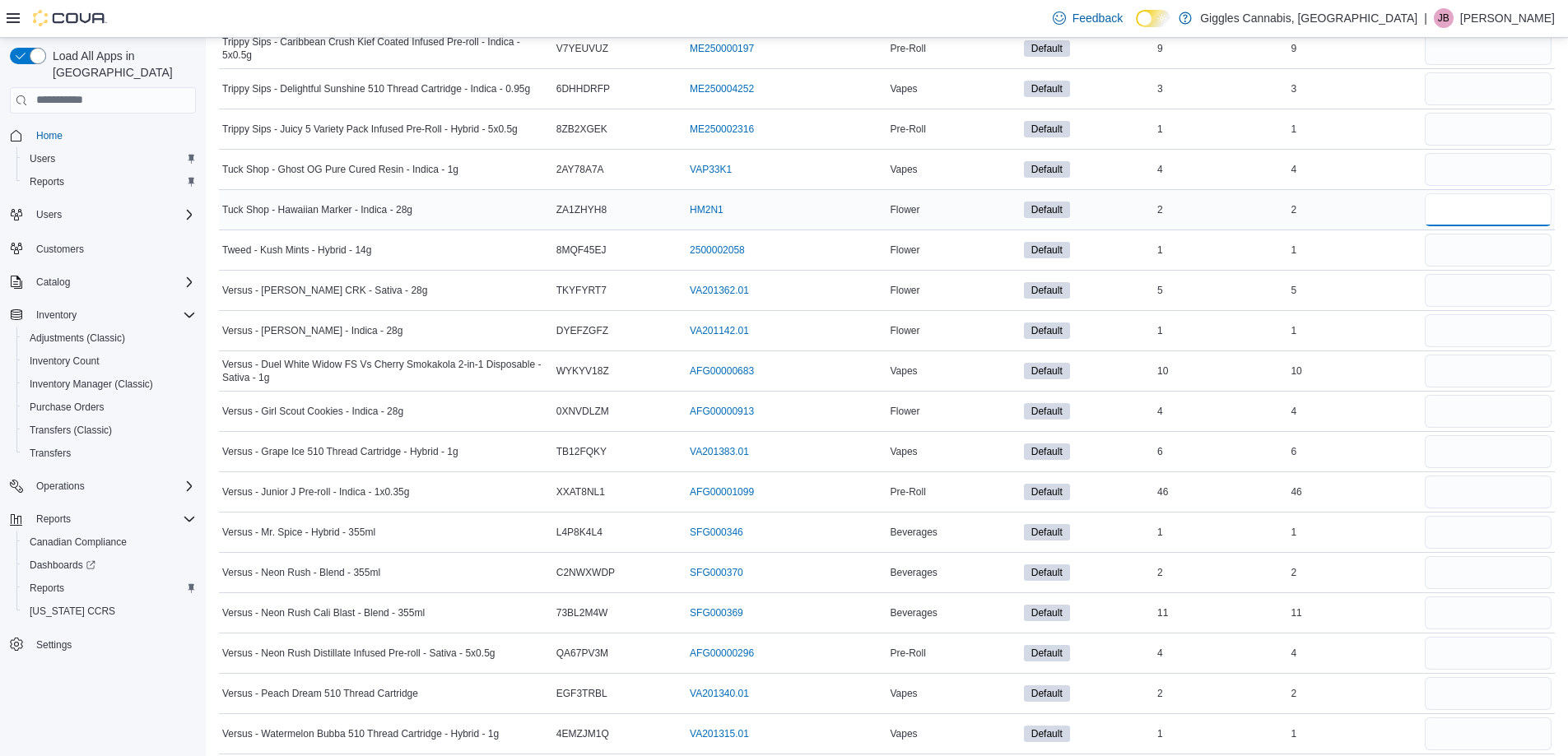
click at [1484, 211] on input "number" at bounding box center [1488, 210] width 126 height 33
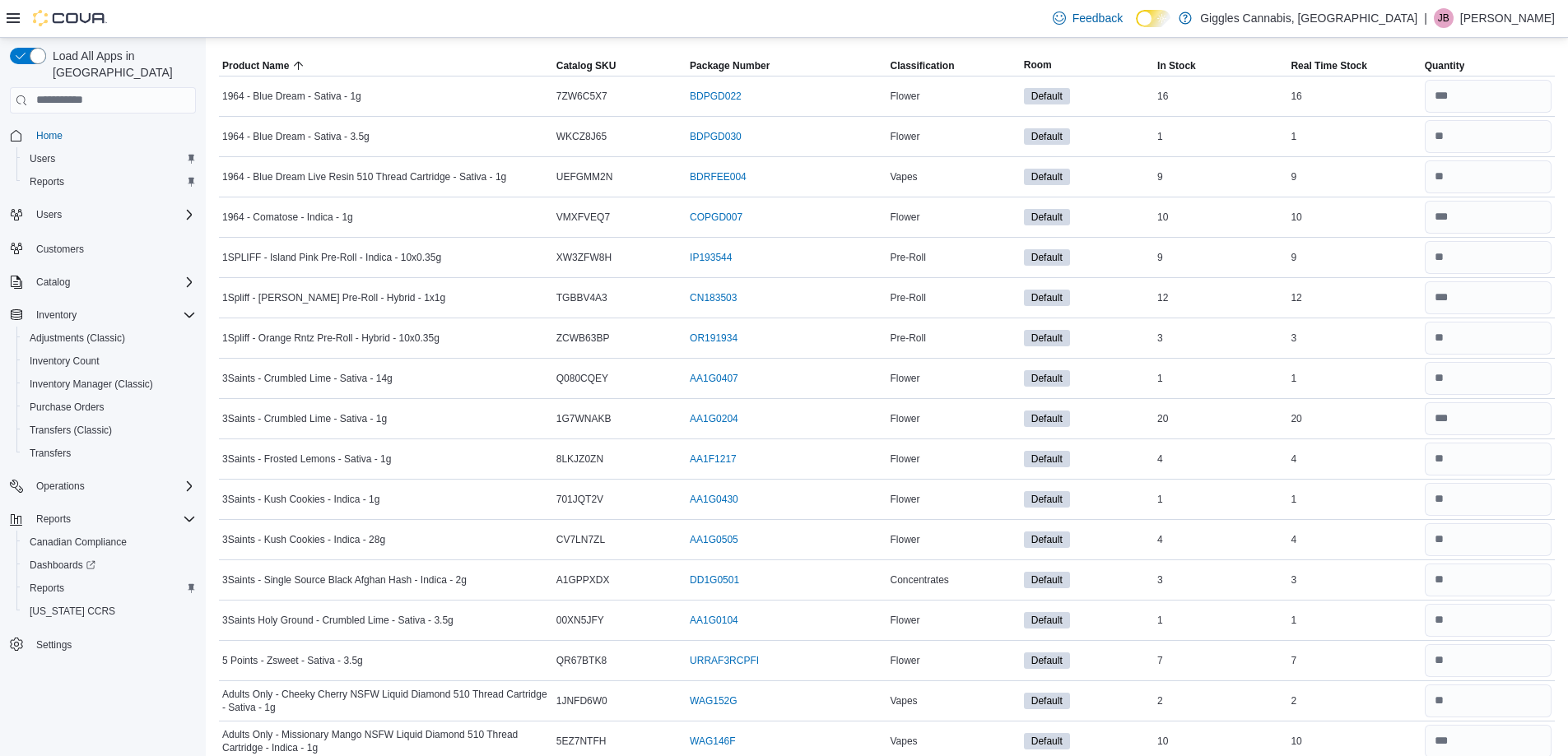
scroll to position [0, 0]
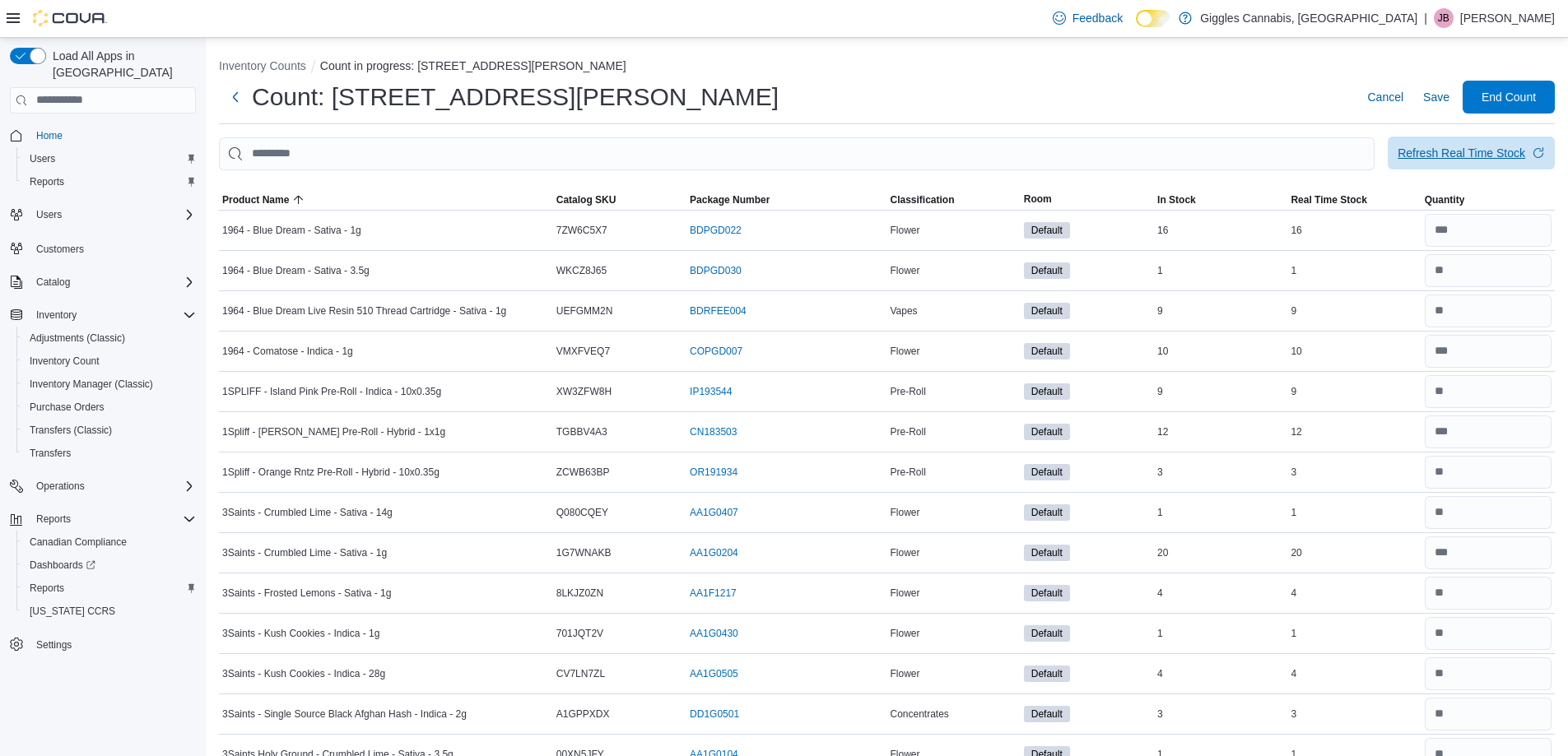
click at [1443, 149] on div "Refresh Real Time Stock" at bounding box center [1461, 152] width 127 height 16
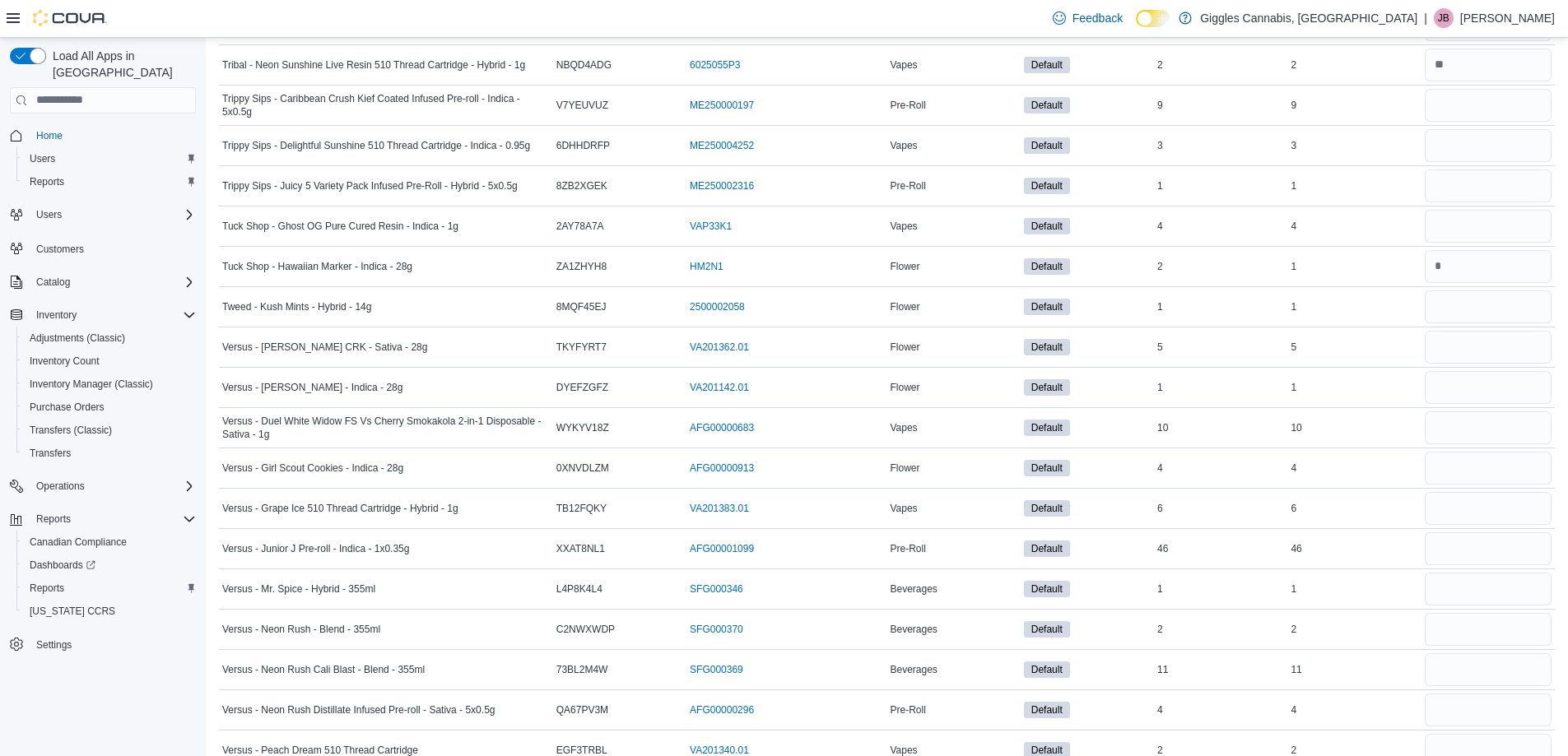
scroll to position [7759, 0]
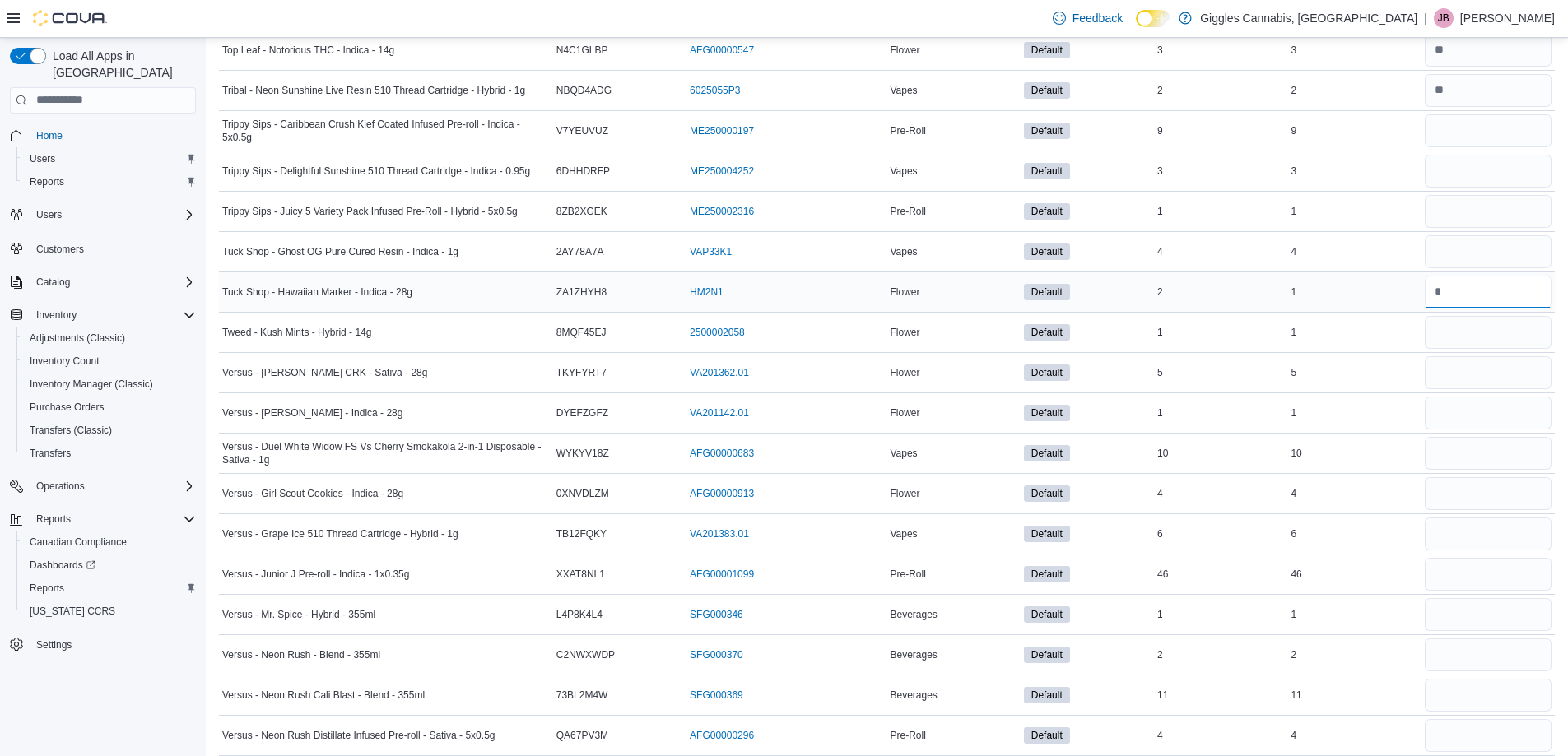
click at [1471, 290] on input "number" at bounding box center [1488, 292] width 126 height 33
click at [1470, 292] on input "*" at bounding box center [1488, 292] width 126 height 33
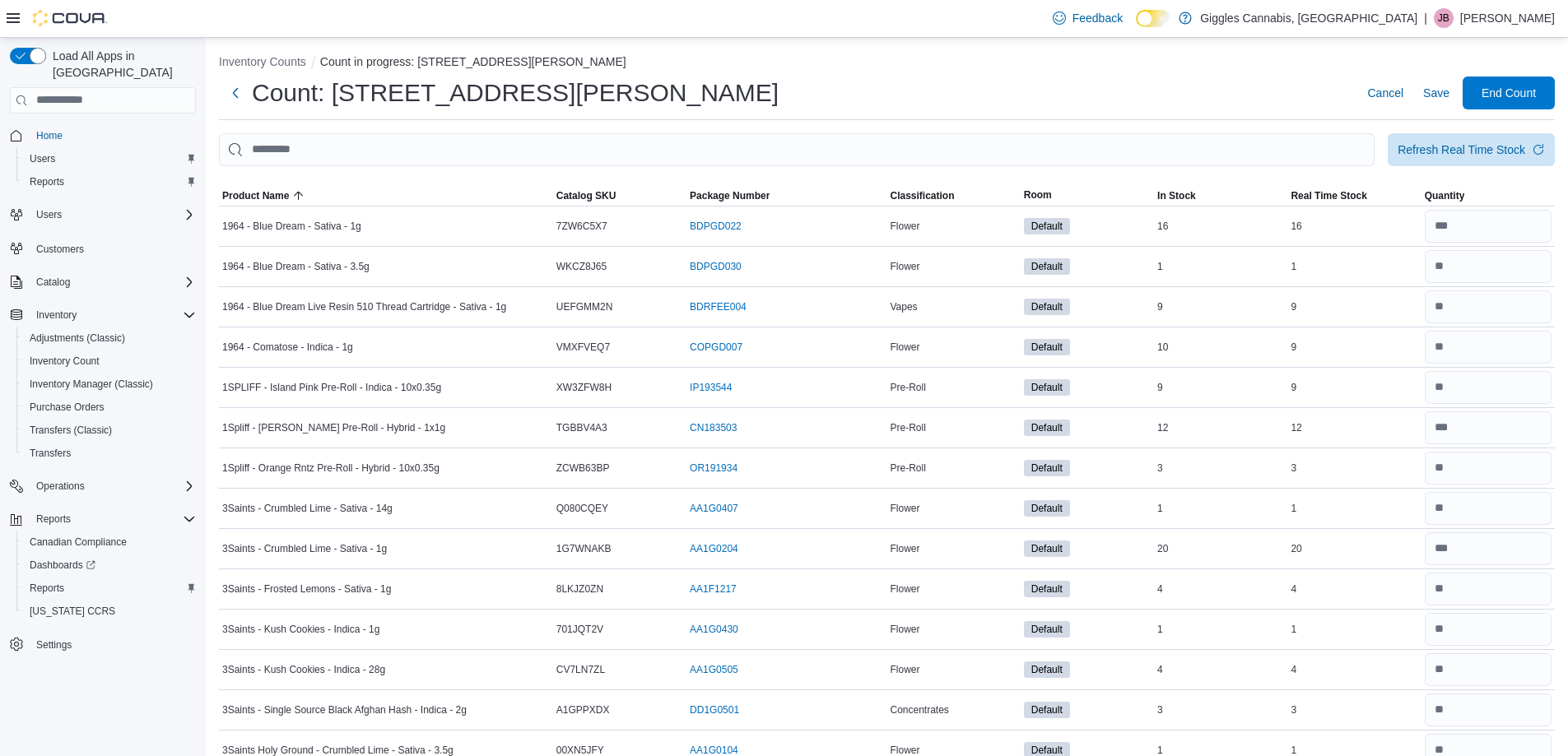
scroll to position [0, 0]
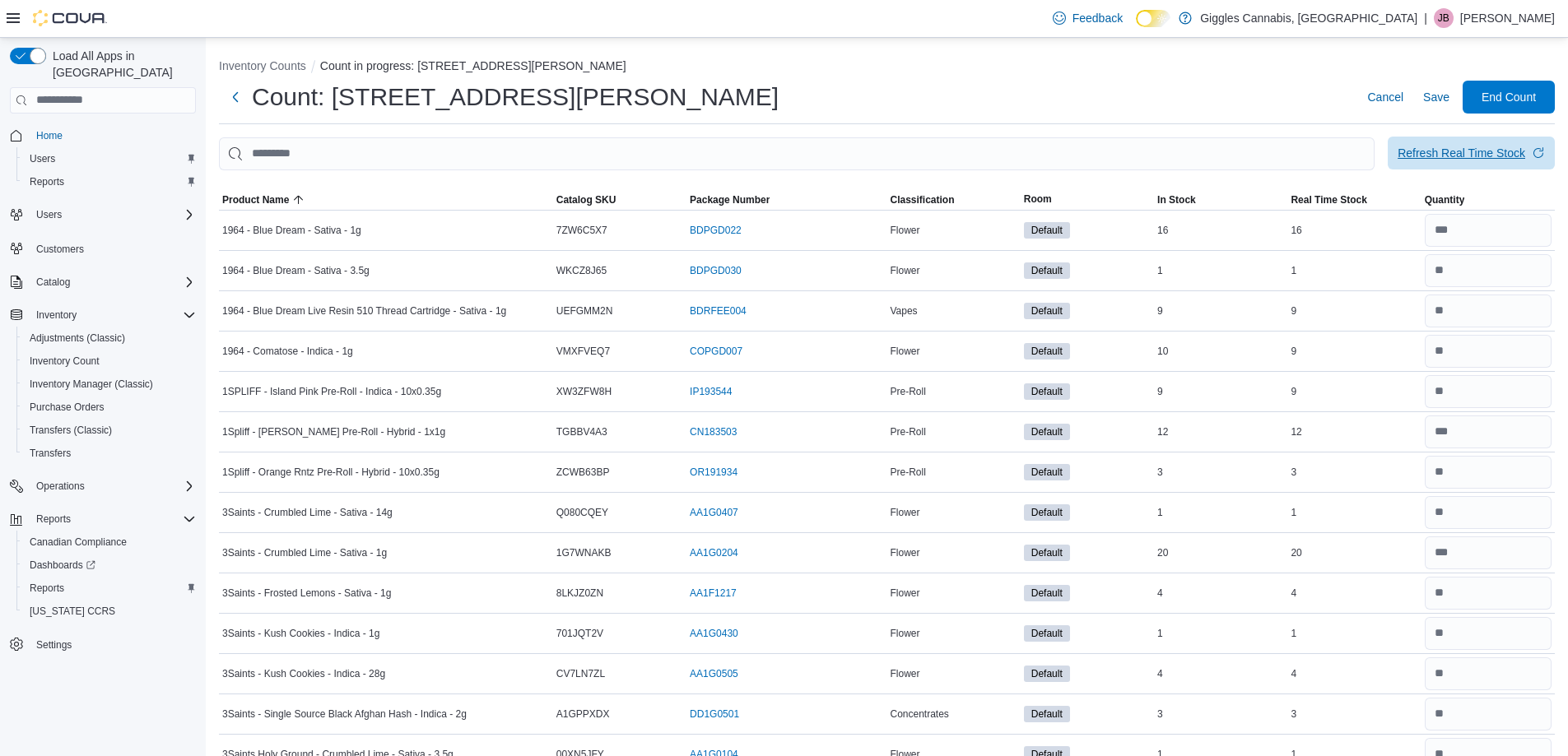
click at [1441, 157] on div "Refresh Real Time Stock" at bounding box center [1461, 152] width 127 height 16
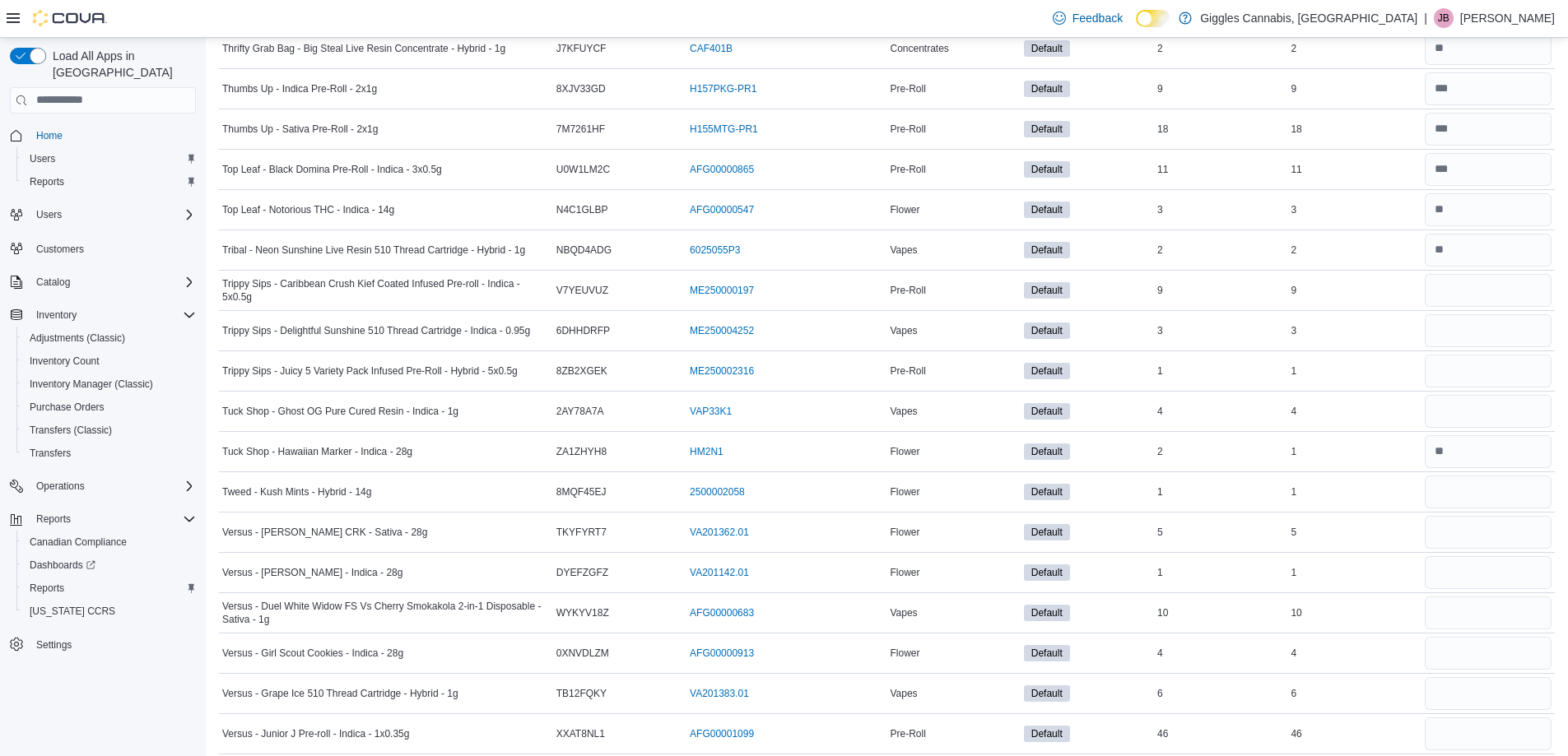
scroll to position [7569, 0]
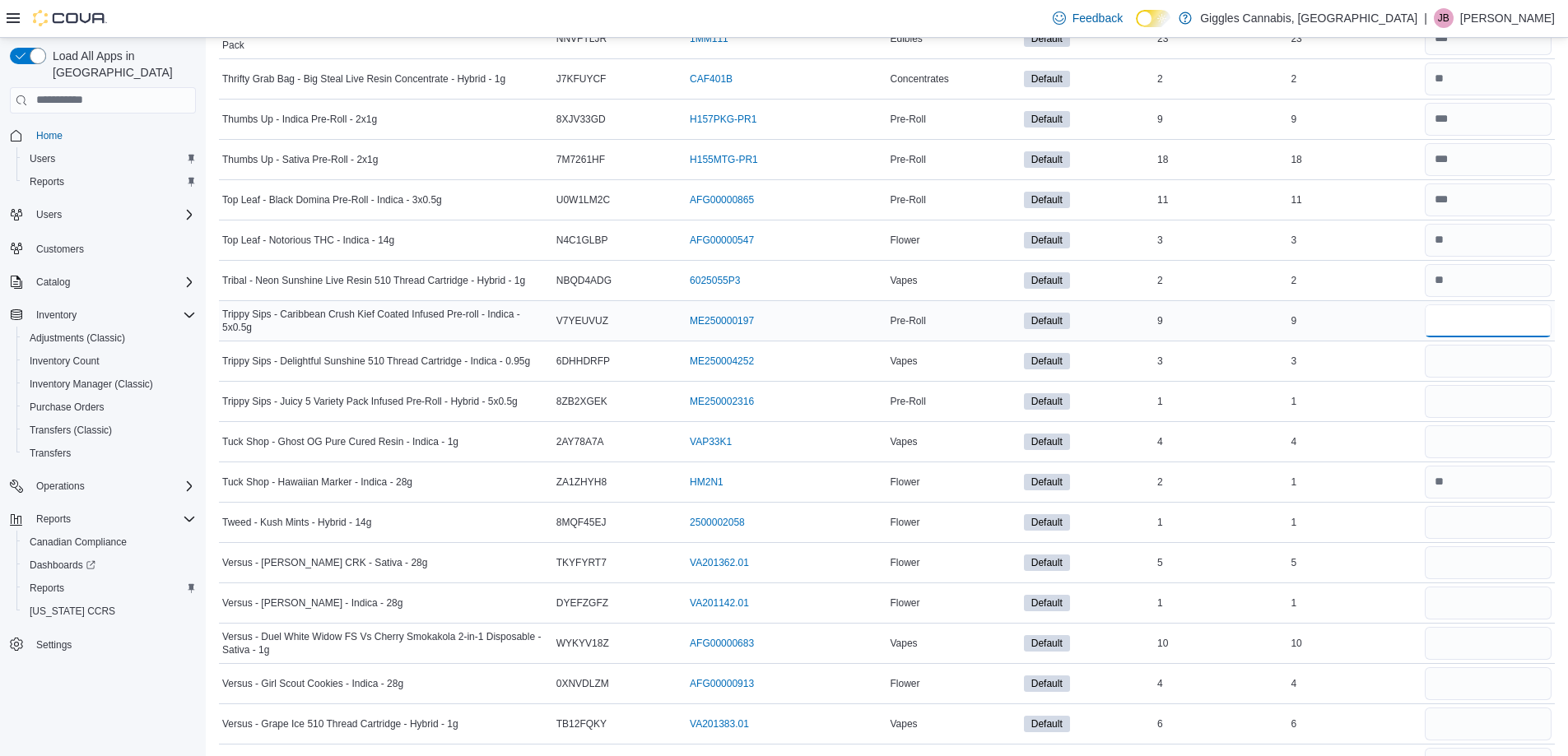
click at [1456, 317] on input "number" at bounding box center [1488, 321] width 126 height 33
click at [1490, 356] on input "number" at bounding box center [1488, 362] width 126 height 33
click at [1505, 394] on input "number" at bounding box center [1488, 401] width 126 height 33
click at [1499, 455] on input "number" at bounding box center [1488, 442] width 126 height 33
click at [1486, 531] on input "number" at bounding box center [1488, 522] width 126 height 33
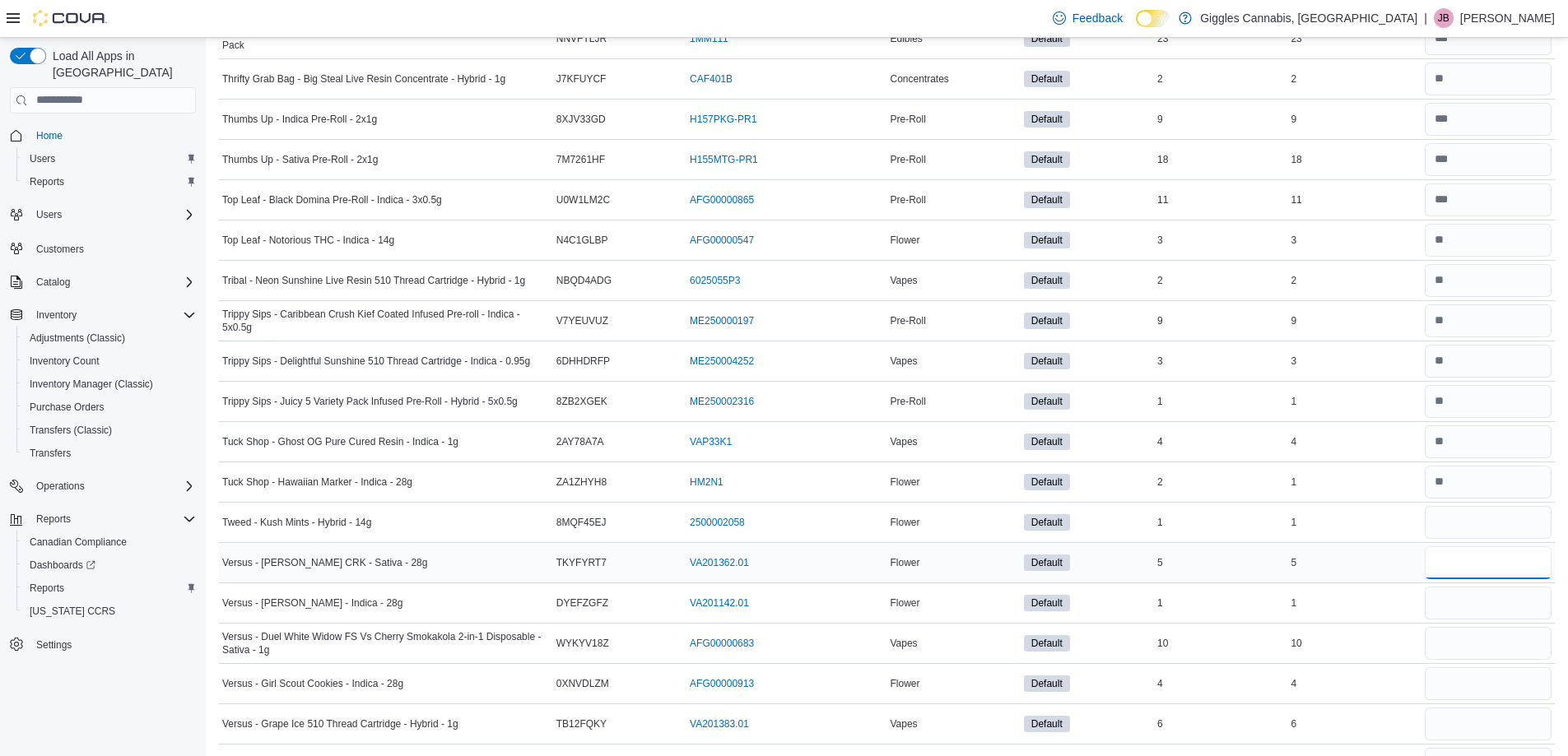
click at [1485, 566] on input "number" at bounding box center [1488, 563] width 126 height 33
click at [1479, 605] on input "number" at bounding box center [1488, 603] width 126 height 33
click at [1471, 642] on input "number" at bounding box center [1488, 644] width 126 height 33
click at [1477, 695] on input "number" at bounding box center [1488, 683] width 126 height 33
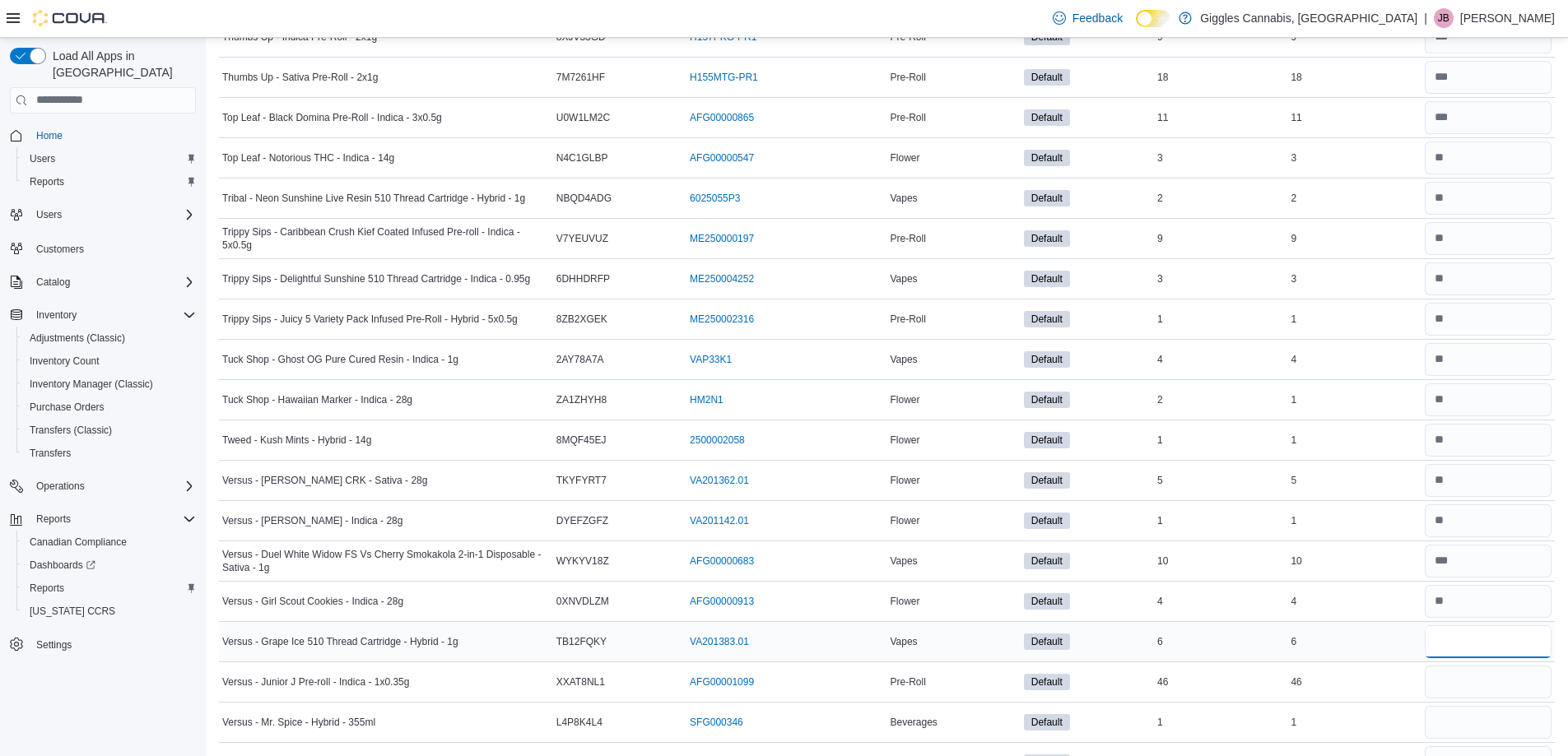
click at [1490, 648] on input "number" at bounding box center [1488, 642] width 126 height 33
click at [1487, 676] on input "number" at bounding box center [1488, 682] width 126 height 33
click at [1487, 718] on input "number" at bounding box center [1488, 722] width 126 height 33
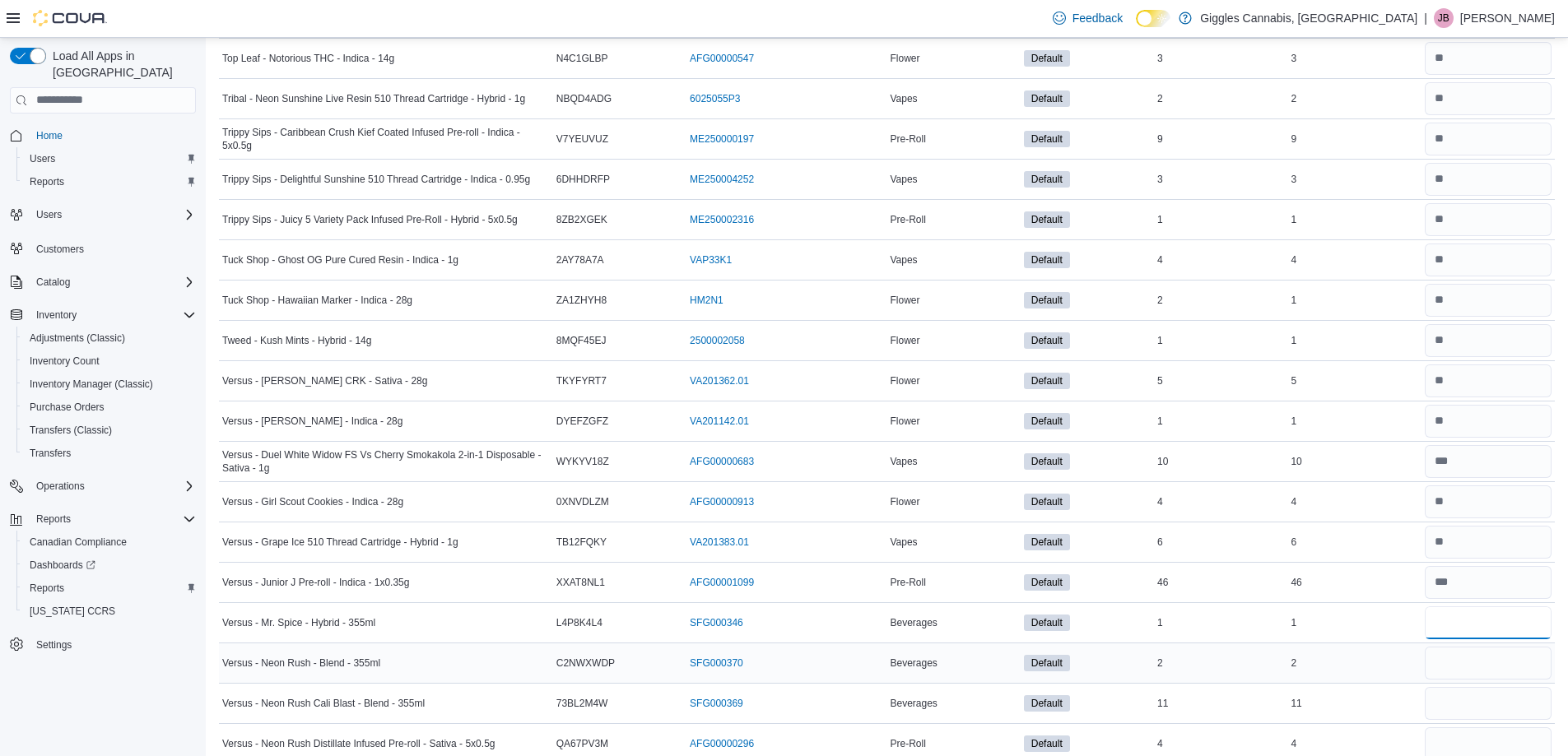
scroll to position [7816, 0]
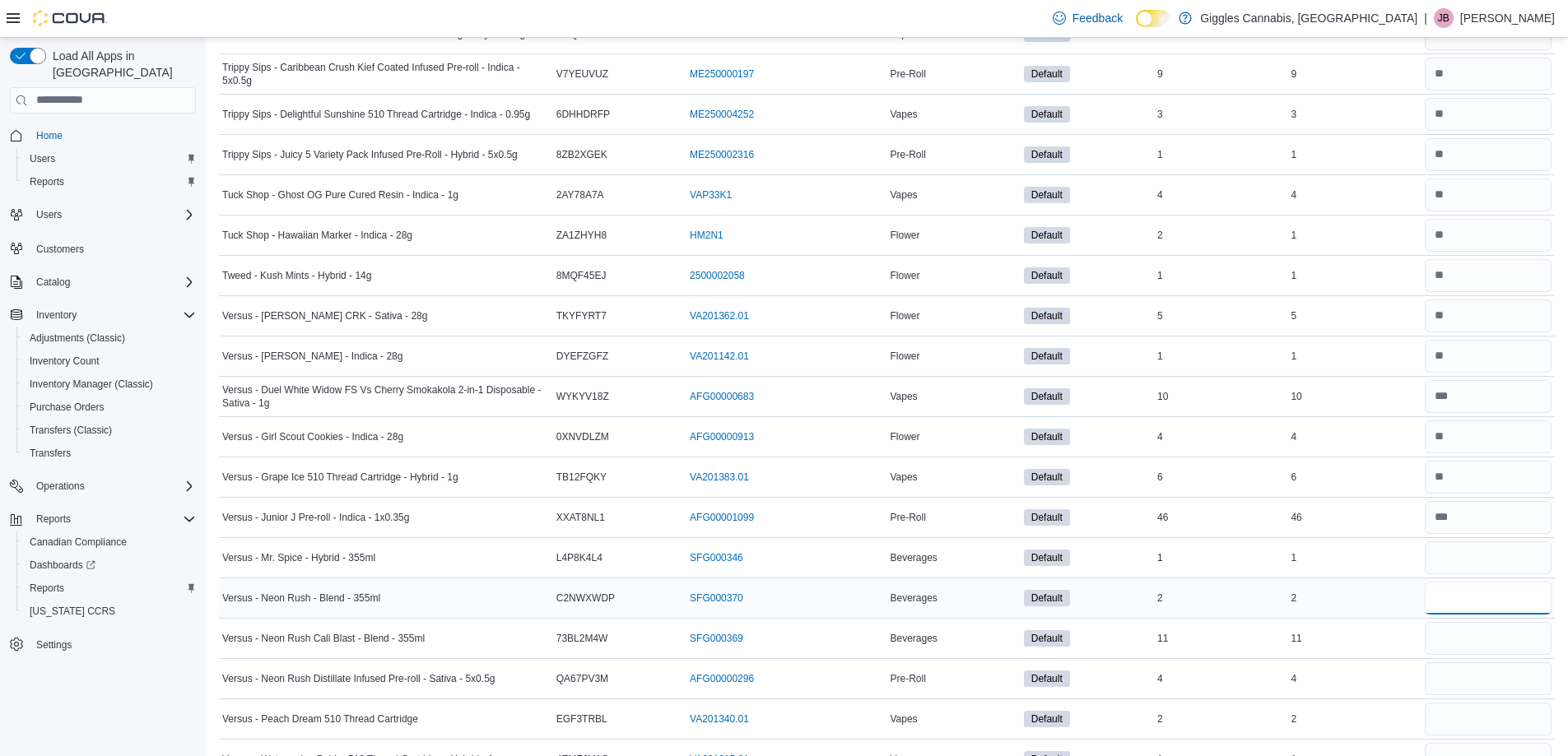
click at [1463, 605] on input "number" at bounding box center [1488, 598] width 126 height 33
click at [1475, 645] on input "number" at bounding box center [1488, 638] width 126 height 33
click at [1475, 686] on input "number" at bounding box center [1488, 679] width 126 height 33
click at [1480, 723] on input "number" at bounding box center [1488, 719] width 126 height 33
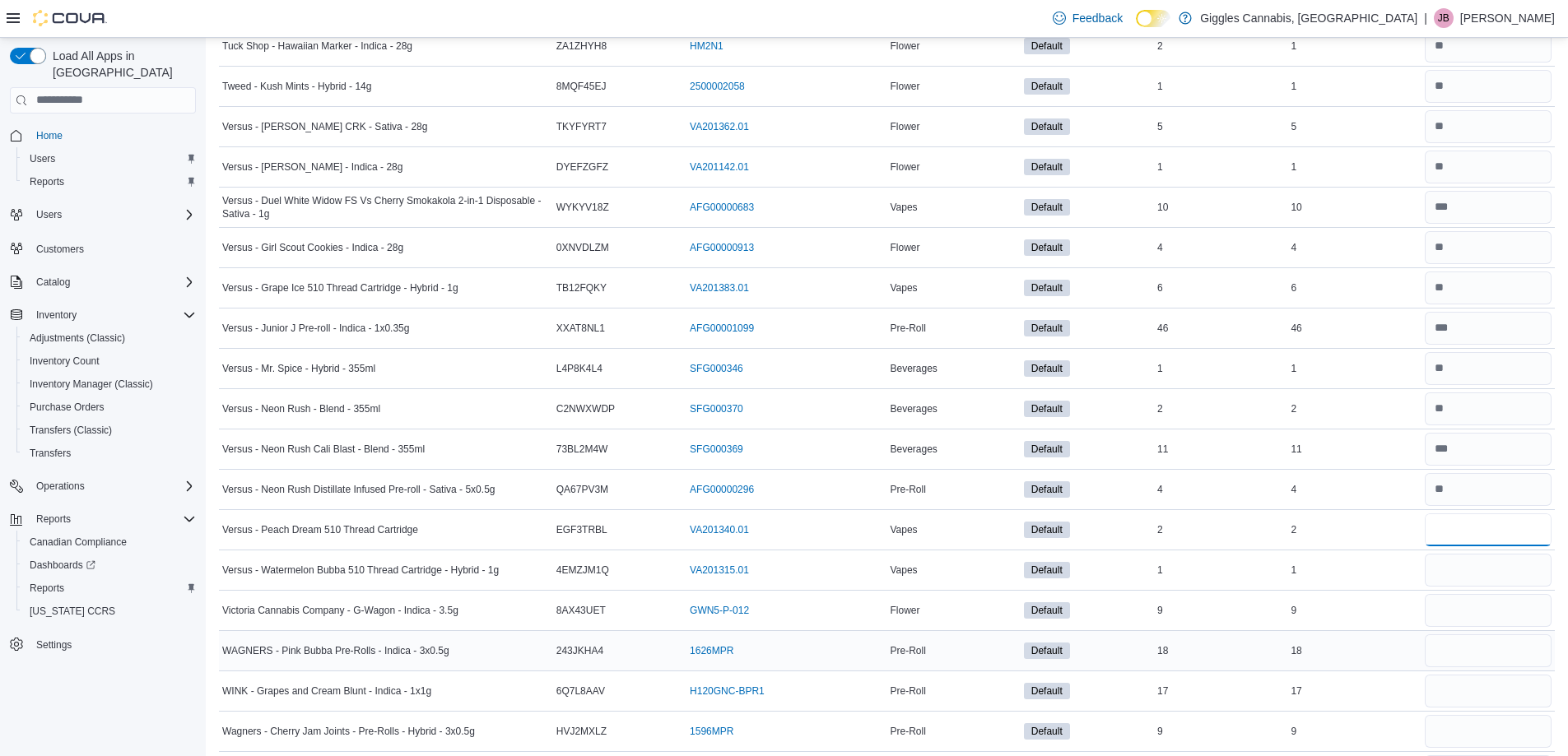
scroll to position [8063, 0]
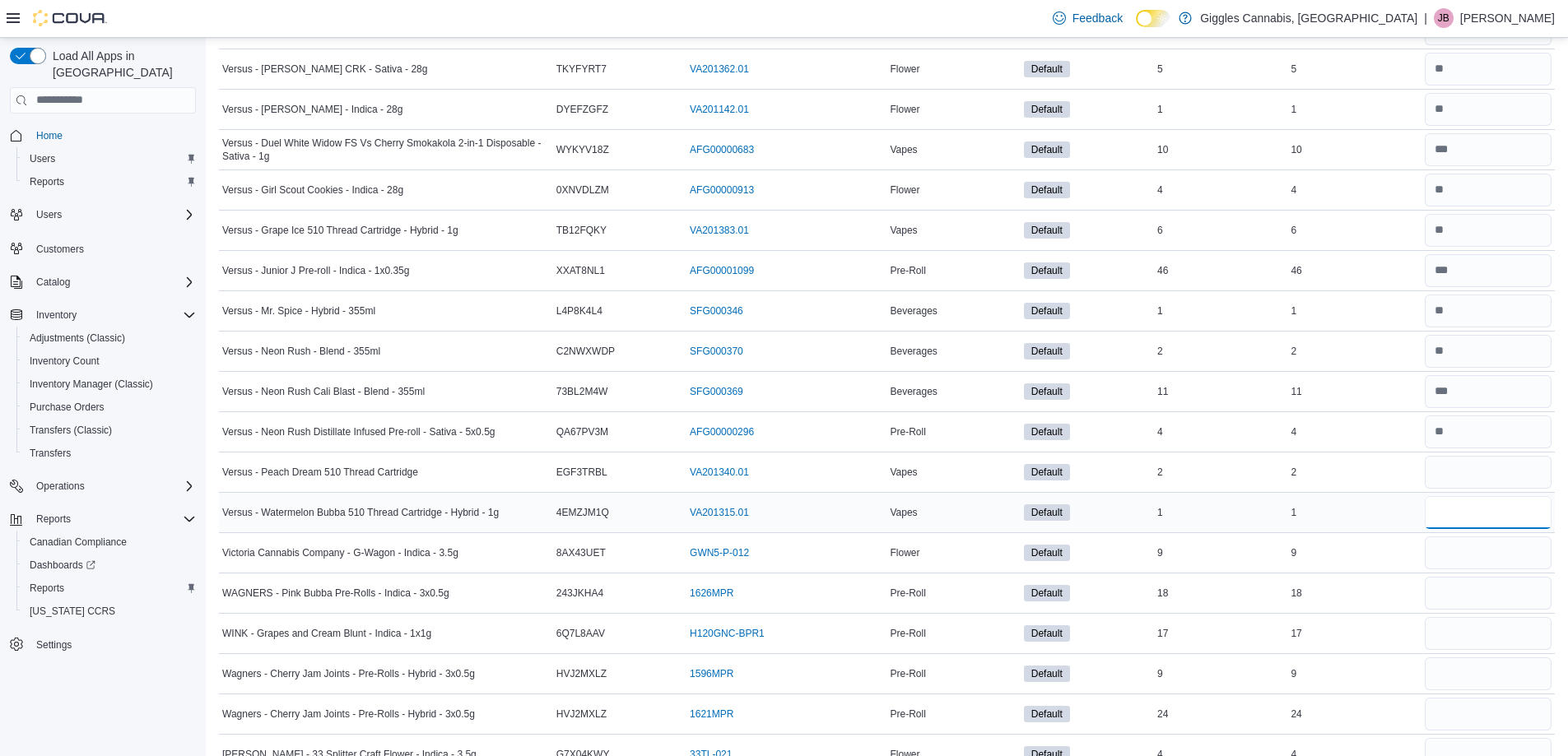
click at [1465, 522] on input "number" at bounding box center [1488, 513] width 126 height 33
click at [1481, 558] on input "number" at bounding box center [1488, 553] width 126 height 33
click at [1473, 591] on input "number" at bounding box center [1488, 593] width 126 height 33
click at [1473, 628] on input "number" at bounding box center [1488, 633] width 126 height 33
click at [1477, 676] on input "number" at bounding box center [1488, 674] width 126 height 33
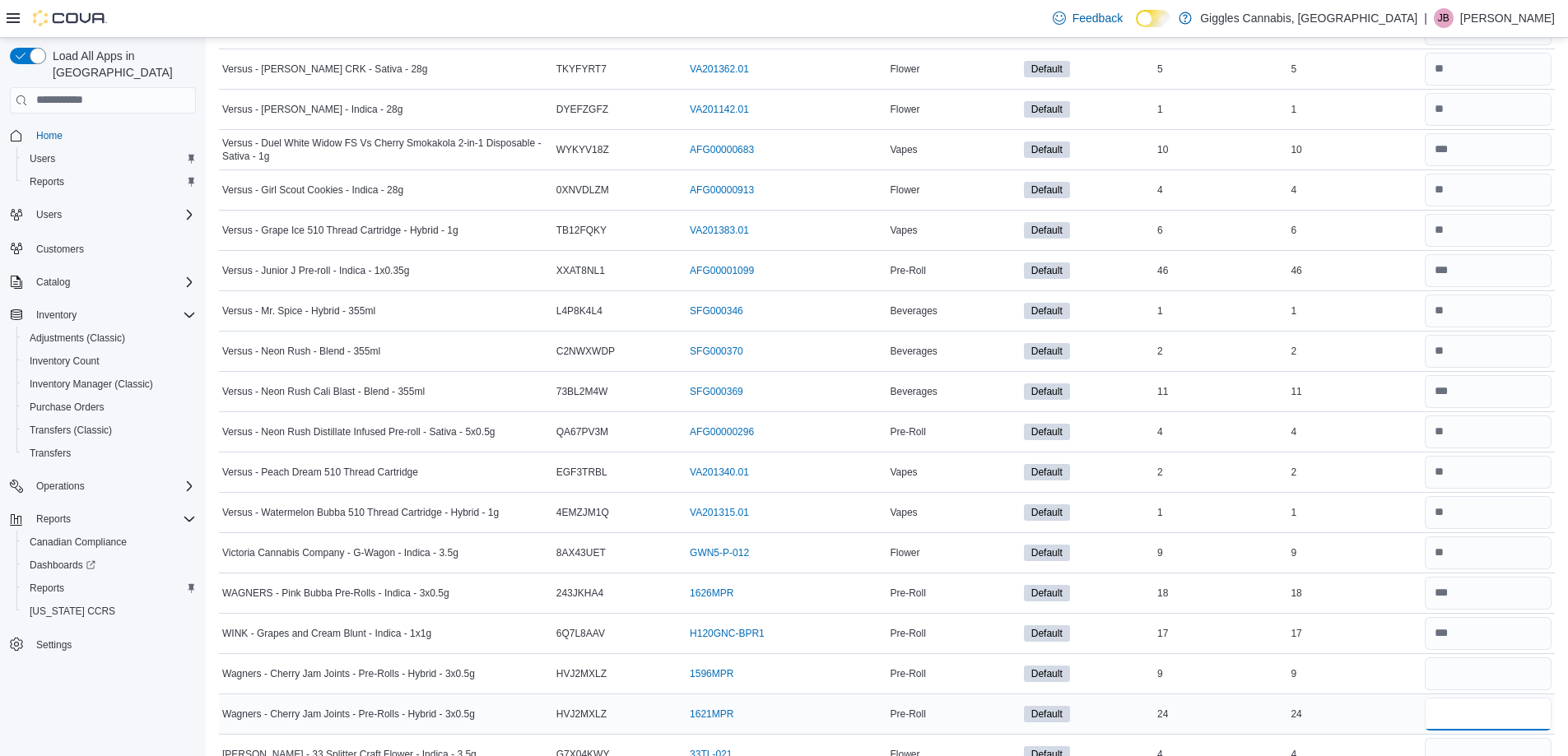
click at [1471, 714] on input "number" at bounding box center [1488, 714] width 126 height 33
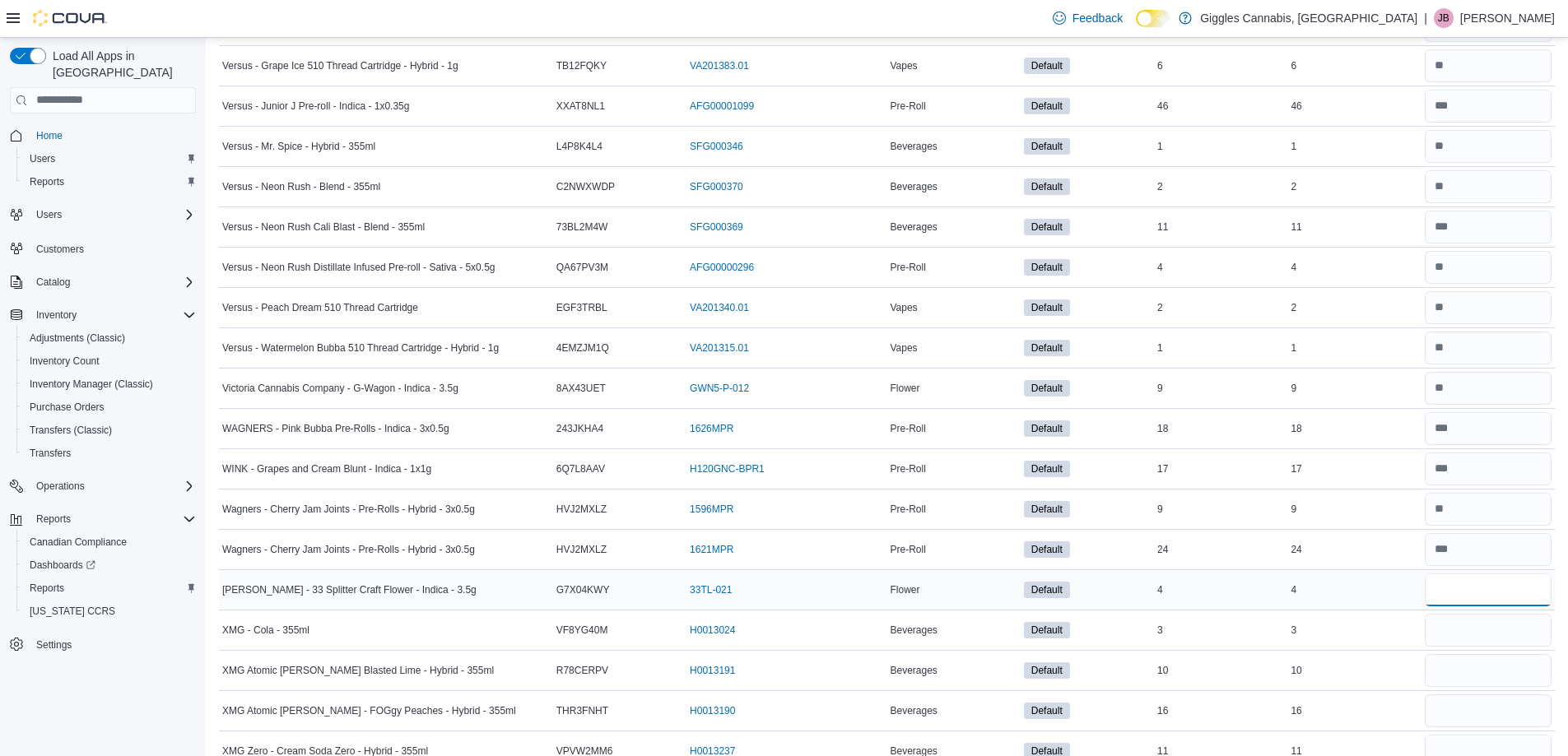
click at [1473, 586] on input "number" at bounding box center [1488, 590] width 126 height 33
click at [1469, 637] on input "number" at bounding box center [1488, 631] width 126 height 33
click at [1473, 669] on input "number" at bounding box center [1488, 670] width 126 height 33
click at [1481, 715] on input "number" at bounding box center [1488, 711] width 126 height 33
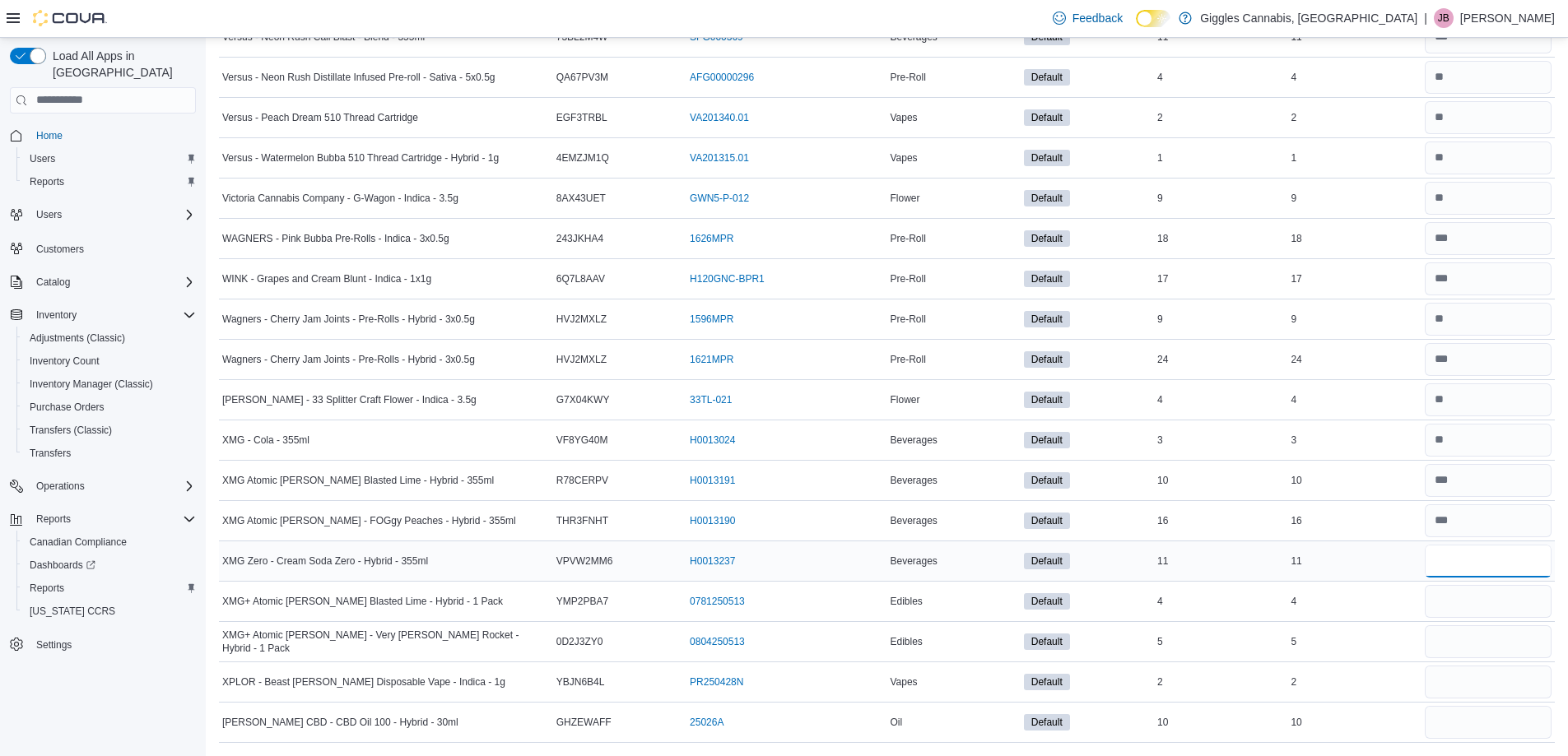
click at [1497, 561] on input "number" at bounding box center [1488, 561] width 126 height 33
click at [1488, 612] on input "number" at bounding box center [1488, 601] width 126 height 33
click at [1497, 644] on input "number" at bounding box center [1488, 642] width 126 height 33
click at [1504, 682] on input "number" at bounding box center [1488, 682] width 126 height 33
click at [1505, 730] on input "number" at bounding box center [1488, 722] width 126 height 33
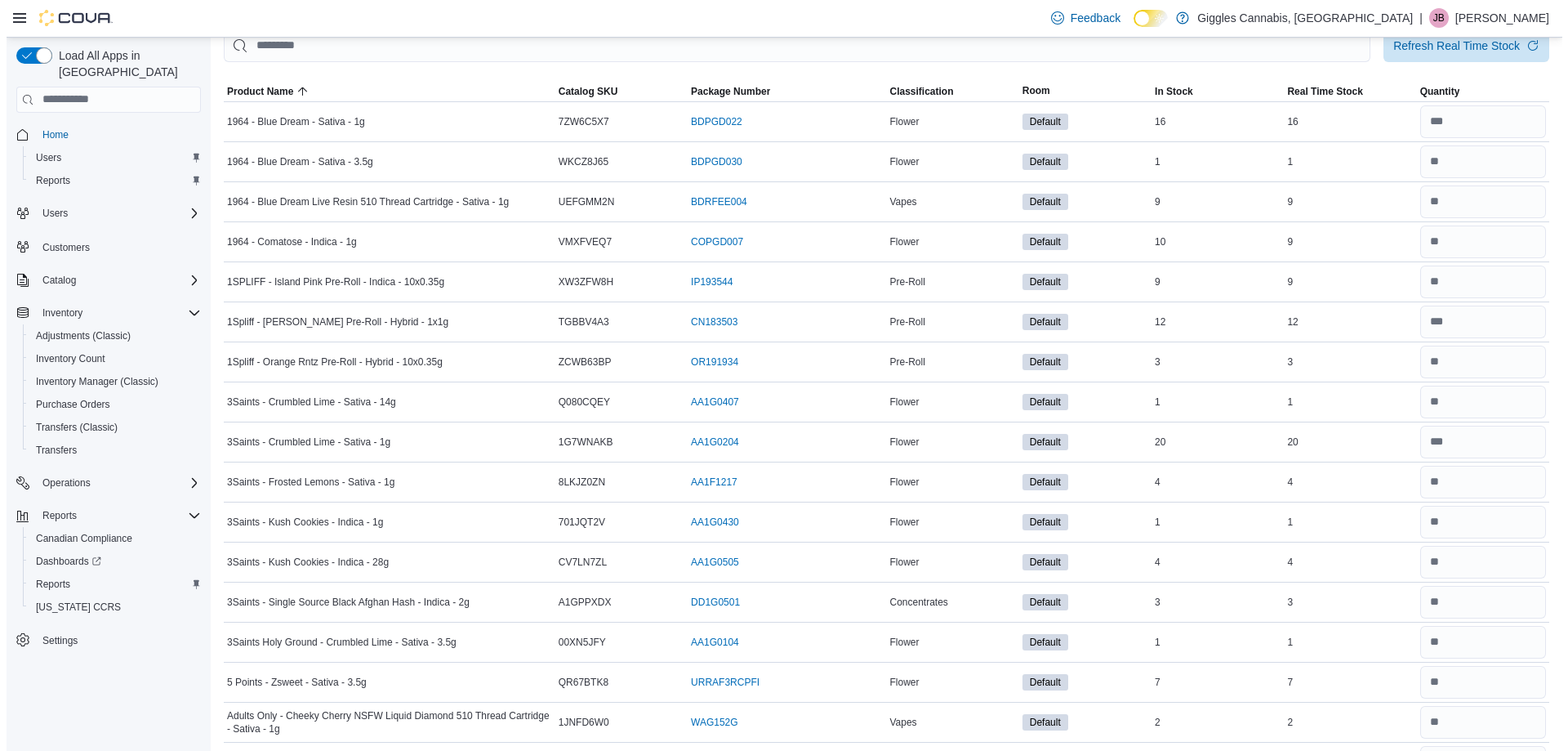
scroll to position [0, 0]
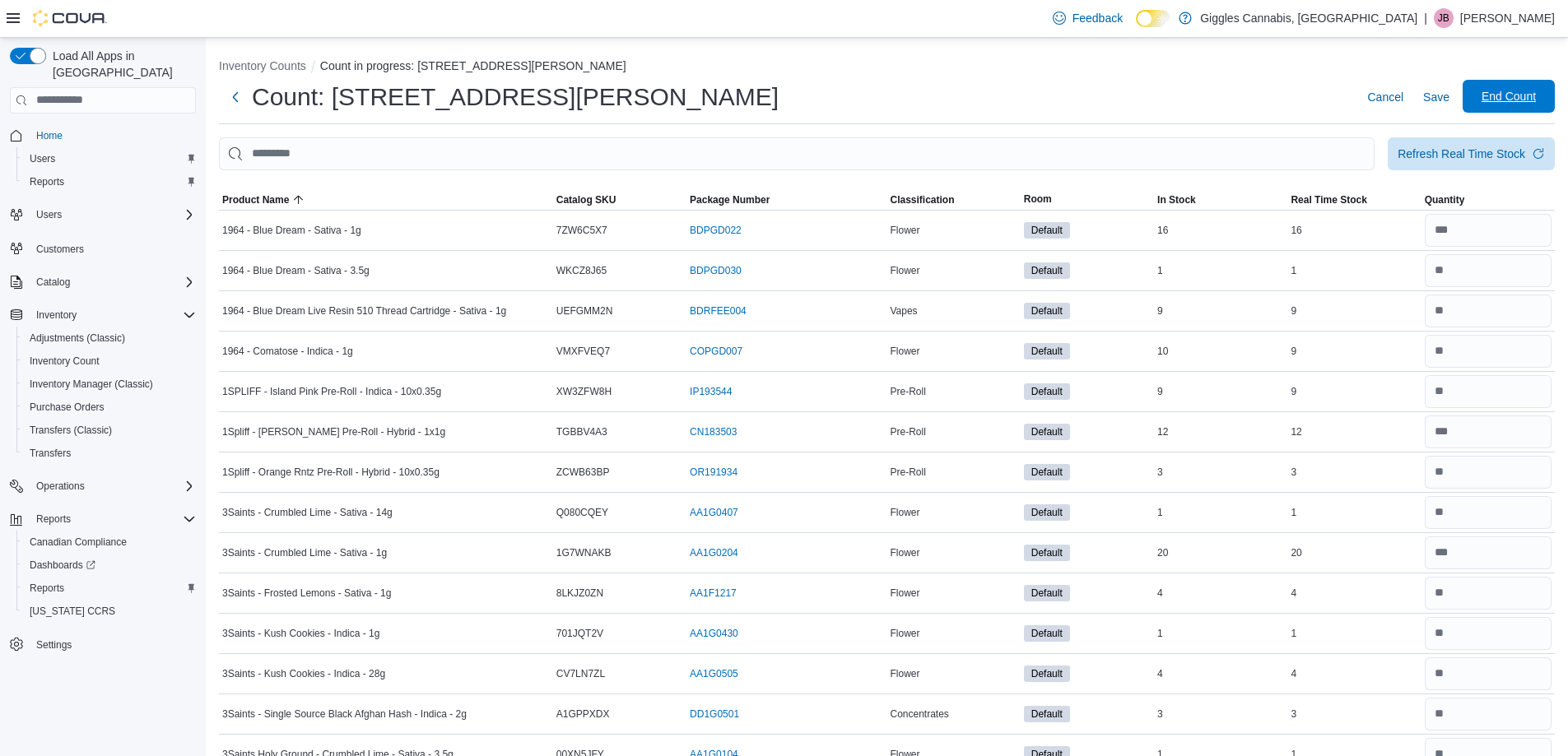
click at [1530, 91] on span "End Count" at bounding box center [1508, 96] width 55 height 16
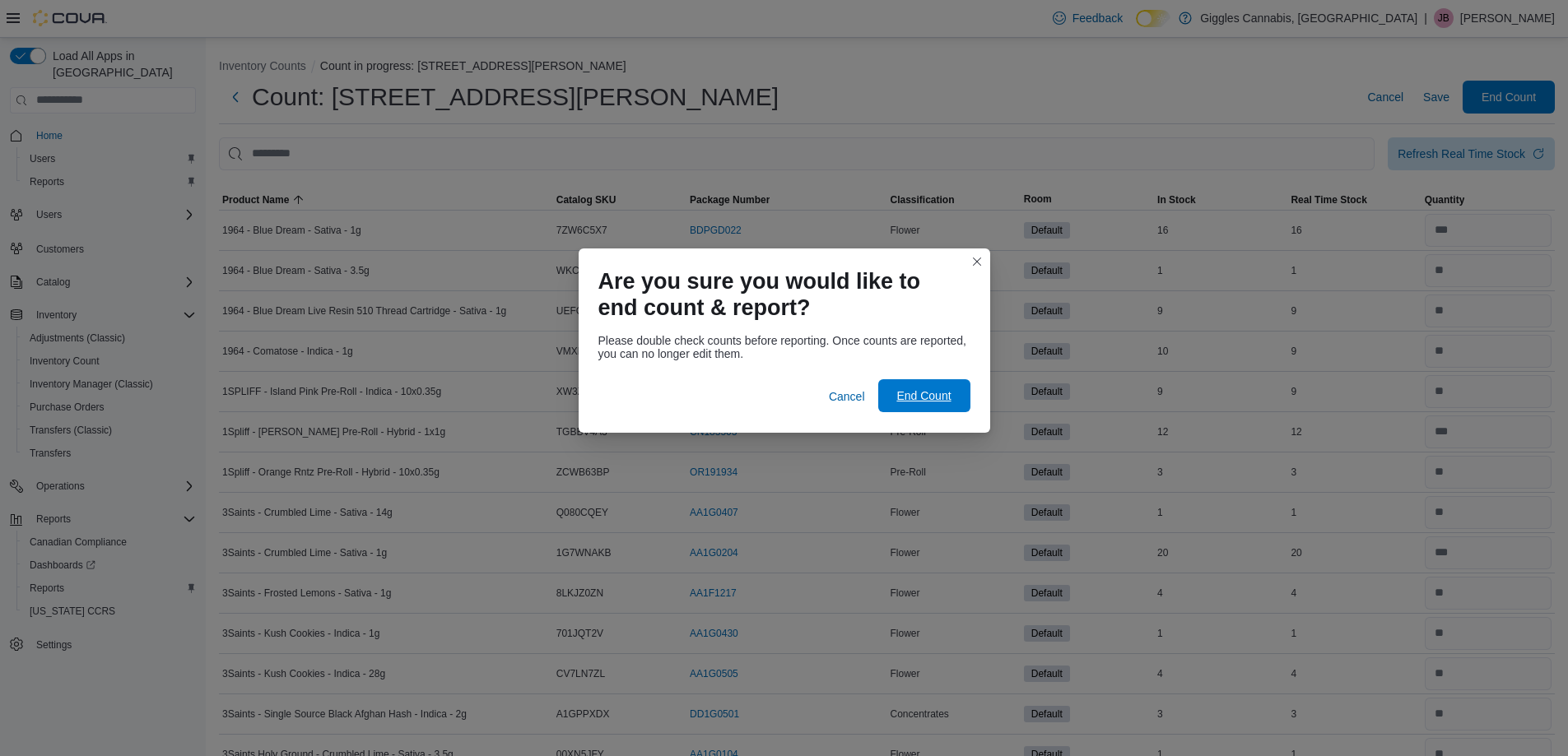
click at [948, 395] on span "End Count" at bounding box center [923, 395] width 55 height 16
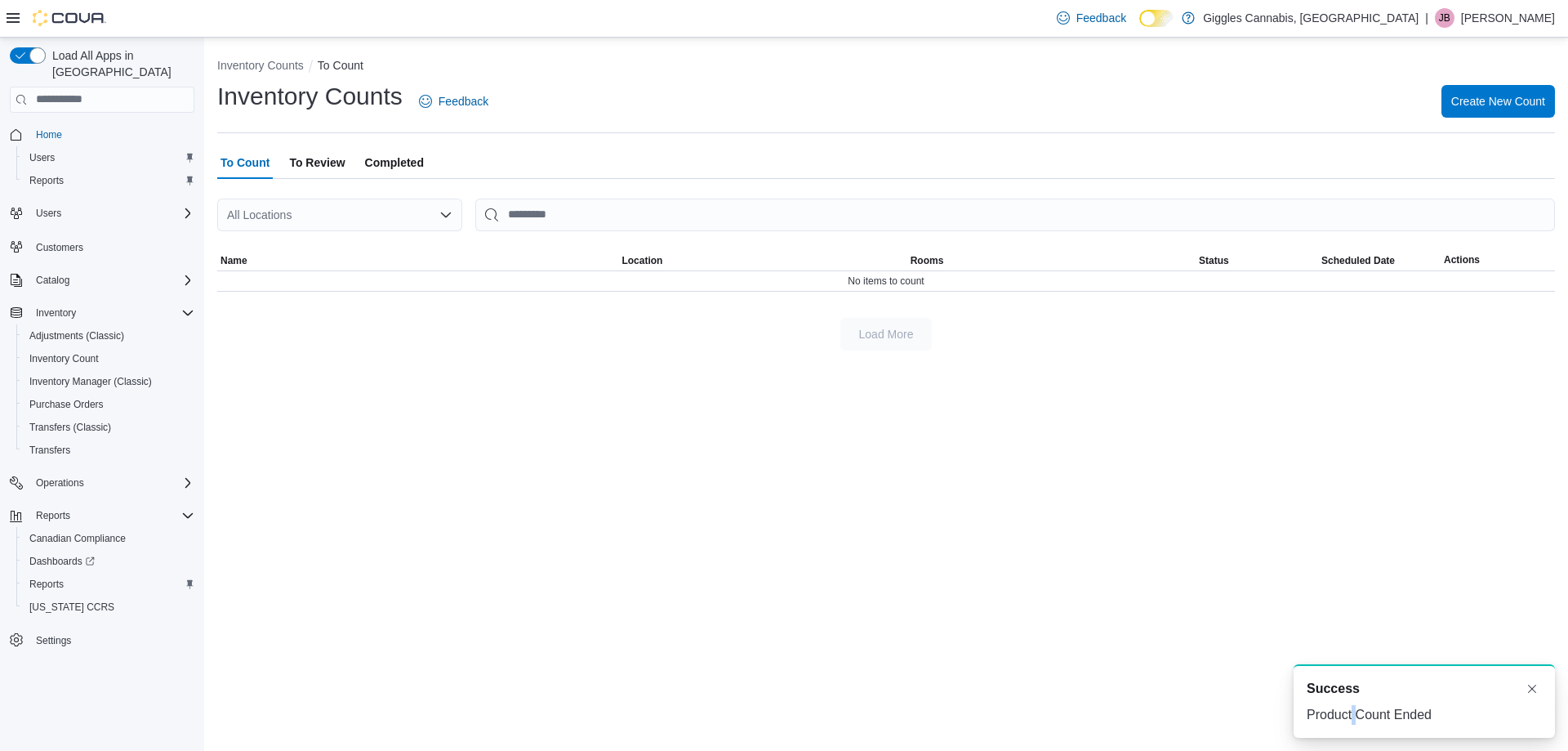
click at [1354, 709] on div "Product Count Ended" at bounding box center [1425, 715] width 235 height 20
click at [1468, 708] on div "Product Count Ended" at bounding box center [1425, 715] width 235 height 20
